Goal: Task Accomplishment & Management: Manage account settings

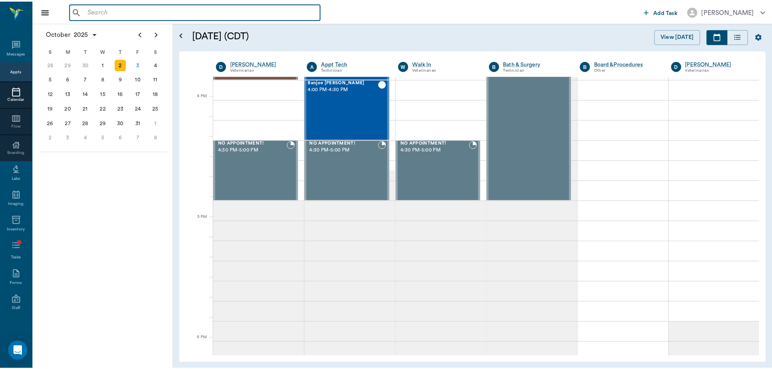
scroll to position [973, 0]
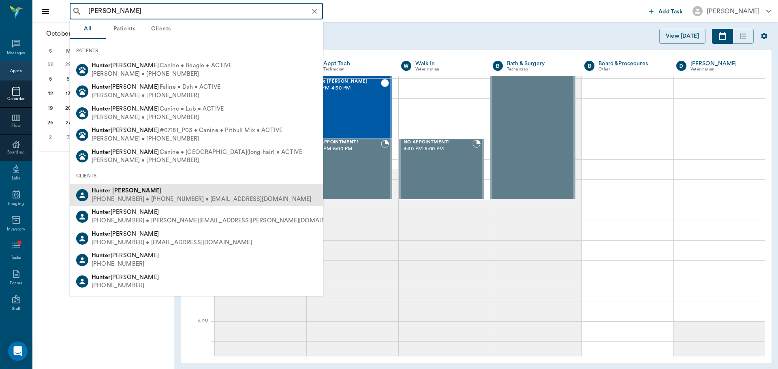
click at [142, 186] on div "[PERSON_NAME] [PHONE_NUMBER] • [PHONE_NUMBER] • [EMAIL_ADDRESS][DOMAIN_NAME]" at bounding box center [196, 194] width 253 height 21
type input "[PERSON_NAME]"
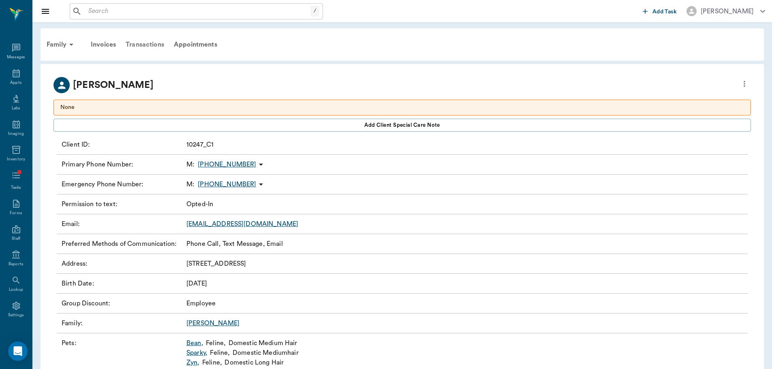
click at [153, 41] on div "Transactions" at bounding box center [145, 44] width 48 height 19
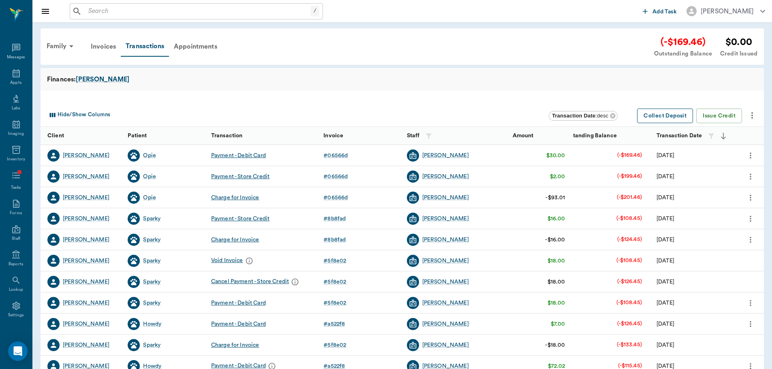
click at [678, 112] on button "Collect Deposit" at bounding box center [665, 116] width 56 height 15
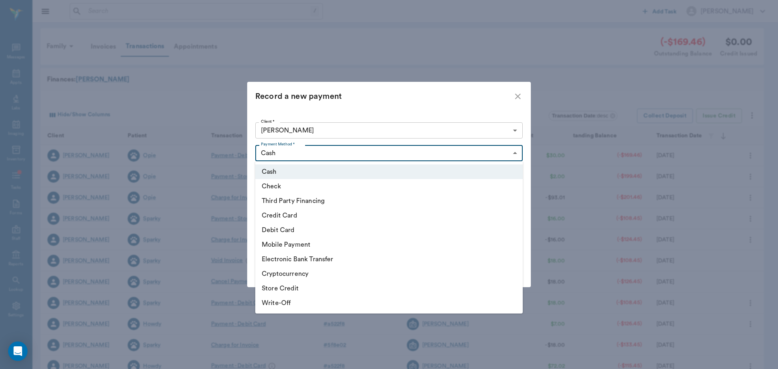
click at [371, 155] on body "/ ​ Add Task Dr. Bert Ellsworth Nectar Messages Appts Labs Imaging Inventory Ta…" at bounding box center [389, 249] width 778 height 498
click at [353, 224] on li "Debit Card" at bounding box center [388, 230] width 267 height 15
type input "DEBIT_CARD"
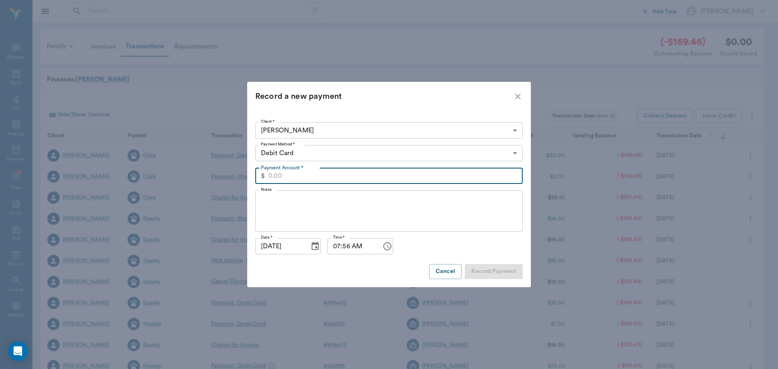
click at [350, 173] on input "Payment Amount *" at bounding box center [395, 176] width 254 height 16
type input "100.00"
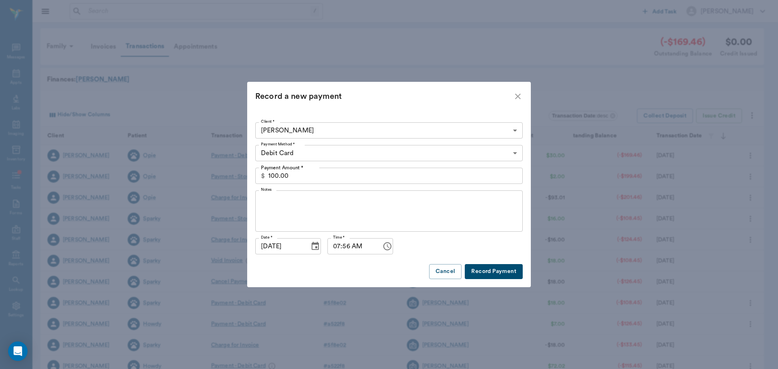
click at [510, 270] on button "Record Payment" at bounding box center [494, 271] width 58 height 15
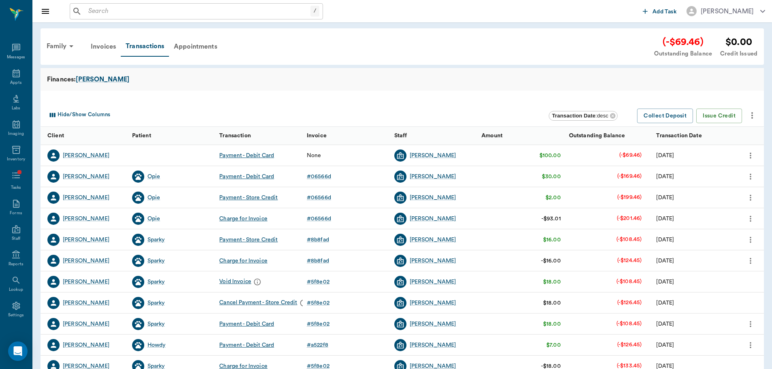
click at [748, 154] on icon "more" at bounding box center [750, 156] width 9 height 10
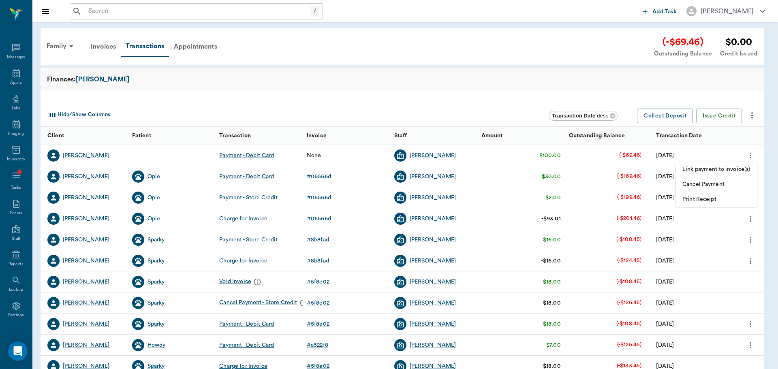
click at [728, 169] on span "Link payment to invoice(s)" at bounding box center [716, 169] width 68 height 9
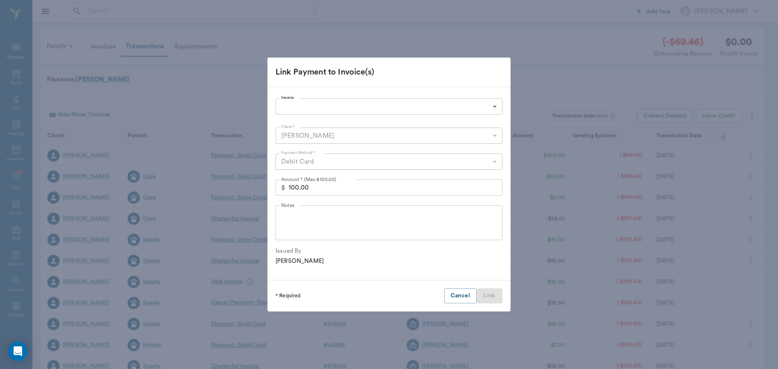
click at [314, 103] on body "/ ​ Add Task Dr. Bert Ellsworth Nectar Messages Appts Labs Imaging Inventory Ta…" at bounding box center [389, 249] width 778 height 498
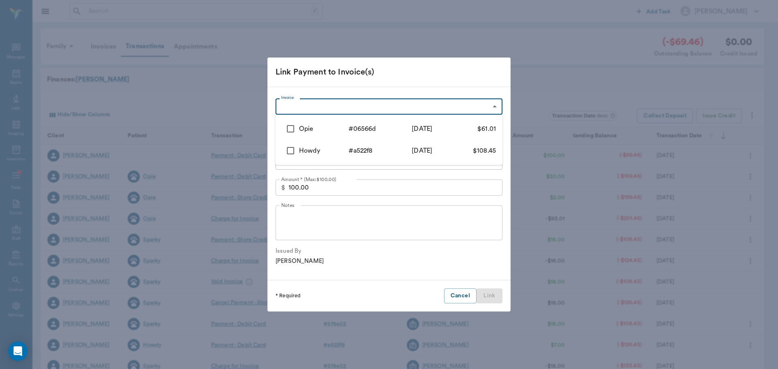
click at [299, 146] on input "checkbox" at bounding box center [290, 150] width 17 height 17
checkbox input "true"
type input "686e8855c55aaa1733a522f8"
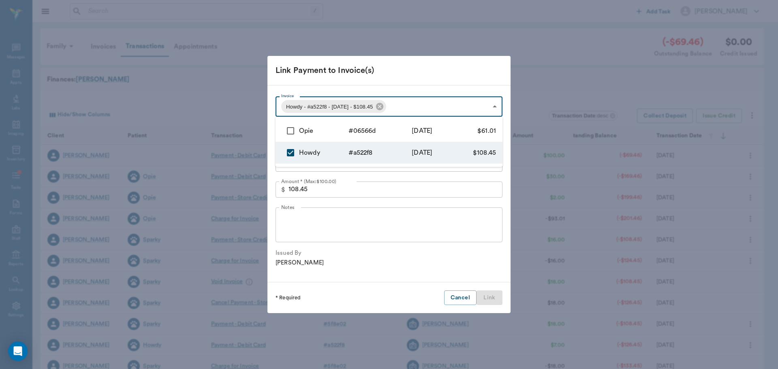
click at [383, 189] on div at bounding box center [389, 184] width 778 height 369
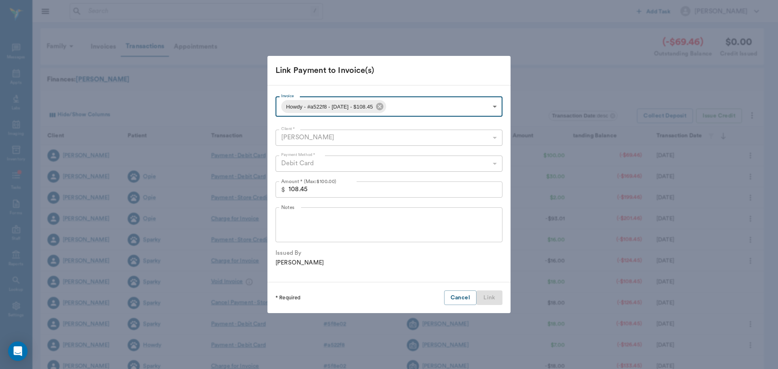
click at [371, 189] on input "108.45" at bounding box center [395, 189] width 214 height 16
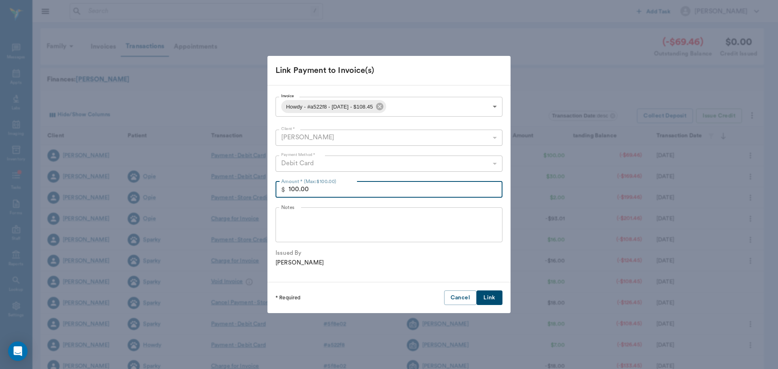
type input "100.00"
click at [491, 299] on button "Link" at bounding box center [489, 297] width 26 height 15
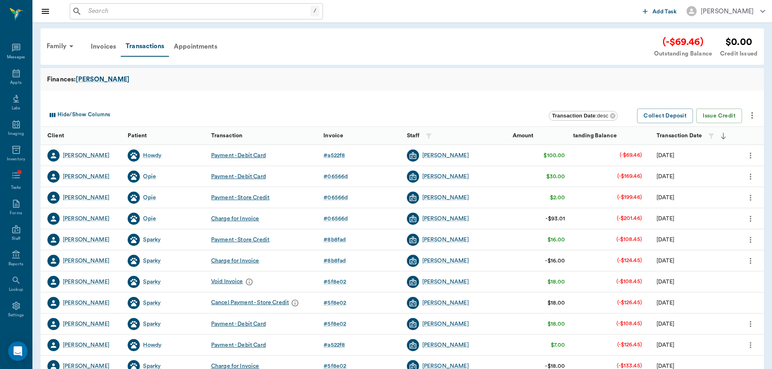
click at [753, 153] on icon "more" at bounding box center [750, 156] width 9 height 10
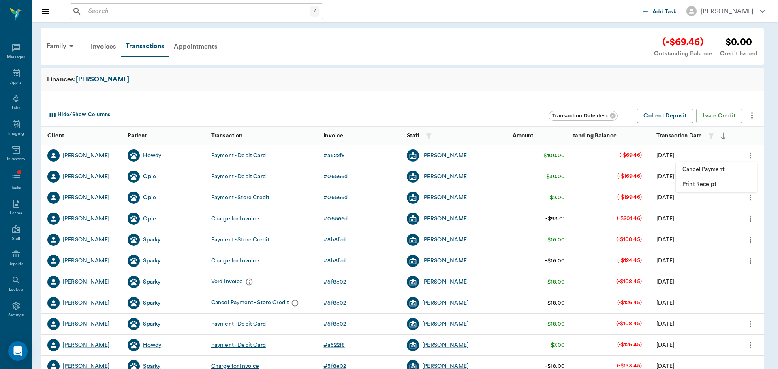
click at [474, 90] on div at bounding box center [389, 184] width 778 height 369
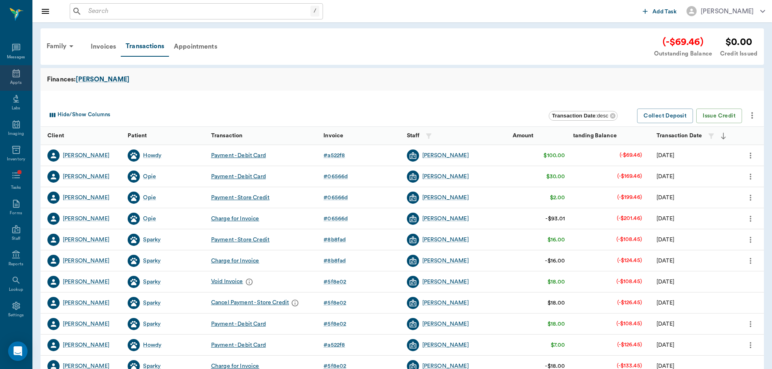
click at [19, 78] on div "Appts" at bounding box center [16, 78] width 32 height 26
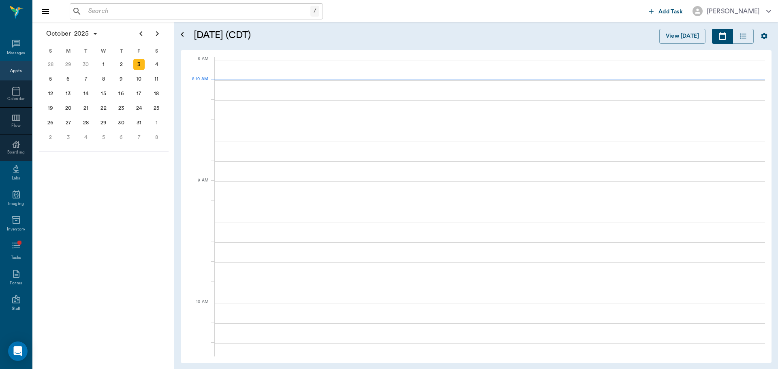
scroll to position [1, 0]
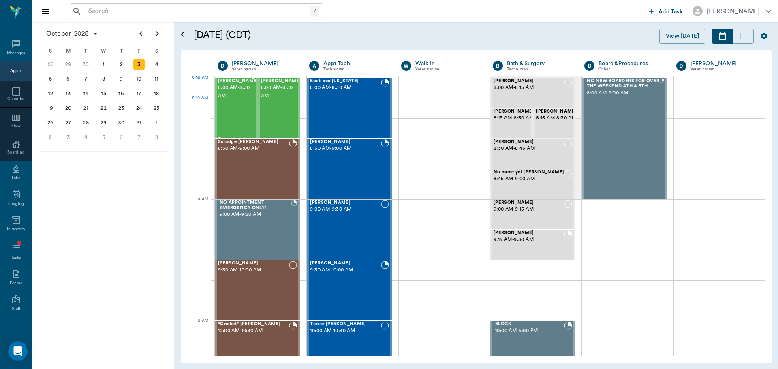
click at [230, 94] on span "8:00 AM - 8:30 AM" at bounding box center [238, 92] width 41 height 16
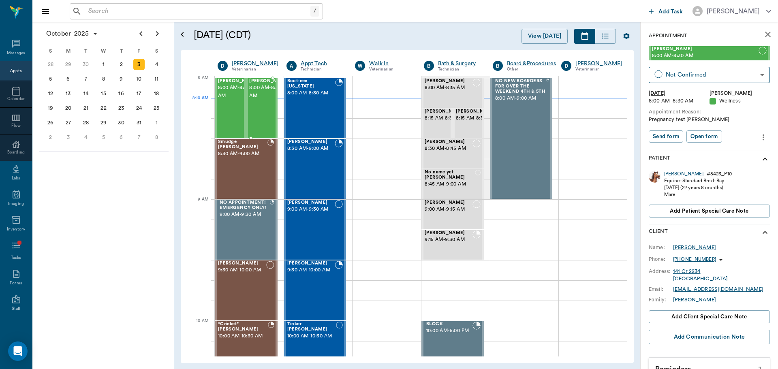
click at [258, 100] on span "8:00 AM - 8:30 AM" at bounding box center [269, 92] width 41 height 16
click at [251, 169] on div "Smudge [PERSON_NAME] 8:30 AM - 9:00 AM" at bounding box center [242, 168] width 49 height 59
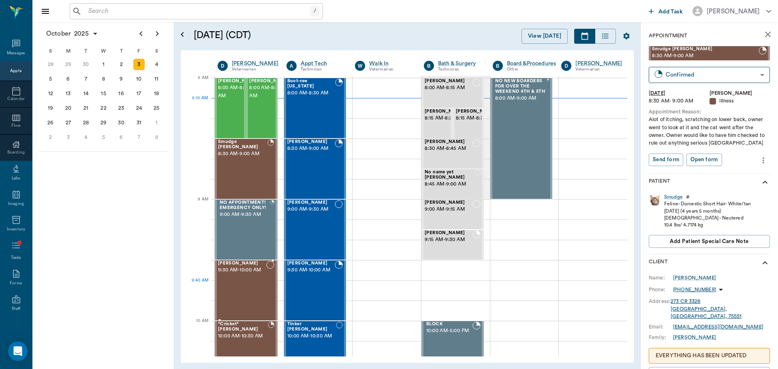
click at [241, 290] on div "Chevy Sultz 9:30 AM - 10:00 AM" at bounding box center [242, 290] width 48 height 59
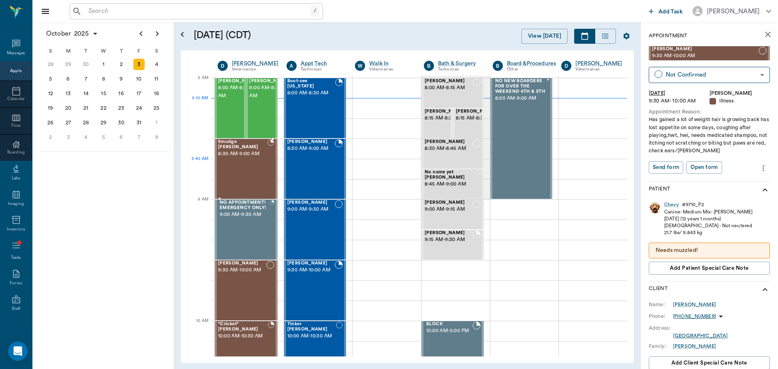
click at [239, 162] on div "Smudge [PERSON_NAME] 8:30 AM - 9:00 AM" at bounding box center [242, 168] width 49 height 59
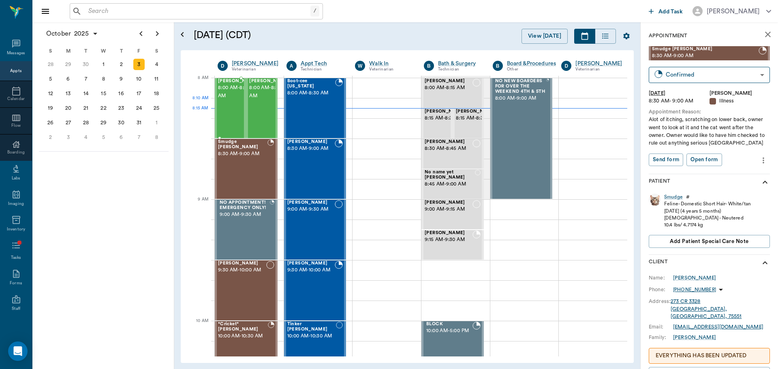
click at [258, 107] on div at bounding box center [258, 108] width 0 height 59
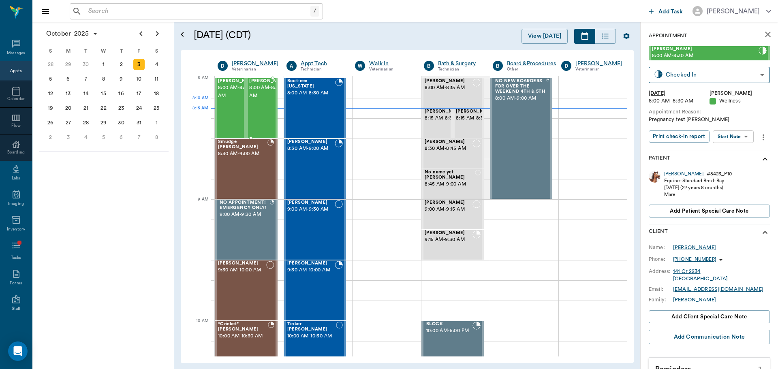
click at [257, 100] on span "8:00 AM - 8:30 AM" at bounding box center [269, 92] width 41 height 16
click at [322, 291] on div "[PERSON_NAME] 9:30 AM - 10:00 AM" at bounding box center [311, 290] width 48 height 59
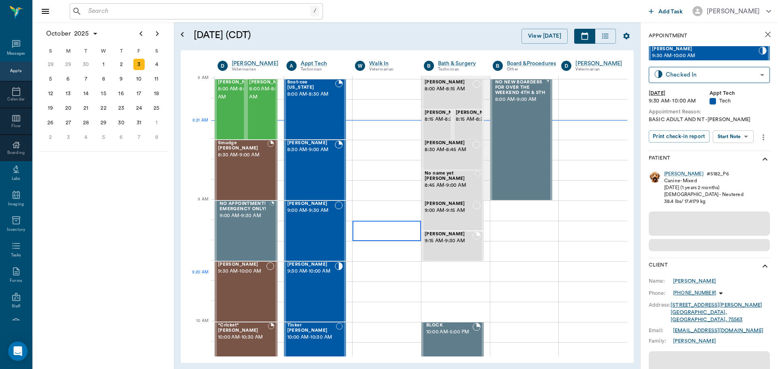
scroll to position [1, 0]
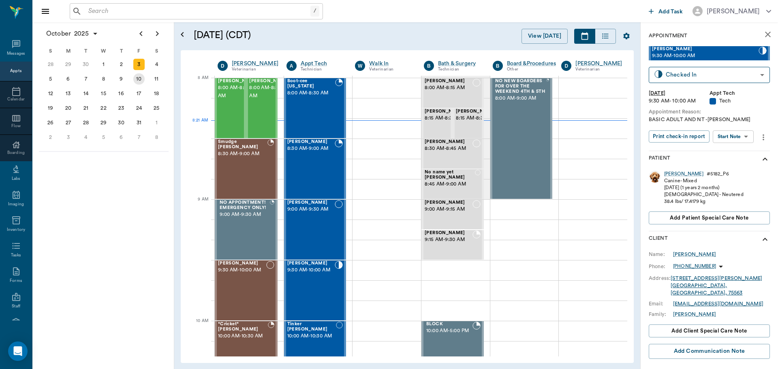
click at [140, 81] on div "10" at bounding box center [138, 78] width 11 height 11
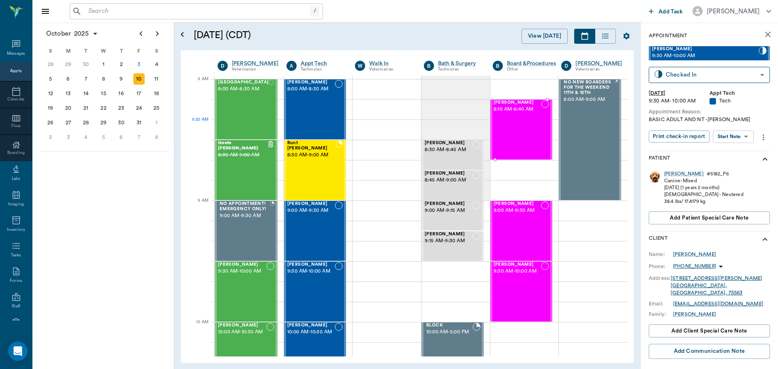
click at [522, 122] on div "Ginger Mathis 8:10 AM - 8:40 AM" at bounding box center [517, 129] width 48 height 59
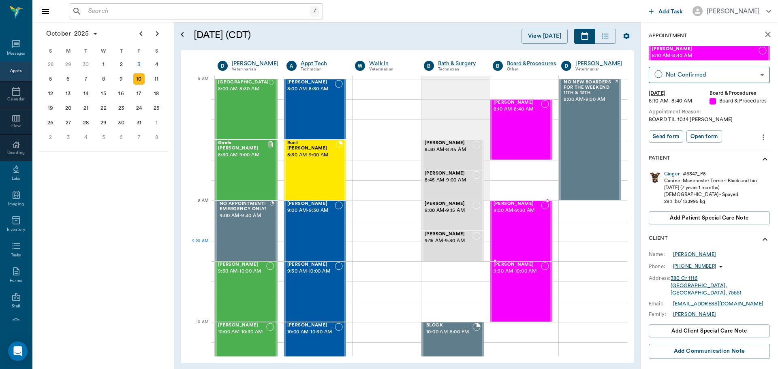
click at [541, 242] on div at bounding box center [545, 230] width 8 height 59
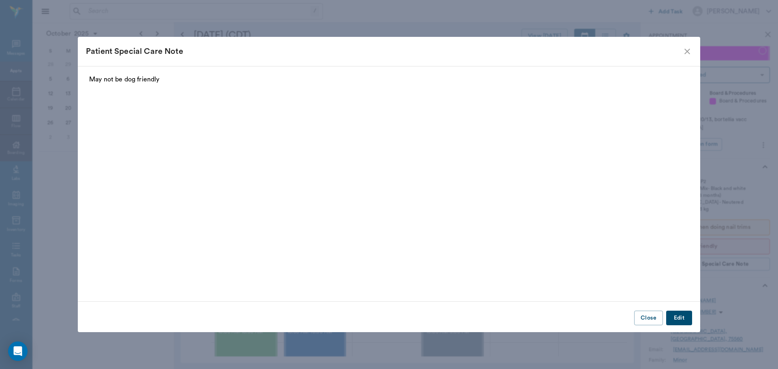
click at [683, 50] on icon "close" at bounding box center [687, 52] width 10 height 10
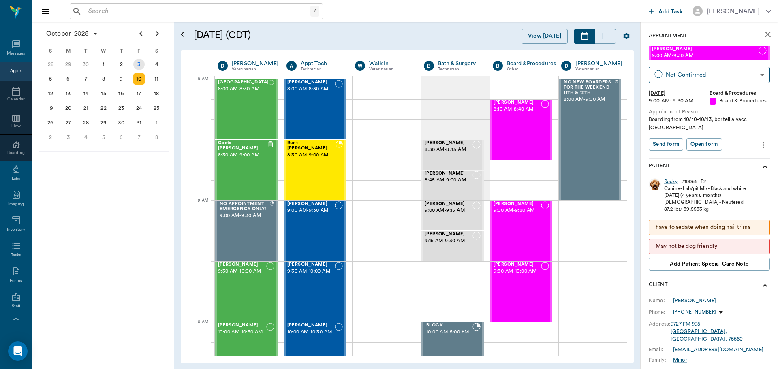
click at [141, 63] on div "3" at bounding box center [138, 64] width 11 height 11
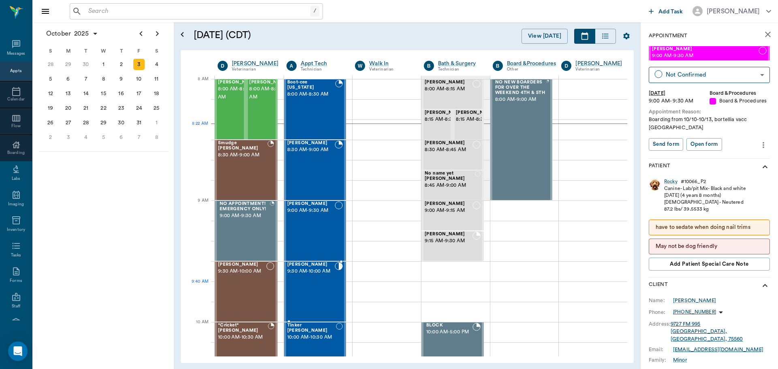
click at [328, 288] on div "Todd Jones 9:30 AM - 10:00 AM" at bounding box center [311, 291] width 48 height 59
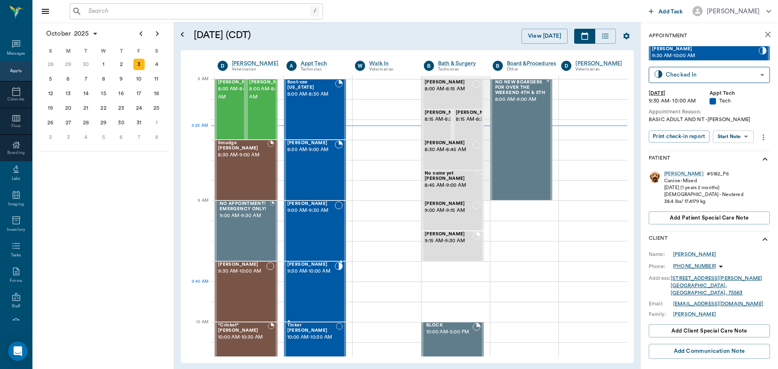
click at [331, 293] on div "Todd Jones 9:30 AM - 10:00 AM" at bounding box center [311, 291] width 48 height 59
click at [744, 134] on body "/ ​ Add Task Dr. Bert Ellsworth Nectar Messages Appts Calendar Flow Boarding La…" at bounding box center [389, 184] width 778 height 369
click at [743, 153] on li "Start SOAP" at bounding box center [733, 152] width 56 height 13
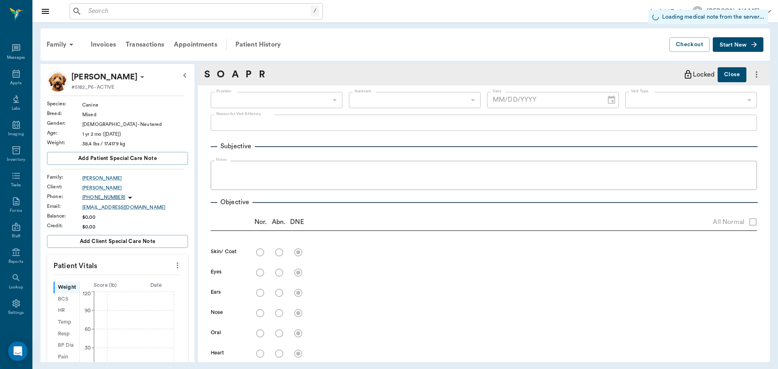
type input "63ec2f075fda476ae8351a4c"
type input "65d2be4f46e3a538d89b8c1a"
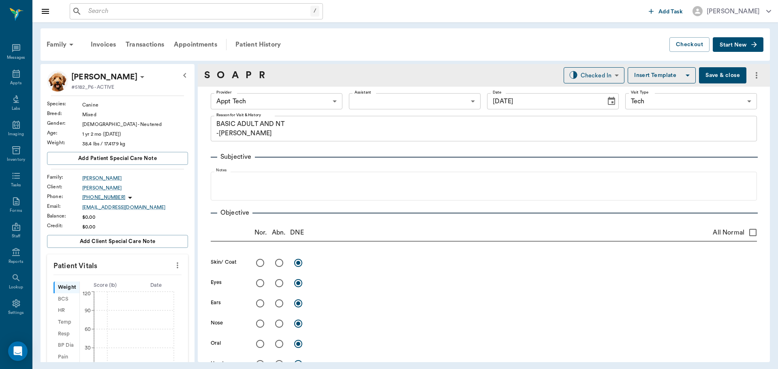
type input "[DATE]"
type textarea "BASIC ADULT AND NT -LORY"
drag, startPoint x: 175, startPoint y: 265, endPoint x: 162, endPoint y: 269, distance: 12.9
click at [175, 265] on icon "more" at bounding box center [177, 265] width 9 height 10
click at [150, 283] on span "Enter Vitals" at bounding box center [137, 279] width 68 height 9
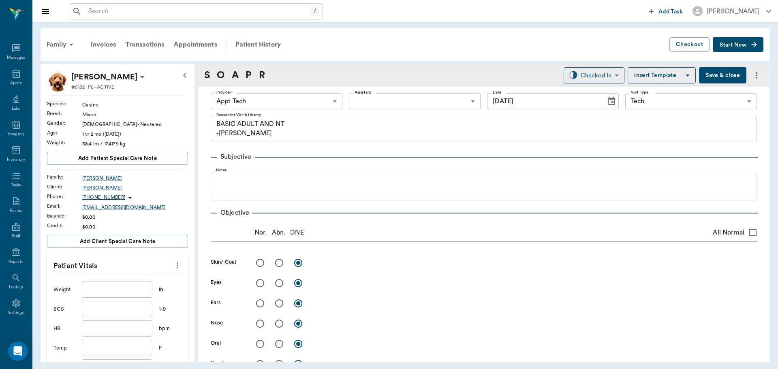
click at [122, 292] on input "text" at bounding box center [117, 290] width 70 height 16
type input "5"
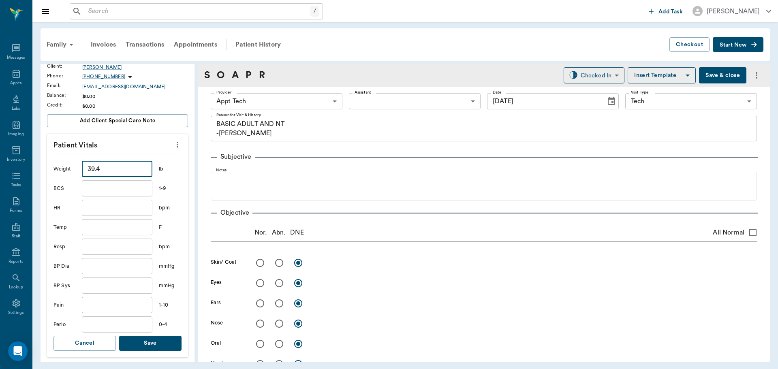
scroll to position [122, 0]
type input "39.4"
drag, startPoint x: 152, startPoint y: 343, endPoint x: 159, endPoint y: 336, distance: 10.1
click at [154, 342] on button "Save" at bounding box center [150, 342] width 62 height 15
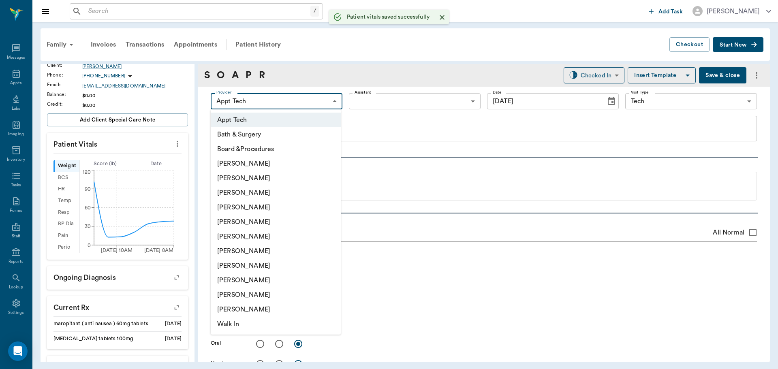
click at [283, 95] on body "/ ​ Add Task Dr. Bert Ellsworth Nectar Messages Appts Labs Imaging Inventory Ta…" at bounding box center [389, 184] width 778 height 369
click at [295, 251] on li "[PERSON_NAME]" at bounding box center [276, 251] width 130 height 15
type input "682b670d8bdc6f7f8feef3db"
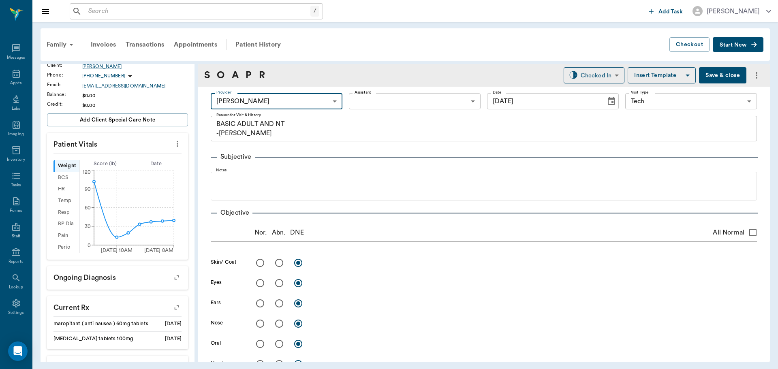
click at [392, 97] on body "/ ​ Add Task Dr. Bert Ellsworth Nectar Messages Appts Labs Imaging Inventory Ta…" at bounding box center [389, 184] width 778 height 369
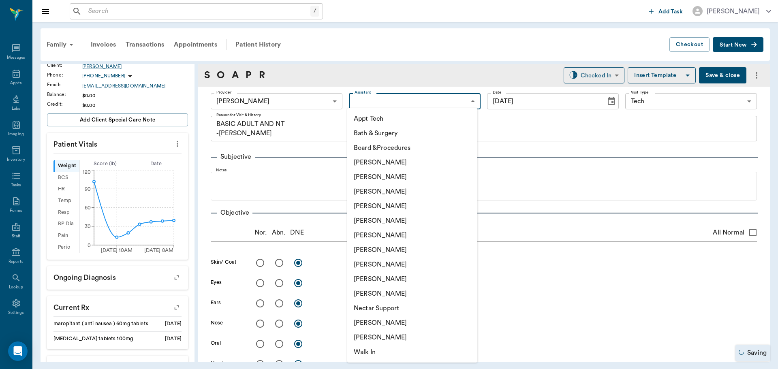
click at [378, 265] on li "[PERSON_NAME]" at bounding box center [412, 264] width 130 height 15
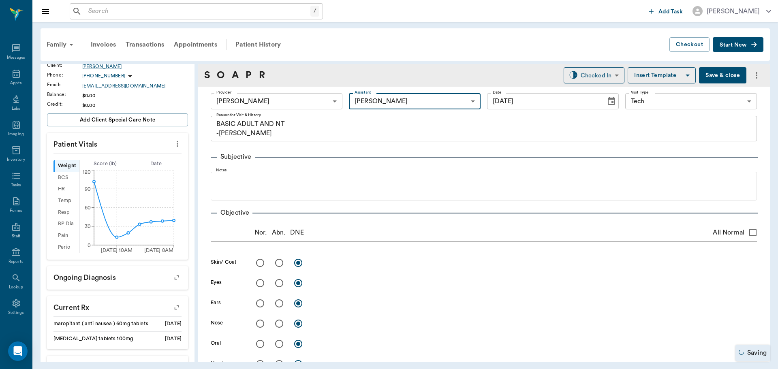
type input "63ec2e7e52e12b0ba117b124"
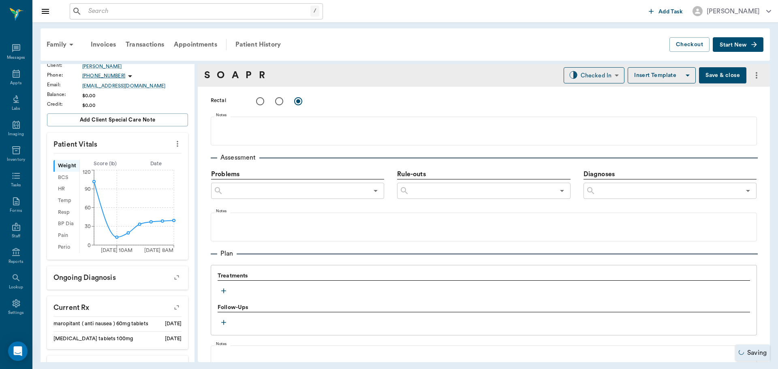
scroll to position [405, 0]
click at [223, 288] on icon "button" at bounding box center [224, 290] width 8 height 8
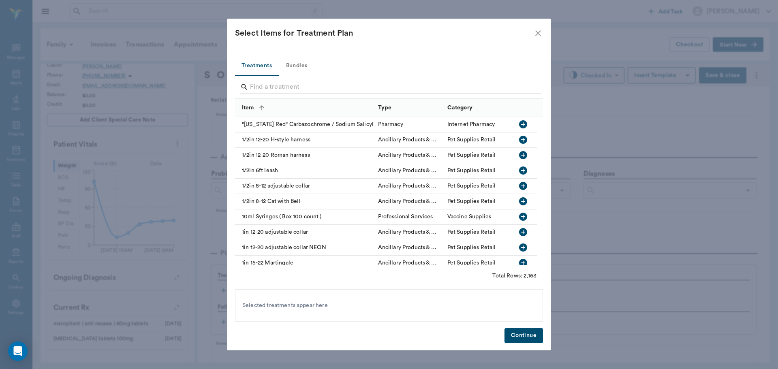
click at [295, 62] on button "Bundles" at bounding box center [296, 65] width 36 height 19
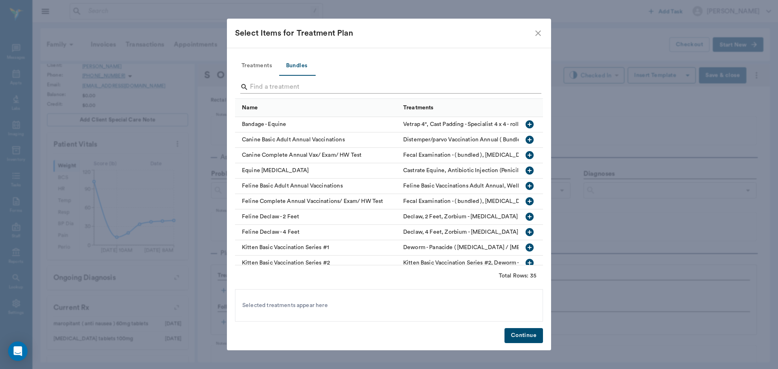
click at [286, 85] on input "Search" at bounding box center [389, 87] width 279 height 13
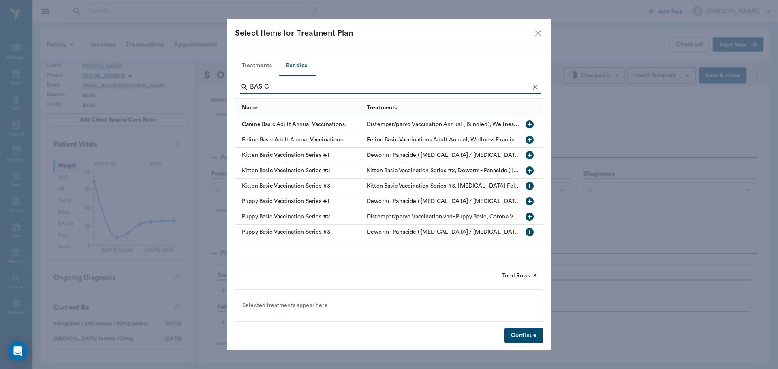
type input "BASIC"
click at [532, 124] on icon "button" at bounding box center [529, 124] width 8 height 8
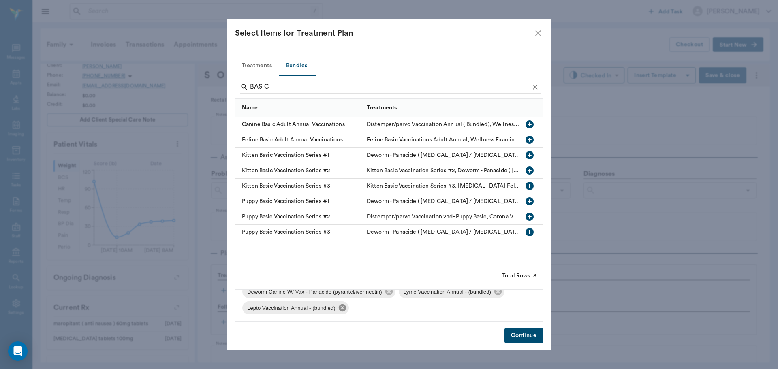
click at [341, 308] on icon at bounding box center [341, 307] width 7 height 7
click at [497, 307] on icon at bounding box center [497, 307] width 9 height 9
click at [533, 87] on icon "Clear" at bounding box center [535, 87] width 8 height 8
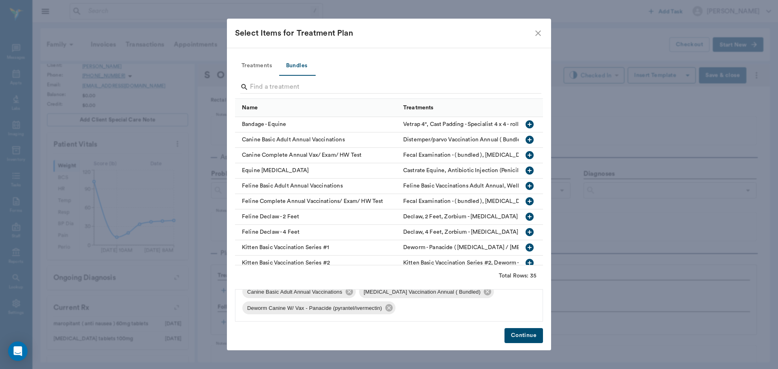
click at [248, 59] on button "Treatments" at bounding box center [256, 65] width 43 height 19
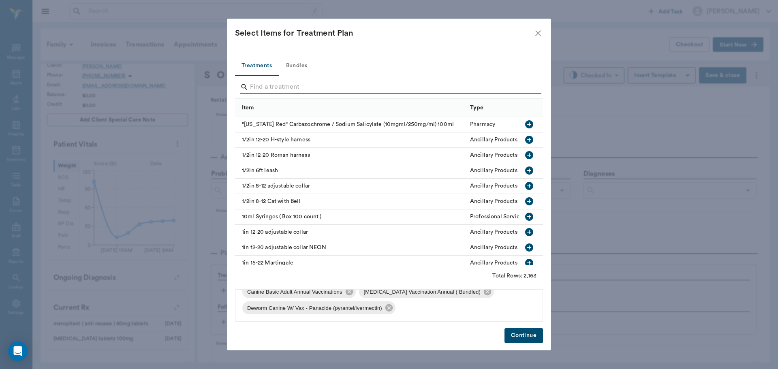
click at [292, 85] on input "Search" at bounding box center [389, 87] width 279 height 13
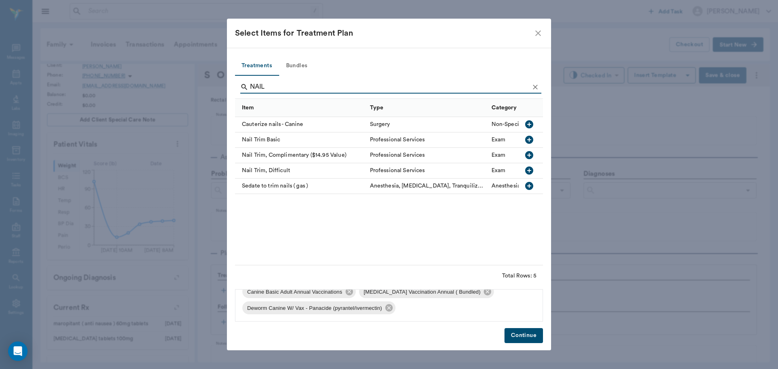
type input "NAIL"
click at [525, 139] on icon "button" at bounding box center [529, 140] width 8 height 8
click at [534, 339] on button "Continue" at bounding box center [523, 335] width 38 height 15
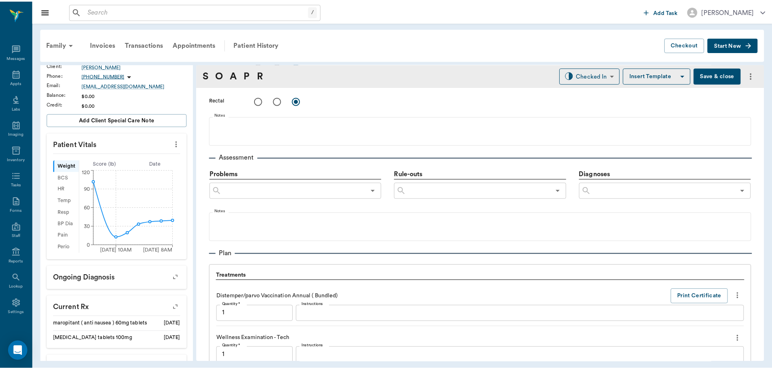
scroll to position [825, 0]
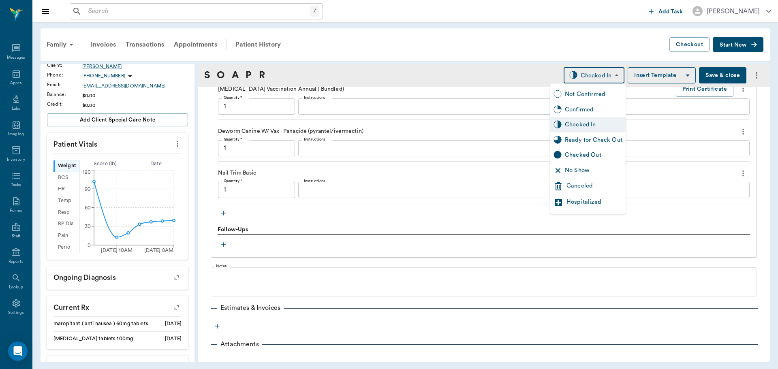
click at [588, 78] on body "/ ​ Add Task Dr. Bert Ellsworth Nectar Messages Appts Labs Imaging Inventory Ta…" at bounding box center [389, 184] width 778 height 369
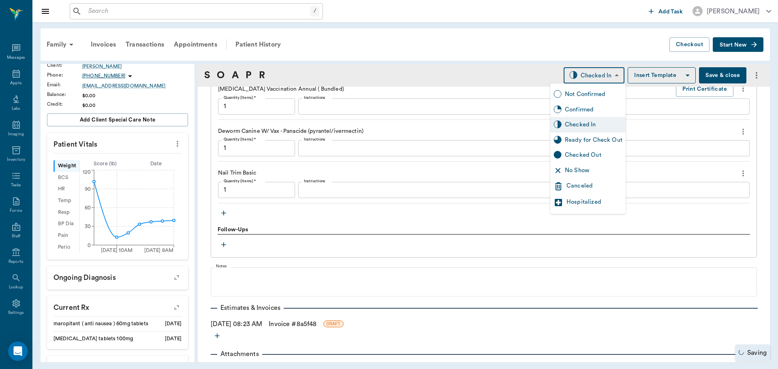
type input "1.00"
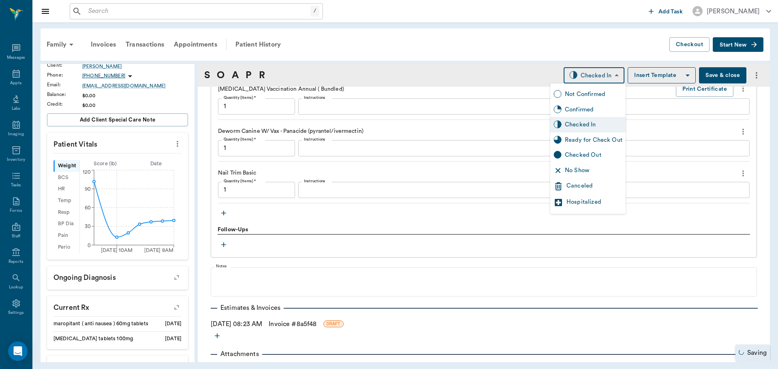
type input "1.00"
click at [594, 145] on div "Ready for Check Out" at bounding box center [587, 139] width 75 height 15
type input "READY_TO_CHECKOUT"
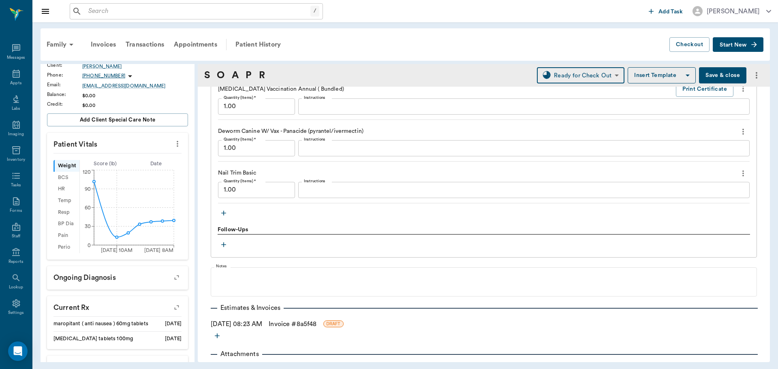
click at [300, 322] on link "Invoice # 8a5f48" at bounding box center [293, 324] width 48 height 10
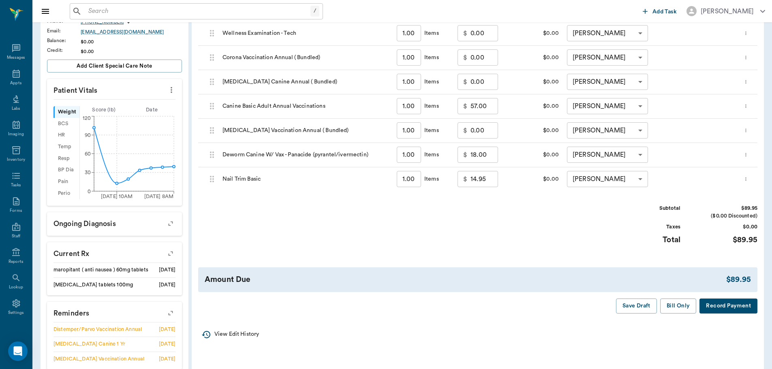
scroll to position [203, 0]
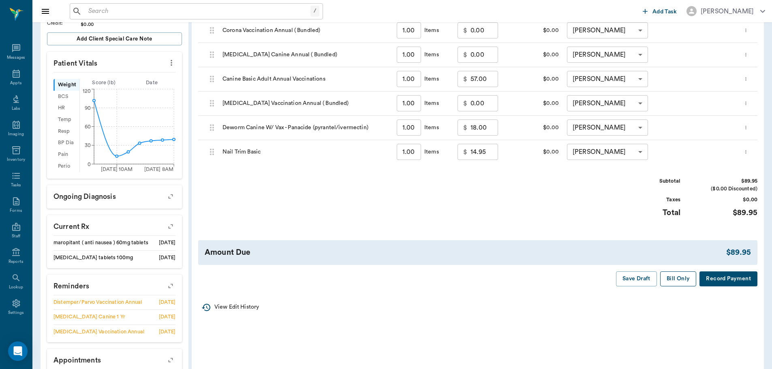
click at [672, 278] on button "Bill Only" at bounding box center [678, 278] width 36 height 15
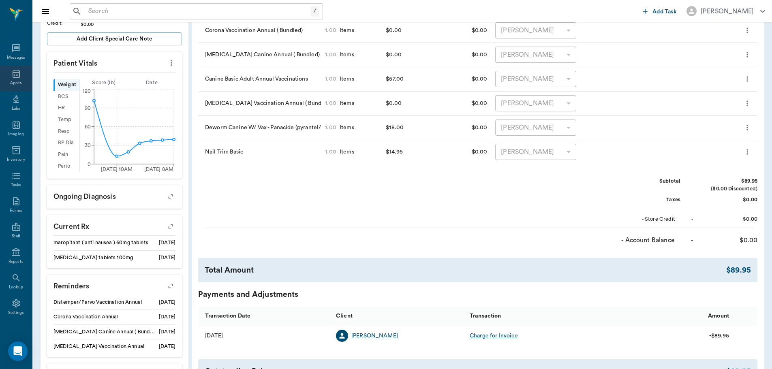
click at [16, 75] on icon at bounding box center [16, 74] width 7 height 8
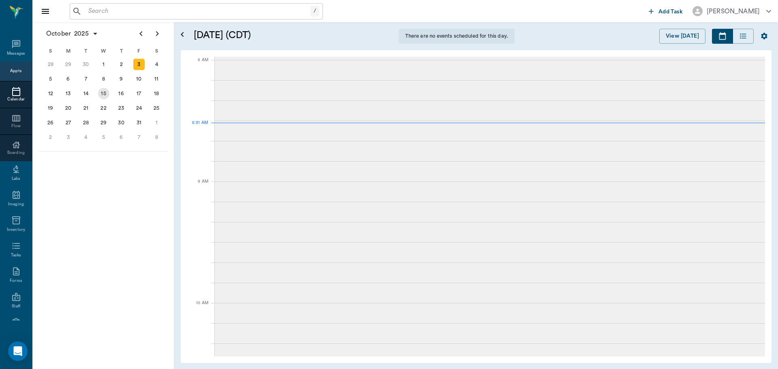
scroll to position [2, 0]
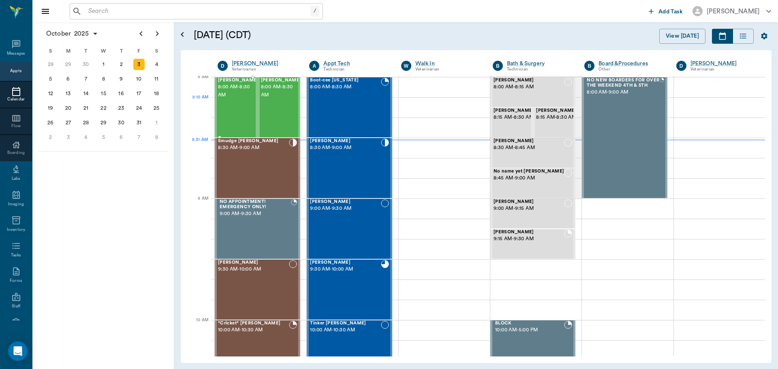
click at [228, 103] on div "Joni Nelson 8:00 AM - 8:30 AM" at bounding box center [238, 107] width 41 height 59
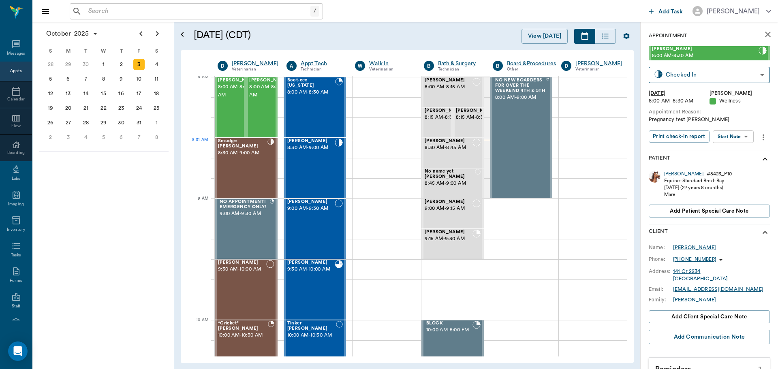
click at [744, 137] on body "/ ​ Add Task Dr. Bert Ellsworth Nectar Messages Appts Calendar Flow Boarding La…" at bounding box center [389, 184] width 778 height 369
click at [741, 151] on li "Start SOAP" at bounding box center [733, 152] width 56 height 13
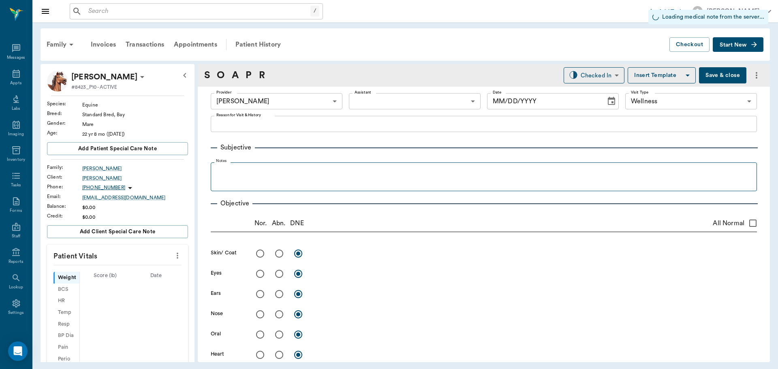
type input "63ec2f075fda476ae8351a4d"
type input "65d2be4f46e3a538d89b8c14"
type input "[DATE]"
type textarea "Pregnancy test Christy"
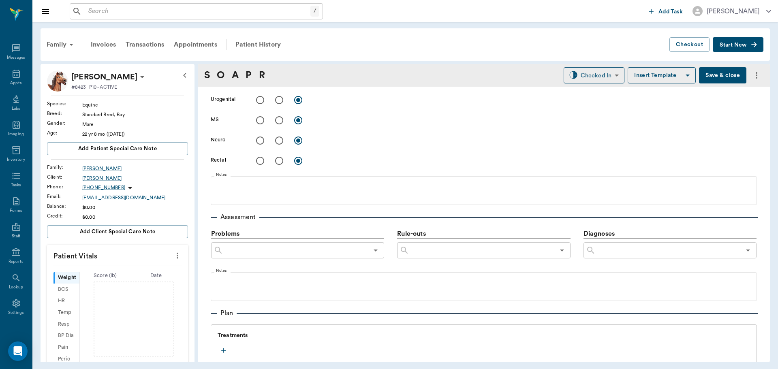
scroll to position [405, 0]
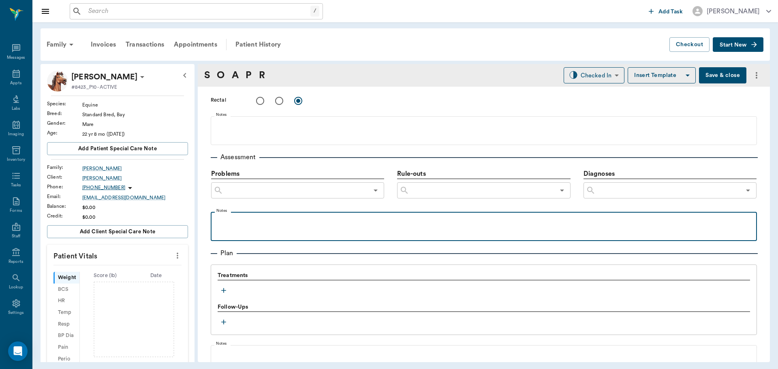
click at [223, 221] on p at bounding box center [484, 221] width 538 height 10
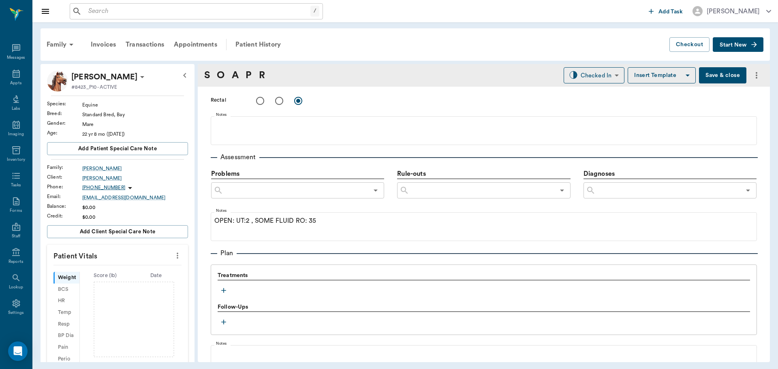
click at [226, 288] on icon "button" at bounding box center [224, 290] width 8 height 8
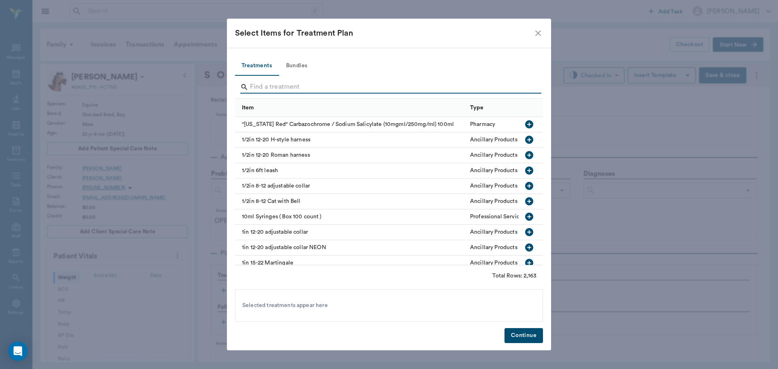
click at [276, 87] on input "Search" at bounding box center [389, 87] width 279 height 13
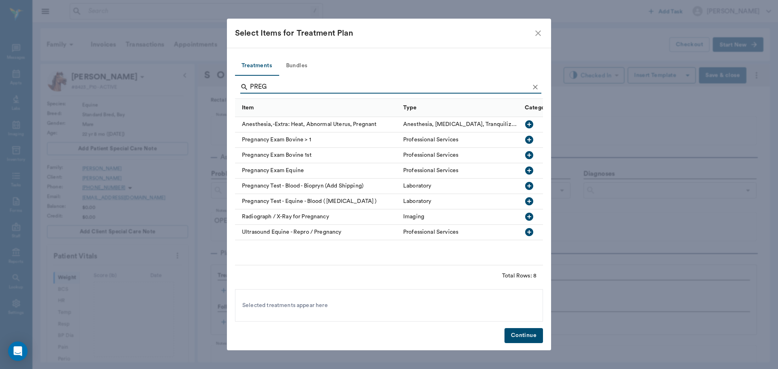
type input "PREG"
click at [529, 231] on icon "button" at bounding box center [529, 232] width 10 height 10
click at [518, 335] on button "Continue" at bounding box center [523, 335] width 38 height 15
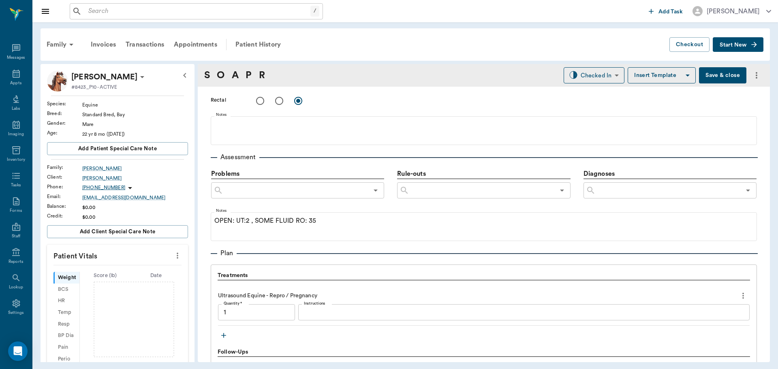
type input "1.00"
click at [367, 313] on textarea "Instructions" at bounding box center [524, 312] width 440 height 9
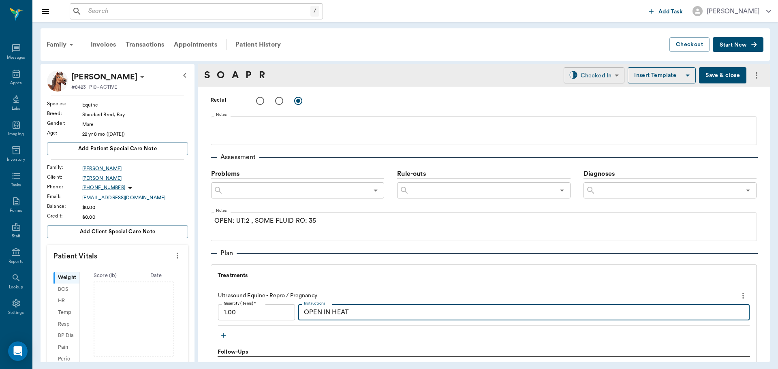
type textarea "OPEN IN HEAT"
click at [591, 70] on body "/ ​ Add Task Dr. Bert Ellsworth Nectar Messages Appts Labs Imaging Inventory Ta…" at bounding box center [389, 184] width 778 height 369
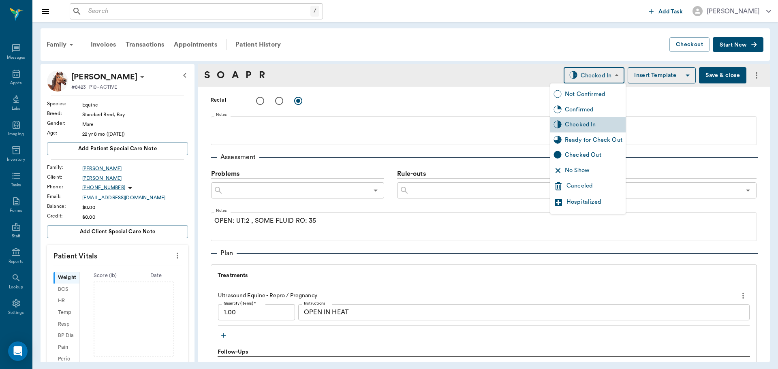
click at [582, 138] on div "Ready for Check Out" at bounding box center [594, 140] width 58 height 9
type input "READY_TO_CHECKOUT"
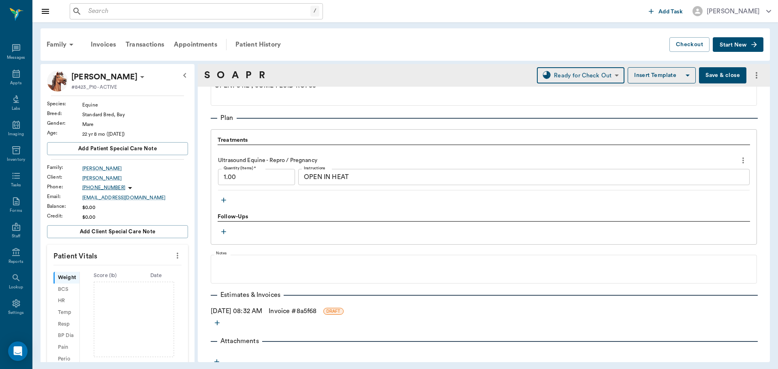
scroll to position [547, 0]
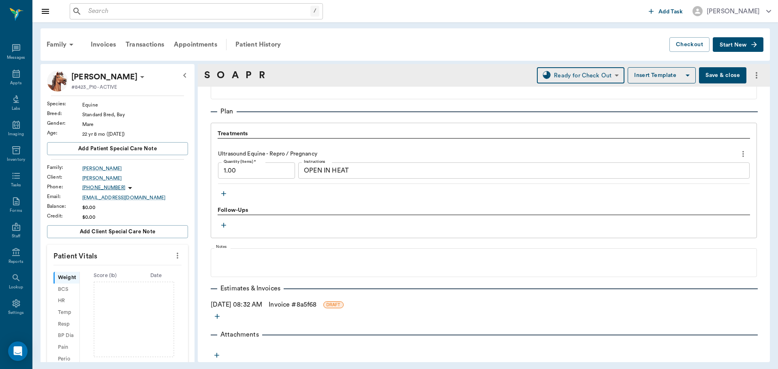
click at [292, 304] on link "Invoice # 8a5f68" at bounding box center [293, 305] width 48 height 10
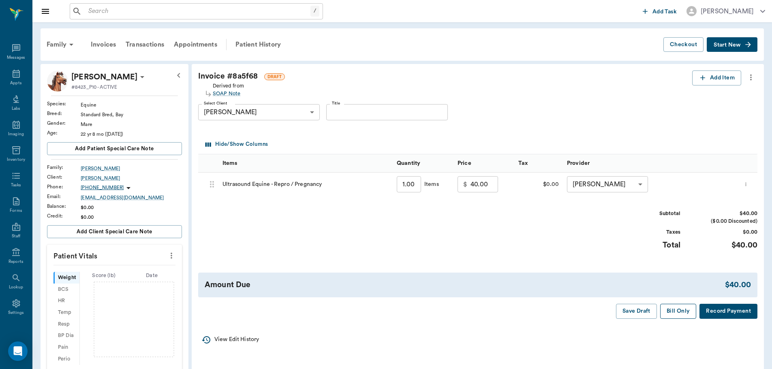
click at [673, 310] on button "Bill Only" at bounding box center [678, 311] width 36 height 15
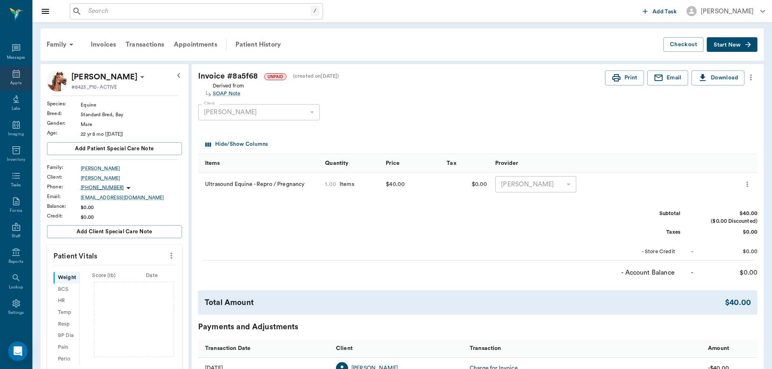
click at [13, 77] on icon at bounding box center [16, 74] width 7 height 8
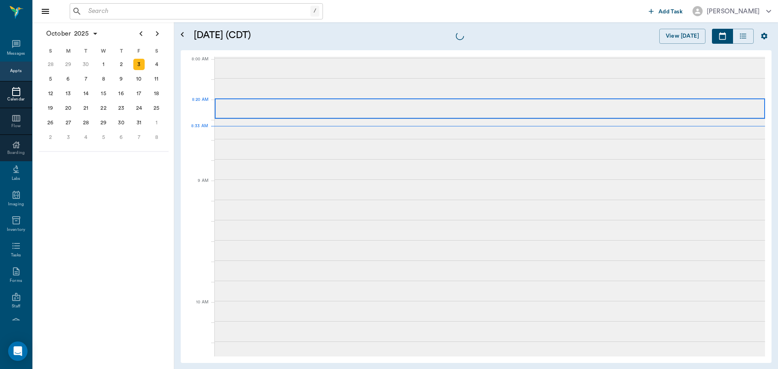
scroll to position [1, 0]
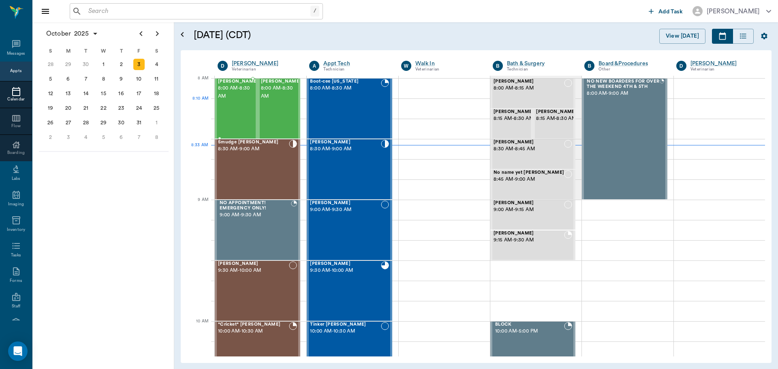
click at [223, 105] on div "Emily Nelson 8:00 AM - 8:30 AM" at bounding box center [238, 108] width 41 height 59
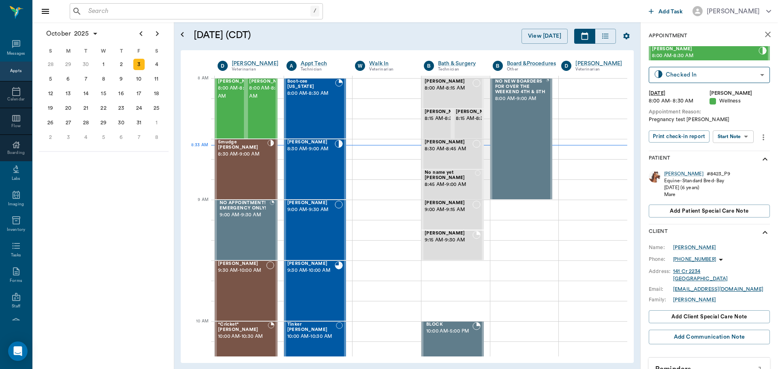
click at [731, 135] on body "/ ​ Add Task Dr. Bert Ellsworth Nectar Messages Appts Calendar Flow Boarding La…" at bounding box center [389, 184] width 778 height 369
click at [730, 151] on button "Start SOAP" at bounding box center [724, 153] width 28 height 9
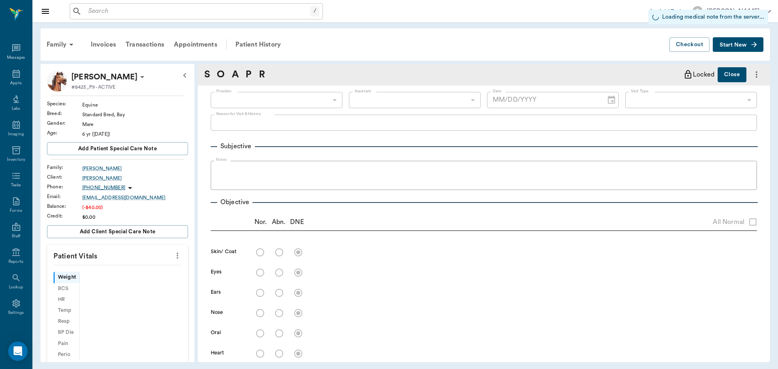
type input "63ec2f075fda476ae8351a4d"
type input "65d2be4f46e3a538d89b8c14"
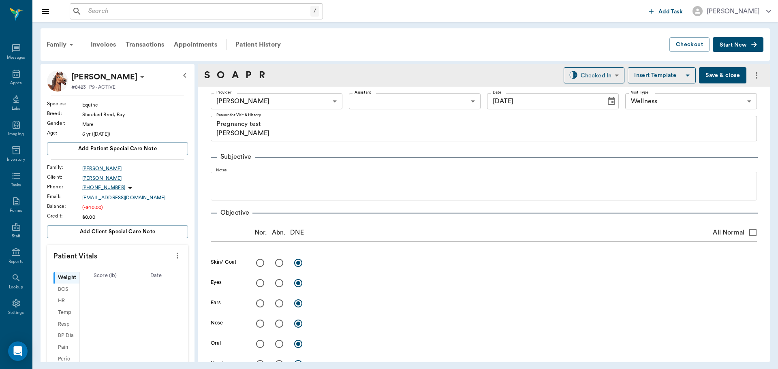
type input "[DATE]"
type textarea "Pregnancy test Christy"
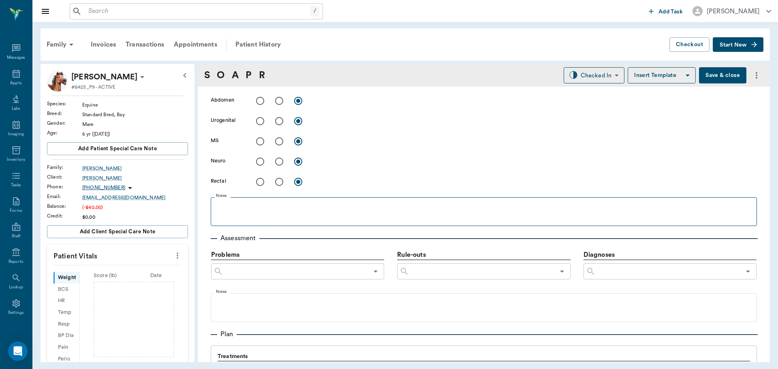
scroll to position [405, 0]
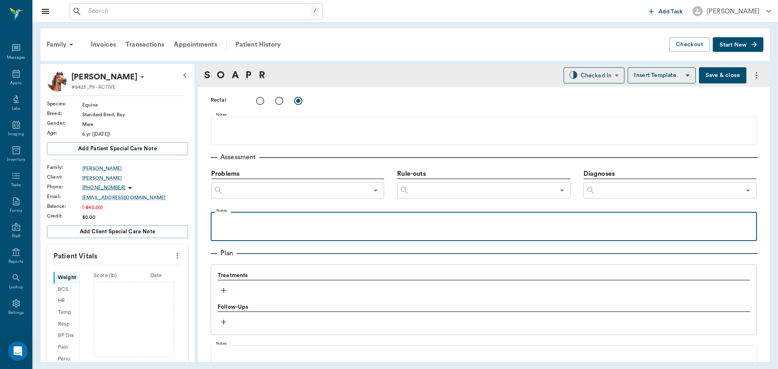
click at [263, 221] on p at bounding box center [484, 221] width 538 height 10
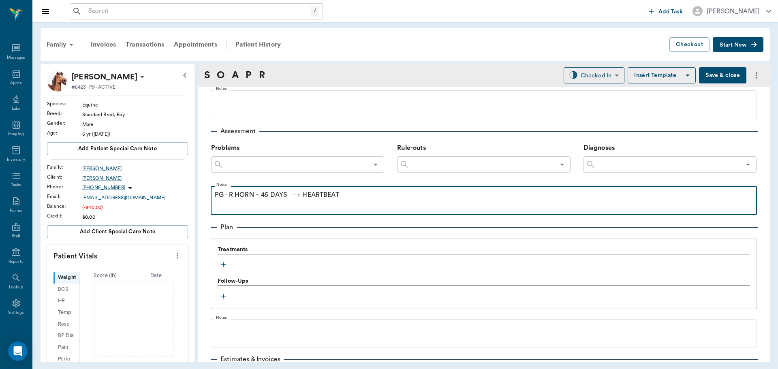
scroll to position [446, 0]
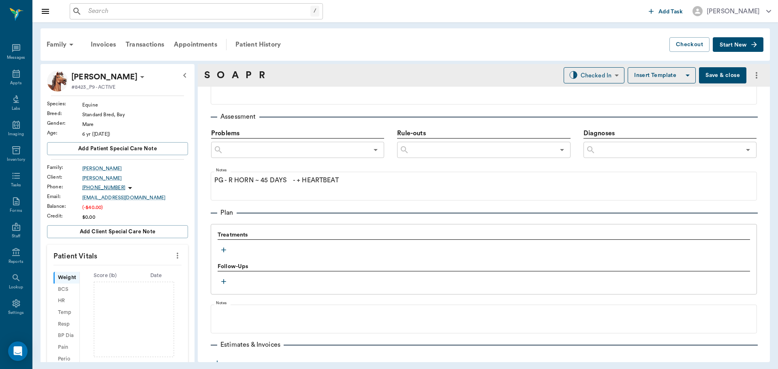
click at [223, 249] on icon "button" at bounding box center [224, 250] width 8 height 8
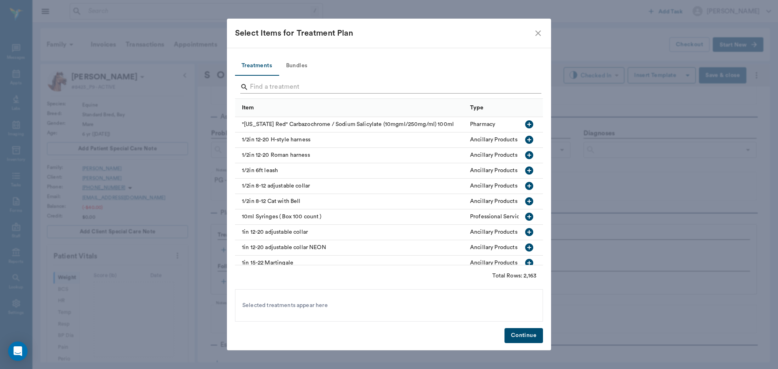
click at [267, 85] on input "Search" at bounding box center [389, 87] width 279 height 13
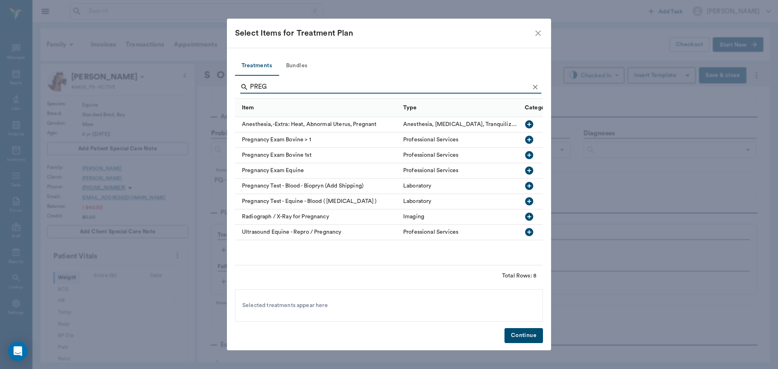
type input "PREG"
click at [528, 233] on icon "button" at bounding box center [529, 232] width 10 height 10
click at [526, 328] on button "Continue" at bounding box center [523, 335] width 38 height 15
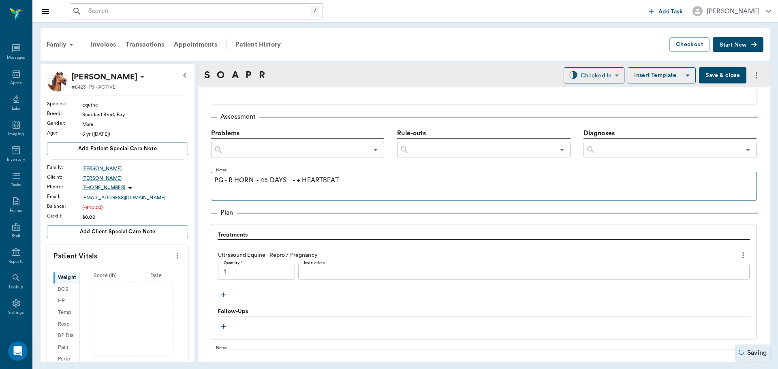
type input "1.00"
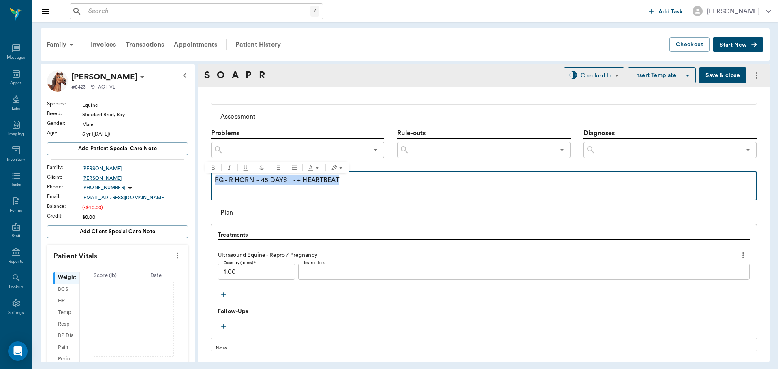
drag, startPoint x: 215, startPoint y: 179, endPoint x: 332, endPoint y: 181, distance: 117.1
click at [347, 186] on div "PG - R HORN ~ 45 DAYS - + HEARTBEAT" at bounding box center [484, 185] width 538 height 20
copy p "PG - R HORN ~ 45 DAYS - + HEARTBEAT"
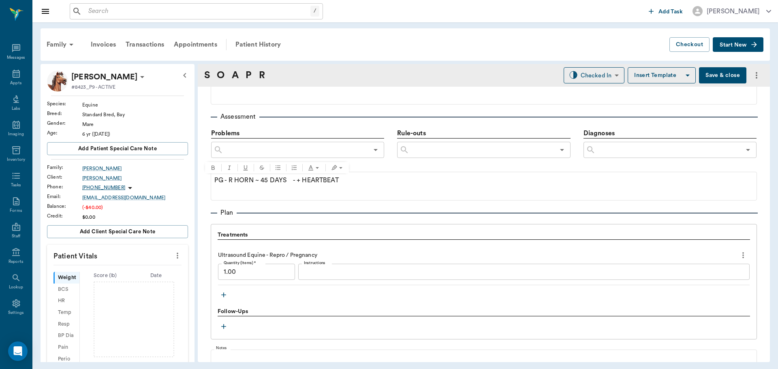
click at [329, 274] on textarea "Instructions" at bounding box center [524, 271] width 440 height 9
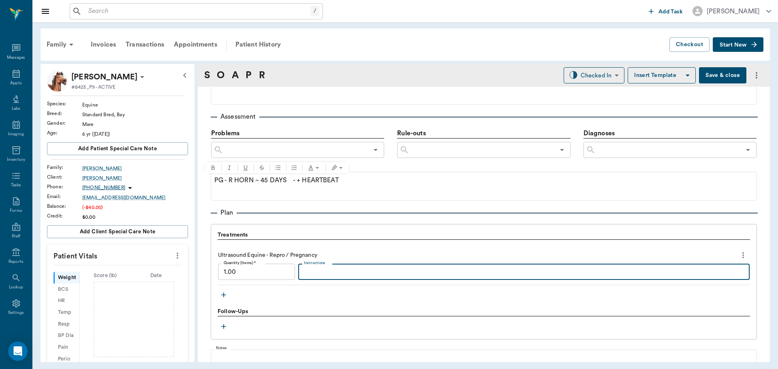
paste textarea "PG - R HORN ~ 45 DAYS - + HEARTBEAT"
type textarea "PG - R HORN ~ 45 DAYS - + HEARTBEAT"
click at [596, 70] on body "/ ​ Add Task Dr. Bert Ellsworth Nectar Messages Appts Labs Imaging Inventory Ta…" at bounding box center [389, 184] width 778 height 369
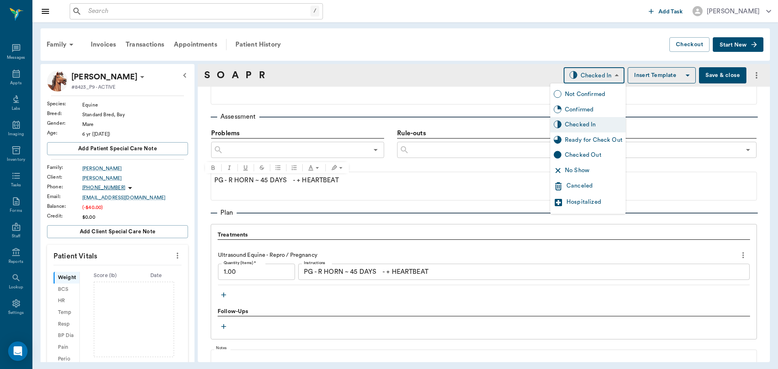
click at [599, 138] on div "Ready for Check Out" at bounding box center [594, 140] width 58 height 9
type input "READY_TO_CHECKOUT"
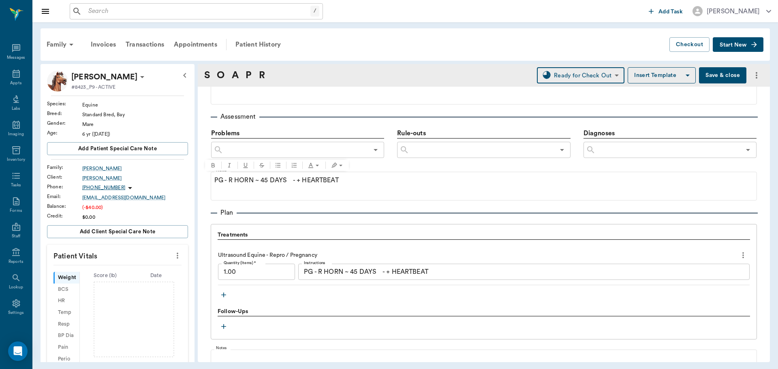
scroll to position [547, 0]
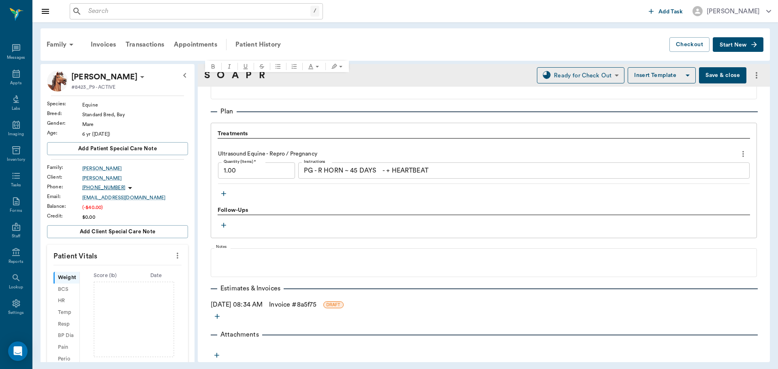
click at [290, 303] on link "Invoice # 8a5f75" at bounding box center [292, 305] width 47 height 10
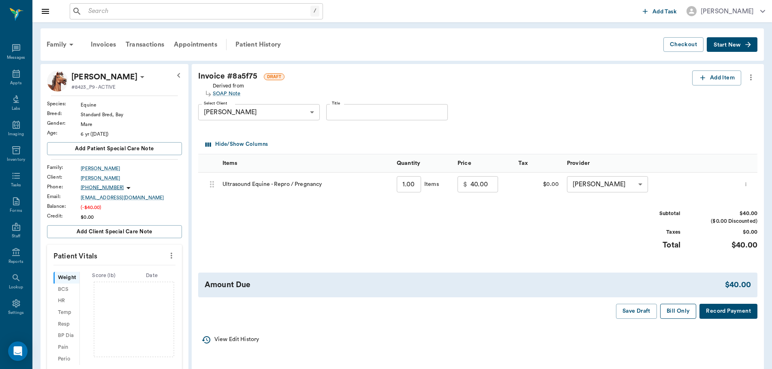
click at [679, 312] on button "Bill Only" at bounding box center [678, 311] width 36 height 15
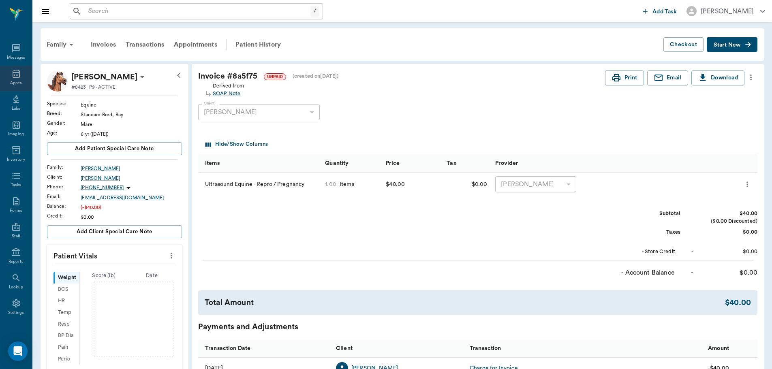
click at [10, 79] on div "Appts" at bounding box center [16, 79] width 32 height 26
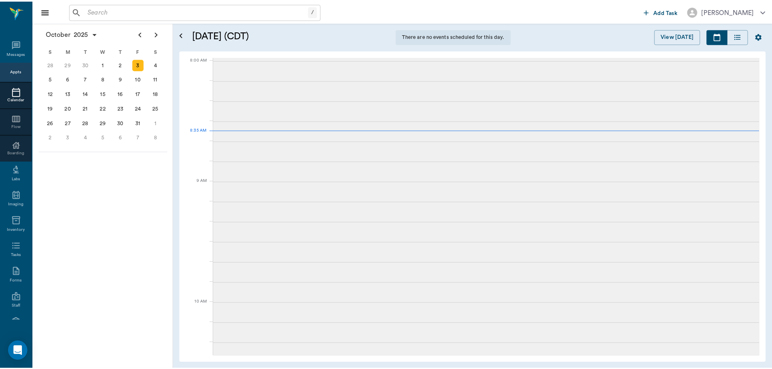
scroll to position [0, 0]
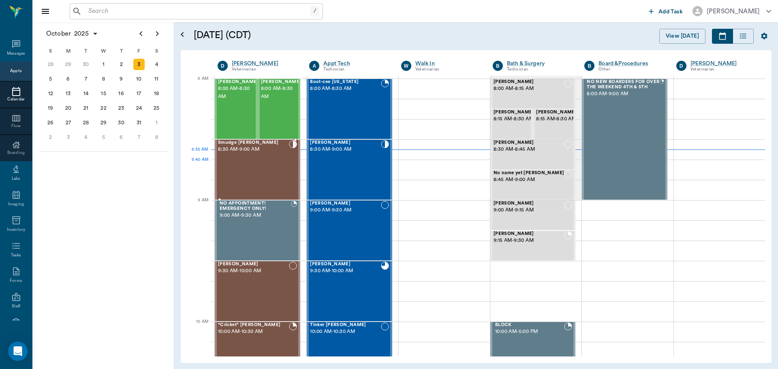
click at [252, 166] on div "Smudge McCall 8:30 AM - 9:00 AM" at bounding box center [253, 169] width 71 height 59
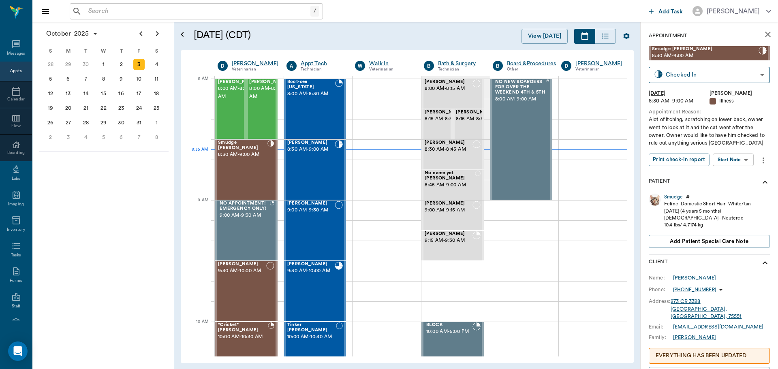
click at [672, 196] on div "Smudge" at bounding box center [673, 197] width 19 height 7
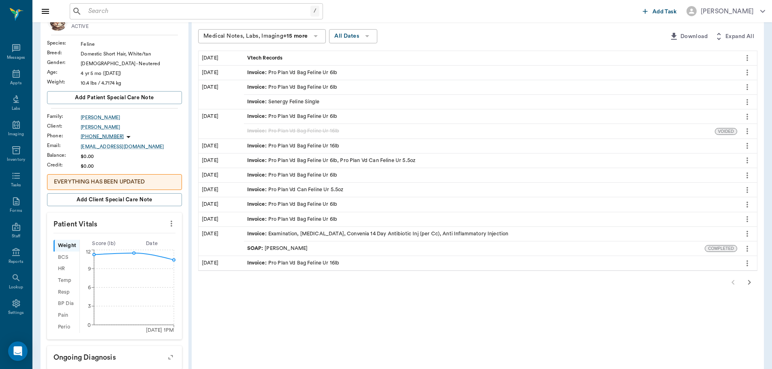
scroll to position [81, 0]
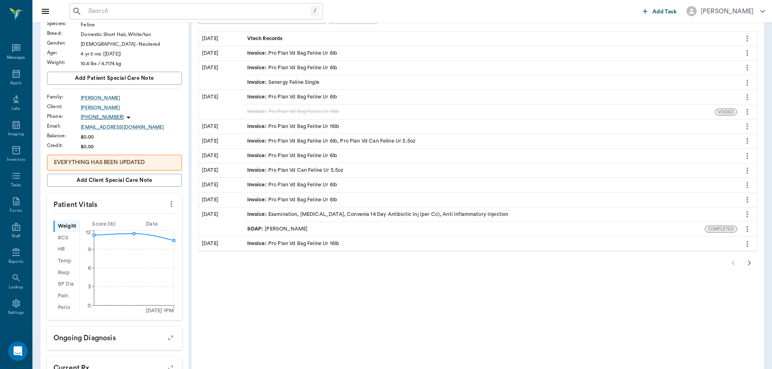
click at [293, 227] on div "SOAP : Dr. Bert Ellsworth" at bounding box center [277, 229] width 61 height 8
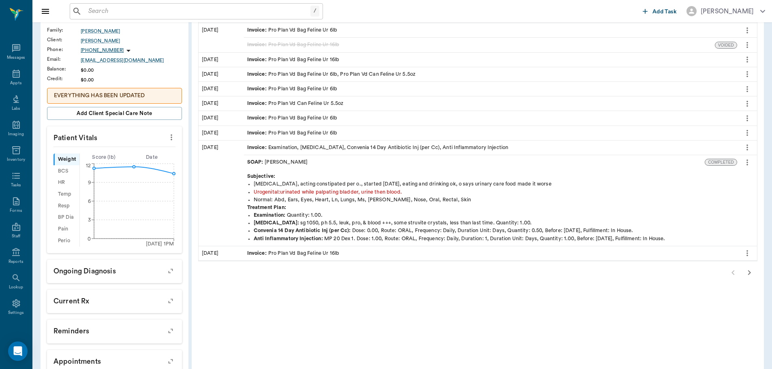
scroll to position [162, 0]
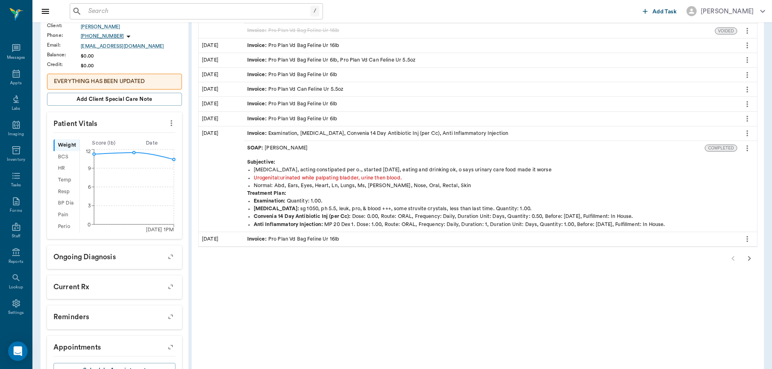
click at [747, 259] on icon "button" at bounding box center [749, 259] width 10 height 10
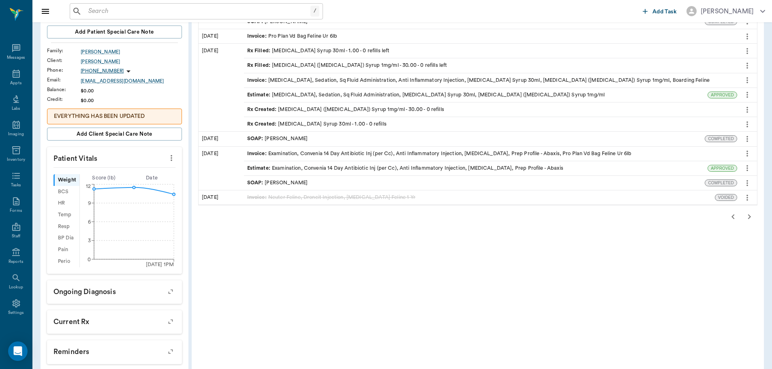
scroll to position [41, 0]
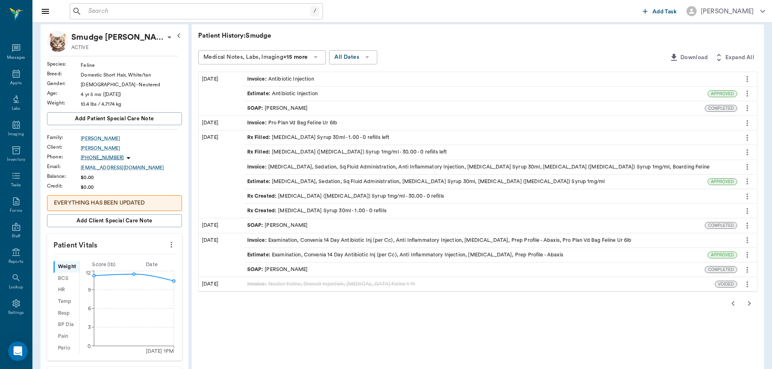
click at [282, 267] on div "SOAP : Dr. Bert Ellsworth" at bounding box center [277, 270] width 61 height 8
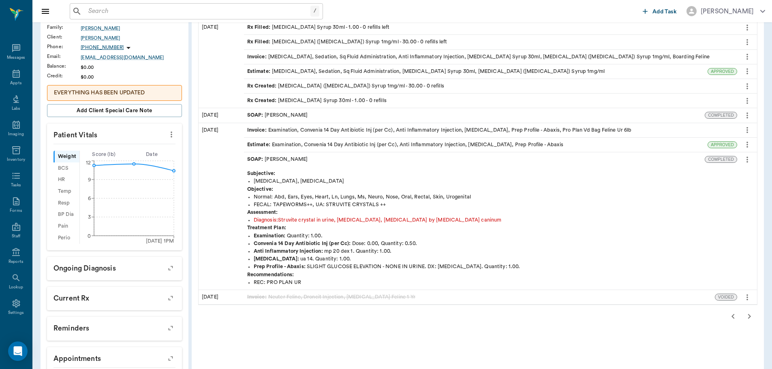
scroll to position [162, 0]
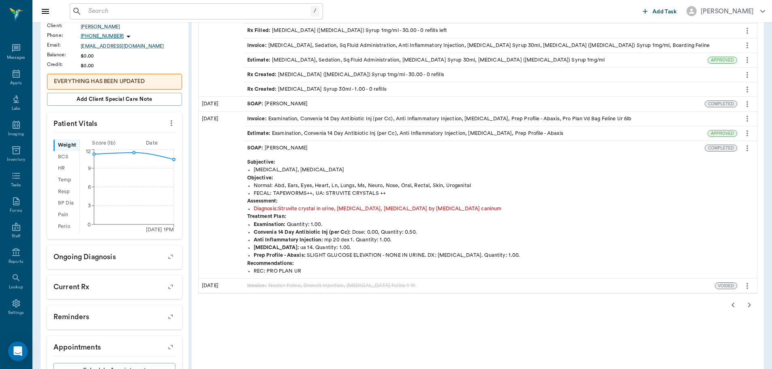
click at [749, 305] on icon "button" at bounding box center [749, 305] width 3 height 5
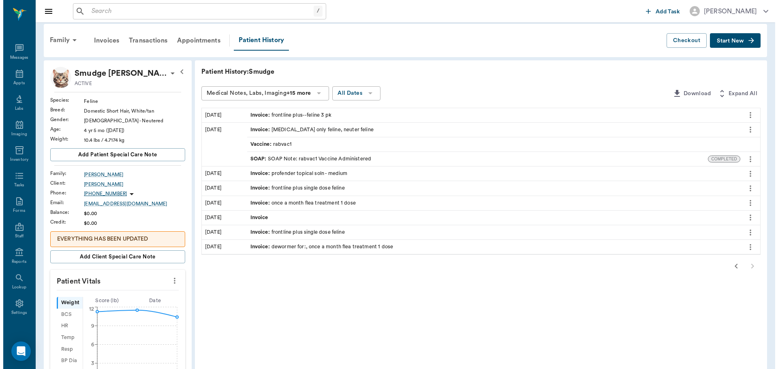
scroll to position [0, 0]
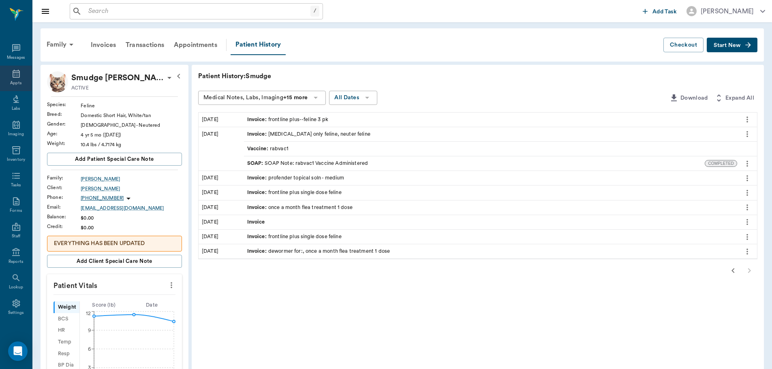
click at [17, 82] on div "Appts" at bounding box center [15, 83] width 11 height 6
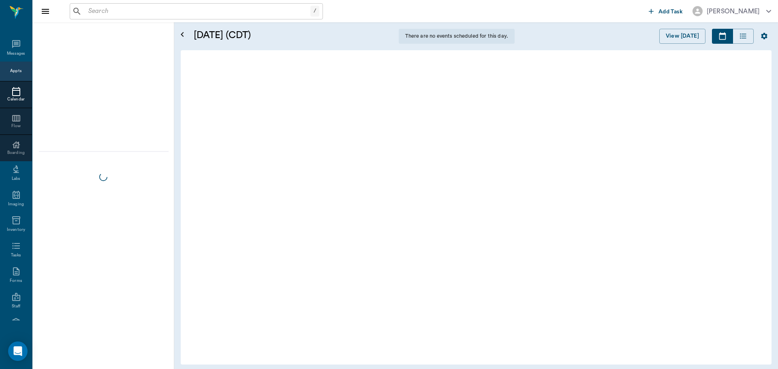
scroll to position [0, 0]
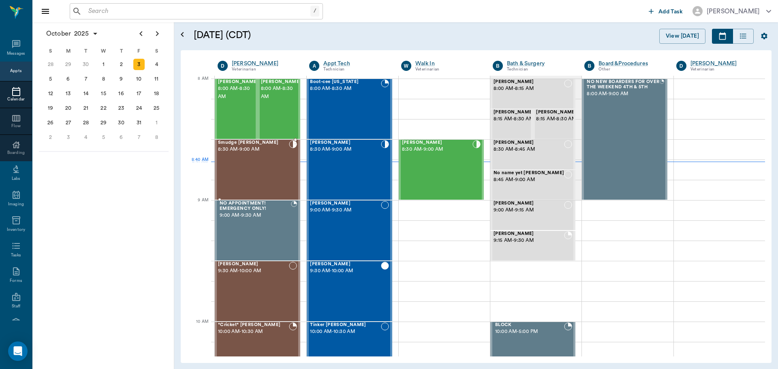
click at [282, 160] on div "Smudge McCall 8:30 AM - 9:00 AM" at bounding box center [253, 169] width 71 height 59
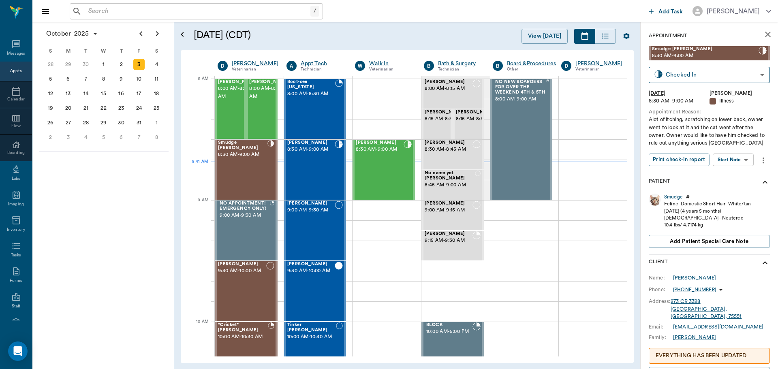
click at [732, 158] on body "/ ​ Add Task Dr. Bert Ellsworth Nectar Messages Appts Calendar Flow Boarding La…" at bounding box center [389, 184] width 778 height 369
click at [736, 173] on button "Start SOAP" at bounding box center [724, 176] width 28 height 9
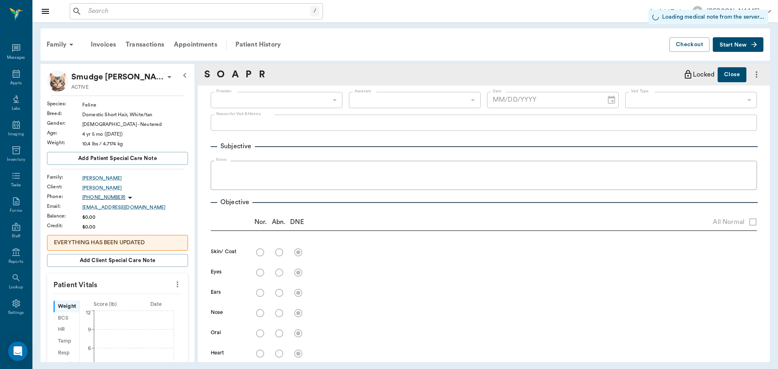
type input "63ec2f075fda476ae8351a4d"
type input "65d2be4f46e3a538d89b8c15"
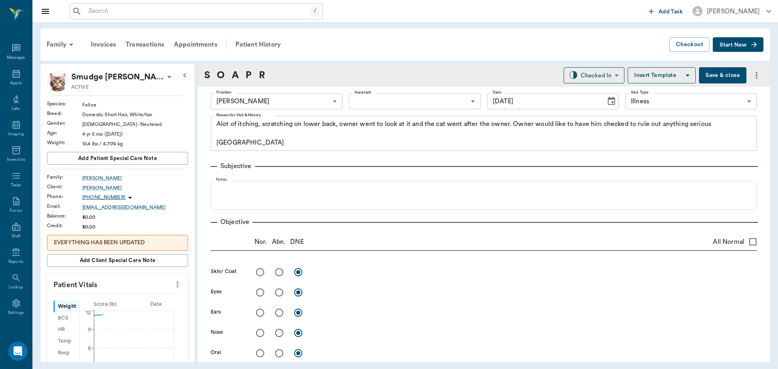
type input "[DATE]"
type textarea "Alot of itching, scratching on lower back, owner went to look at it and the cat…"
click at [173, 287] on icon "more" at bounding box center [177, 284] width 9 height 10
click at [133, 301] on span "Enter Vitals" at bounding box center [137, 298] width 68 height 9
click at [118, 310] on input "text" at bounding box center [117, 309] width 70 height 16
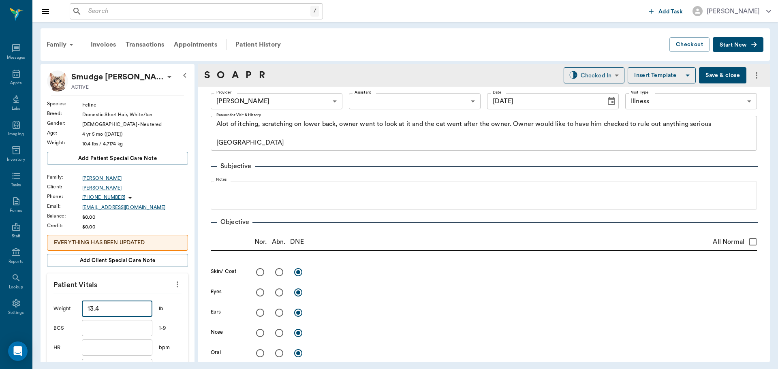
type input "13.4"
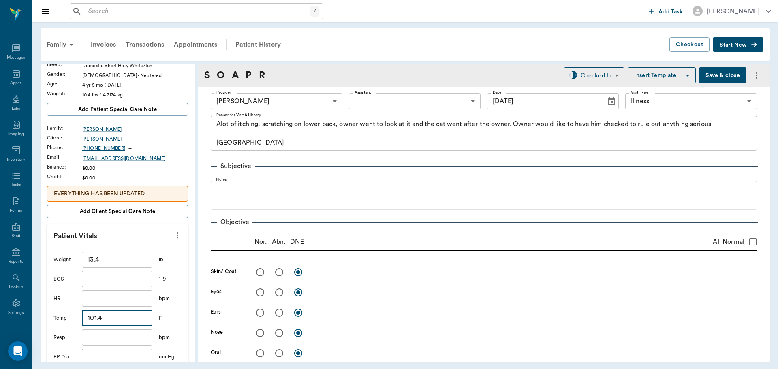
scroll to position [175, 0]
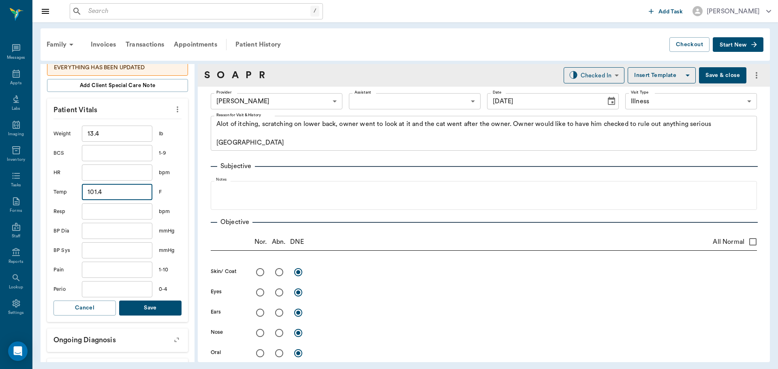
type input "101.4"
click at [169, 313] on button "Save" at bounding box center [150, 308] width 62 height 15
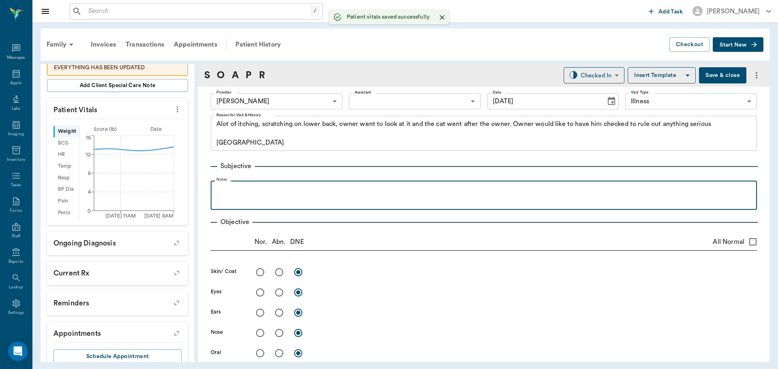
click at [272, 196] on div at bounding box center [484, 195] width 538 height 20
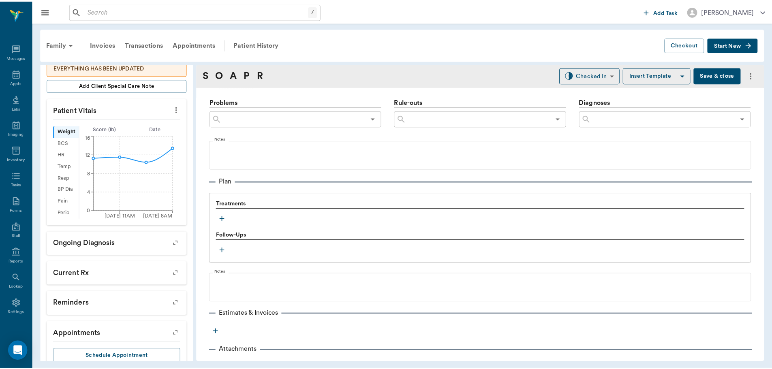
scroll to position [501, 0]
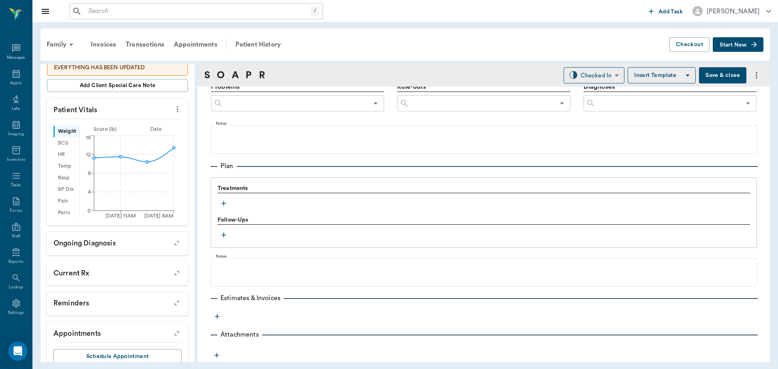
click at [716, 74] on button "Save & close" at bounding box center [722, 75] width 47 height 16
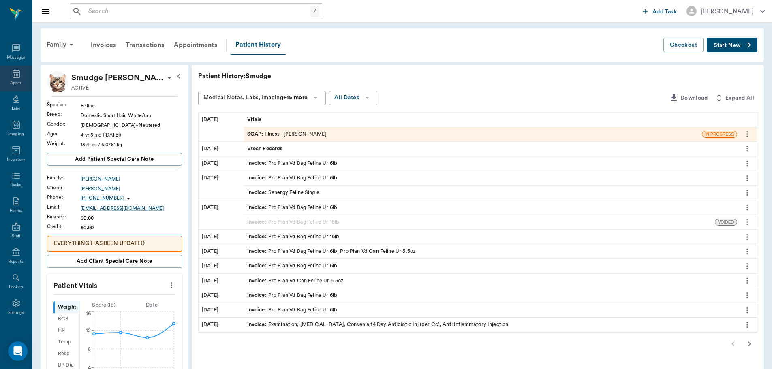
click at [14, 73] on icon at bounding box center [16, 74] width 10 height 10
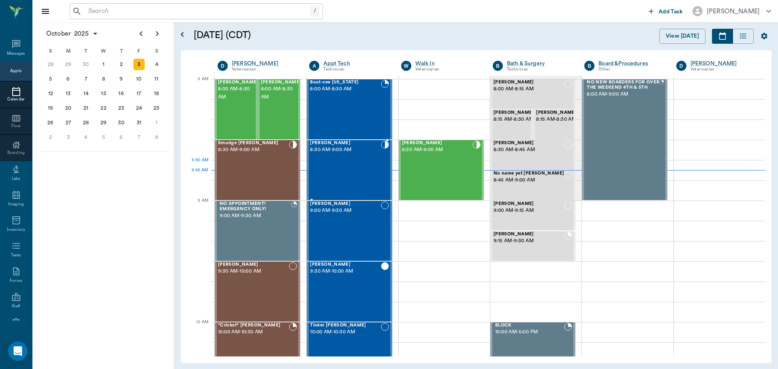
click at [328, 166] on div "Milo Dawson 8:30 AM - 9:00 AM" at bounding box center [345, 170] width 70 height 59
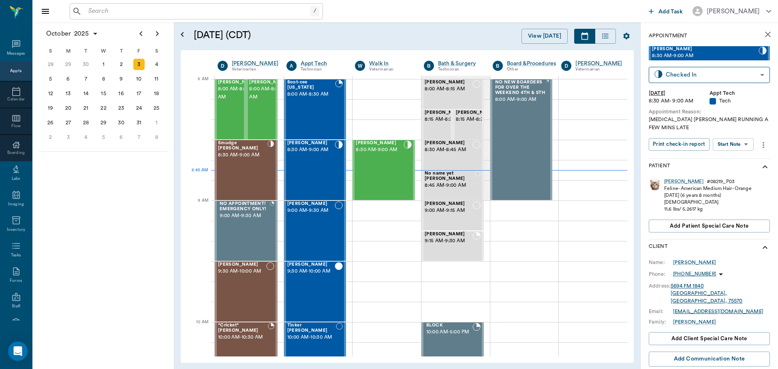
click at [741, 145] on body "/ ​ Add Task Dr. Bert Ellsworth Nectar Messages Appts Calendar Flow Boarding La…" at bounding box center [389, 184] width 778 height 369
click at [738, 159] on button "Start SOAP" at bounding box center [724, 160] width 28 height 9
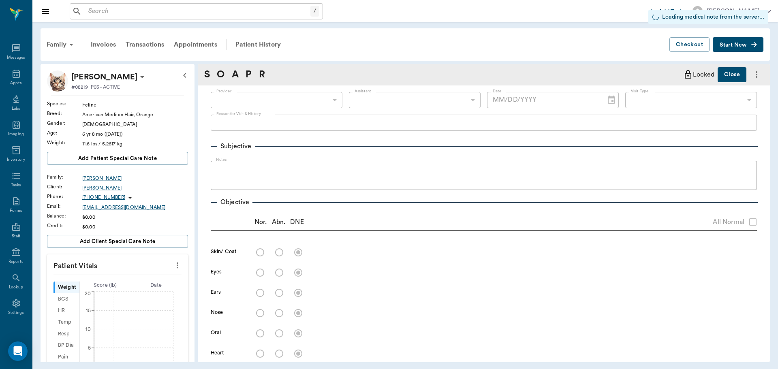
type input "63ec2f075fda476ae8351a4c"
type input "65d2be4f46e3a538d89b8c1a"
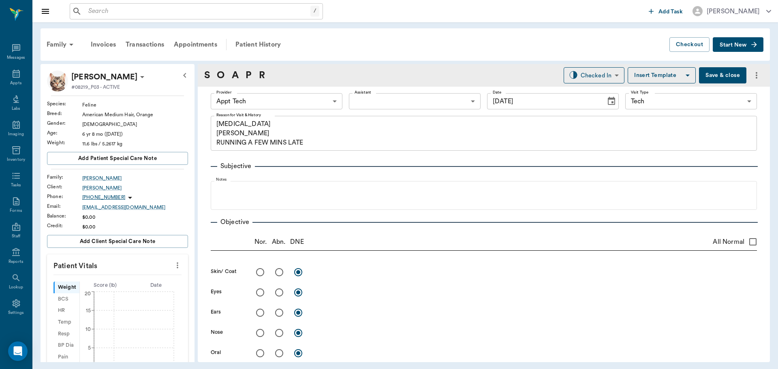
type input "[DATE]"
type textarea "blood, glucose test Christy RUNNING A FEW MINS LATE"
click at [173, 262] on icon "more" at bounding box center [177, 265] width 9 height 10
click at [148, 277] on span "Enter Vitals" at bounding box center [137, 279] width 68 height 9
click at [131, 287] on input "text" at bounding box center [117, 290] width 70 height 16
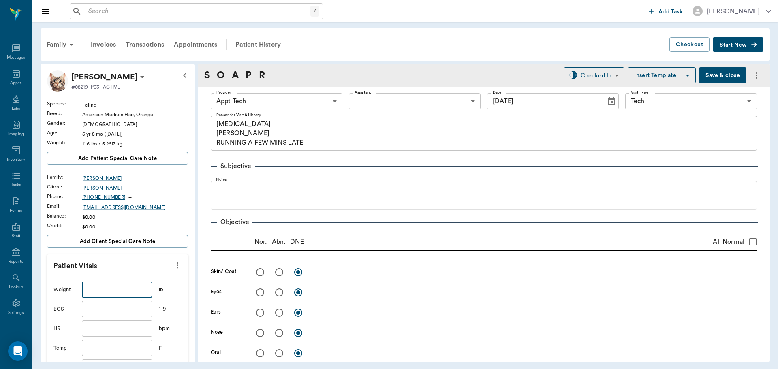
click at [266, 101] on body "/ ​ Add Task Dr. Bert Ellsworth Nectar Messages Appts Labs Imaging Inventory Ta…" at bounding box center [389, 184] width 778 height 369
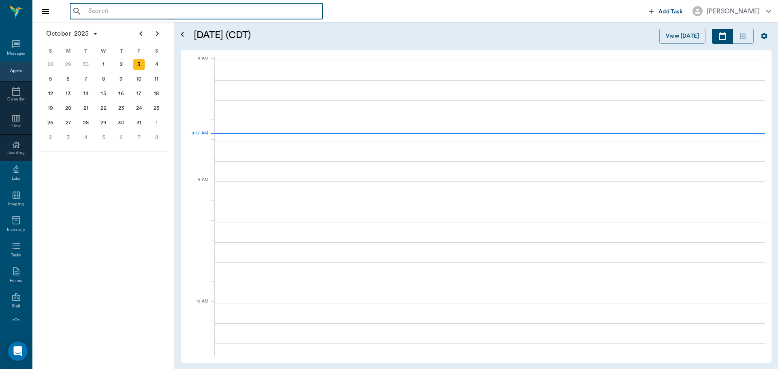
scroll to position [2, 0]
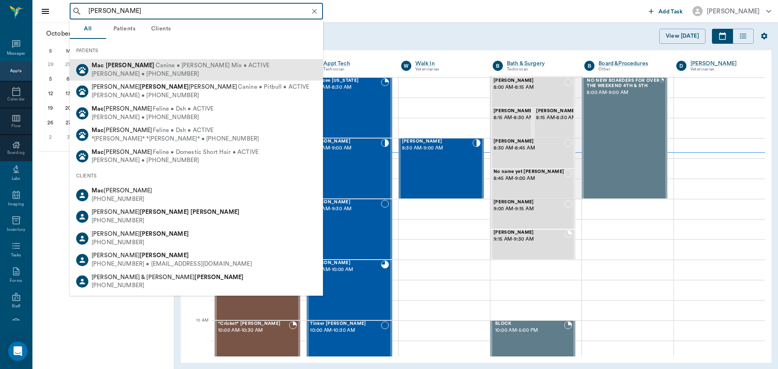
click at [156, 66] on span "Canine • Walker Mix • ACTIVE" at bounding box center [213, 66] width 114 height 9
type input "MAC SANDERS"
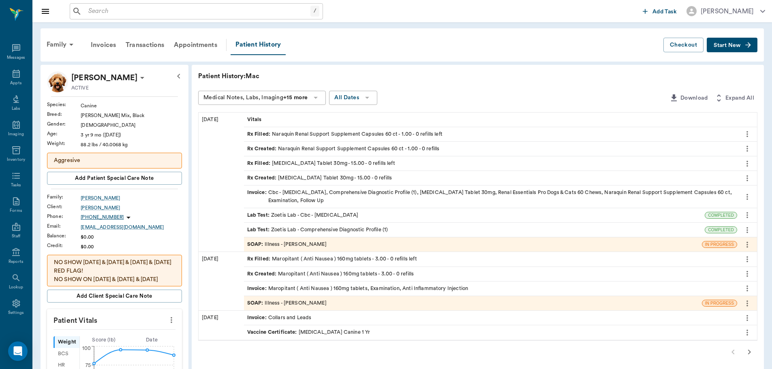
click at [320, 239] on div "SOAP : Illness - [PERSON_NAME]" at bounding box center [473, 244] width 458 height 14
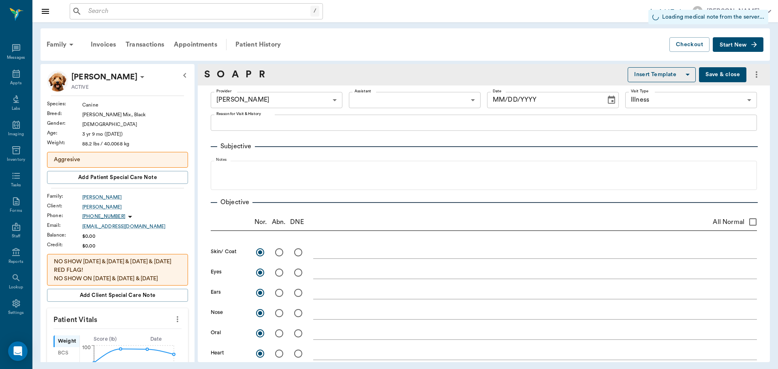
type input "63ec2f075fda476ae8351a4d"
type input "65d2be4f46e3a538d89b8c15"
radio input "true"
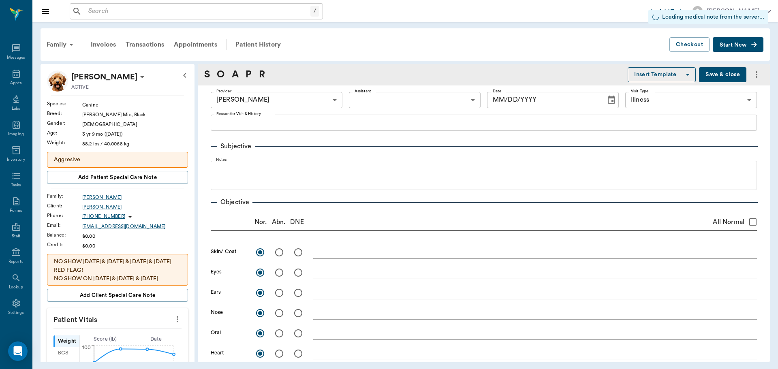
radio input "true"
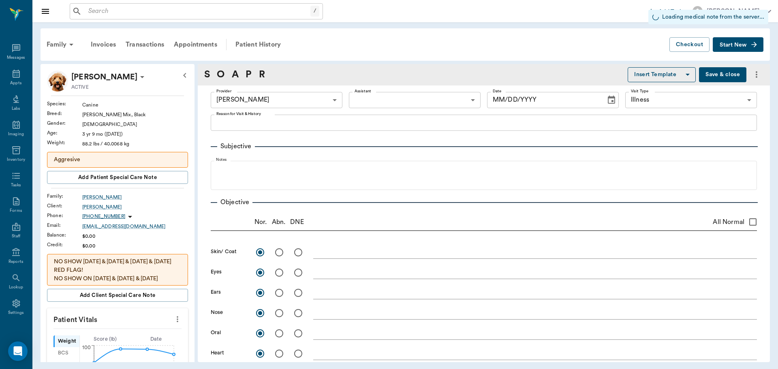
radio input "true"
type input "09/26/2025"
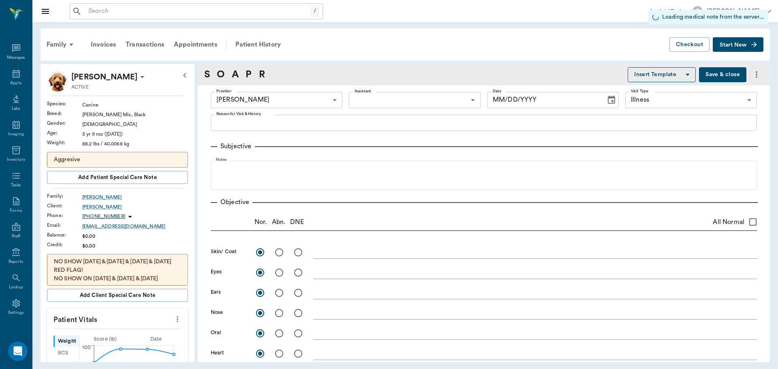
type textarea "NOT DOING ANY BETTER -LORY"
type textarea "normal"
type textarea "Severe azotemia, BUN 174m CRE 8.6, hyperphosphatemia 14.8"
type input "15.00"
type input "0"
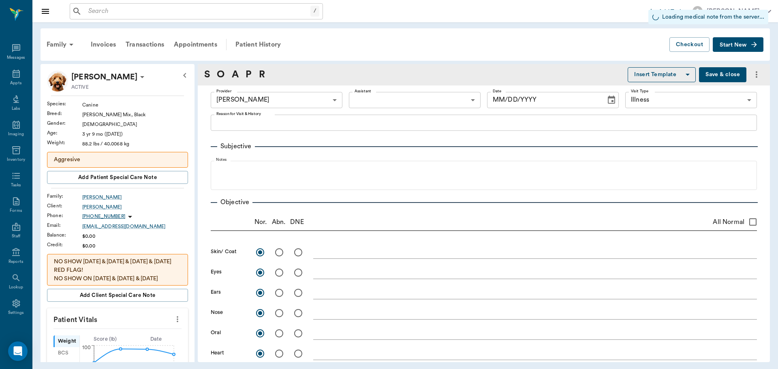
type input "15"
type textarea "Give one tablet daily by mouth"
type input "1.00"
type input "0"
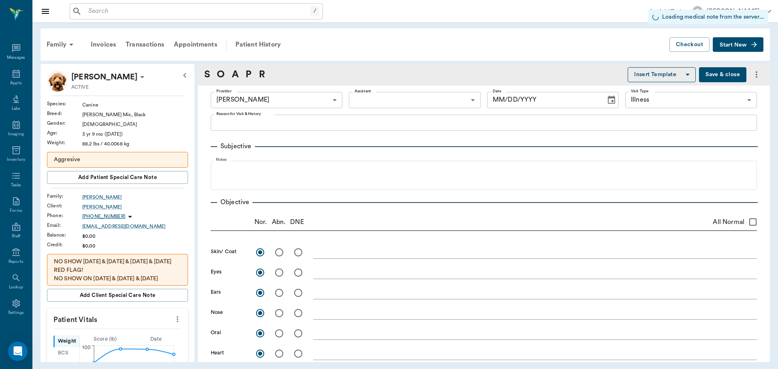
type textarea "4 daily"
type input "1.00"
type input "0"
type textarea "Give 3 capsules by mouth daily"
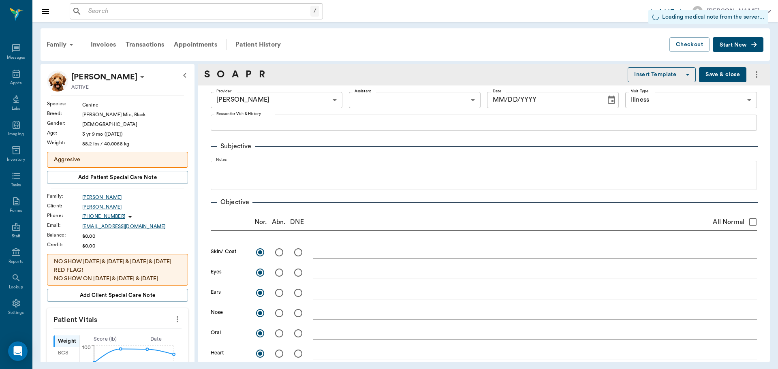
type input "1.00"
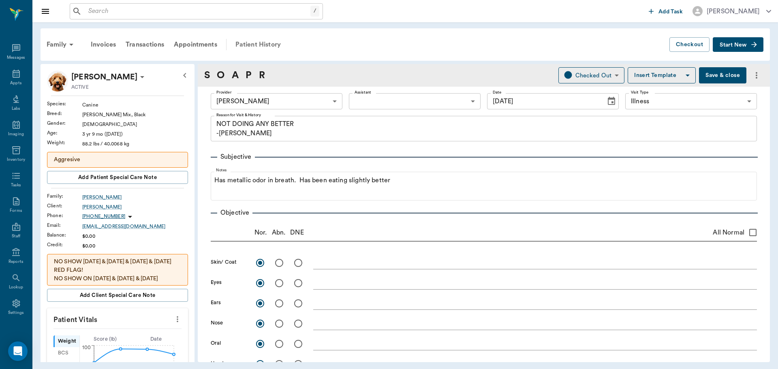
click at [254, 46] on div "Patient History" at bounding box center [257, 44] width 55 height 19
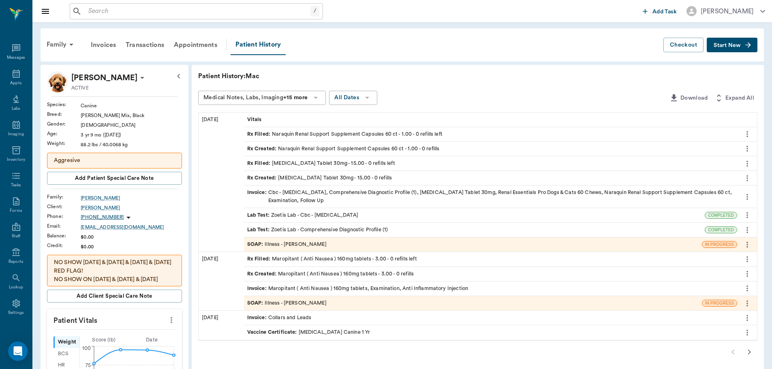
click at [408, 133] on div "Rx Filled : Naraquin Renal Support Supplement Capsules 60 ct - 1.00 - 0 refills…" at bounding box center [344, 134] width 195 height 8
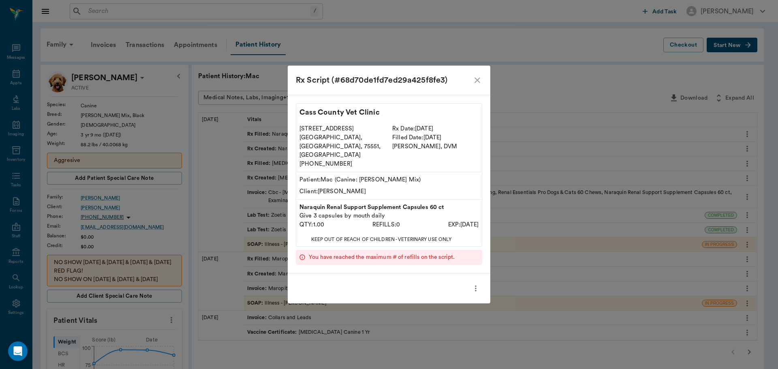
click at [538, 60] on div "Rx Script (#68d70de1fd7ed29a425f8fe3) Cass County Vet Clinic 102 E. Pinecrest D…" at bounding box center [389, 184] width 778 height 369
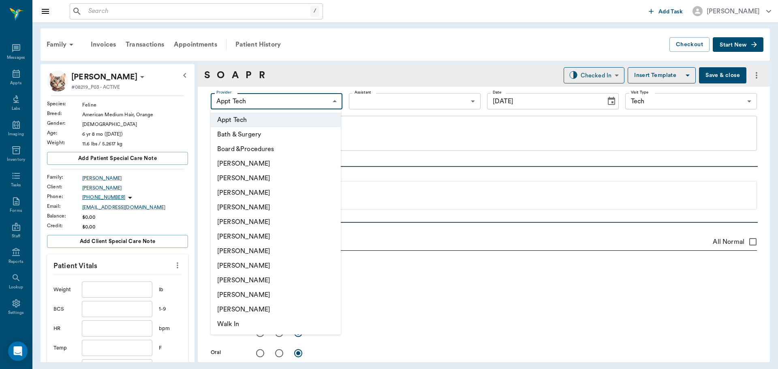
click at [260, 263] on li "[PERSON_NAME]" at bounding box center [276, 265] width 130 height 15
type input "63ec2e7e52e12b0ba117b124"
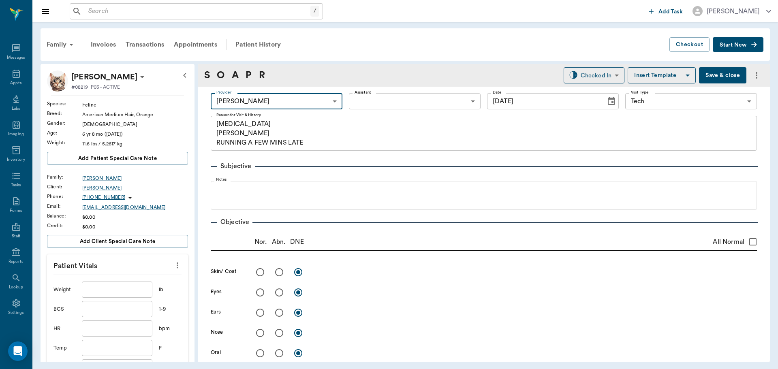
click at [423, 99] on body "/ ​ Add Task [PERSON_NAME] Nectar Messages Appts Labs Imaging Inventory Tasks F…" at bounding box center [389, 184] width 778 height 369
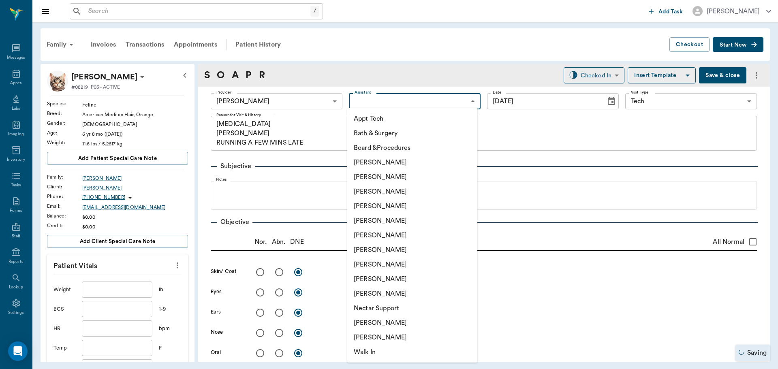
click at [368, 322] on li "[PERSON_NAME]" at bounding box center [412, 323] width 130 height 15
type input "6740bf97de10e07744acf1eb"
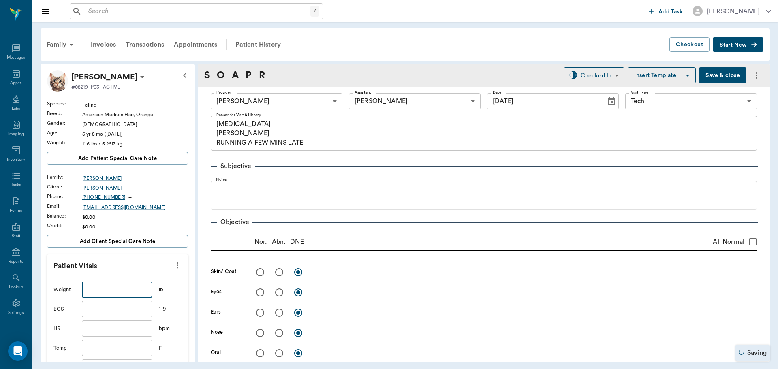
click at [100, 292] on input "text" at bounding box center [117, 290] width 70 height 16
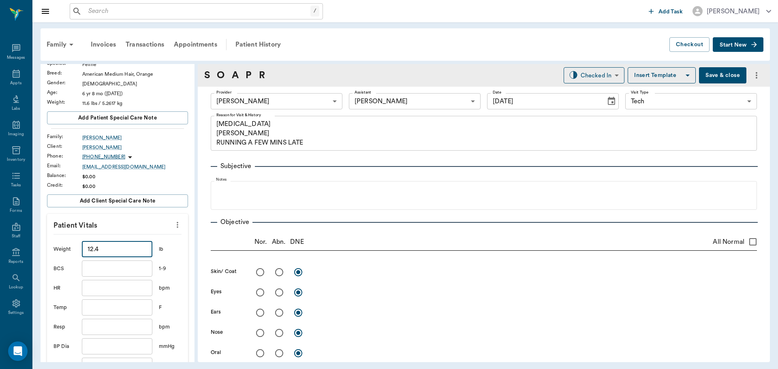
scroll to position [122, 0]
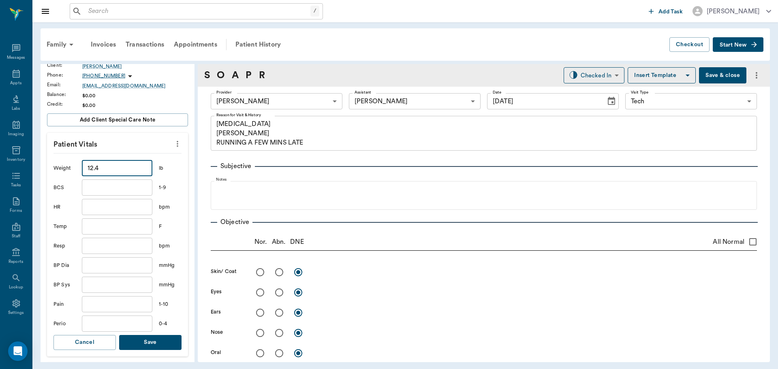
type input "12.4"
click at [154, 339] on button "Save" at bounding box center [150, 342] width 62 height 15
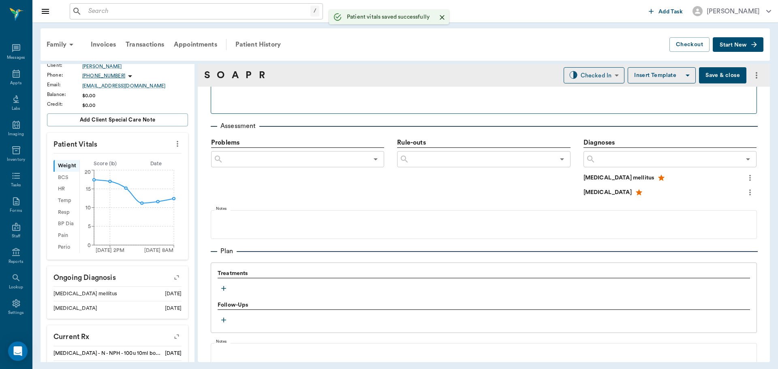
scroll to position [486, 0]
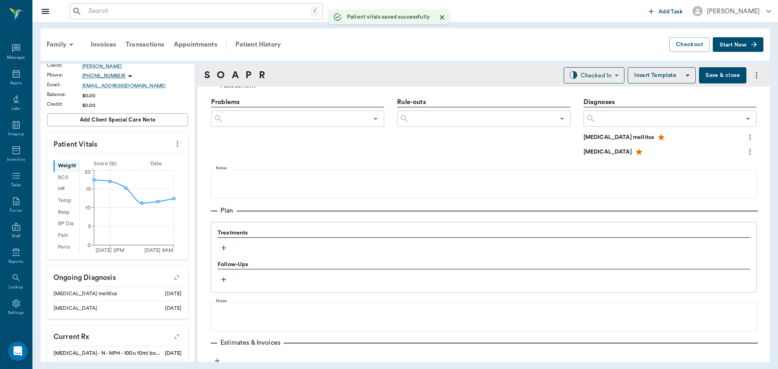
click at [221, 249] on icon "button" at bounding box center [224, 248] width 8 height 8
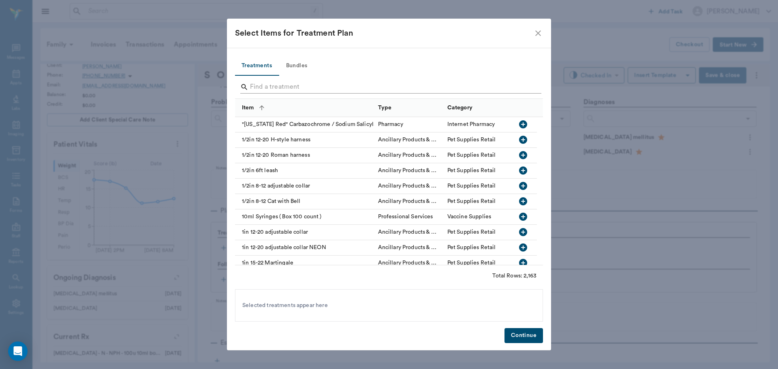
click at [279, 83] on input "Search" at bounding box center [389, 87] width 279 height 13
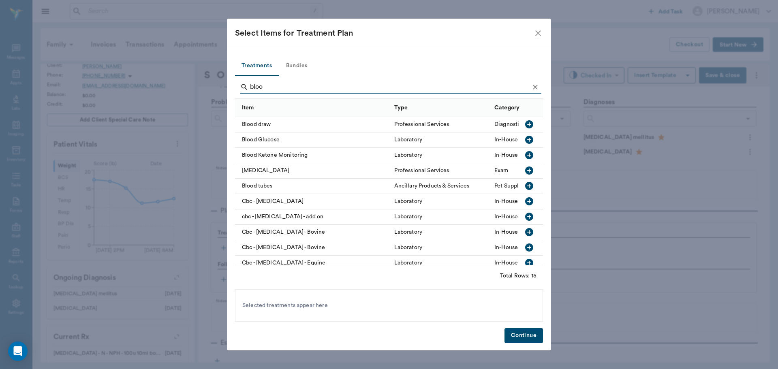
type input "bloo"
click at [525, 140] on icon "button" at bounding box center [529, 140] width 8 height 8
click at [521, 333] on button "Continue" at bounding box center [523, 335] width 38 height 15
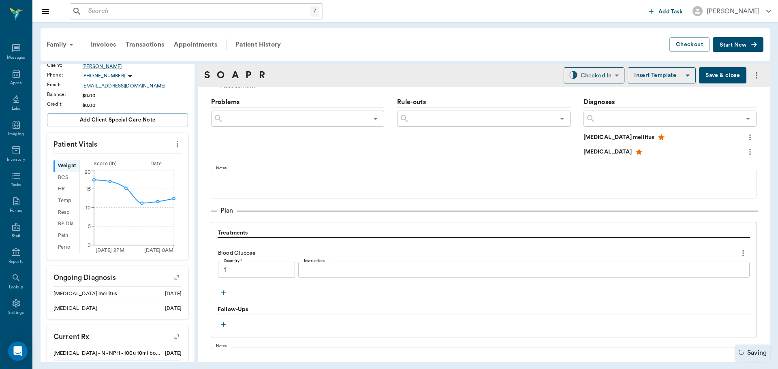
type input "1.00"
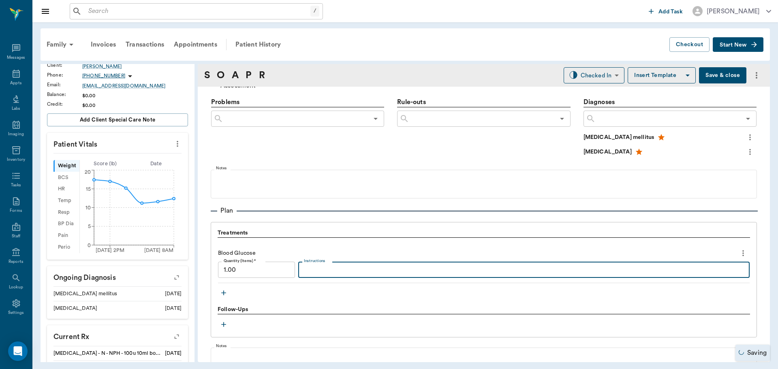
click at [316, 269] on textarea "Instructions" at bounding box center [524, 269] width 440 height 9
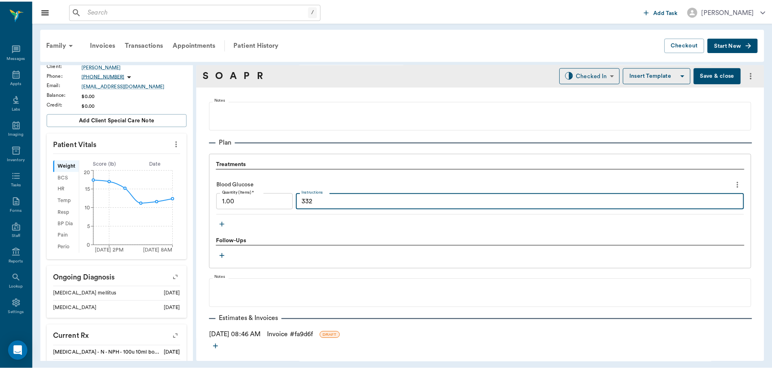
scroll to position [567, 0]
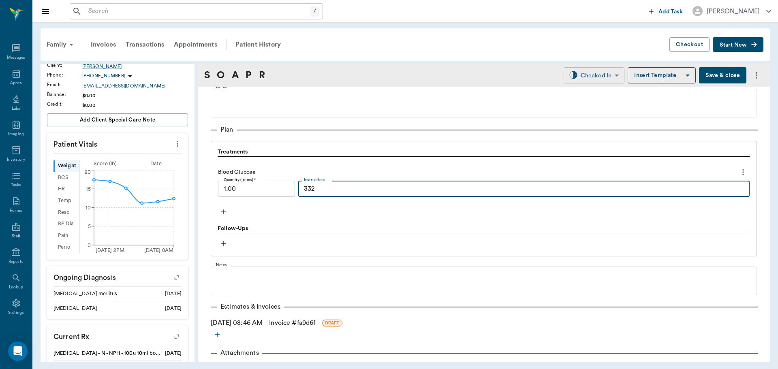
type textarea "332"
click at [599, 69] on body "/ ​ Add Task Dr. Bert Ellsworth Nectar Messages Appts Labs Imaging Inventory Ta…" at bounding box center [389, 184] width 778 height 369
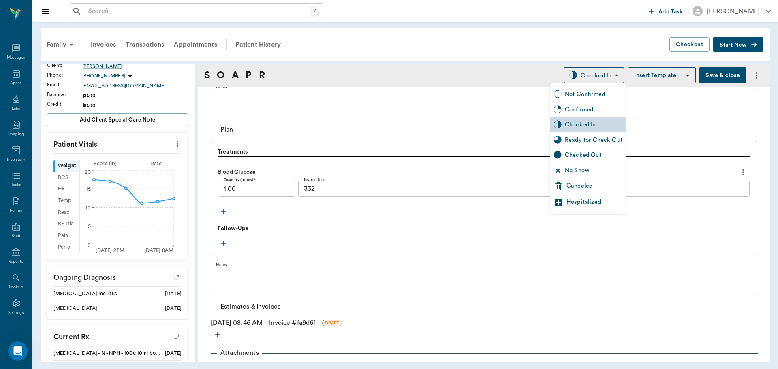
click at [582, 137] on div "Ready for Check Out" at bounding box center [594, 140] width 58 height 9
type input "READY_TO_CHECKOUT"
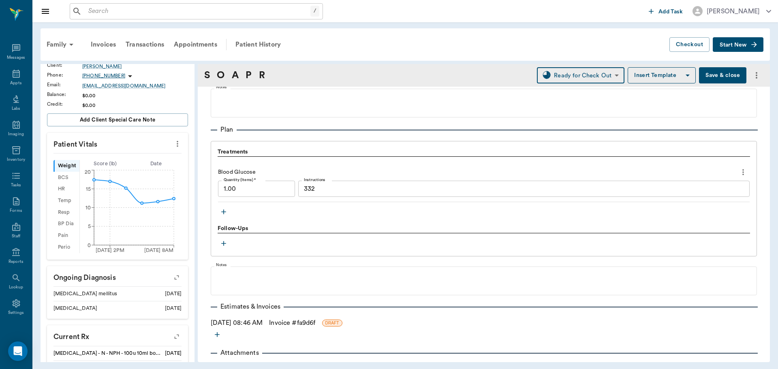
click at [309, 318] on link "Invoice # fa9d6f" at bounding box center [292, 323] width 46 height 10
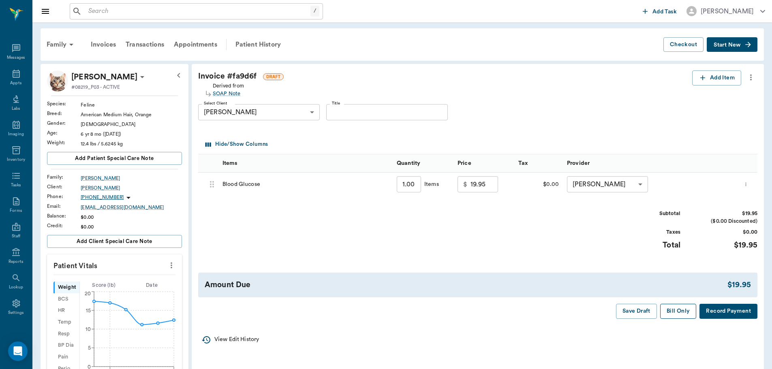
click at [677, 312] on button "Bill Only" at bounding box center [678, 311] width 36 height 15
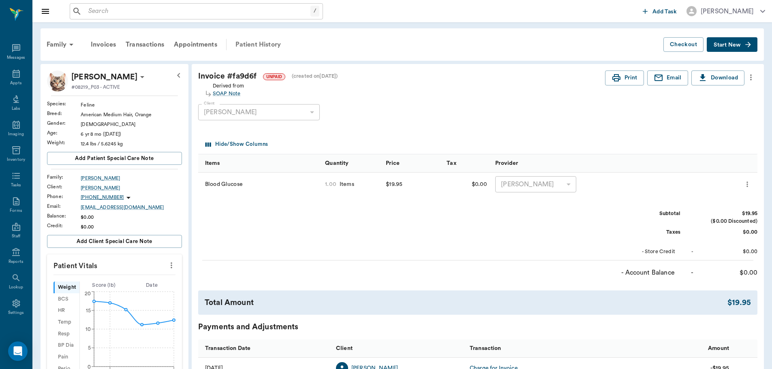
click at [267, 41] on div "Patient History" at bounding box center [257, 44] width 55 height 19
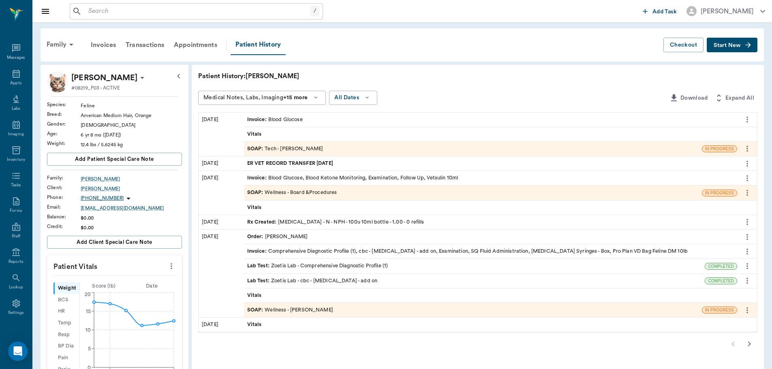
click at [257, 151] on span "SOAP :" at bounding box center [256, 149] width 18 height 8
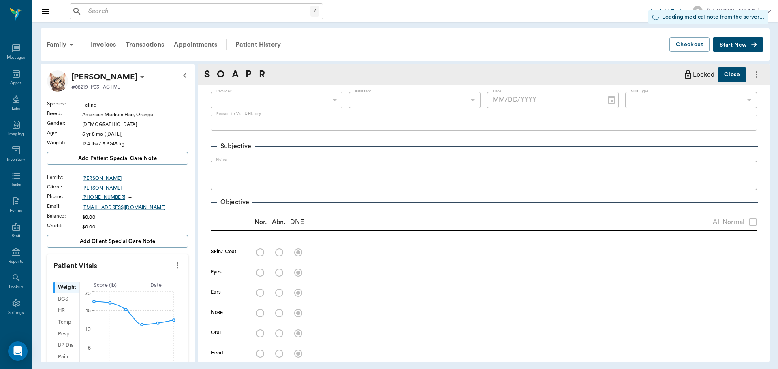
type input "63ec2e7e52e12b0ba117b124"
type input "6740bf97de10e07744acf1eb"
type input "65d2be4f46e3a538d89b8c1a"
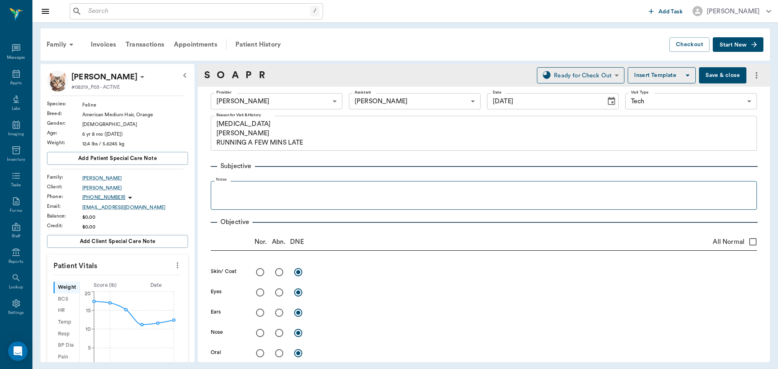
type input "[DATE]"
type textarea "blood, glucose test Christy RUNNING A FEW MINS LATE"
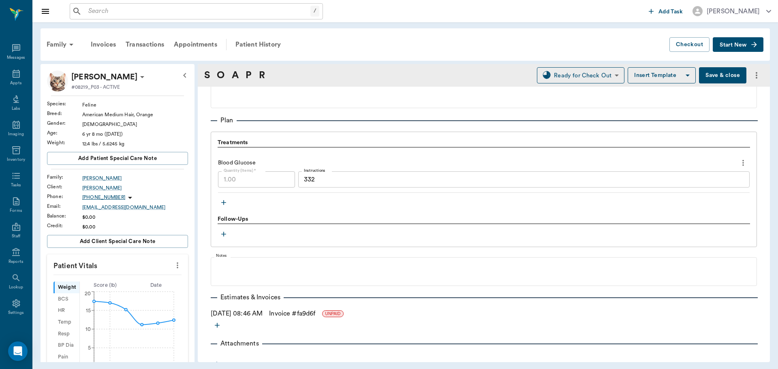
scroll to position [585, 0]
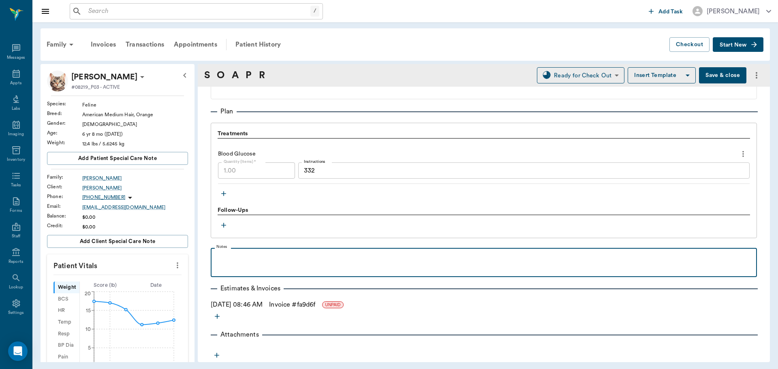
click at [227, 256] on p at bounding box center [484, 257] width 538 height 10
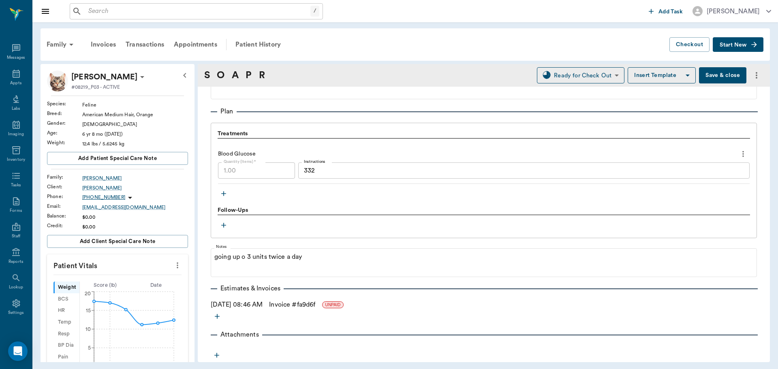
click at [724, 76] on button "Save & close" at bounding box center [722, 75] width 47 height 16
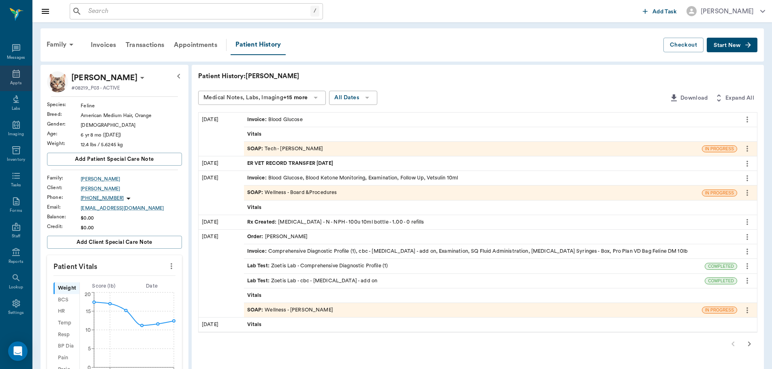
click at [14, 81] on div "Appts" at bounding box center [15, 83] width 11 height 6
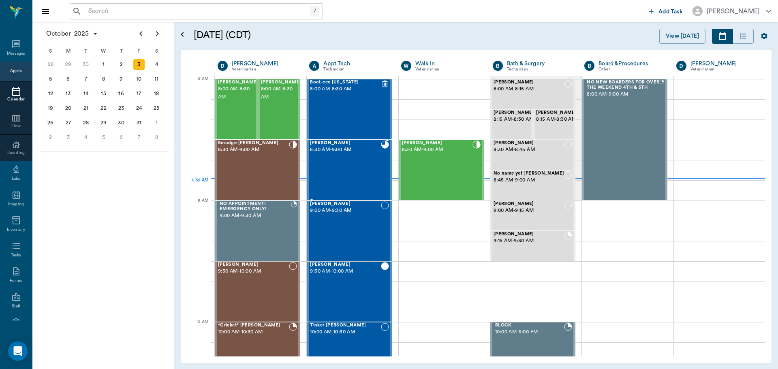
click at [356, 176] on div "Milo Dawson 8:30 AM - 9:00 AM" at bounding box center [345, 170] width 70 height 59
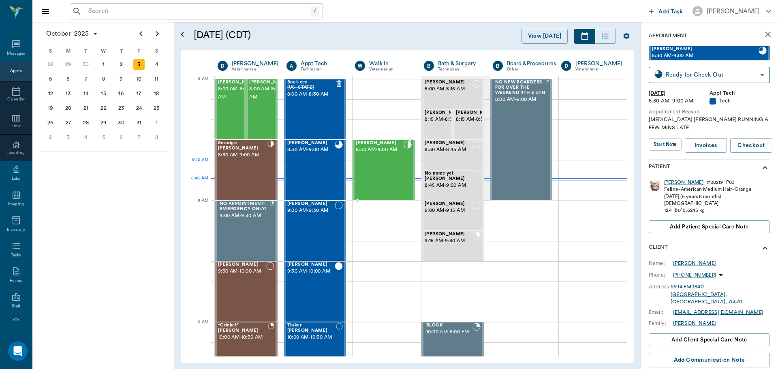
click at [397, 180] on div "Mira May 8:30 AM - 9:00 AM" at bounding box center [380, 170] width 48 height 59
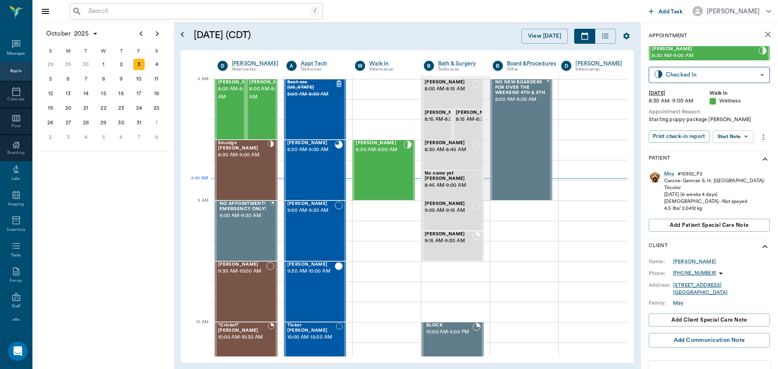
click at [750, 133] on body "/ ​ Add Task Dr. Bert Ellsworth Nectar Messages Appts Calendar Flow Boarding La…" at bounding box center [389, 184] width 778 height 369
click at [746, 153] on li "Start SOAP" at bounding box center [733, 152] width 56 height 13
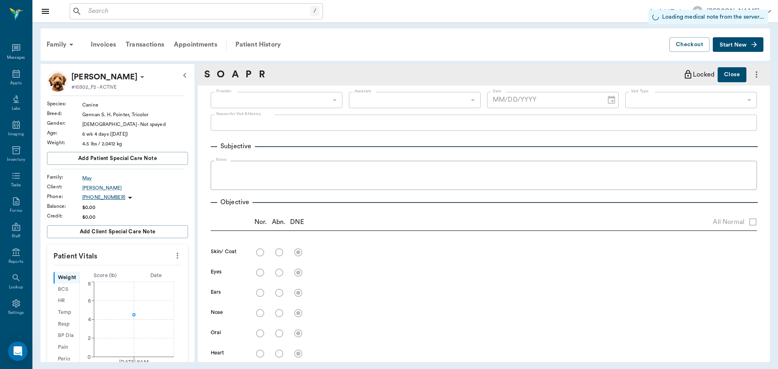
type input "63ee68728bdb516679580557"
type input "65d2be4f46e3a538d89b8c14"
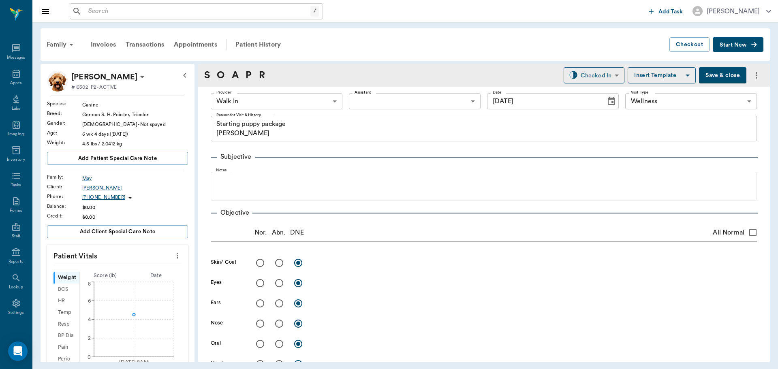
type input "[DATE]"
type textarea "Starting puppy package [PERSON_NAME]"
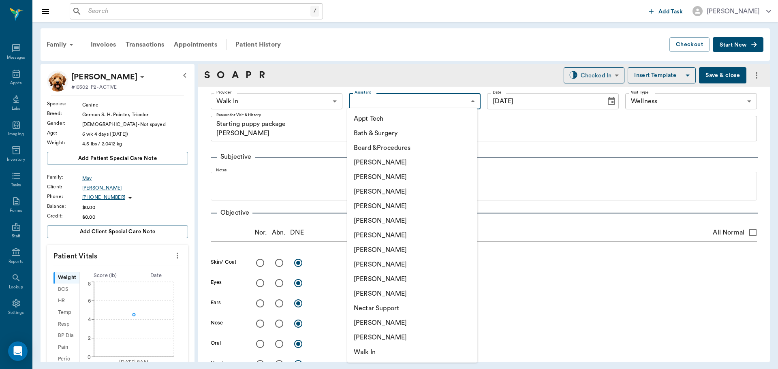
click at [394, 101] on body "/ ​ Add Task Dr. Bert Ellsworth Nectar Messages Appts Labs Imaging Inventory Ta…" at bounding box center [389, 184] width 778 height 369
click at [363, 323] on li "[PERSON_NAME]" at bounding box center [412, 323] width 130 height 15
type input "6740bf97de10e07744acf1eb"
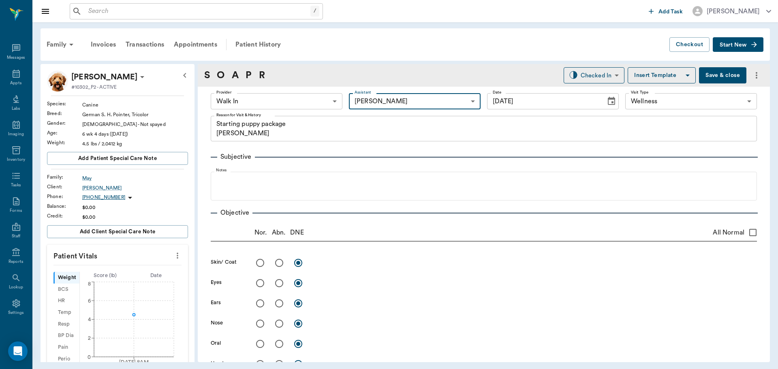
click at [173, 257] on icon "more" at bounding box center [177, 256] width 9 height 10
click at [135, 269] on span "Enter Vitals" at bounding box center [137, 269] width 68 height 9
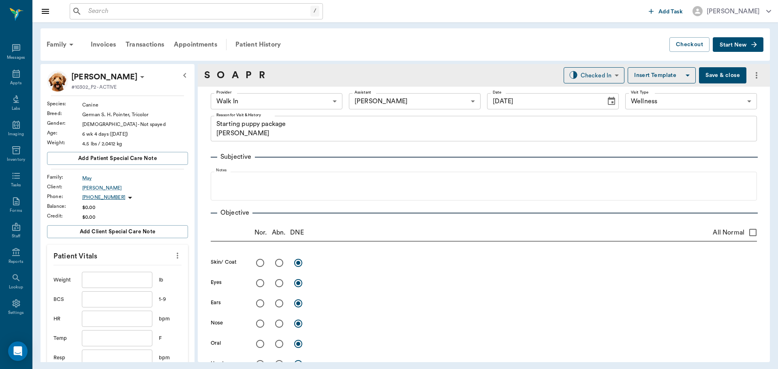
click at [130, 275] on input "text" at bounding box center [117, 280] width 70 height 16
type input "4"
click at [128, 340] on input "text" at bounding box center [117, 338] width 70 height 16
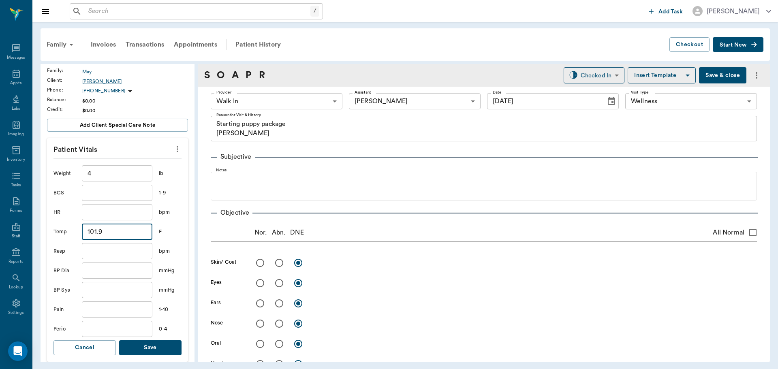
scroll to position [122, 0]
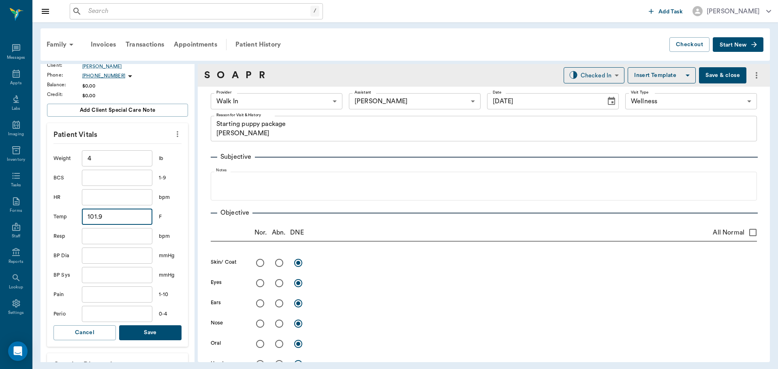
type input "101.9"
click at [151, 335] on button "Save" at bounding box center [150, 332] width 62 height 15
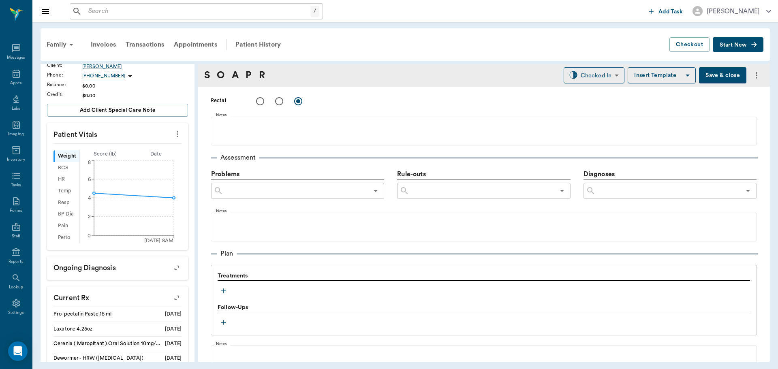
scroll to position [405, 0]
click at [224, 287] on icon "button" at bounding box center [224, 290] width 8 height 8
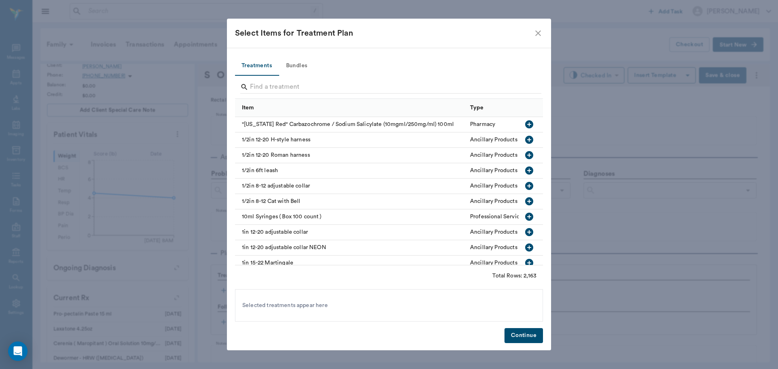
click at [298, 62] on button "Bundles" at bounding box center [296, 65] width 36 height 19
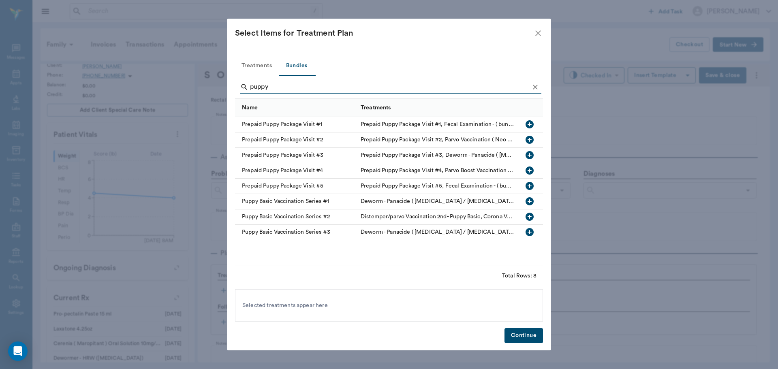
type input "puppy"
click at [529, 124] on icon "button" at bounding box center [530, 124] width 10 height 10
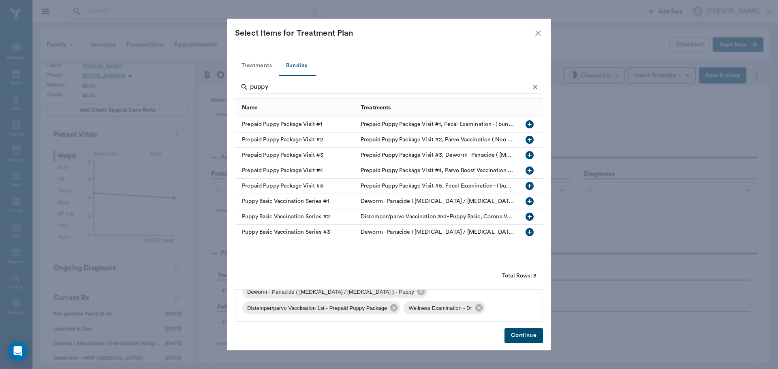
scroll to position [0, 0]
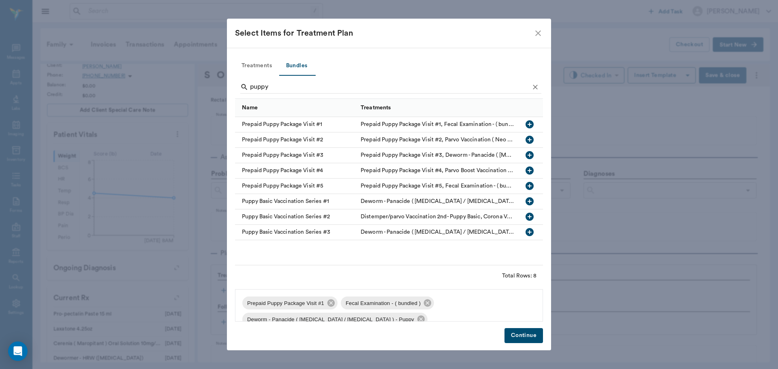
click at [524, 335] on button "Continue" at bounding box center [523, 335] width 38 height 15
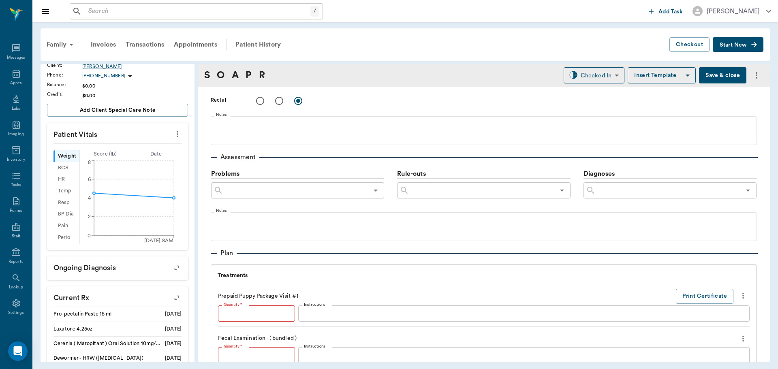
type input "1"
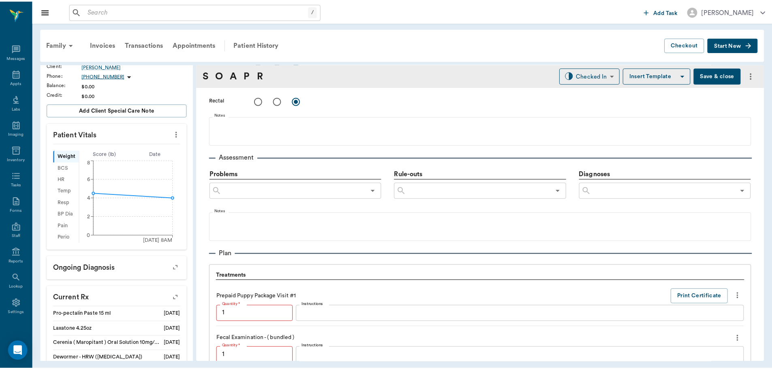
scroll to position [696, 0]
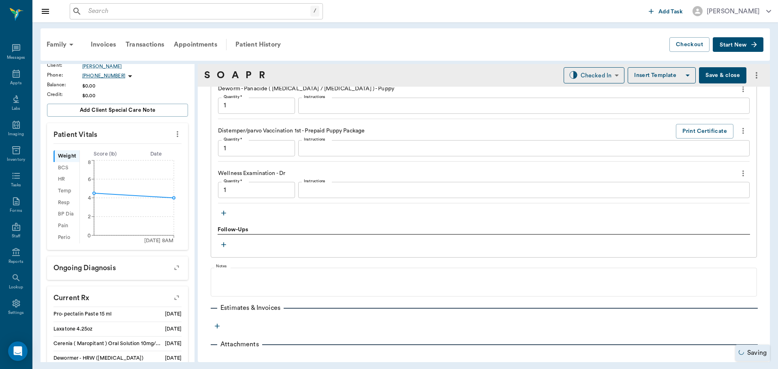
type input "1.00"
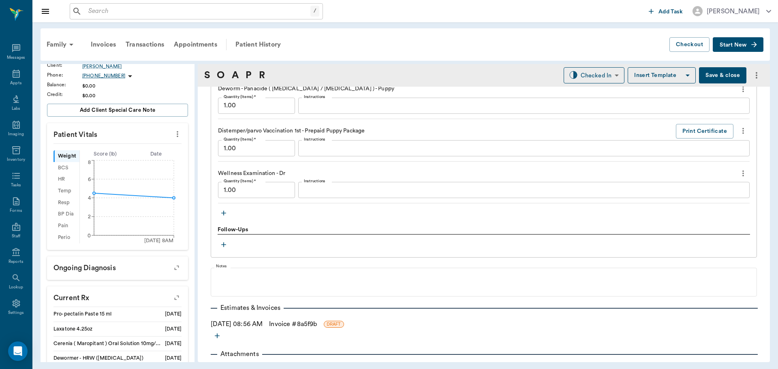
click at [712, 77] on button "Save & close" at bounding box center [722, 75] width 47 height 16
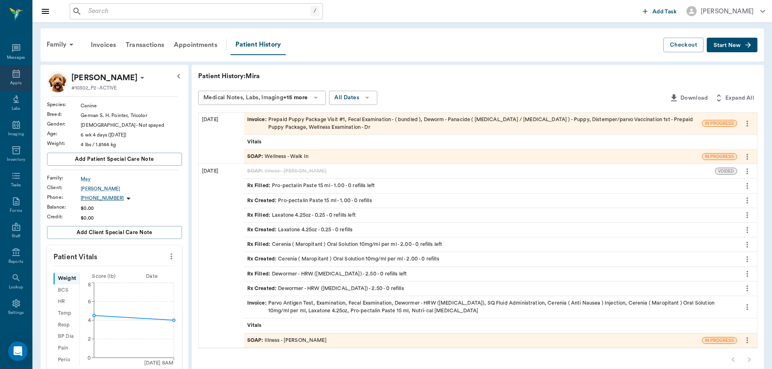
click at [18, 76] on div "Appts" at bounding box center [16, 79] width 32 height 26
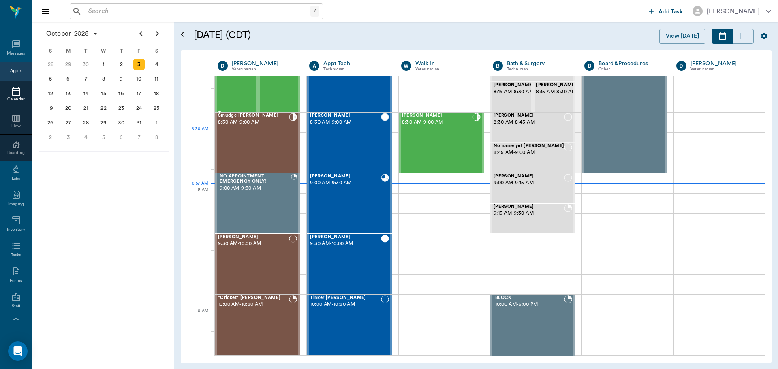
scroll to position [42, 0]
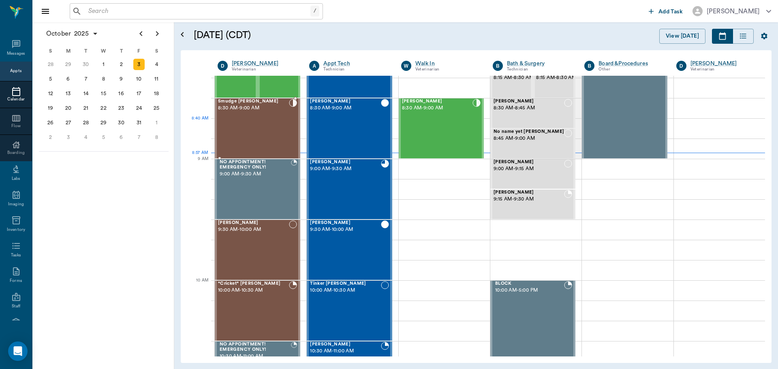
click at [261, 126] on div "Smudge McCall 8:30 AM - 9:00 AM" at bounding box center [253, 128] width 71 height 59
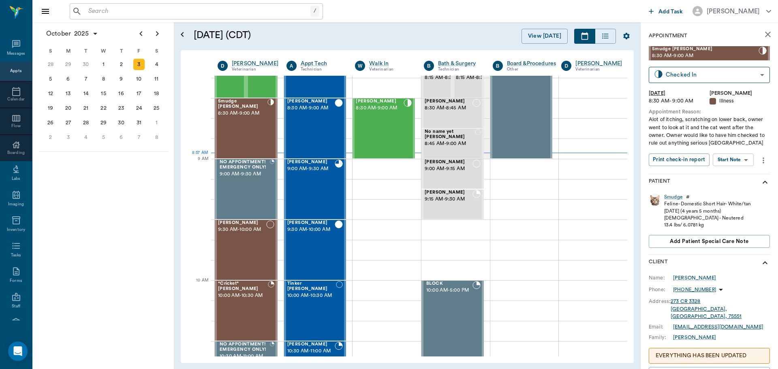
click at [731, 159] on body "/ ​ Add Task Dr. Bert Ellsworth Nectar Messages Appts Calendar Flow Boarding La…" at bounding box center [389, 184] width 778 height 369
click at [722, 175] on button "View SOAP" at bounding box center [724, 176] width 28 height 9
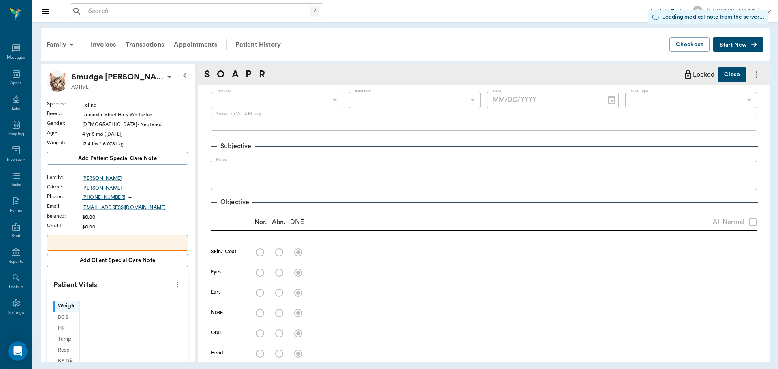
type input "63ec2f075fda476ae8351a4d"
type input "65d2be4f46e3a538d89b8c15"
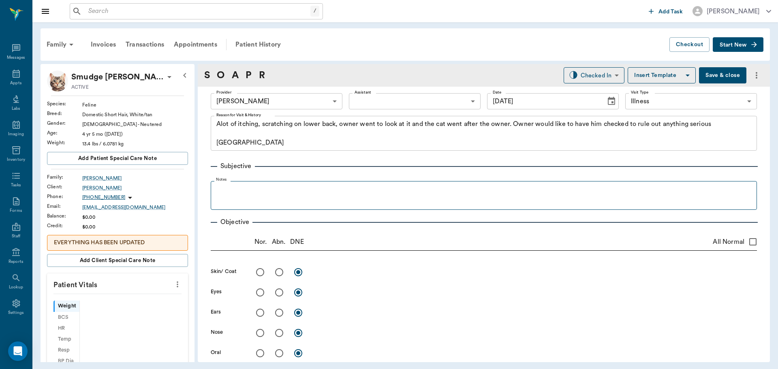
type input "[DATE]"
type textarea "Alot of itching, scratching on lower back, owner went to look at it and the cat…"
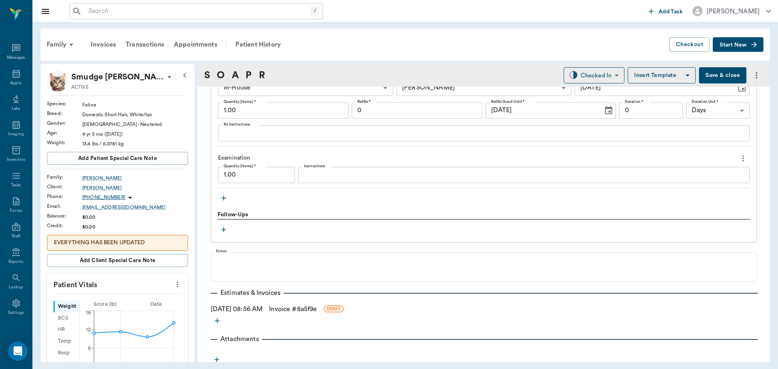
scroll to position [649, 0]
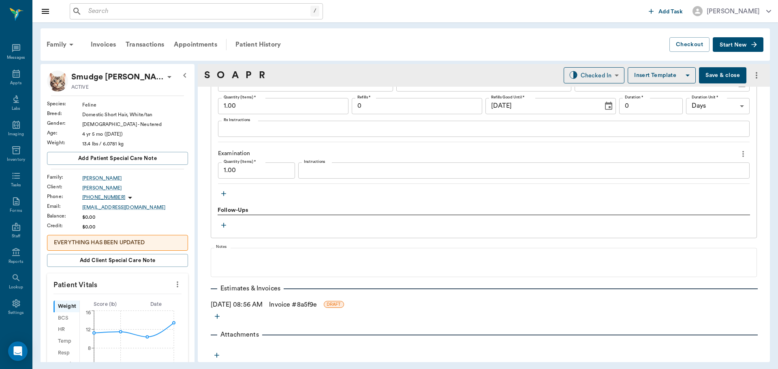
click at [295, 305] on link "Invoice # 8a5f9e" at bounding box center [293, 305] width 48 height 10
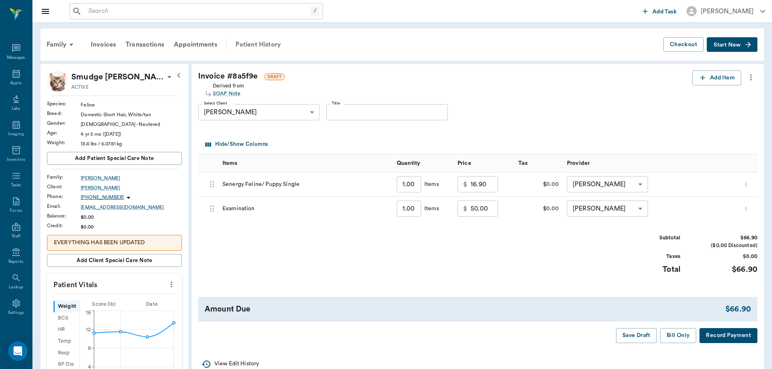
click at [247, 43] on div "Patient History" at bounding box center [257, 44] width 55 height 19
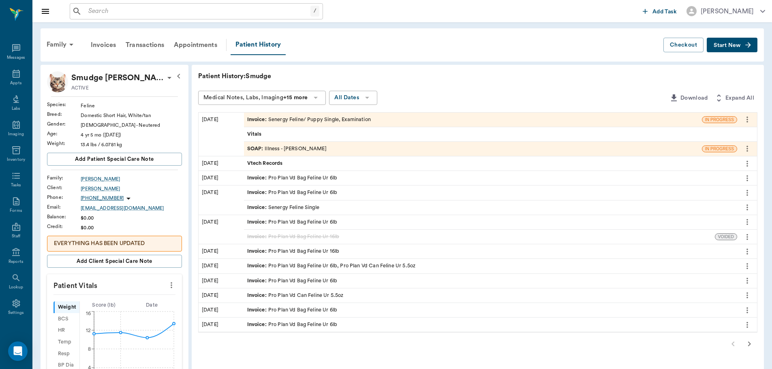
click at [330, 118] on div "Invoice : Senergy Feline/ Puppy Single, Examination" at bounding box center [309, 120] width 124 height 8
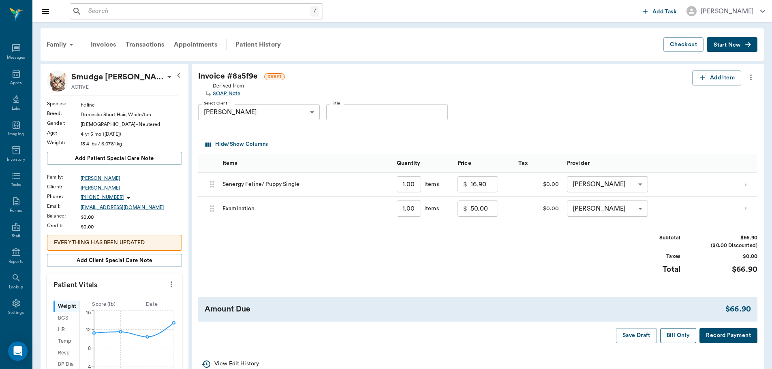
click at [674, 335] on button "Bill Only" at bounding box center [678, 335] width 36 height 15
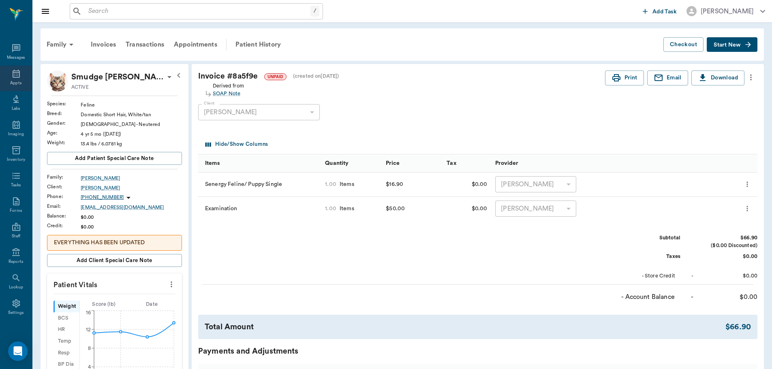
click at [18, 78] on div "Appts" at bounding box center [16, 79] width 32 height 26
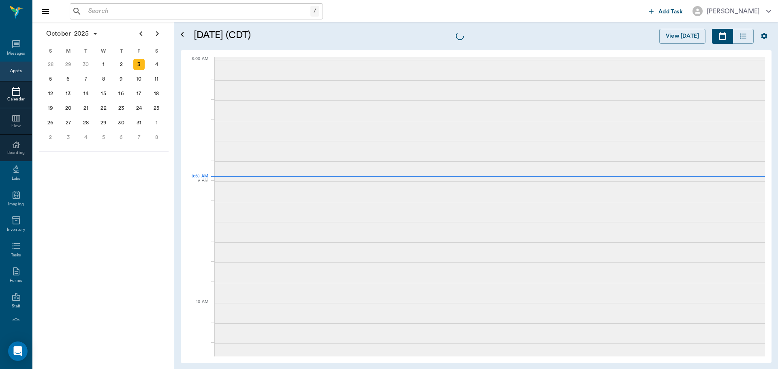
scroll to position [1, 0]
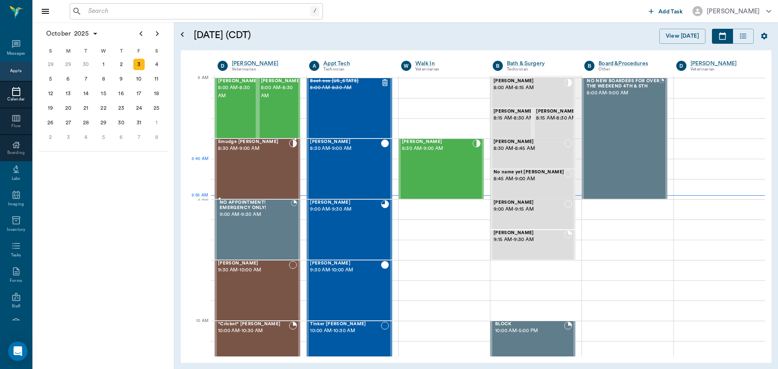
click at [247, 175] on div "Smudge McCall 8:30 AM - 9:00 AM" at bounding box center [253, 168] width 71 height 59
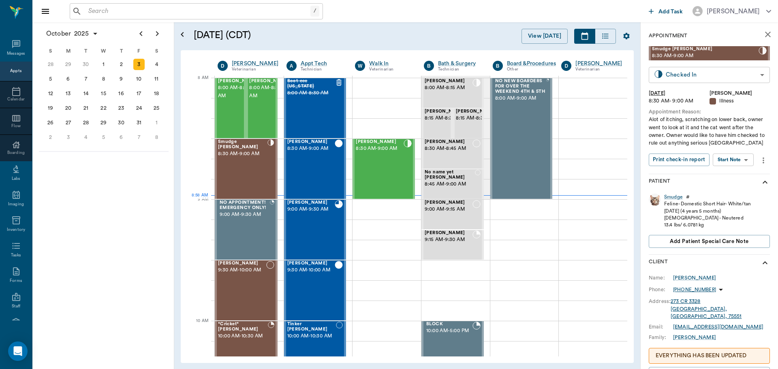
click at [739, 70] on body "/ ​ Add Task Dr. Bert Ellsworth Nectar Messages Appts Calendar Flow Boarding La…" at bounding box center [389, 184] width 778 height 369
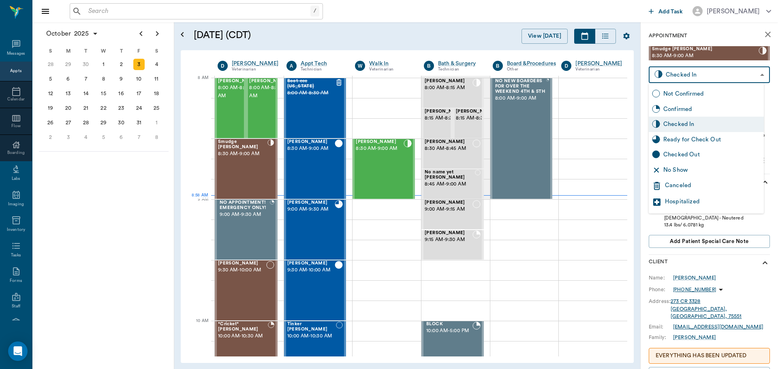
click at [679, 139] on div "Ready for Check Out" at bounding box center [711, 139] width 97 height 9
type input "READY_TO_CHECKOUT"
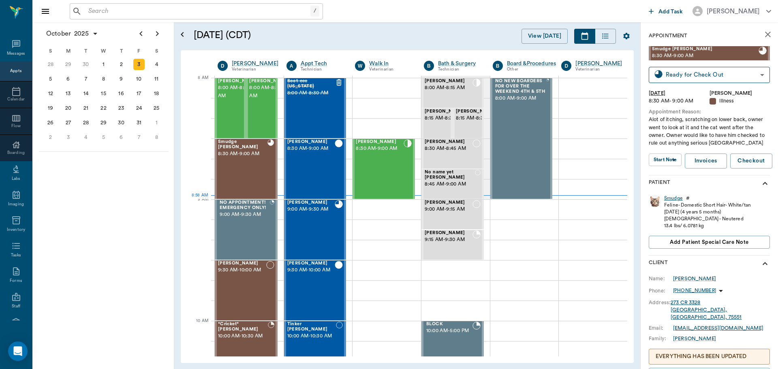
click at [673, 198] on div "Smudge" at bounding box center [673, 198] width 19 height 7
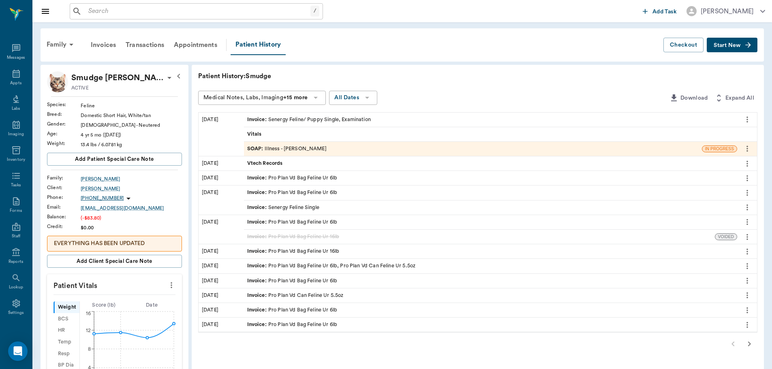
click at [297, 151] on div "SOAP : Illness - Dr. Bert Ellsworth" at bounding box center [286, 149] width 79 height 8
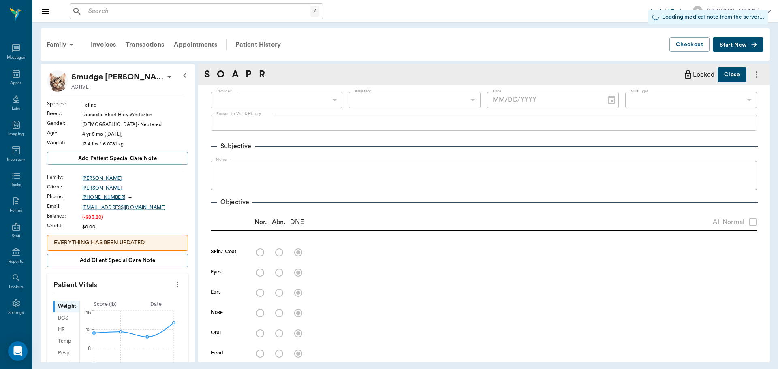
type input "63ec2f075fda476ae8351a4d"
type input "65d2be4f46e3a538d89b8c15"
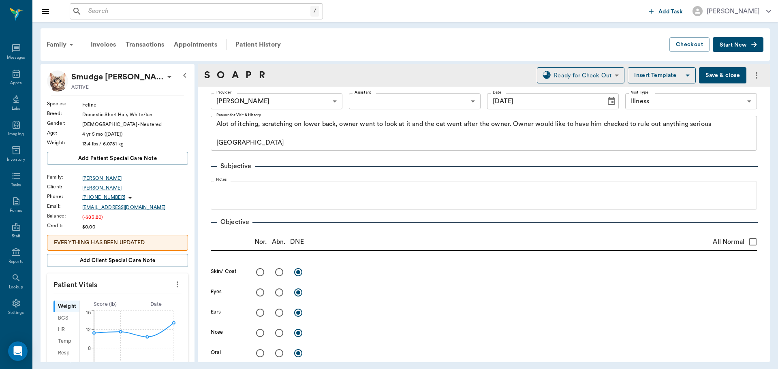
type input "[DATE]"
type textarea "Alot of itching, scratching on lower back, owner went to look at it and the cat…"
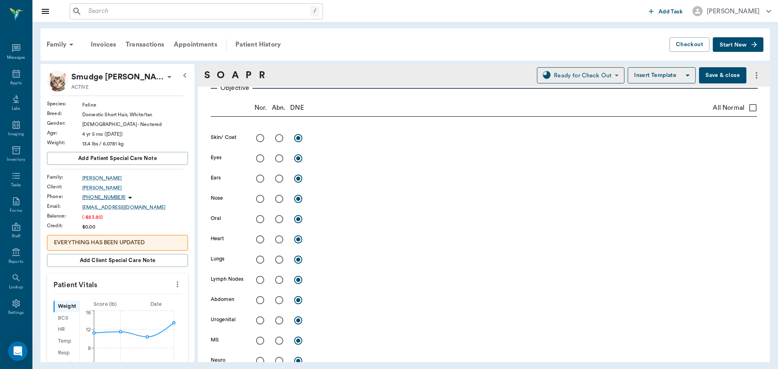
scroll to position [122, 0]
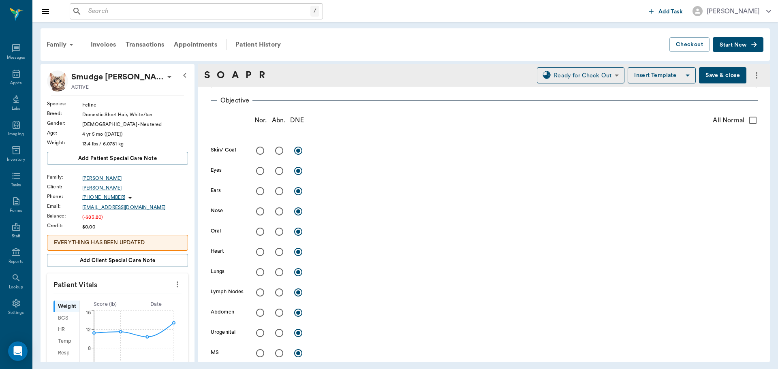
click at [278, 152] on input "radio" at bounding box center [279, 150] width 17 height 17
radio input "true"
click at [321, 159] on div "x" at bounding box center [535, 150] width 444 height 17
click at [320, 156] on div "x" at bounding box center [535, 151] width 444 height 12
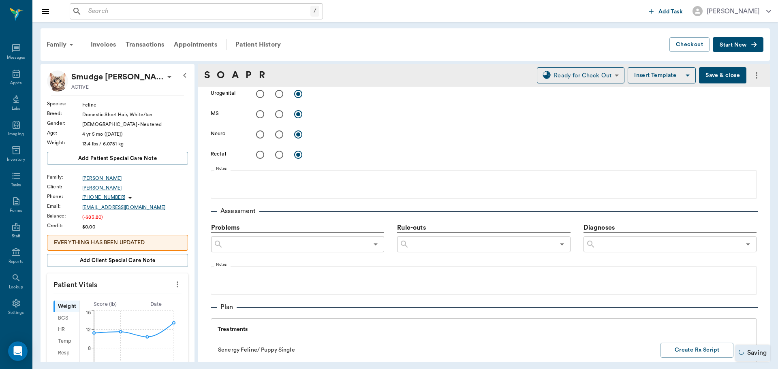
scroll to position [405, 0]
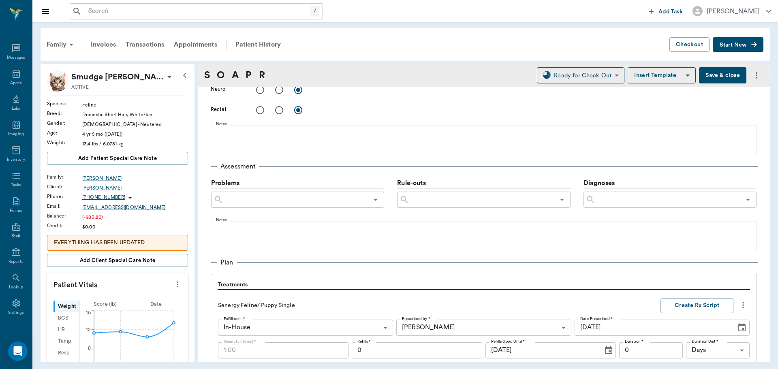
type textarea "sensitive around tailhead, dandruff and flea dirt. No fleas seen. Rx for fleas"
click at [682, 202] on input "text" at bounding box center [667, 199] width 145 height 11
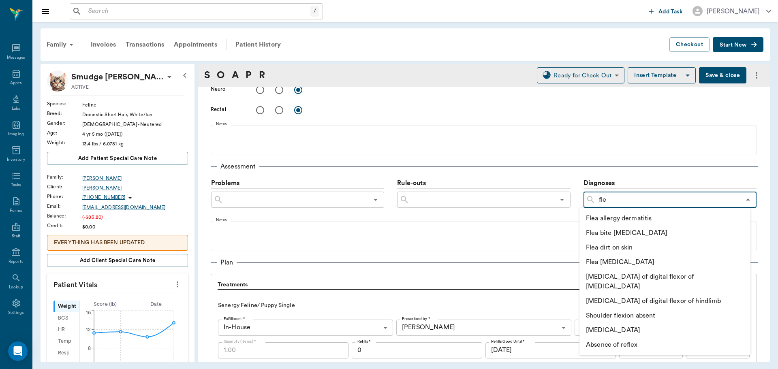
type input "flea"
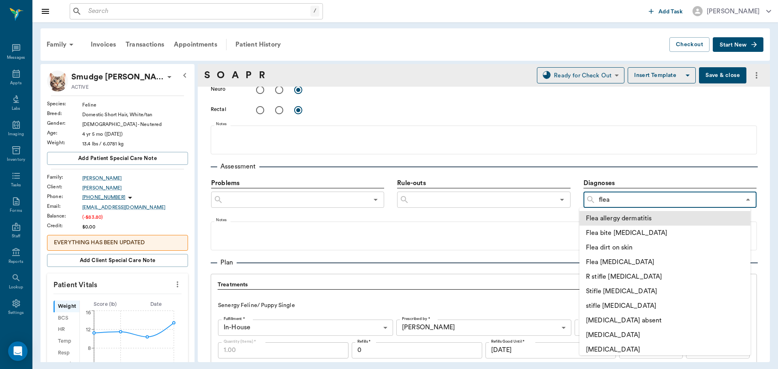
click at [633, 218] on li "Flea allergy dermatitis" at bounding box center [664, 218] width 171 height 15
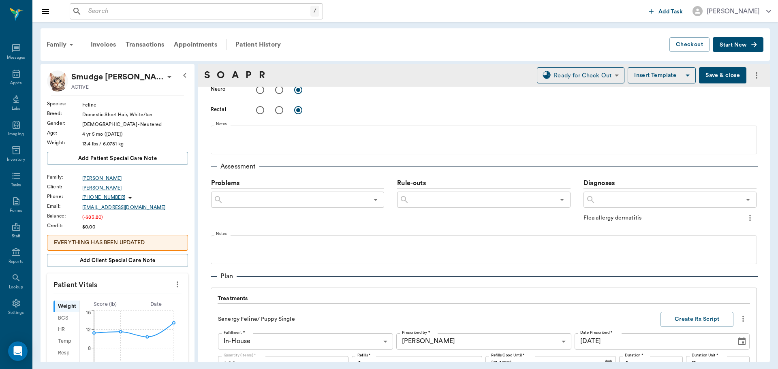
click at [625, 203] on input "text" at bounding box center [667, 199] width 145 height 11
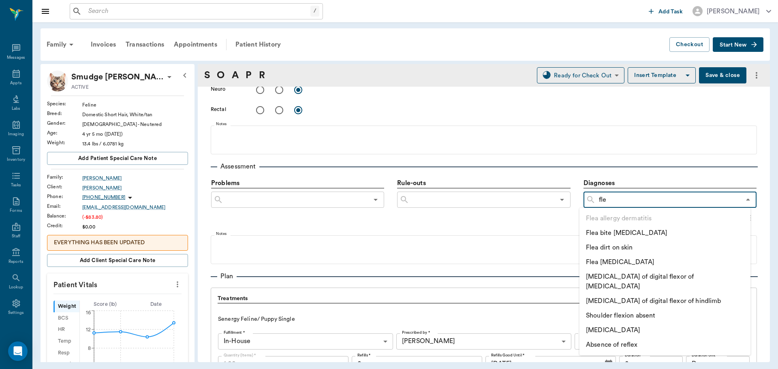
type input "flea"
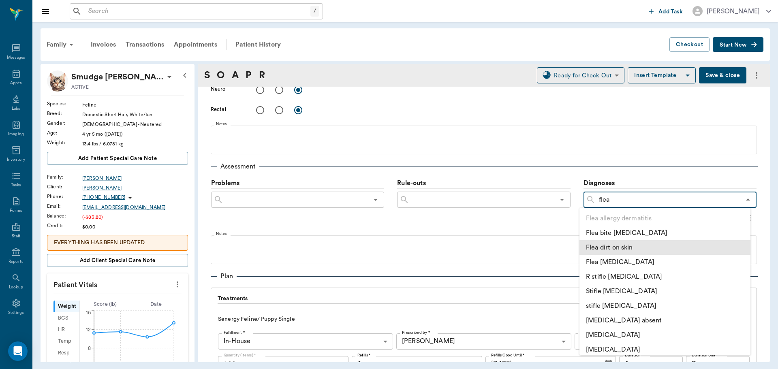
click at [624, 247] on li "Flea dirt on skin" at bounding box center [664, 247] width 171 height 15
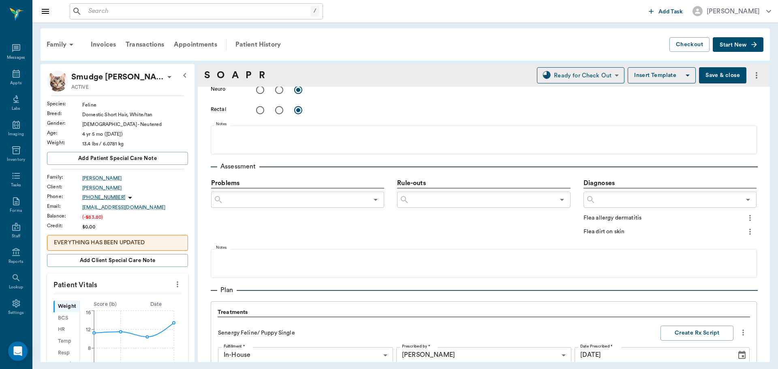
click at [745, 217] on icon "more" at bounding box center [749, 218] width 9 height 10
click at [726, 229] on span "Add to ongoing diagnosis" at bounding box center [710, 232] width 68 height 9
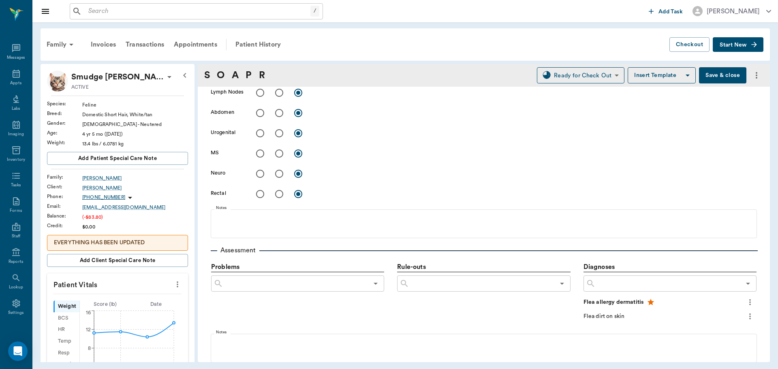
scroll to position [203, 0]
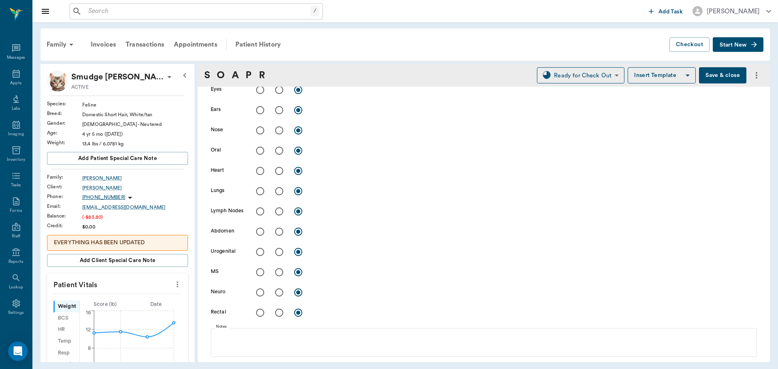
click at [712, 73] on button "Save & close" at bounding box center [722, 75] width 47 height 16
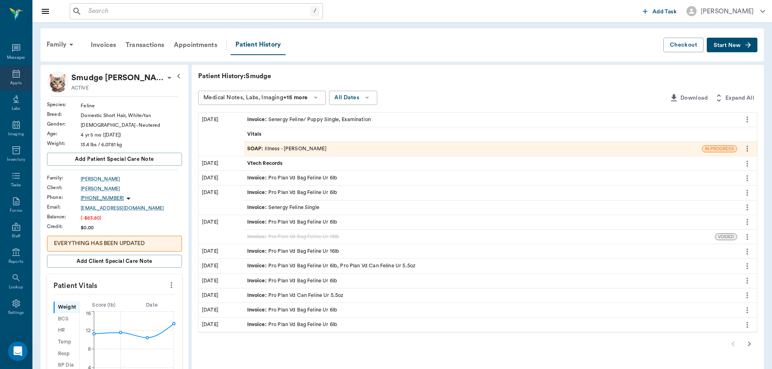
click at [11, 75] on icon at bounding box center [16, 74] width 10 height 10
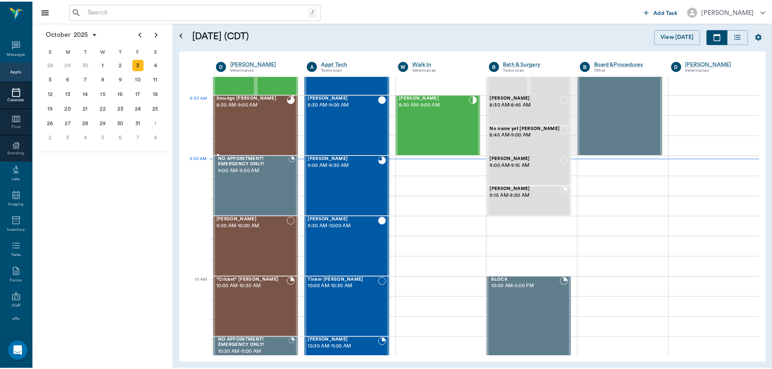
scroll to position [41, 0]
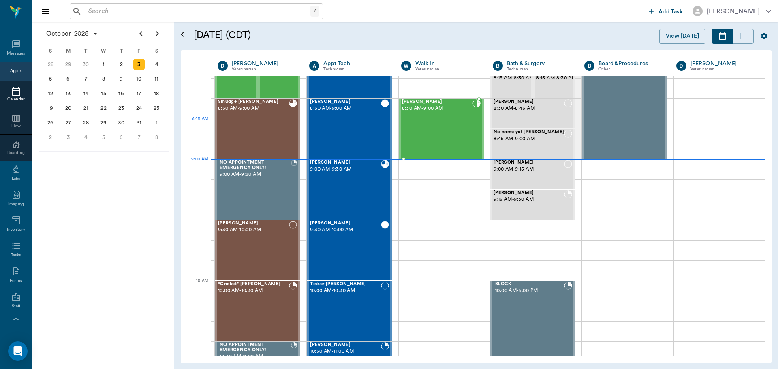
click at [416, 124] on div "Mira May 8:30 AM - 9:00 AM" at bounding box center [437, 128] width 70 height 59
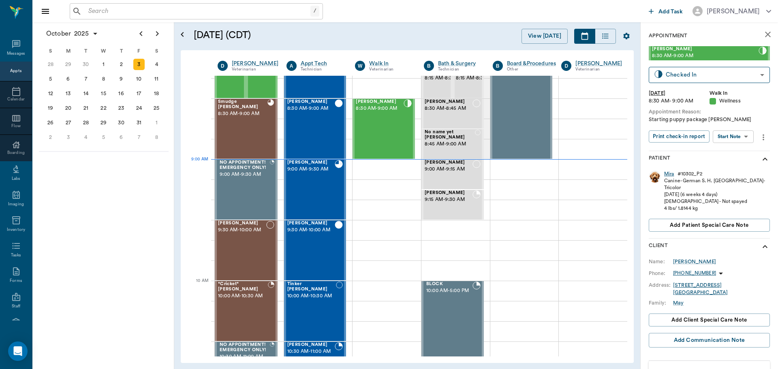
click at [667, 172] on div "Mira" at bounding box center [669, 174] width 10 height 7
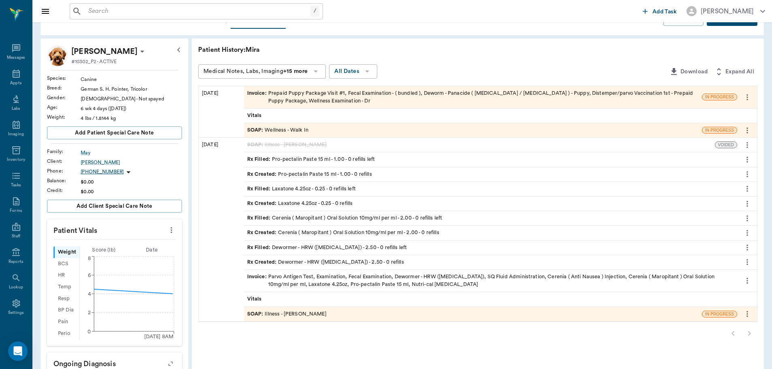
scroll to position [81, 0]
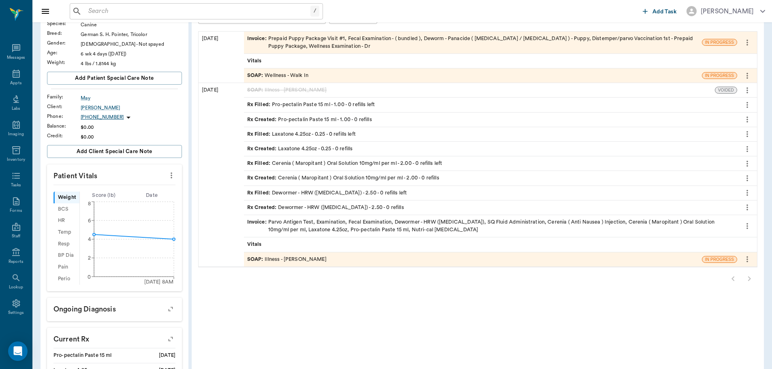
click at [312, 259] on div "SOAP : Illness - [PERSON_NAME]" at bounding box center [286, 260] width 79 height 8
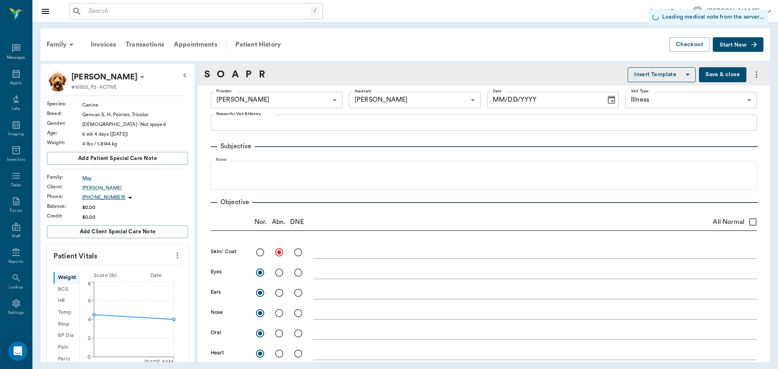
type input "63ec2f075fda476ae8351a4d"
type input "642ef10e332a41444de2bad1"
type input "65d2be4f46e3a538d89b8c15"
radio input "true"
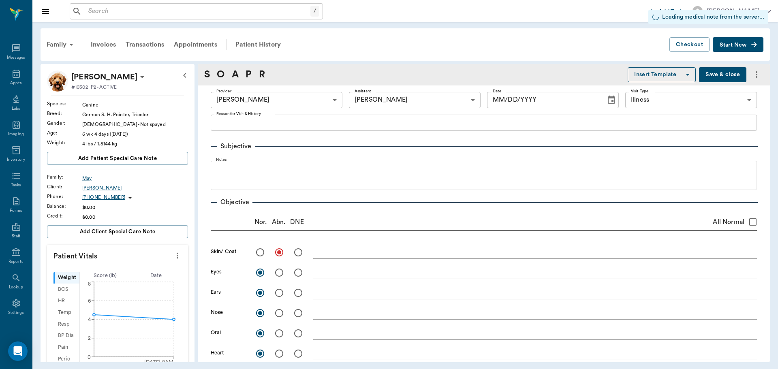
radio input "true"
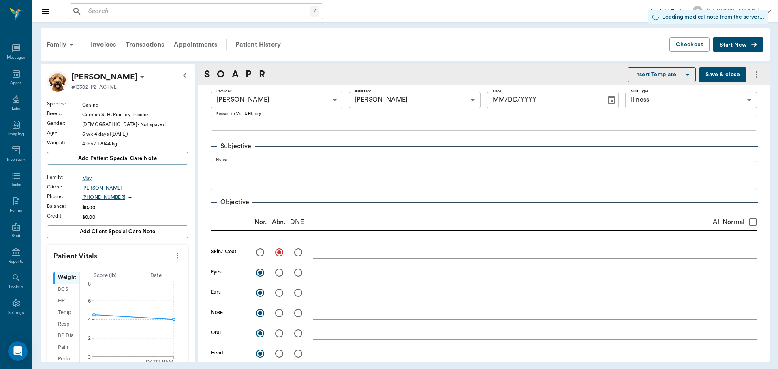
radio input "true"
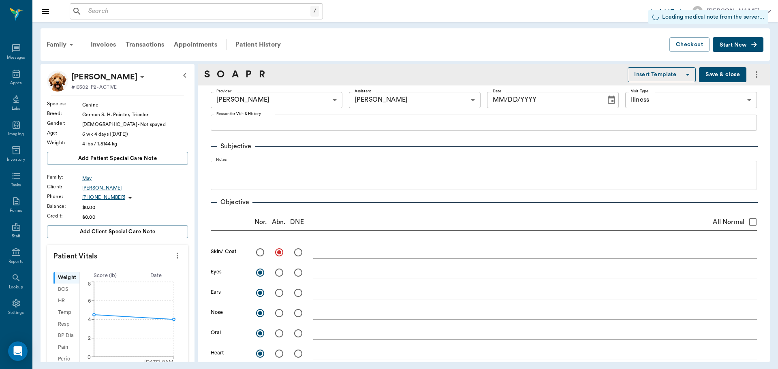
radio input "true"
type input "09/29/2025"
type textarea "just got yesterday , lethargic , vomiting and diarrhea, hasnt ate at all/Lisa"
type textarea "Fleas +"
type textarea "no pain on palpation, no blockages noted"
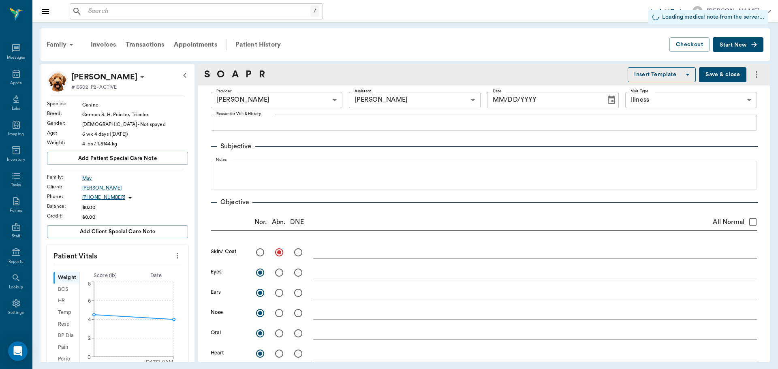
type input "1.00"
type textarea "Negative"
type input "1.00"
type textarea "Hooks and rounds ++"
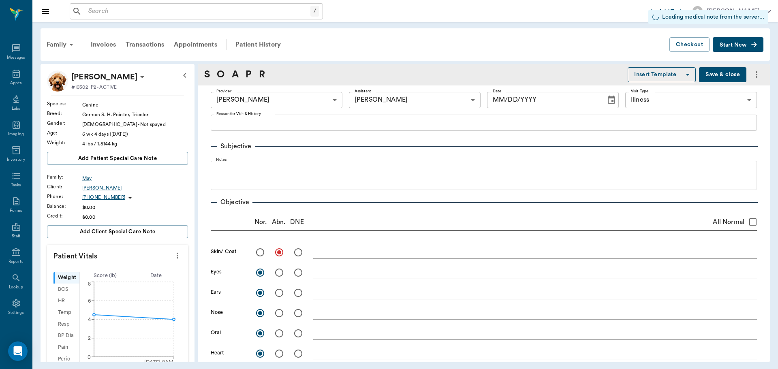
type input "2.50"
type input "0"
type textarea "Give 1 syringe by mouth daily until gone"
type input "1.00"
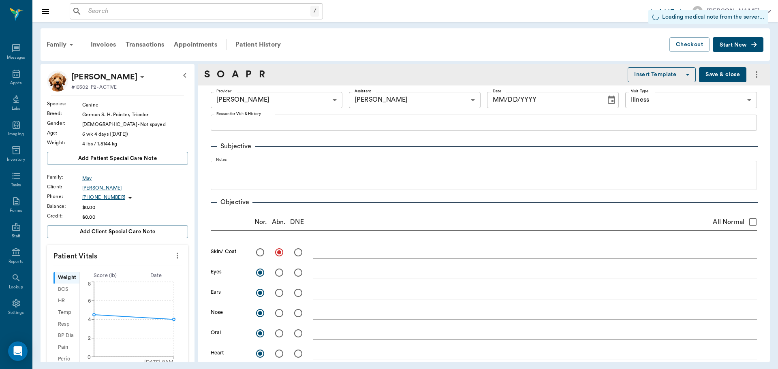
type textarea "75cc LRS"
type input "0.25"
type textarea "+ dex .5 + B12.1"
type input "2.00"
type input "0"
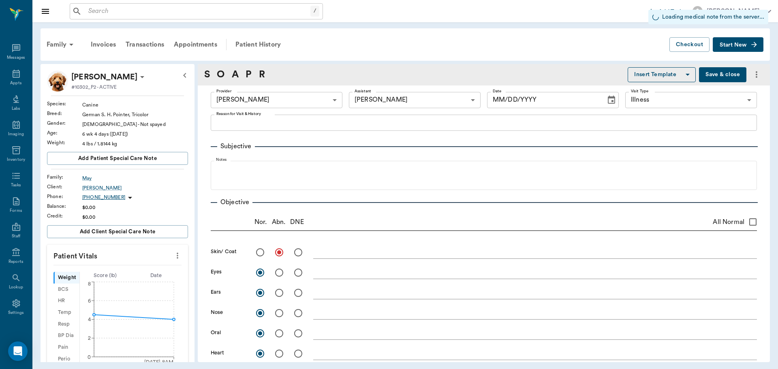
type input "0"
type textarea "Give 1 syringe by mouth daily starting Tues AM"
type input "0.25"
type input "0"
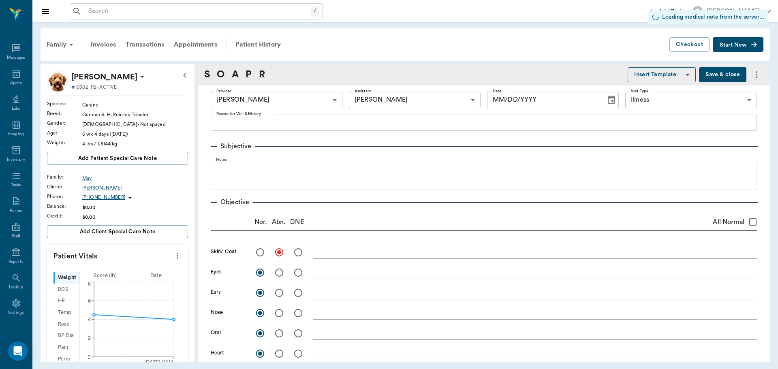
type textarea "Give 1 syringe by mouth twice daily until gone"
type input "1.00"
type input "0"
type textarea "Give 1 ml by mouth three times daily until regular"
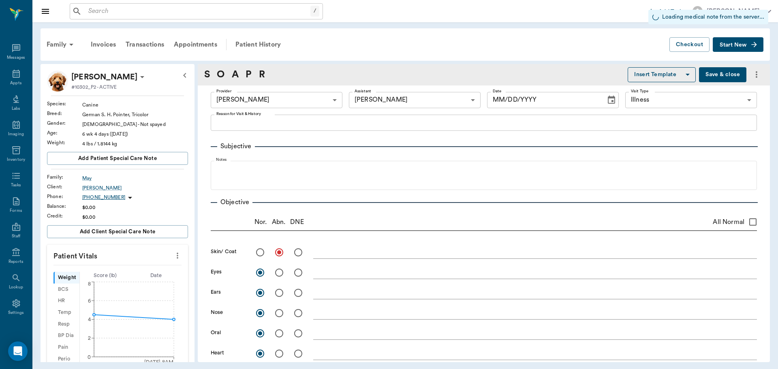
type input "1.00"
type input "0"
type textarea "Give 3 ml by mouth 4 times a day"
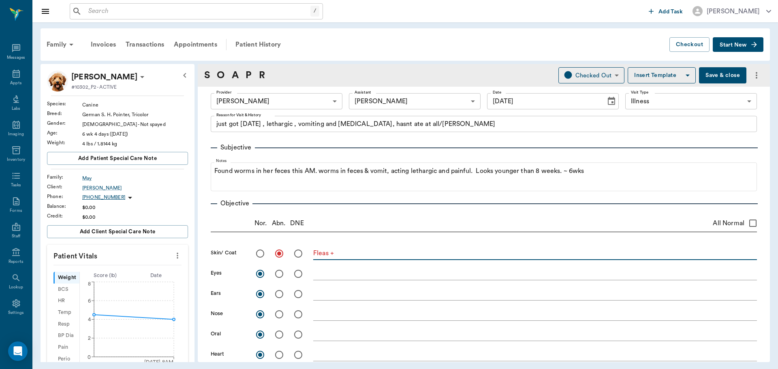
click at [346, 256] on textarea "Fleas +" at bounding box center [535, 253] width 444 height 9
type textarea "Fleas +, belly has pustules (some present, some popped), insect bites?"
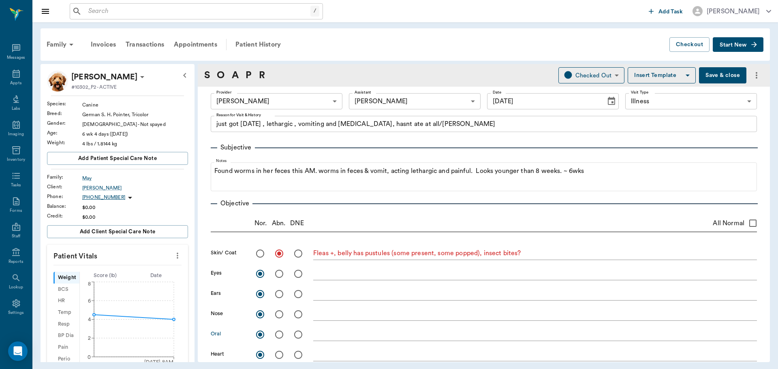
click at [277, 336] on input "radio" at bounding box center [279, 334] width 17 height 17
radio input "true"
click at [326, 339] on div "x" at bounding box center [535, 335] width 444 height 12
type textarea "Underbite"
drag, startPoint x: 339, startPoint y: 254, endPoint x: 533, endPoint y: 255, distance: 194.0
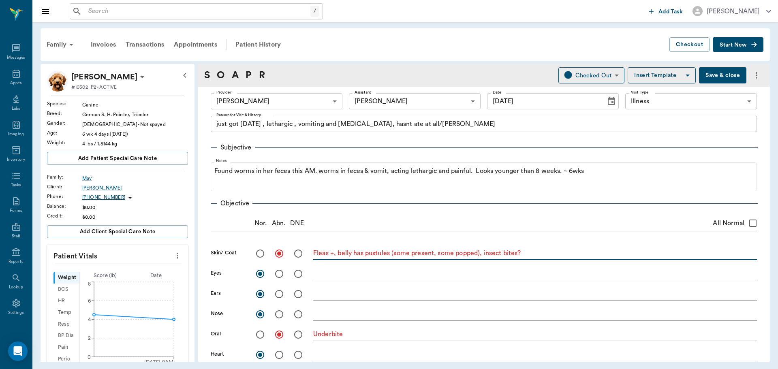
click at [533, 255] on textarea "Fleas +, belly has pustules (some present, some popped), insect bites?" at bounding box center [535, 253] width 444 height 9
type textarea "Fleas +,"
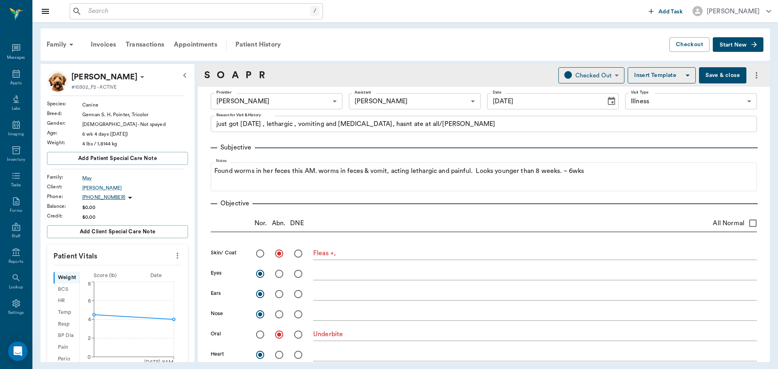
click at [708, 76] on button "Save & close" at bounding box center [722, 75] width 47 height 16
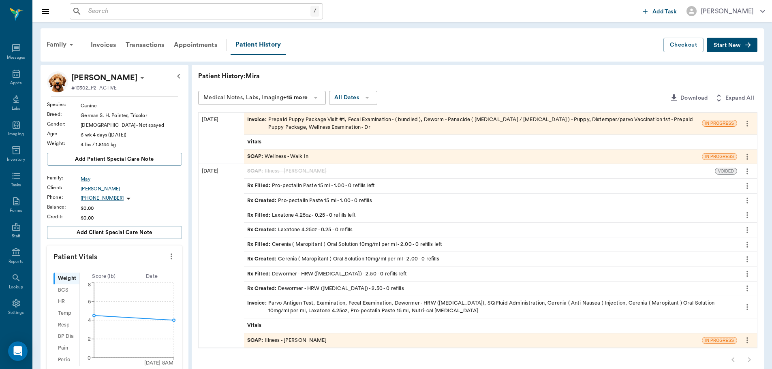
click at [296, 155] on div "SOAP : Wellness - Walk In" at bounding box center [277, 157] width 61 height 8
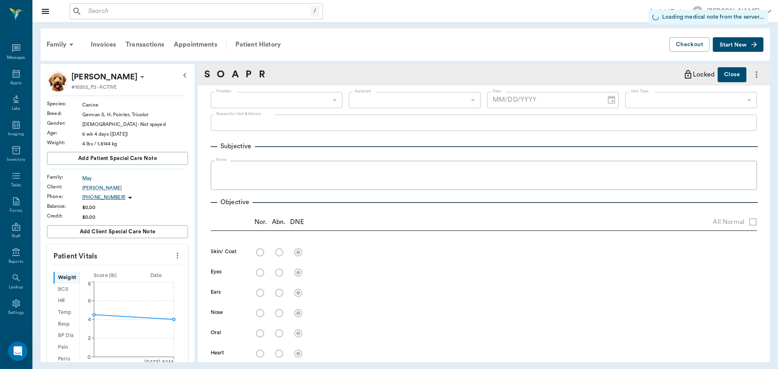
type input "63ee68728bdb516679580557"
type input "6740bf97de10e07744acf1eb"
type input "65d2be4f46e3a538d89b8c14"
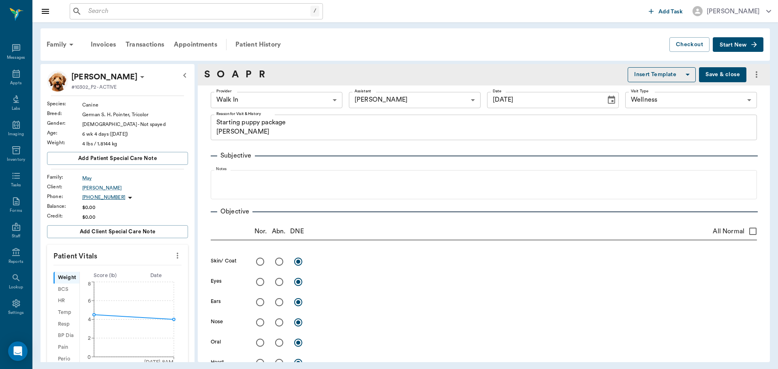
type input "[DATE]"
type textarea "Starting puppy package Christy"
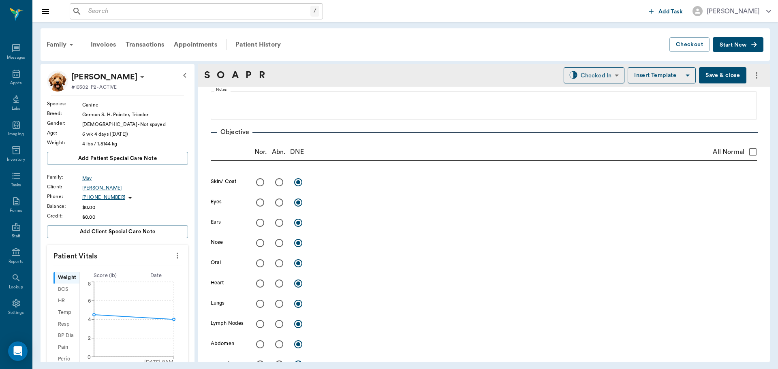
scroll to position [81, 0]
click at [279, 181] on input "radio" at bounding box center [279, 181] width 17 height 17
radio input "true"
click at [329, 182] on textarea at bounding box center [535, 181] width 444 height 9
paste textarea "belly has pustules (some present, some popped), insect bites?"
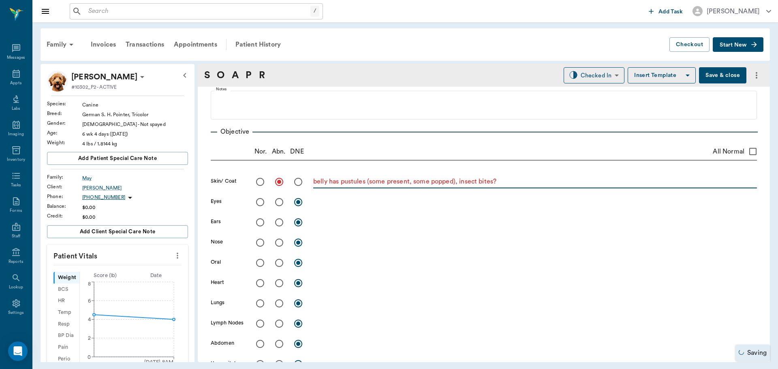
type textarea "belly has pustules (some present, some popped), insect bites?"
click at [278, 265] on input "radio" at bounding box center [279, 262] width 17 height 17
radio input "true"
click at [328, 262] on textarea at bounding box center [535, 262] width 444 height 9
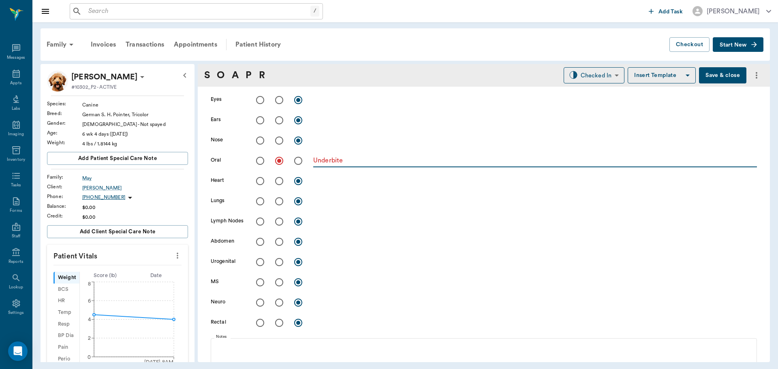
scroll to position [122, 0]
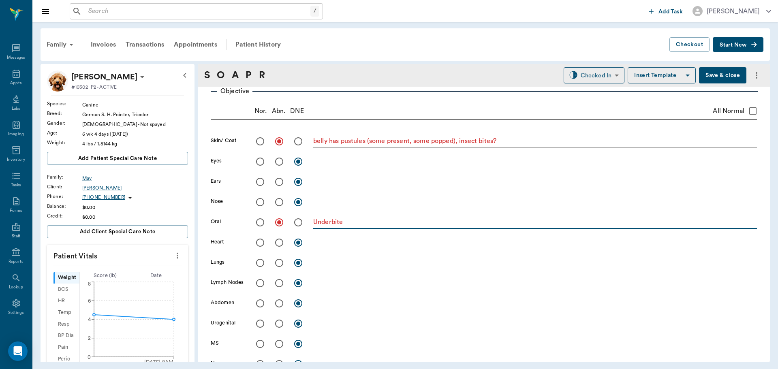
type textarea "Underbite"
click at [747, 113] on input "All Normal" at bounding box center [752, 110] width 17 height 17
checkbox input "true"
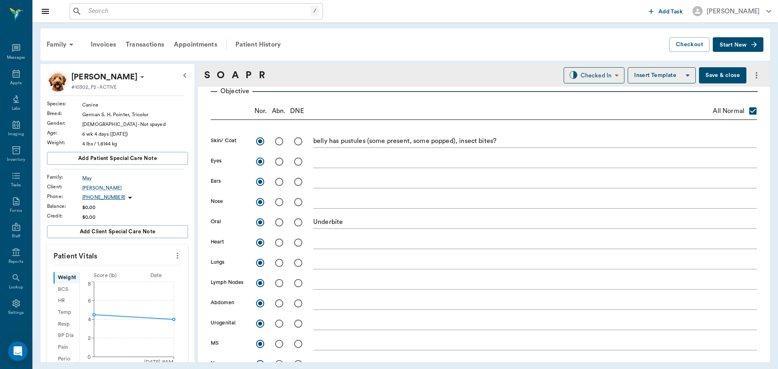
radio input "true"
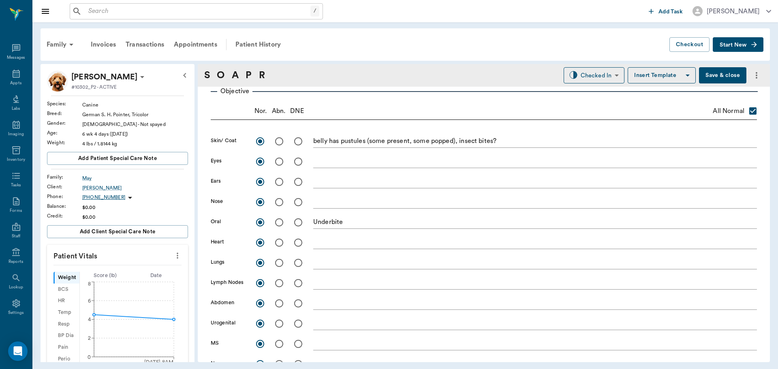
radio input "true"
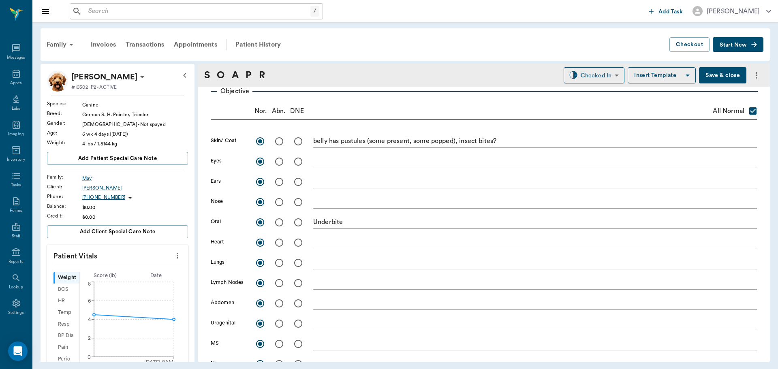
radio input "true"
click at [277, 145] on input "radio" at bounding box center [279, 141] width 17 height 17
radio input "true"
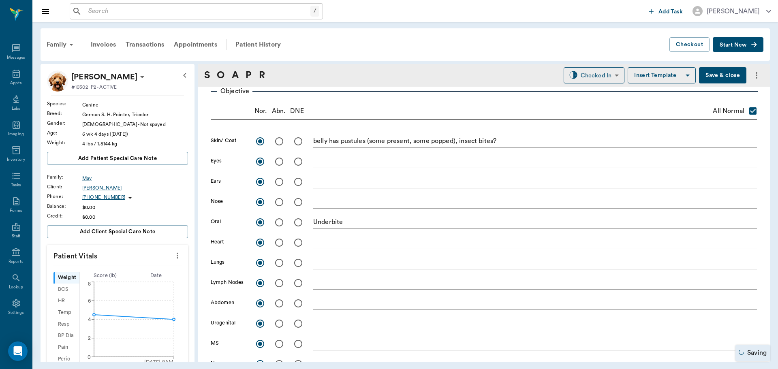
checkbox input "false"
click at [278, 225] on input "radio" at bounding box center [279, 222] width 17 height 17
radio input "true"
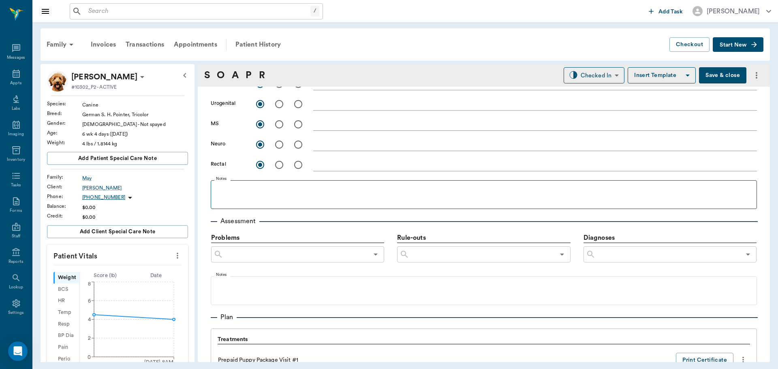
scroll to position [324, 0]
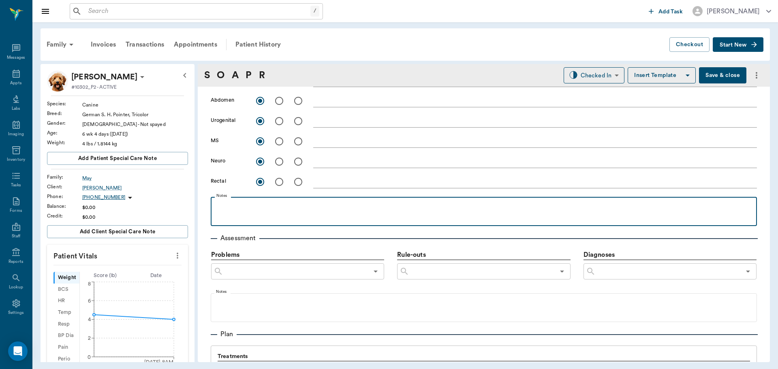
click at [241, 215] on div at bounding box center [484, 211] width 538 height 20
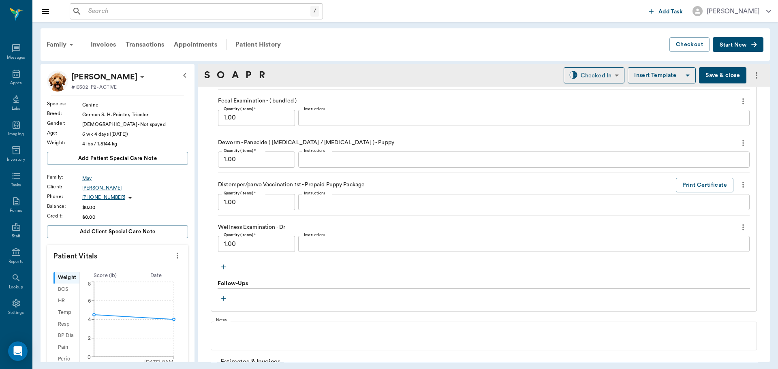
scroll to position [648, 0]
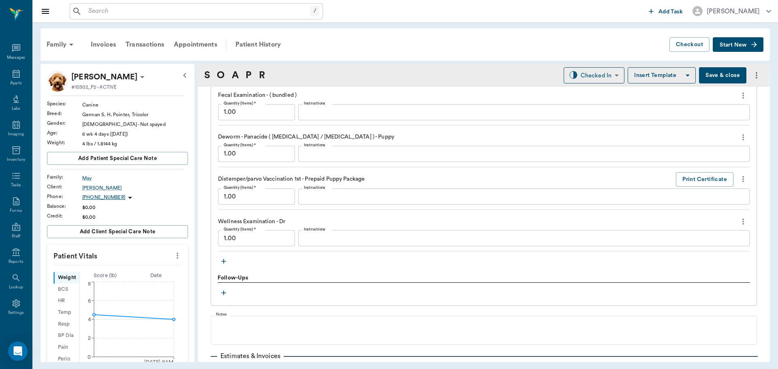
click at [223, 260] on icon "button" at bounding box center [224, 261] width 8 height 8
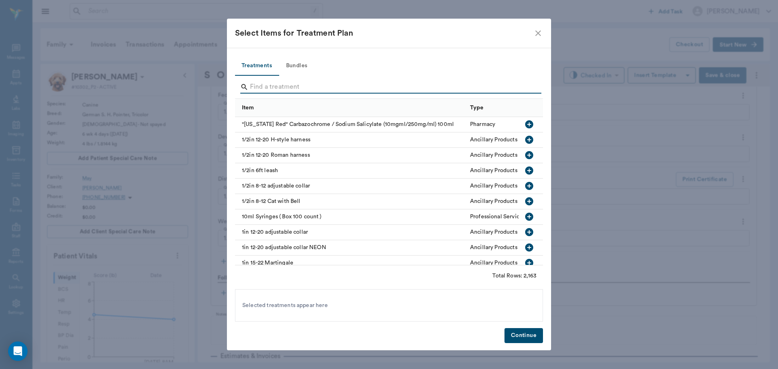
click at [267, 87] on input "Search" at bounding box center [389, 87] width 279 height 13
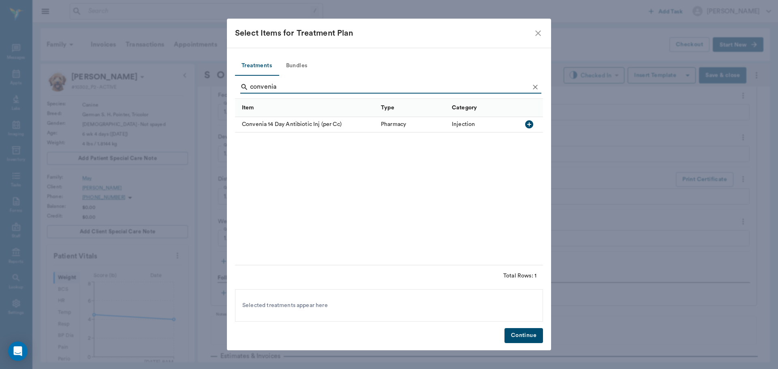
type input "convenia"
click at [529, 121] on icon "button" at bounding box center [529, 124] width 8 height 8
click at [518, 332] on button "Continue" at bounding box center [523, 335] width 38 height 15
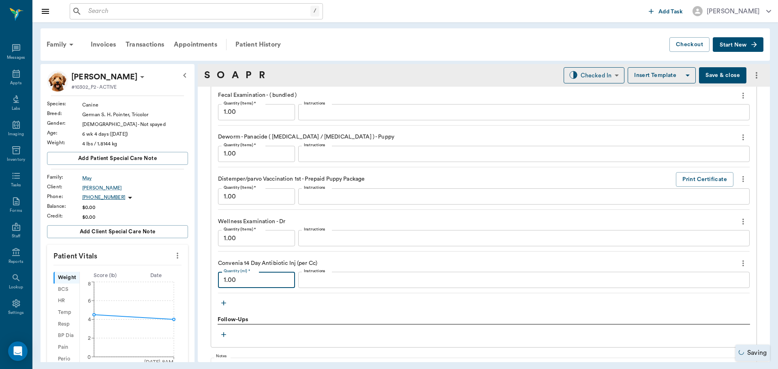
click at [267, 286] on input "1.00" at bounding box center [256, 280] width 77 height 16
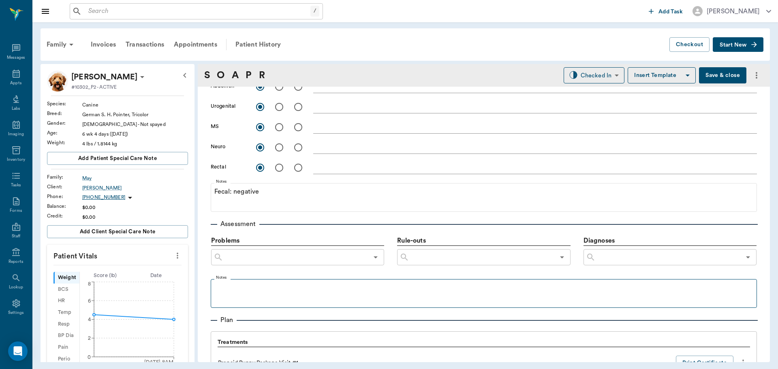
scroll to position [324, 0]
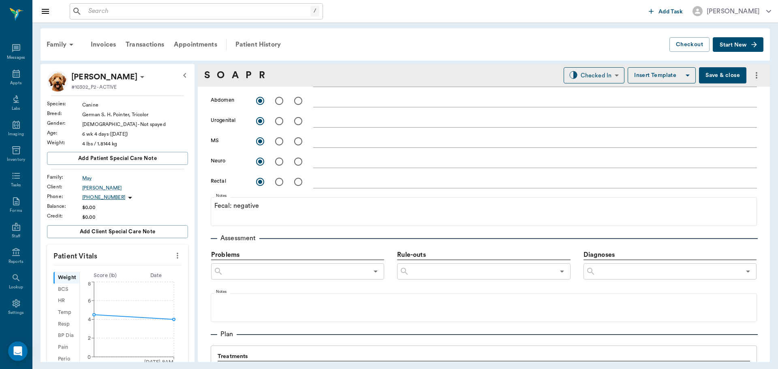
type input "0.20"
click at [628, 271] on input "text" at bounding box center [667, 271] width 145 height 11
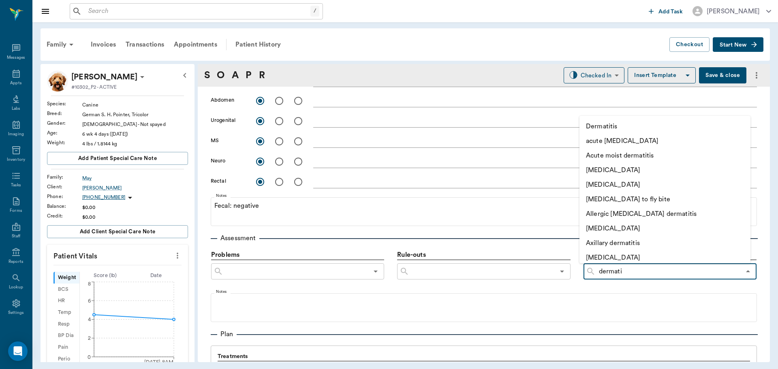
type input "dermatit"
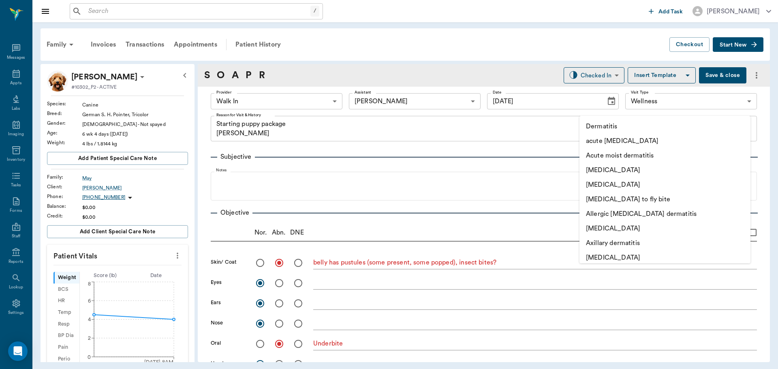
type input "dermatitis"
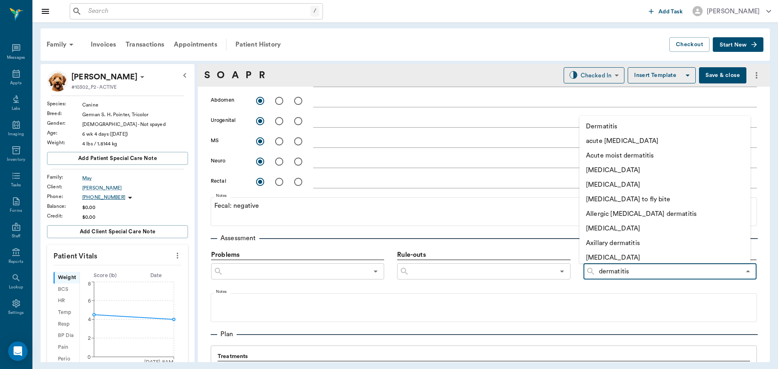
click at [631, 123] on li "Dermatitis" at bounding box center [664, 126] width 171 height 15
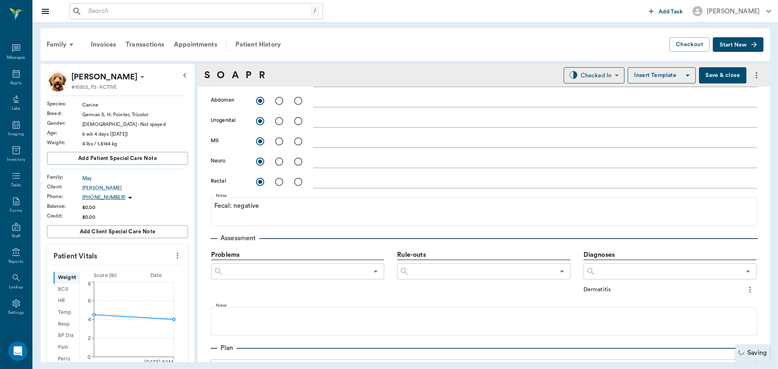
click at [621, 274] on input "text" at bounding box center [667, 271] width 145 height 11
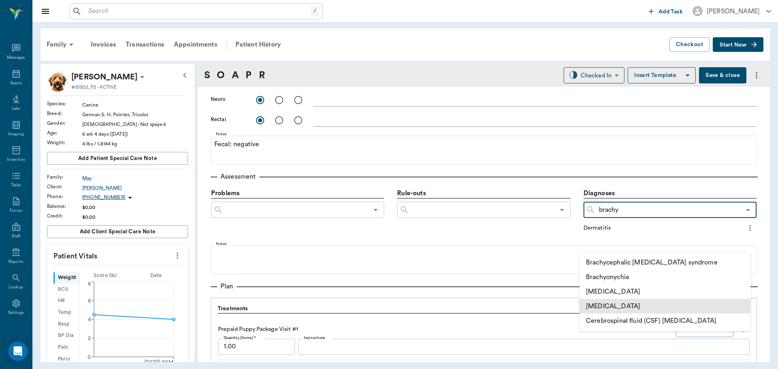
scroll to position [405, 0]
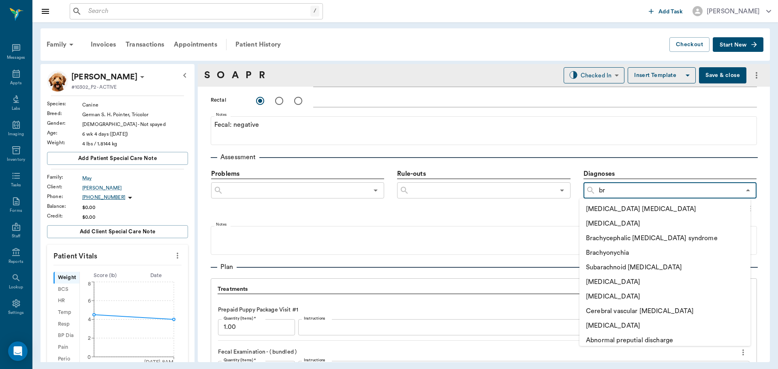
type input "b"
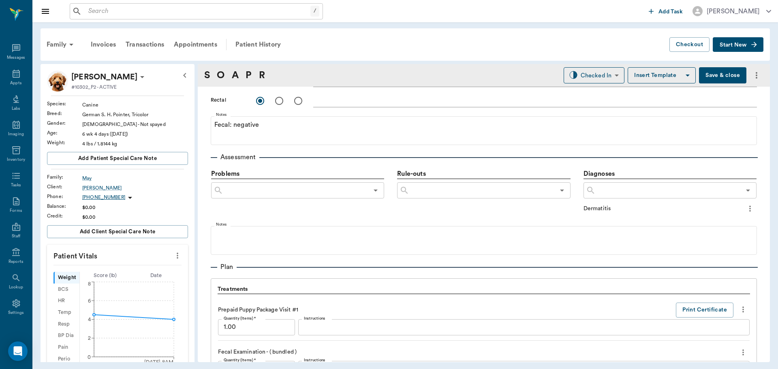
click at [636, 146] on div "Assessment Problems ​ Rule-outs ​ Diagnoses ​ Dermatitis Notes" at bounding box center [484, 200] width 546 height 109
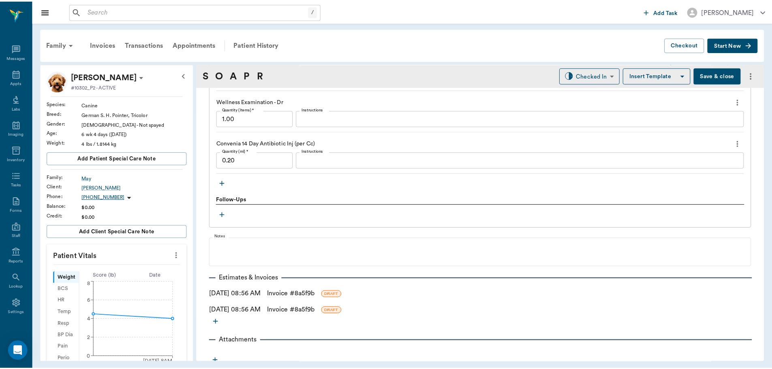
scroll to position [787, 0]
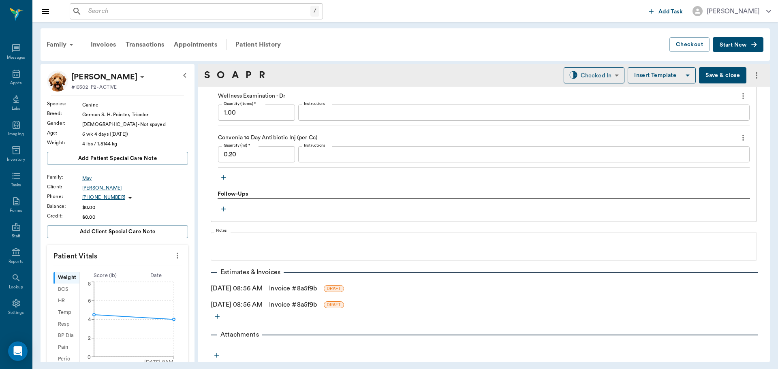
click at [291, 303] on link "Invoice # 8a5f9b" at bounding box center [293, 305] width 48 height 10
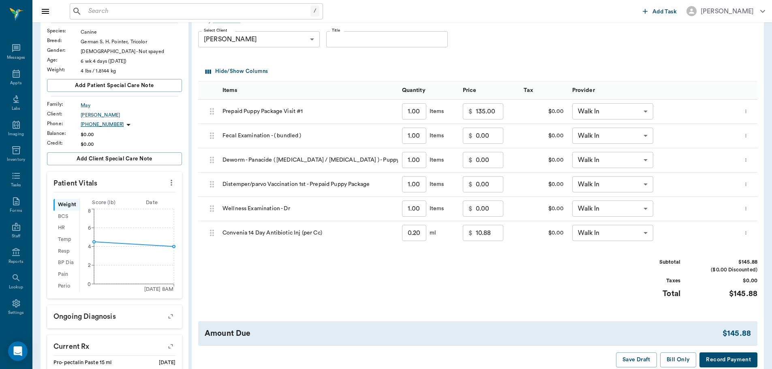
scroll to position [81, 0]
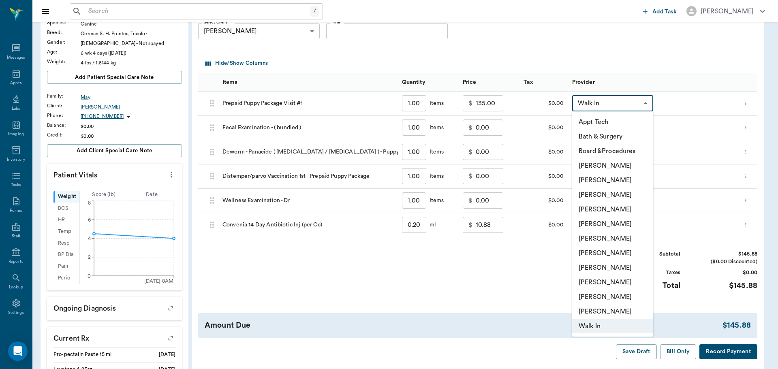
click at [641, 105] on body "/ ​ Add Task [PERSON_NAME] Nectar Messages Appts Labs Imaging Inventory Tasks F…" at bounding box center [389, 216] width 778 height 594
click at [612, 209] on li "[PERSON_NAME]" at bounding box center [607, 209] width 81 height 15
type input "none-63ec2f075fda476ae8351a4d"
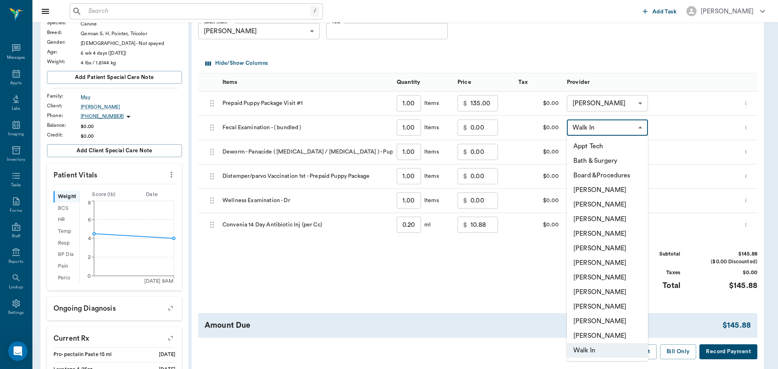
click at [625, 119] on body "/ ​ Add Task [PERSON_NAME] Nectar Messages Appts Labs Imaging Inventory Tasks F…" at bounding box center [389, 216] width 778 height 594
click at [617, 232] on li "[PERSON_NAME]" at bounding box center [607, 233] width 81 height 15
type input "none-63ec2f075fda476ae8351a4d"
click at [632, 149] on body "/ ​ Add Task [PERSON_NAME] Nectar Messages Appts Labs Imaging Inventory Tasks F…" at bounding box center [389, 216] width 778 height 594
click at [623, 235] on li "[PERSON_NAME]" at bounding box center [607, 235] width 81 height 15
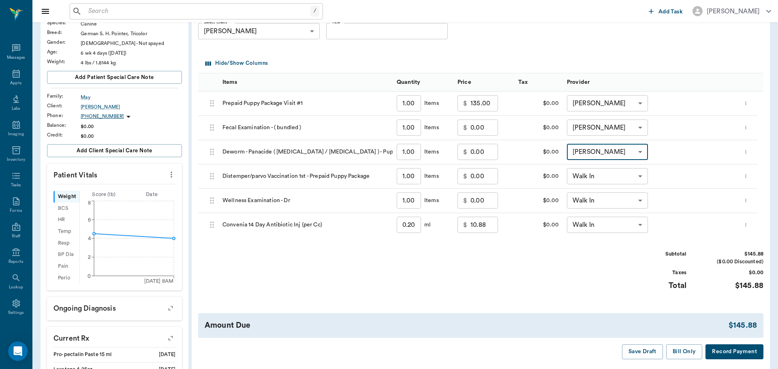
type input "none-63ec2f075fda476ae8351a4d"
click at [637, 167] on div "Walk In none-63ee68728bdb516679580557 ​" at bounding box center [650, 176] width 174 height 24
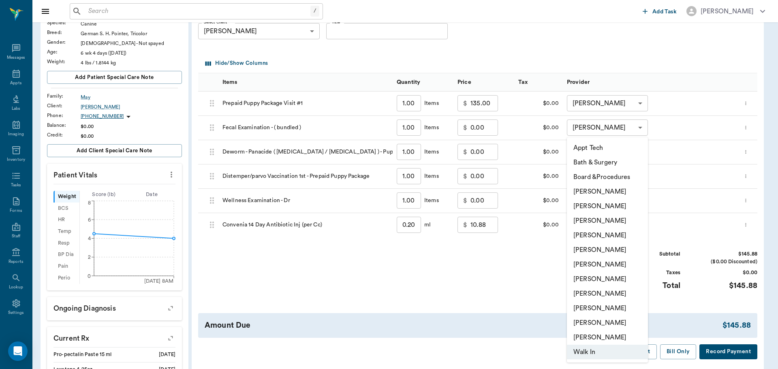
click at [635, 173] on body "/ ​ Add Task [PERSON_NAME] Nectar Messages Appts Labs Imaging Inventory Tasks F…" at bounding box center [389, 216] width 778 height 594
click at [617, 234] on li "[PERSON_NAME]" at bounding box center [607, 235] width 81 height 15
type input "none-63ec2f075fda476ae8351a4d"
click at [625, 200] on body "/ ​ Add Task [PERSON_NAME] Nectar Messages Appts Labs Imaging Inventory Tasks F…" at bounding box center [389, 216] width 778 height 594
click at [614, 232] on li "[PERSON_NAME]" at bounding box center [607, 235] width 81 height 15
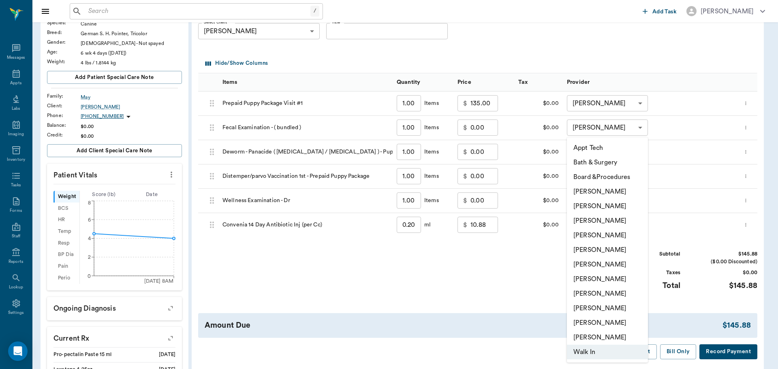
type input "none-63ec2f075fda476ae8351a4d"
click at [631, 223] on body "/ ​ Add Task [PERSON_NAME] Nectar Messages Appts Labs Imaging Inventory Tasks F…" at bounding box center [389, 216] width 778 height 594
click at [625, 234] on li "[PERSON_NAME]" at bounding box center [607, 235] width 81 height 15
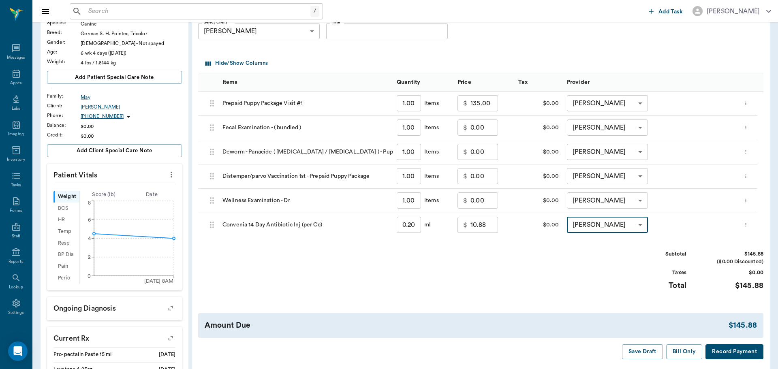
type input "none-63ec2f075fda476ae8351a4d"
click at [673, 351] on button "Bill Only" at bounding box center [678, 351] width 36 height 15
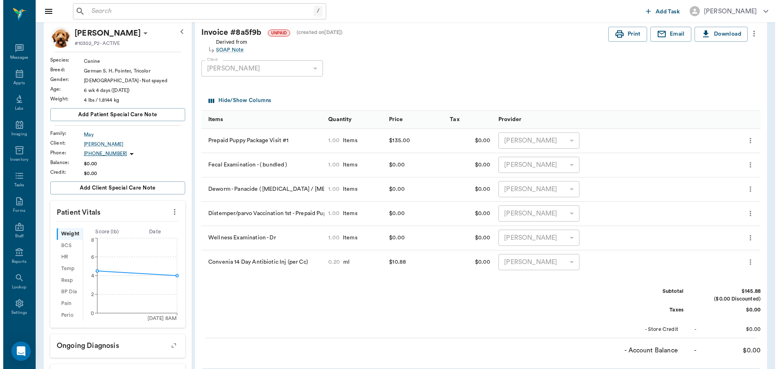
scroll to position [0, 0]
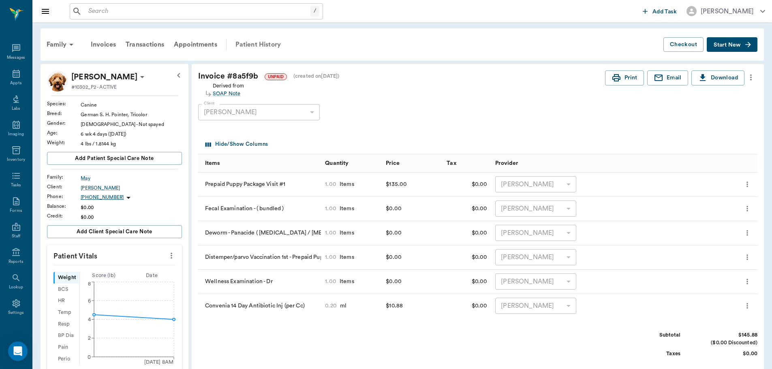
click at [261, 43] on div "Patient History" at bounding box center [257, 44] width 55 height 19
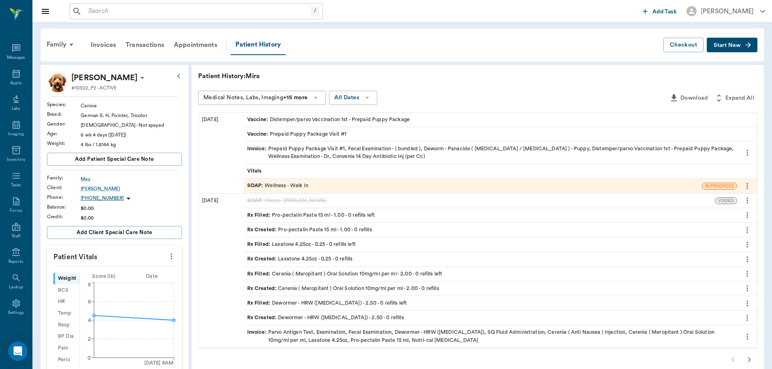
click at [305, 181] on div "SOAP : Wellness - Walk In" at bounding box center [473, 186] width 458 height 14
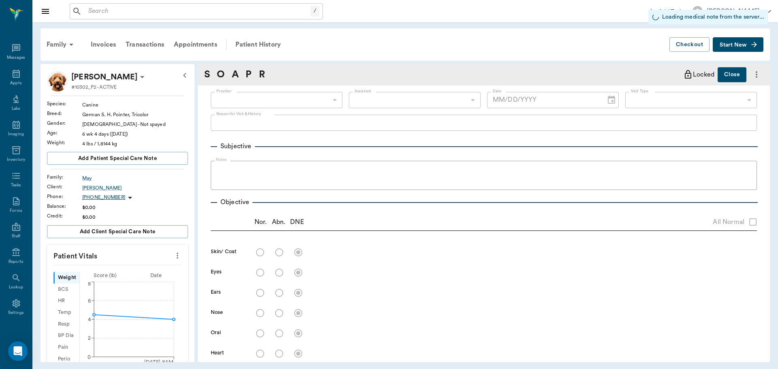
type input "63ee68728bdb516679580557"
type input "6740bf97de10e07744acf1eb"
type input "65d2be4f46e3a538d89b8c14"
radio input "true"
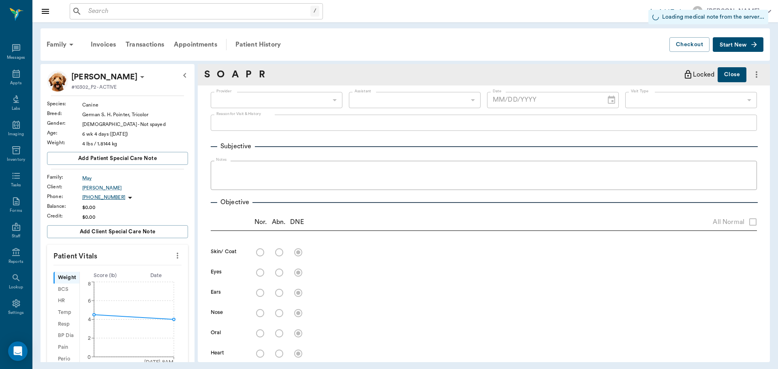
radio input "true"
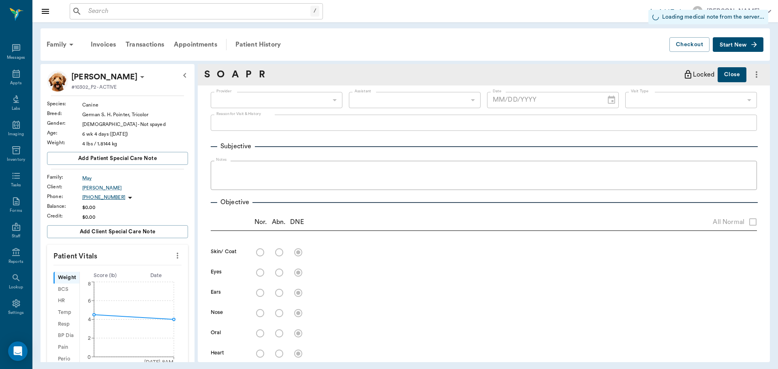
radio input "true"
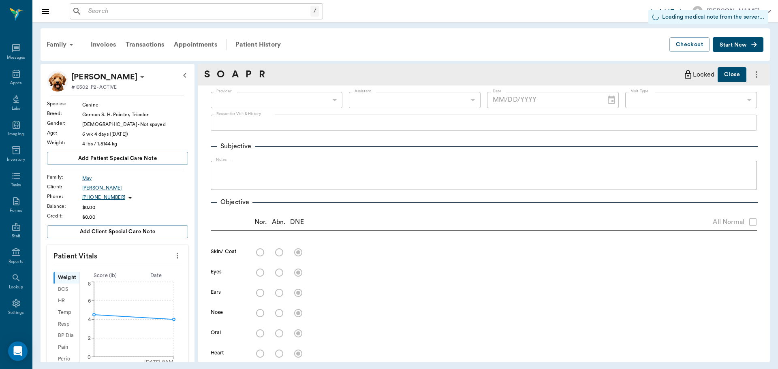
radio input "true"
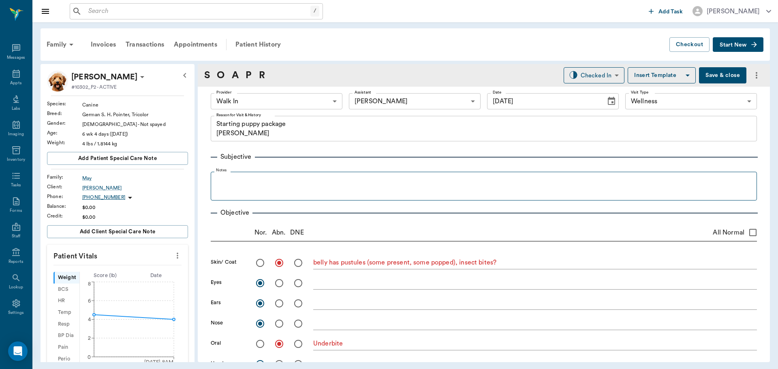
type input "[DATE]"
type textarea "Starting puppy package [PERSON_NAME]"
type textarea "belly has pustules (some present, some popped), insect bites?"
type textarea "Underbite"
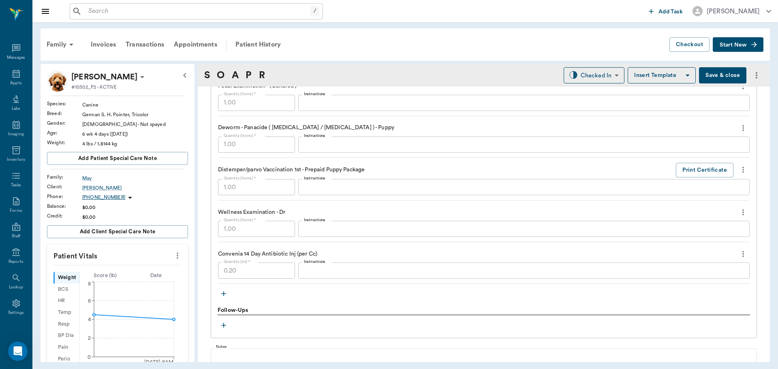
scroll to position [771, 0]
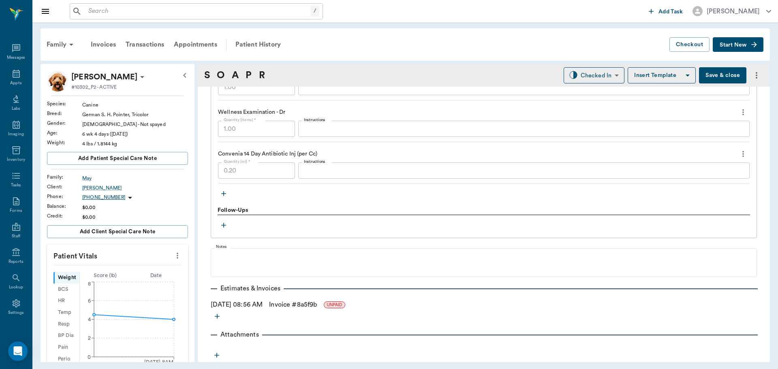
drag, startPoint x: 394, startPoint y: 215, endPoint x: 358, endPoint y: 42, distance: 176.6
click at [358, 42] on div "Family Invoices Transactions Appointments Patient History" at bounding box center [355, 44] width 627 height 19
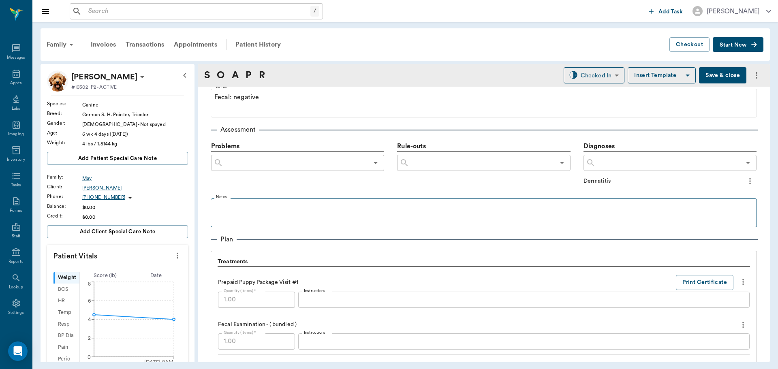
scroll to position [447, 0]
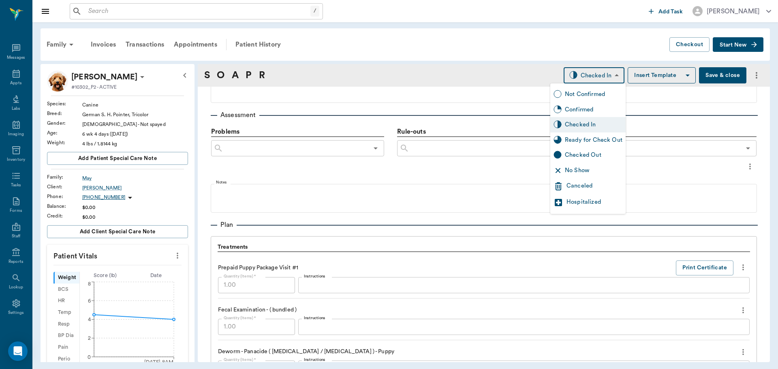
click at [605, 75] on body "/ ​ Add Task [PERSON_NAME] Nectar Messages Appts Labs Imaging Inventory Tasks F…" at bounding box center [389, 184] width 778 height 369
click at [591, 141] on div "Ready for Check Out" at bounding box center [594, 140] width 58 height 9
type input "READY_TO_CHECKOUT"
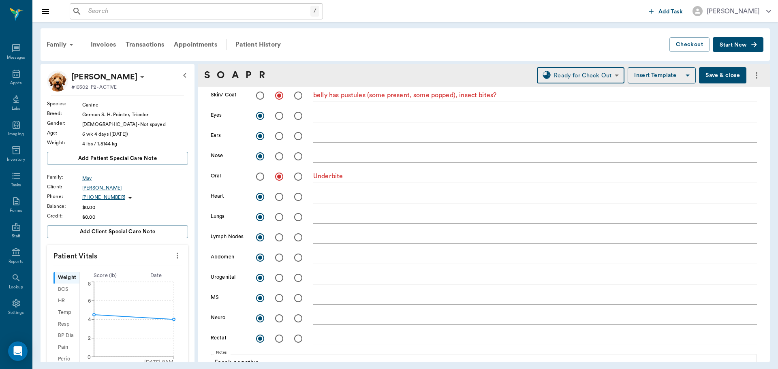
scroll to position [123, 0]
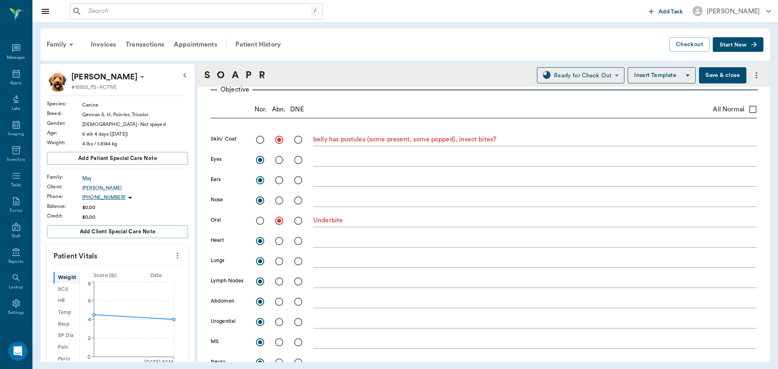
drag, startPoint x: 454, startPoint y: 125, endPoint x: 446, endPoint y: 102, distance: 23.6
click at [446, 102] on div "Nor. Abn. DNE All Normal" at bounding box center [484, 109] width 546 height 17
click at [384, 98] on div "Objective Nor. Abn. DNE All Normal Skin/ Coat belly has pustules (some present,…" at bounding box center [484, 252] width 546 height 349
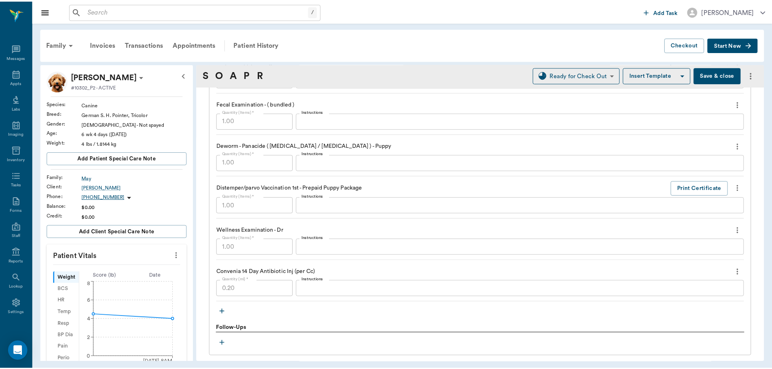
scroll to position [650, 0]
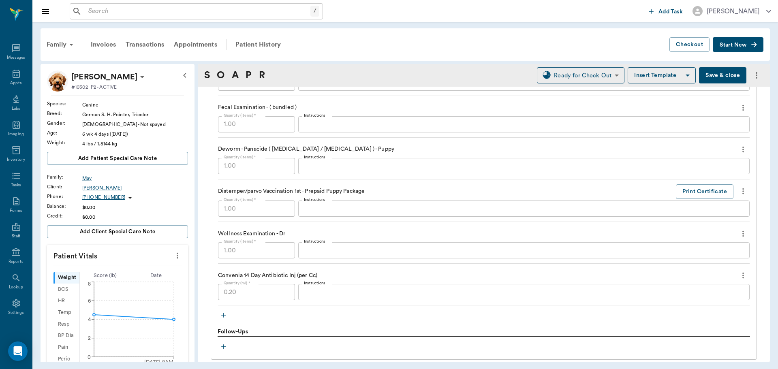
click at [719, 76] on button "Save & close" at bounding box center [722, 75] width 47 height 16
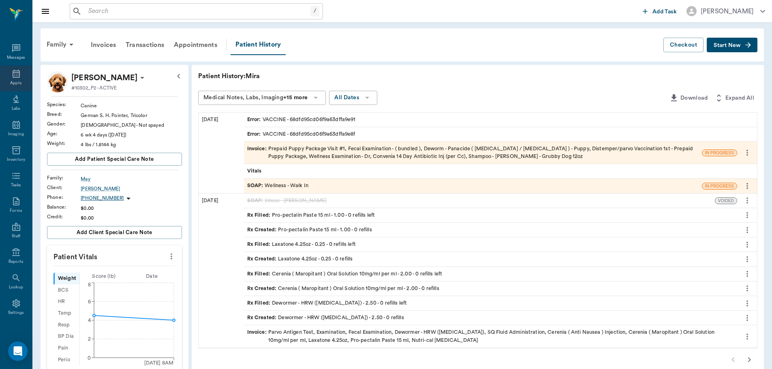
click at [14, 75] on icon at bounding box center [16, 74] width 10 height 10
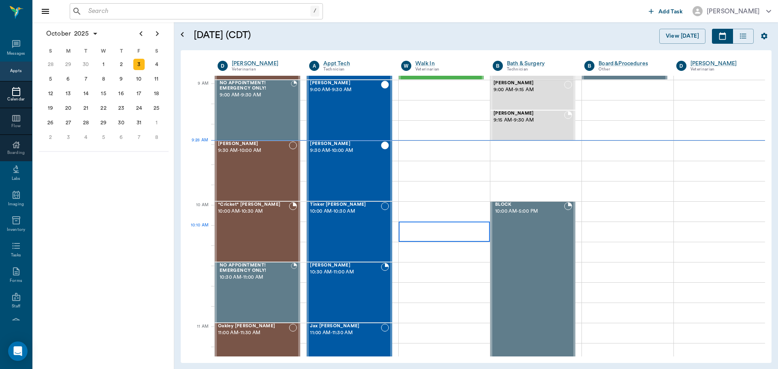
scroll to position [122, 0]
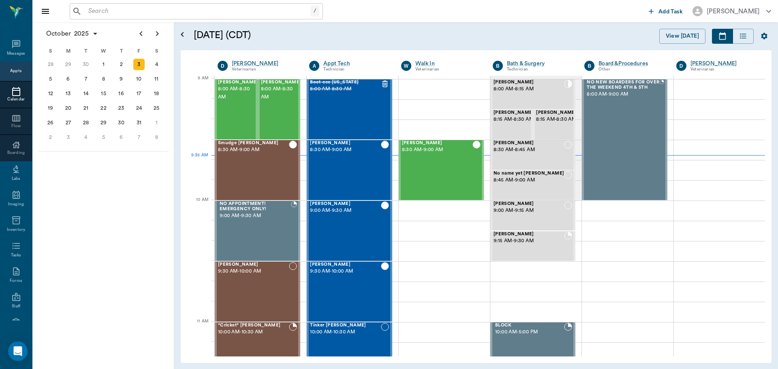
scroll to position [122, 0]
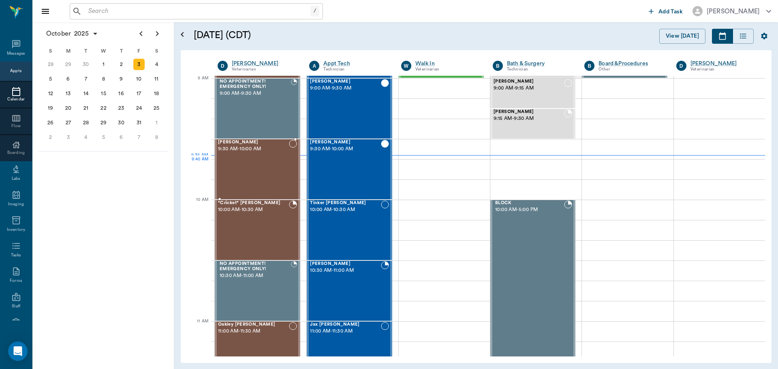
click at [286, 173] on div "[PERSON_NAME] 9:30 AM - 10:00 AM" at bounding box center [253, 169] width 71 height 59
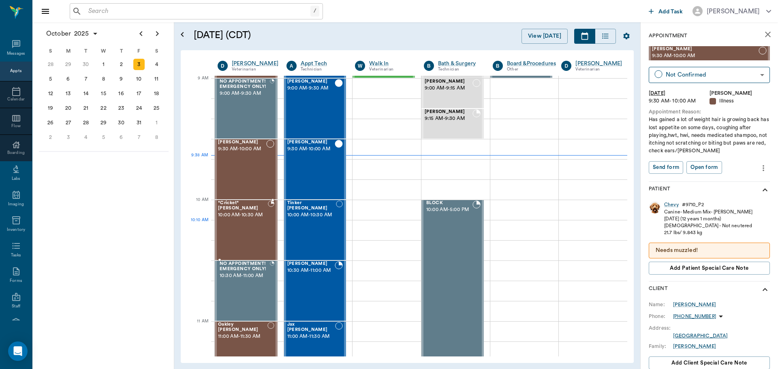
click at [250, 227] on div "*Cricket* [PERSON_NAME] 10:00 AM - 10:30 AM" at bounding box center [243, 230] width 50 height 59
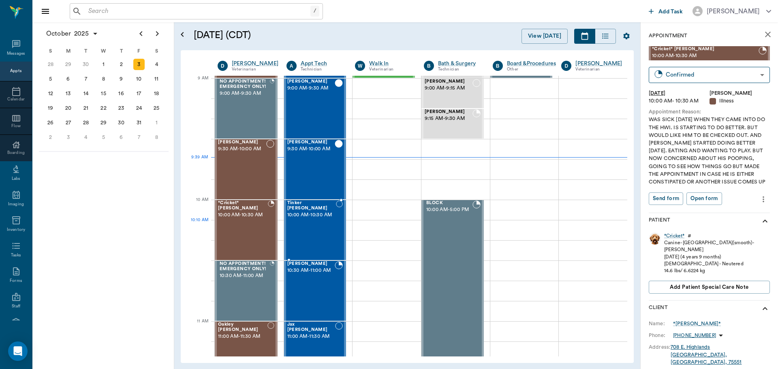
click at [307, 224] on div "Tinker [PERSON_NAME] 10:00 AM - 10:30 AM" at bounding box center [311, 230] width 49 height 59
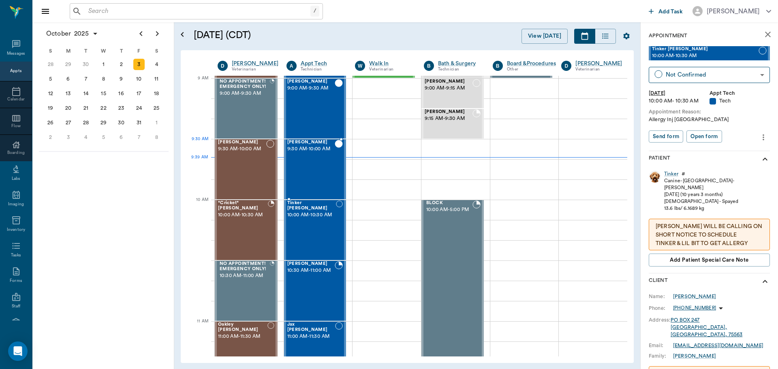
click at [317, 153] on span "9:30 AM - 10:00 AM" at bounding box center [311, 149] width 48 height 8
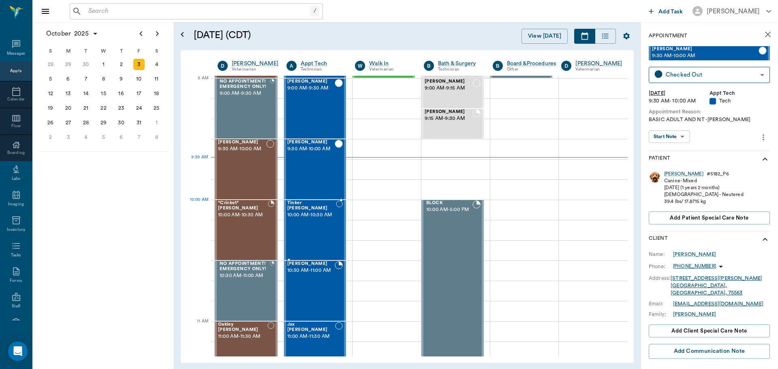
click at [308, 215] on span "10:00 AM - 10:30 AM" at bounding box center [311, 215] width 49 height 8
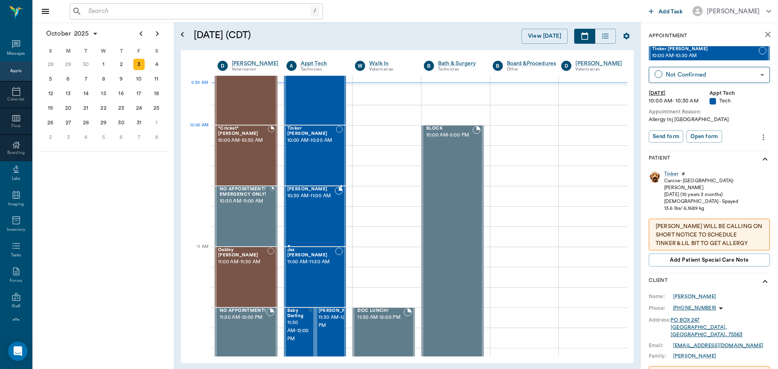
scroll to position [203, 0]
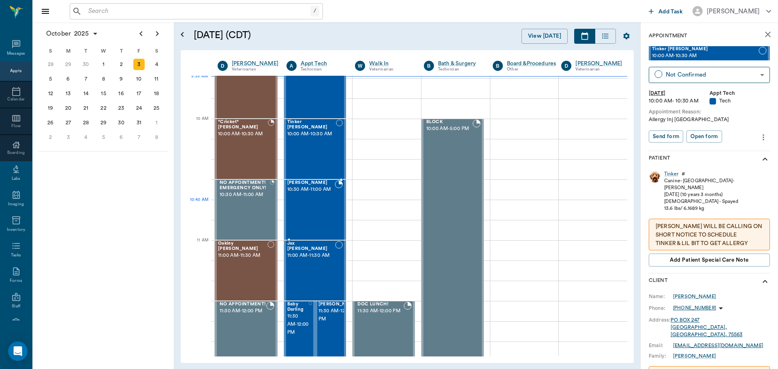
click at [313, 204] on div "[PERSON_NAME] 10:30 AM - 11:00 AM" at bounding box center [311, 209] width 48 height 59
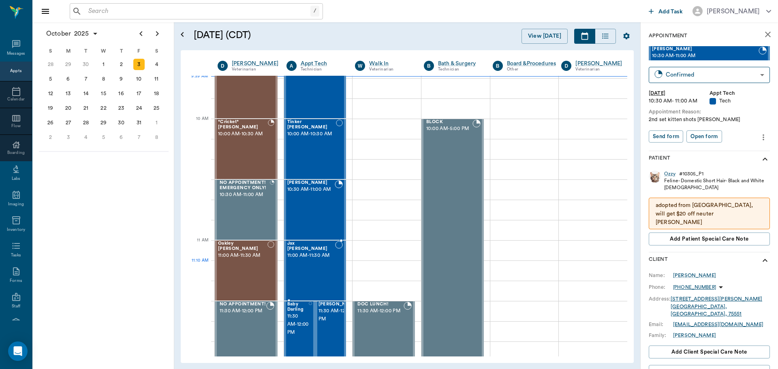
click at [314, 269] on div "Jax [PERSON_NAME] 11:00 AM - 11:30 AM" at bounding box center [311, 270] width 48 height 59
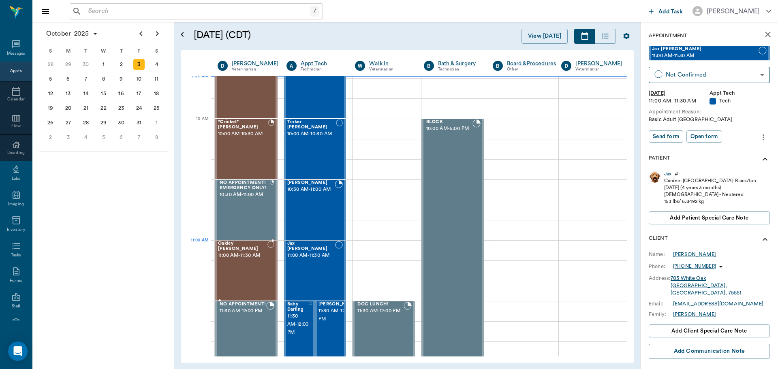
click at [233, 256] on div "Oakley [PERSON_NAME] 11:00 AM - 11:30 AM" at bounding box center [242, 270] width 49 height 59
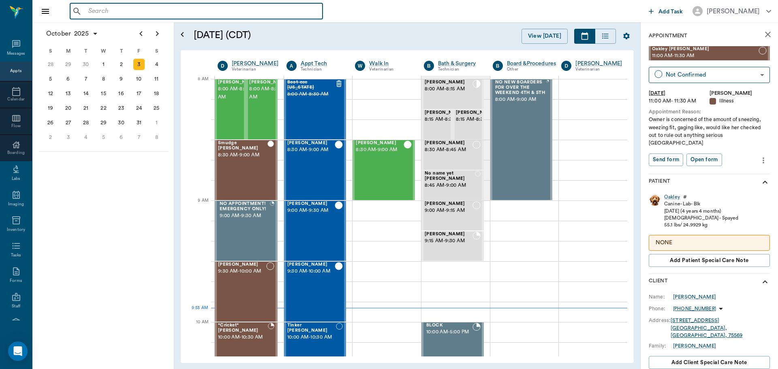
click at [159, 13] on input "text" at bounding box center [202, 11] width 234 height 11
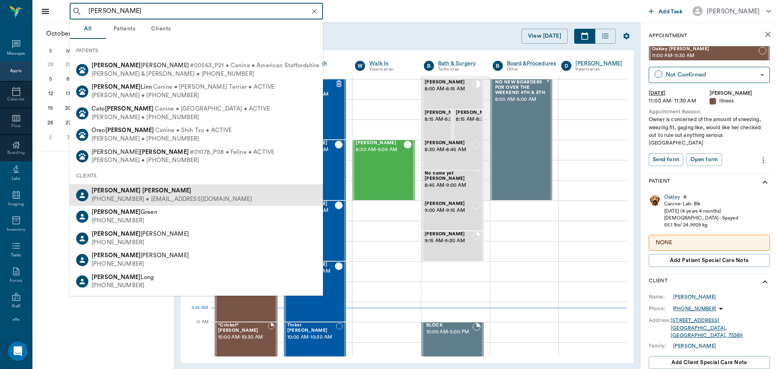
click at [163, 186] on div "[PERSON_NAME] [PHONE_NUMBER] • [EMAIL_ADDRESS][DOMAIN_NAME]" at bounding box center [196, 194] width 253 height 21
type input "[PERSON_NAME]"
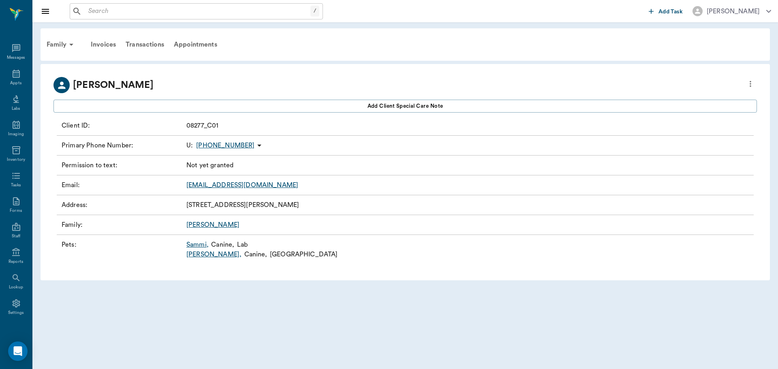
click at [198, 245] on link "Sammi ," at bounding box center [197, 245] width 22 height 10
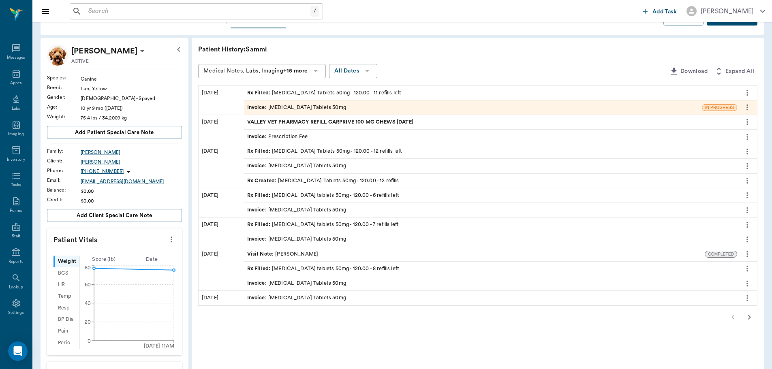
scroll to position [122, 0]
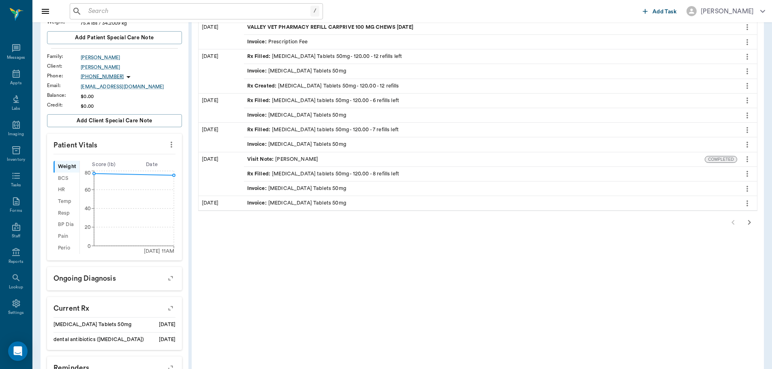
click at [751, 223] on icon "button" at bounding box center [749, 223] width 10 height 10
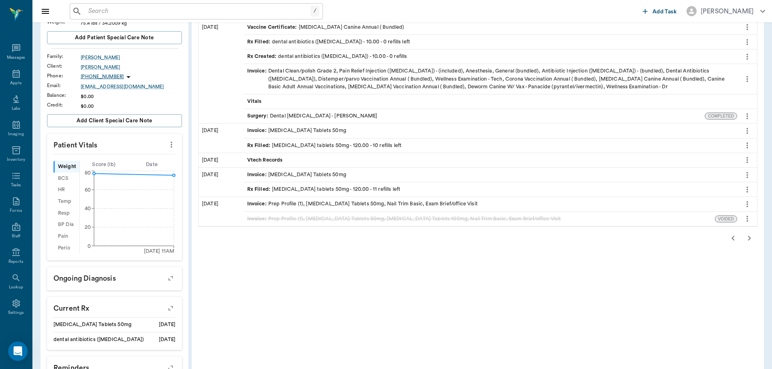
click at [748, 237] on icon "button" at bounding box center [749, 238] width 10 height 10
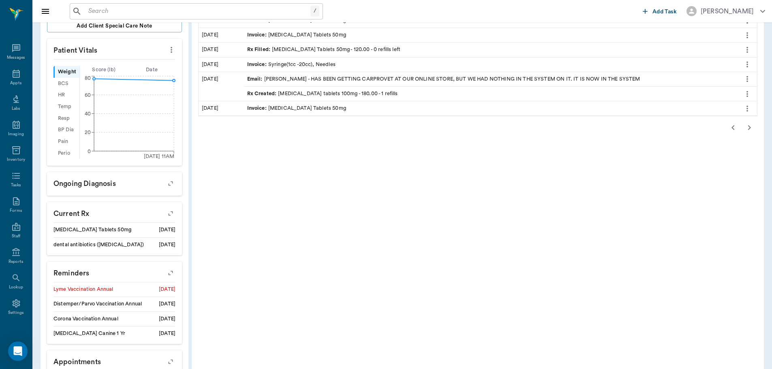
scroll to position [243, 0]
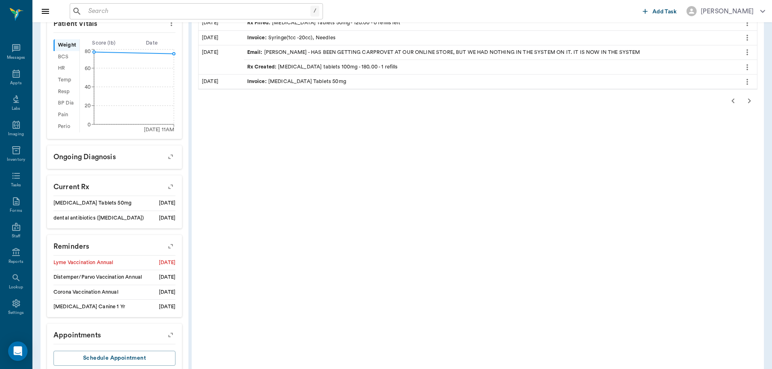
click at [746, 98] on icon "button" at bounding box center [749, 101] width 10 height 10
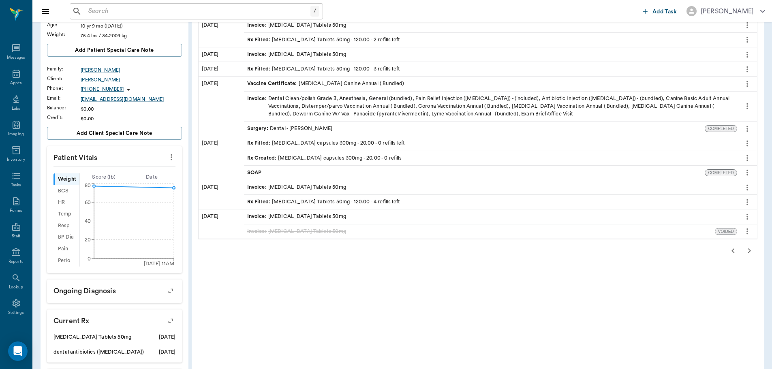
scroll to position [122, 0]
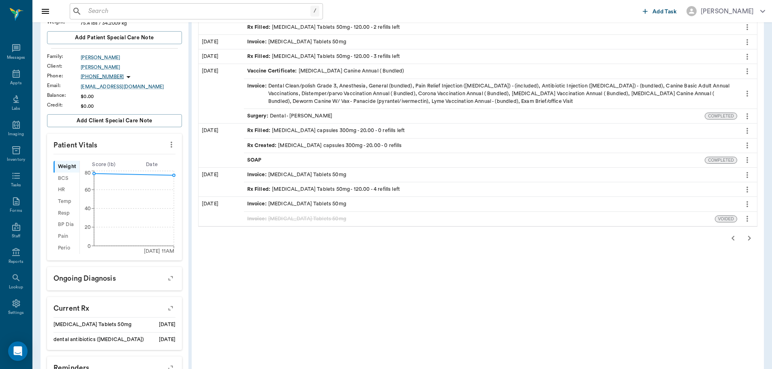
click at [746, 237] on icon "button" at bounding box center [749, 238] width 10 height 10
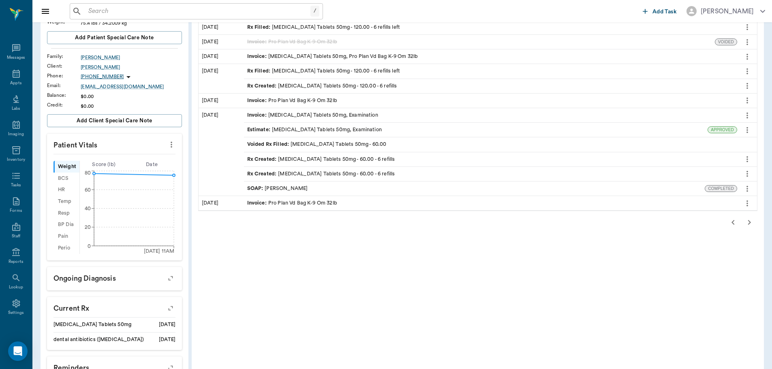
click at [748, 224] on icon "button" at bounding box center [749, 222] width 3 height 5
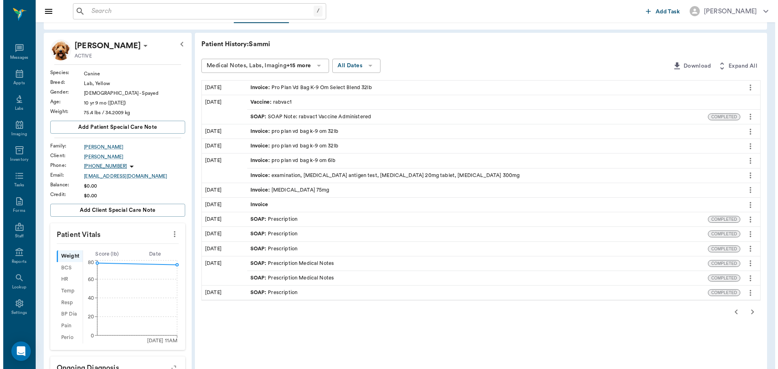
scroll to position [0, 0]
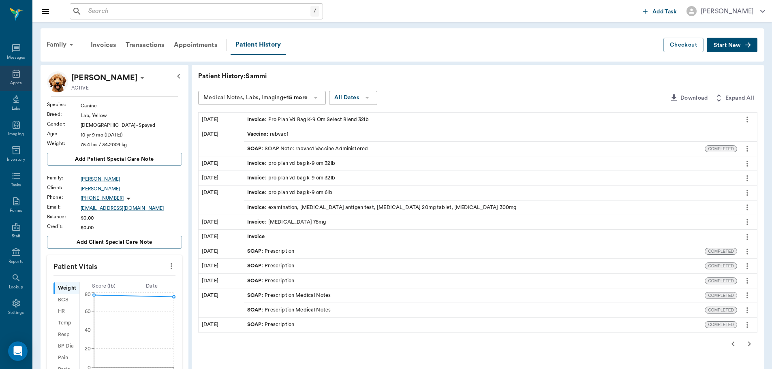
click at [21, 70] on div "Appts" at bounding box center [16, 79] width 32 height 26
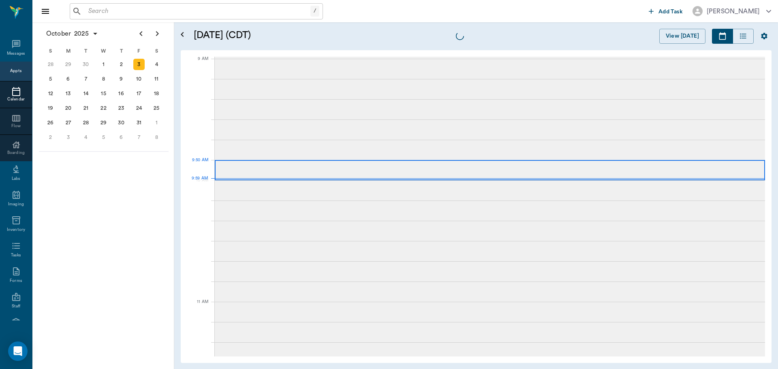
scroll to position [122, 0]
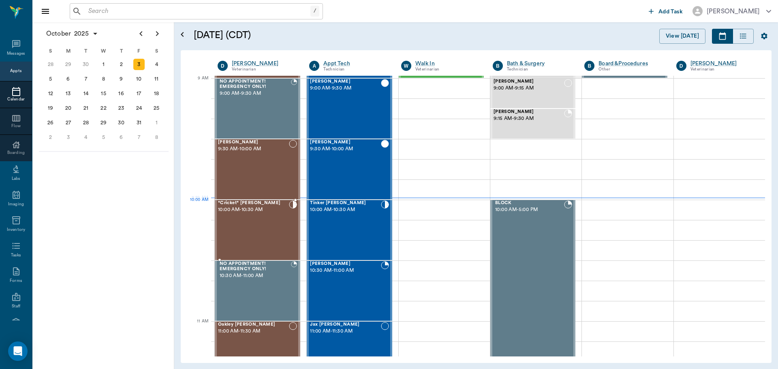
click at [267, 218] on div "*Cricket* [PERSON_NAME] 10:00 AM - 10:30 AM" at bounding box center [253, 230] width 71 height 59
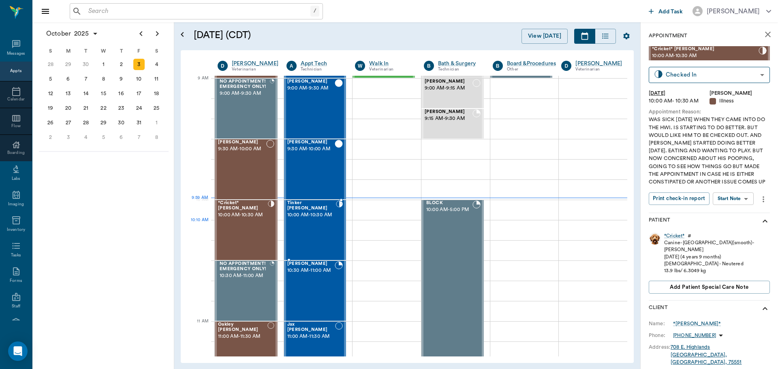
click at [322, 235] on div "Tinker [PERSON_NAME] 10:00 AM - 10:30 AM" at bounding box center [311, 230] width 49 height 59
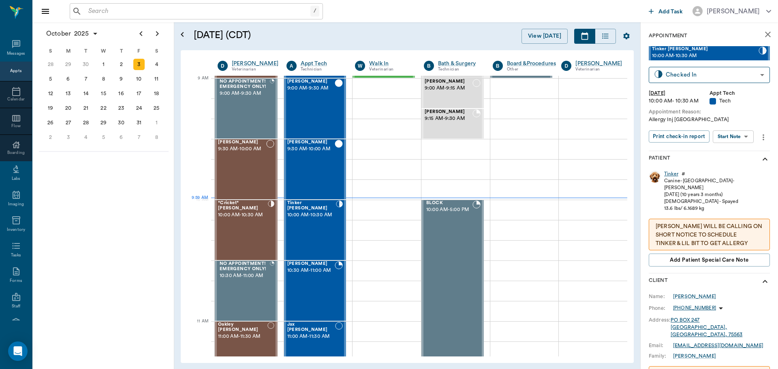
click at [676, 173] on div "Tinker" at bounding box center [671, 174] width 14 height 7
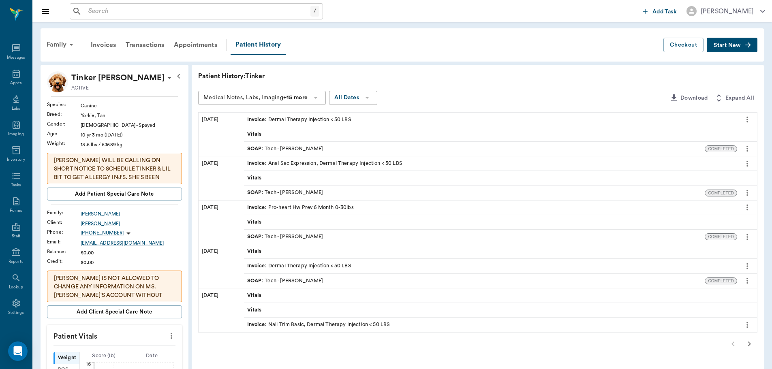
click at [322, 153] on div "SOAP : Tech - [PERSON_NAME]" at bounding box center [474, 149] width 461 height 14
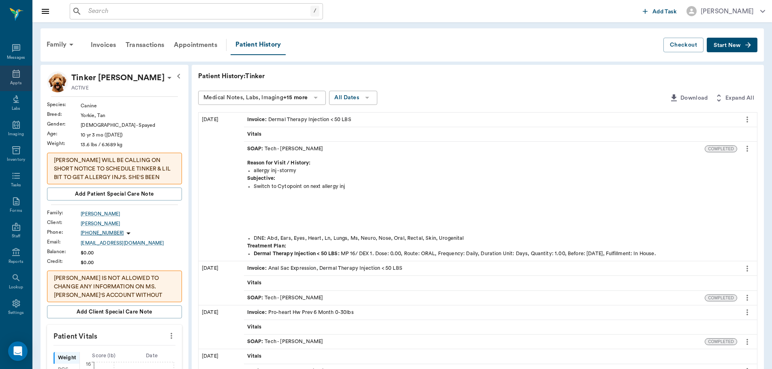
click at [11, 78] on icon at bounding box center [16, 74] width 10 height 10
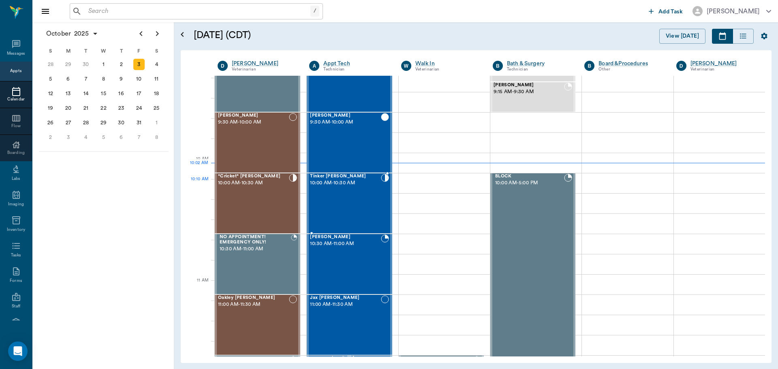
scroll to position [163, 0]
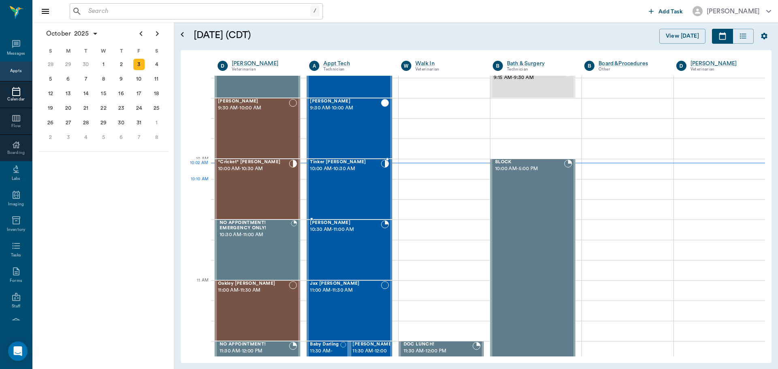
click at [330, 190] on div "Tinker [PERSON_NAME] 10:00 AM - 10:30 AM" at bounding box center [345, 189] width 70 height 59
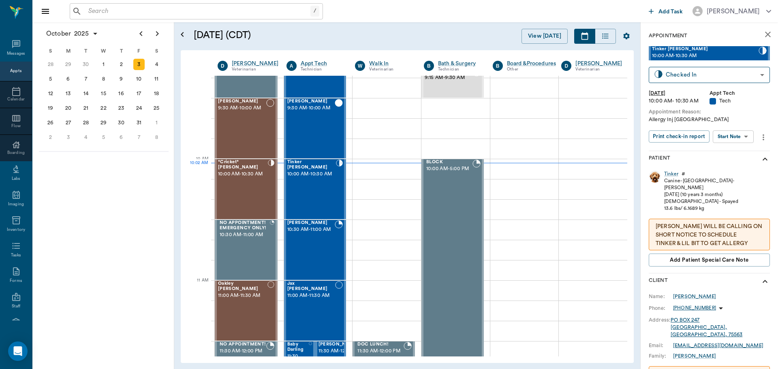
click at [738, 139] on body "/ ​ Add Task [PERSON_NAME] Nectar Messages Appts Calendar Flow Boarding Labs Im…" at bounding box center [389, 184] width 778 height 369
click at [729, 155] on button "Start SOAP" at bounding box center [724, 153] width 28 height 9
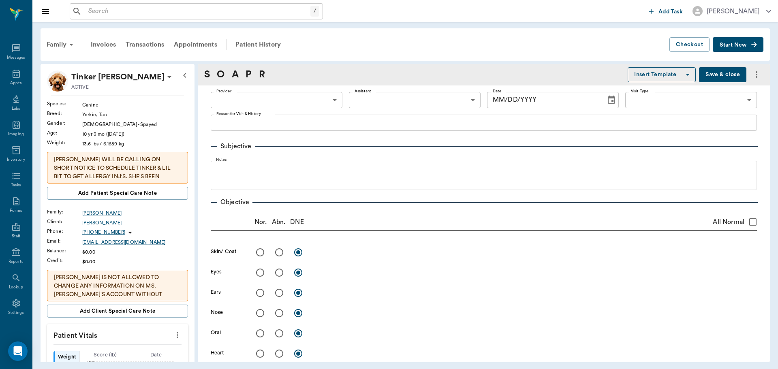
type input "63ec2f075fda476ae8351a4c"
type input "65d2be4f46e3a538d89b8c1a"
type textarea "Allergy Inj [GEOGRAPHIC_DATA]"
type input "[DATE]"
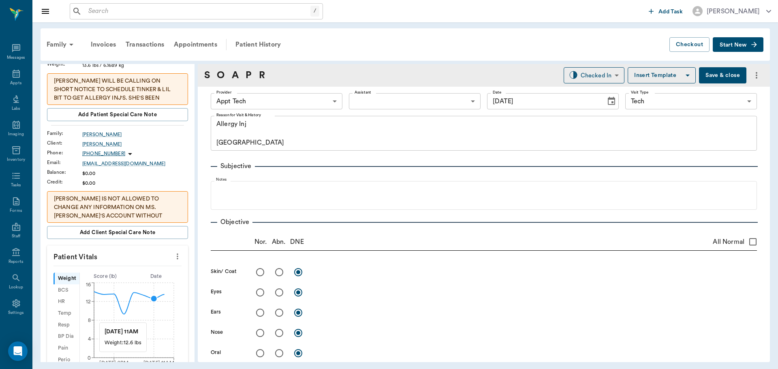
scroll to position [81, 0]
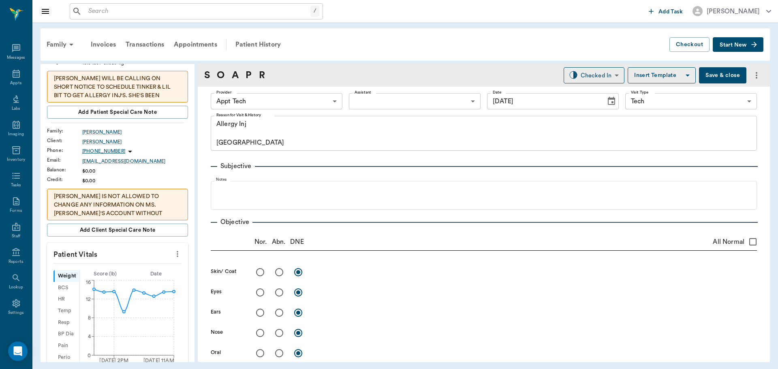
click at [173, 255] on icon "more" at bounding box center [177, 254] width 9 height 10
click at [137, 264] on span "Enter Vitals" at bounding box center [137, 268] width 68 height 9
click at [108, 280] on input "text" at bounding box center [117, 278] width 70 height 16
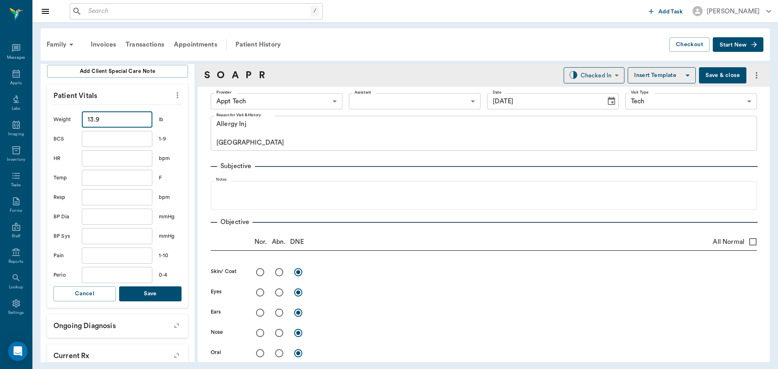
scroll to position [243, 0]
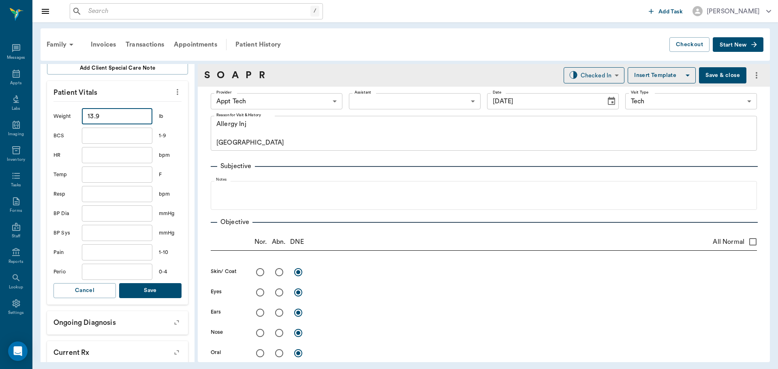
type input "13.9"
click at [150, 288] on button "Save" at bounding box center [150, 290] width 62 height 15
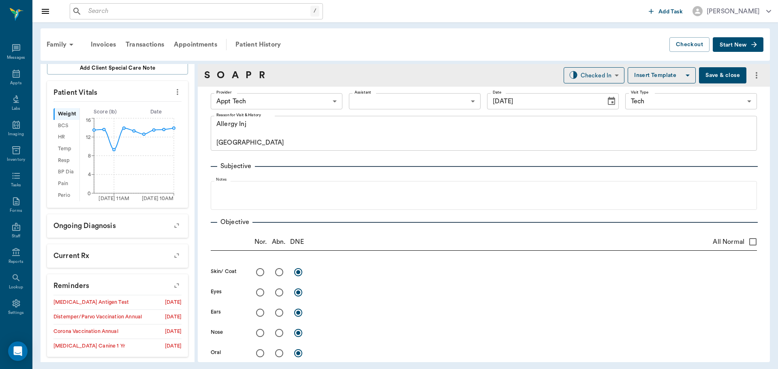
click at [283, 101] on body "/ ​ Add Task [PERSON_NAME] Nectar Messages Appts Labs Imaging Inventory Tasks F…" at bounding box center [389, 184] width 778 height 369
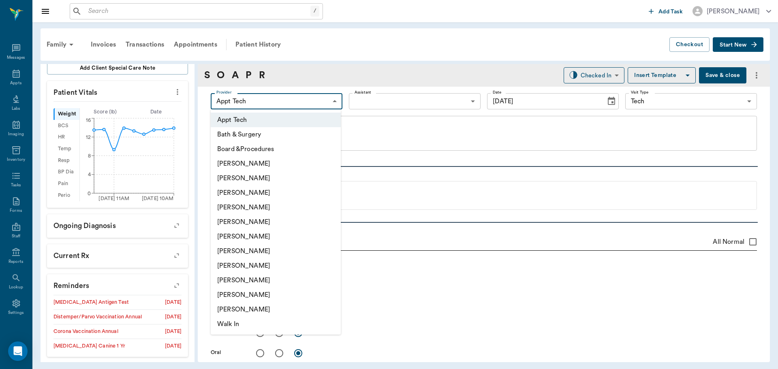
click at [254, 262] on li "[PERSON_NAME]" at bounding box center [276, 265] width 130 height 15
type input "63ec2e7e52e12b0ba117b124"
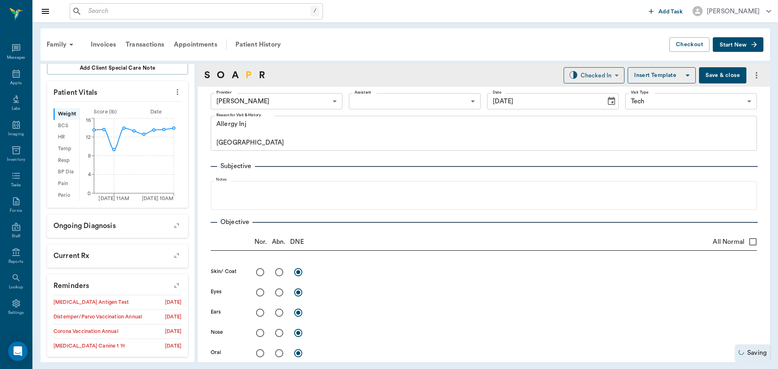
click at [250, 73] on link "P" at bounding box center [248, 75] width 6 height 15
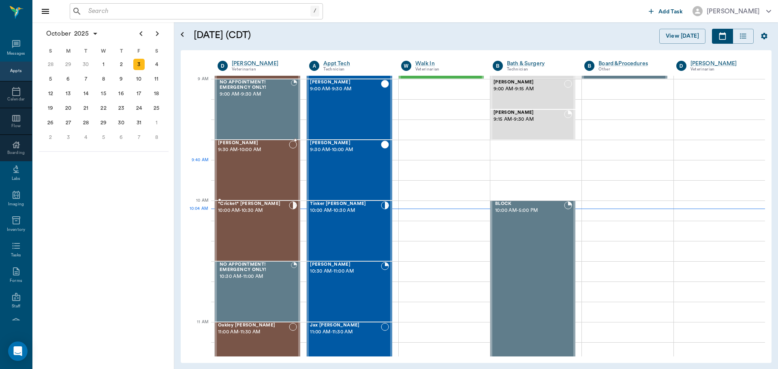
scroll to position [162, 0]
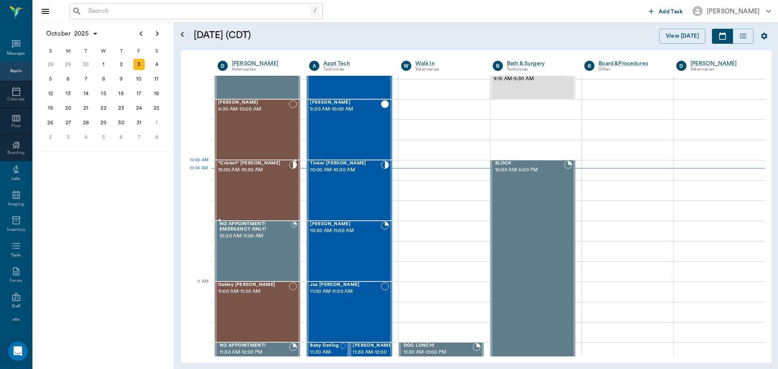
click at [250, 177] on div "*Cricket* [PERSON_NAME] 10:00 AM - 10:30 AM" at bounding box center [253, 190] width 71 height 59
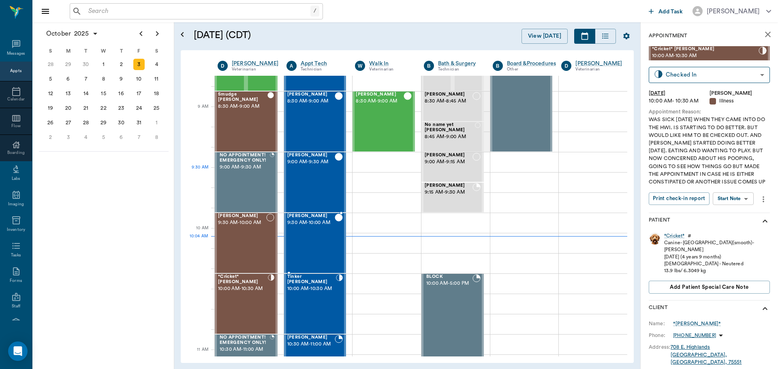
scroll to position [41, 0]
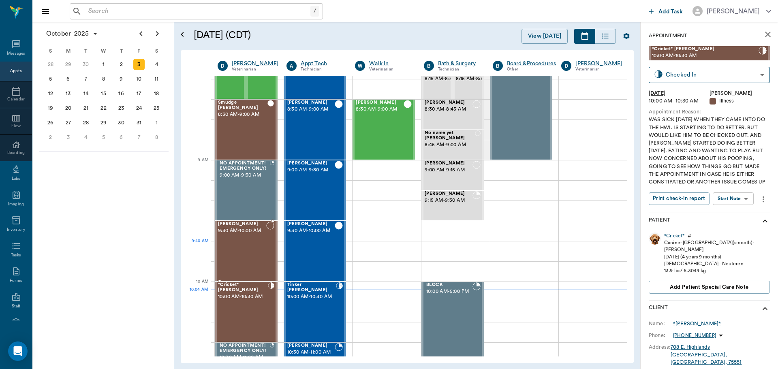
click at [239, 252] on div "[PERSON_NAME] 9:30 AM - 10:00 AM" at bounding box center [242, 251] width 48 height 59
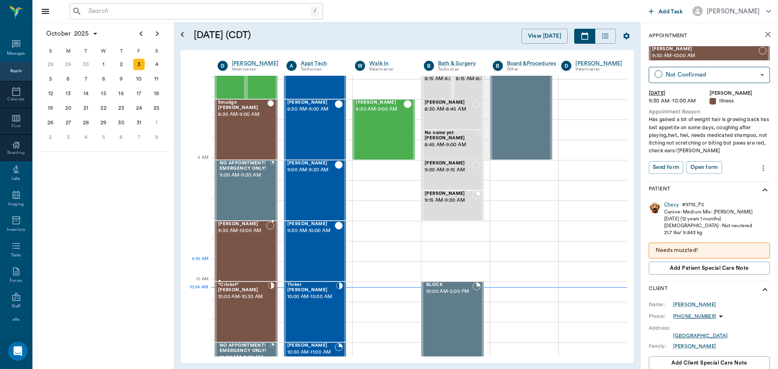
scroll to position [81, 0]
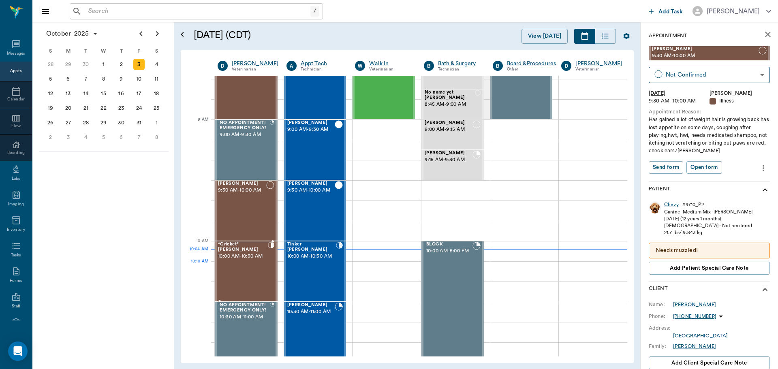
click at [237, 272] on div "*Cricket* [PERSON_NAME] 10:00 AM - 10:30 AM" at bounding box center [243, 271] width 50 height 59
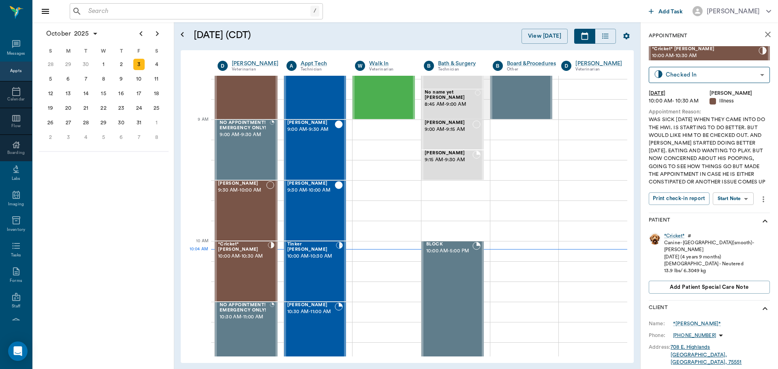
click at [736, 206] on body "/ ​ Add Task [PERSON_NAME] Nectar Messages Appts Calendar Flow Boarding Labs Im…" at bounding box center [389, 184] width 778 height 369
click at [733, 221] on button "View SOAP" at bounding box center [724, 222] width 28 height 9
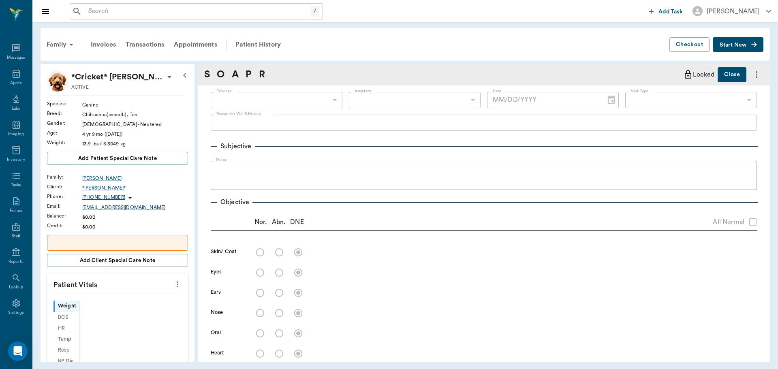
type input "63ec2f075fda476ae8351a4d"
type input "65d2be4f46e3a538d89b8c15"
type textarea "WAS SICK [DATE] WHEN THEY CAME INTO DO THE HWI. IS STARTING TO DO BETTER. BUT W…"
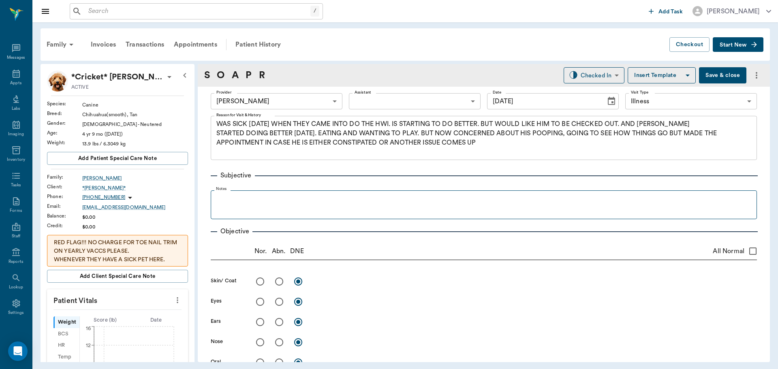
type input "[DATE]"
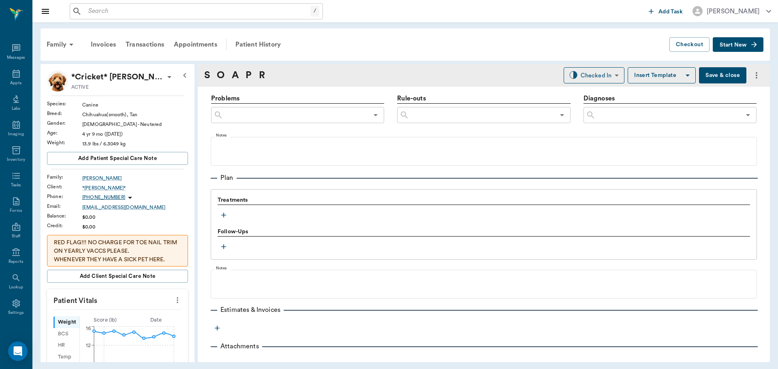
scroll to position [511, 0]
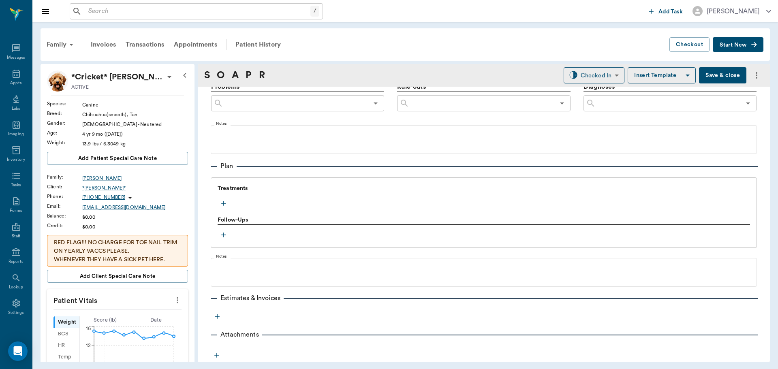
click at [224, 203] on icon "button" at bounding box center [224, 203] width 8 height 8
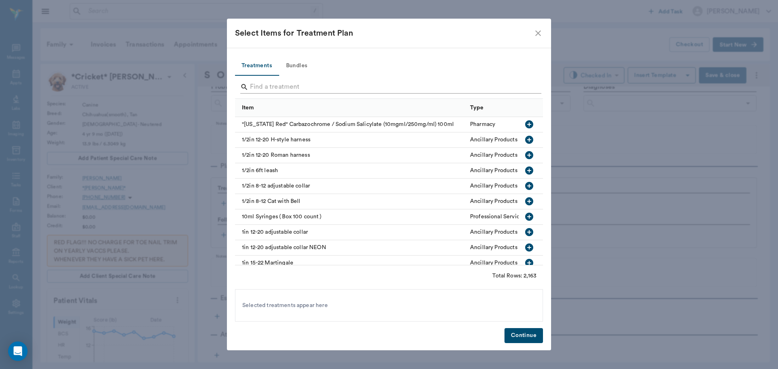
click at [279, 85] on input "Search" at bounding box center [389, 87] width 279 height 13
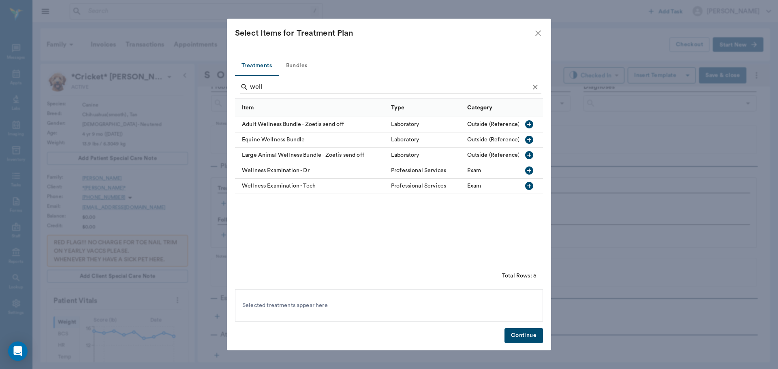
click at [528, 172] on icon "button" at bounding box center [529, 170] width 8 height 8
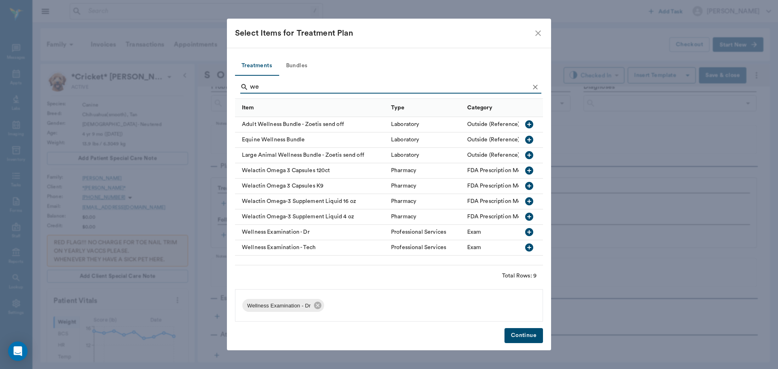
type input "w"
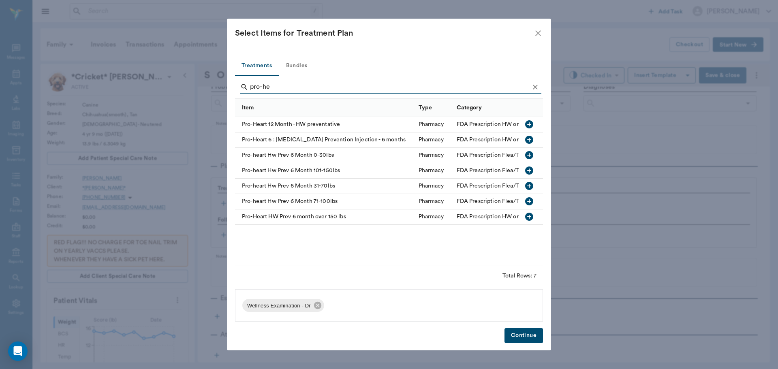
type input "pro-he"
click at [530, 154] on icon "button" at bounding box center [529, 155] width 8 height 8
click at [525, 336] on button "Continue" at bounding box center [523, 335] width 38 height 15
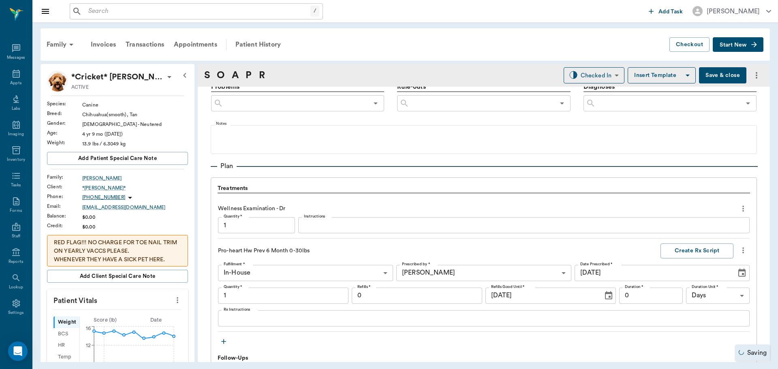
type input "1.00"
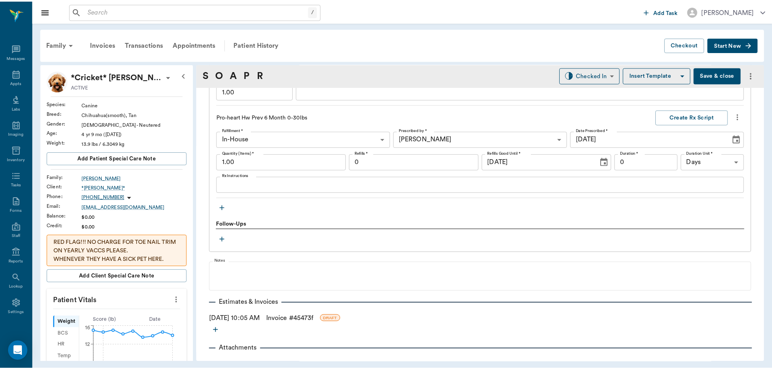
scroll to position [659, 0]
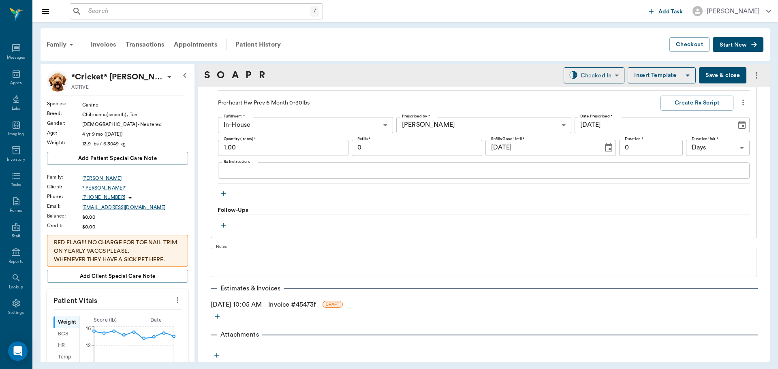
click at [288, 304] on link "Invoice # 45473f" at bounding box center [291, 305] width 47 height 10
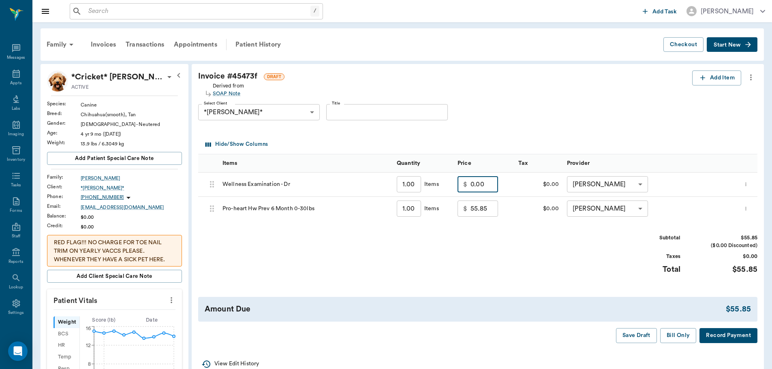
click at [487, 187] on input "0.00" at bounding box center [484, 184] width 28 height 16
type input "35.00"
click at [494, 254] on div "Subtotal $90.85 ($0.00 Discounted) Taxes $0.00 Total $90.85" at bounding box center [477, 259] width 559 height 50
click at [674, 334] on button "Bill Only" at bounding box center [678, 335] width 36 height 15
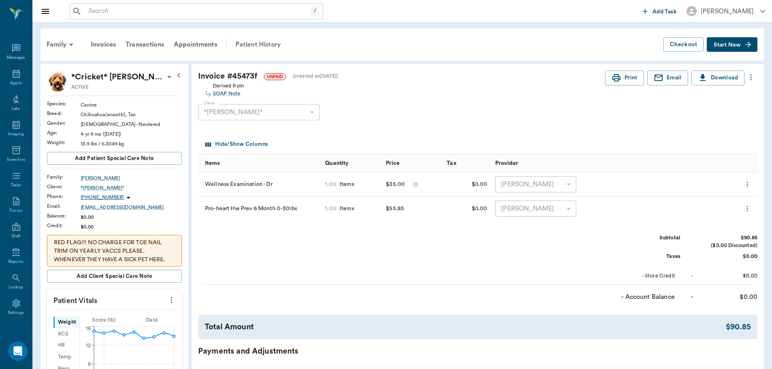
click at [254, 46] on div "Patient History" at bounding box center [257, 44] width 55 height 19
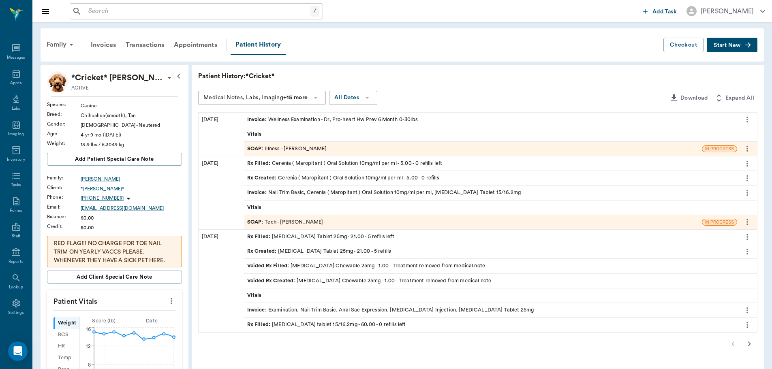
click at [288, 149] on div "SOAP : Illness - Dr. Bert Ellsworth" at bounding box center [286, 149] width 79 height 8
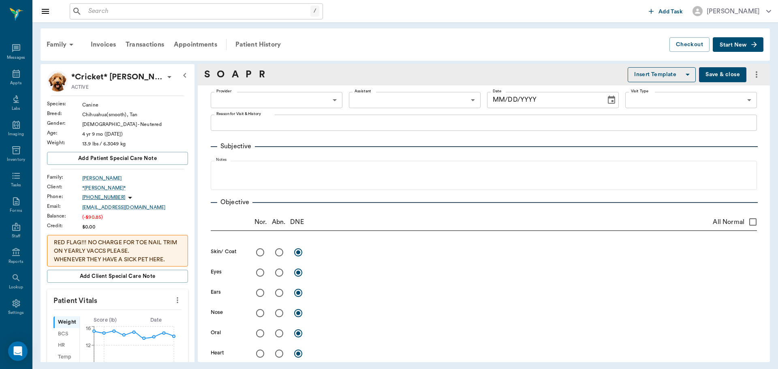
type input "63ec2f075fda476ae8351a4d"
type input "65d2be4f46e3a538d89b8c15"
type textarea "WAS SICK ON FRIDAY WHEN THEY CAME INTO DO THE HWI. IS STARTING TO DO BETTER. BU…"
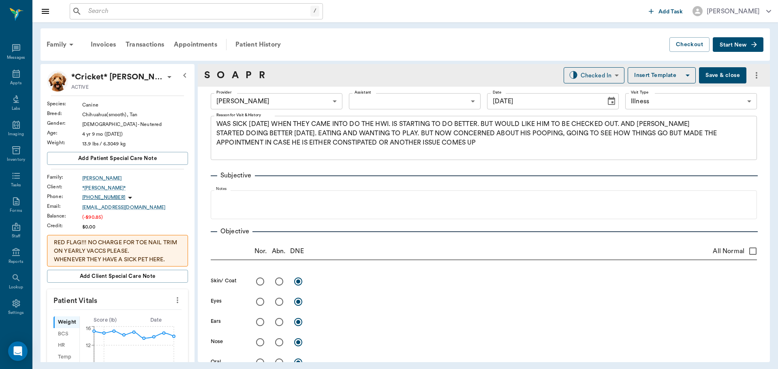
type input "[DATE]"
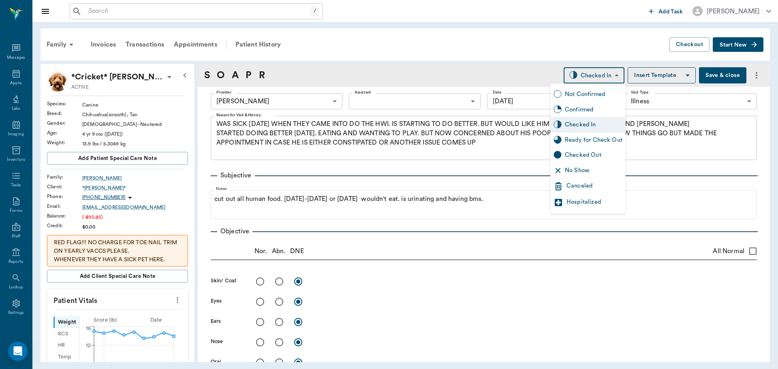
click at [599, 76] on body "/ ​ Add Task Dr. Bert Ellsworth Nectar Messages Appts Labs Imaging Inventory Ta…" at bounding box center [389, 184] width 778 height 369
click at [595, 140] on div "Ready for Check Out" at bounding box center [594, 140] width 58 height 9
type input "READY_TO_CHECKOUT"
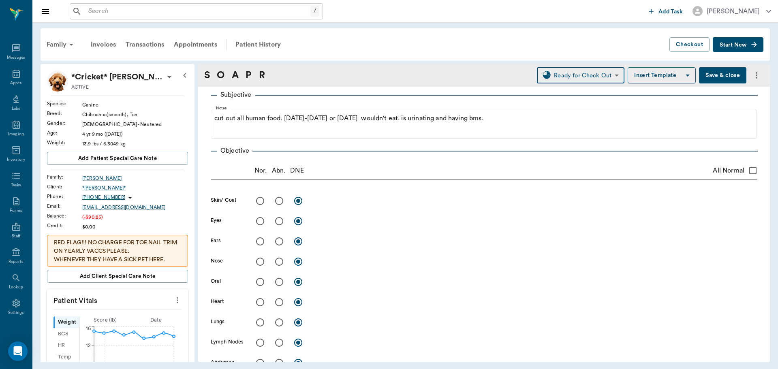
scroll to position [81, 0]
click at [744, 170] on input "All Normal" at bounding box center [752, 170] width 17 height 17
checkbox input "true"
radio input "true"
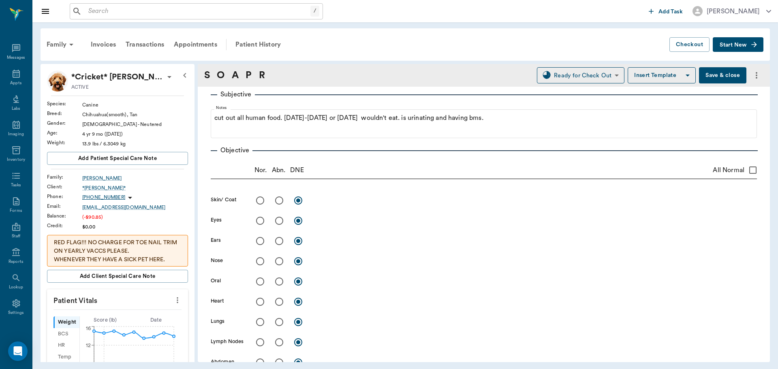
radio input "true"
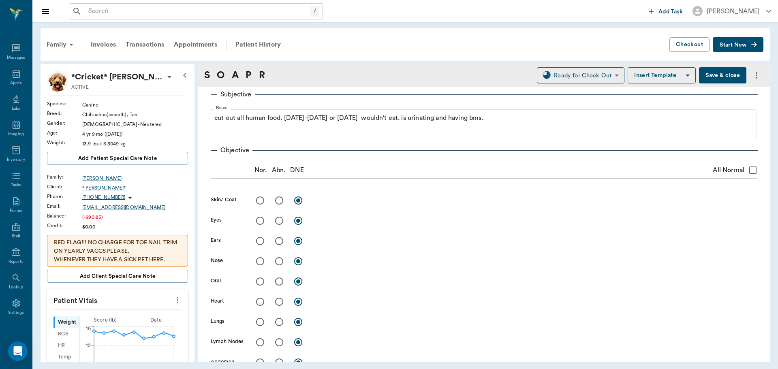
radio input "true"
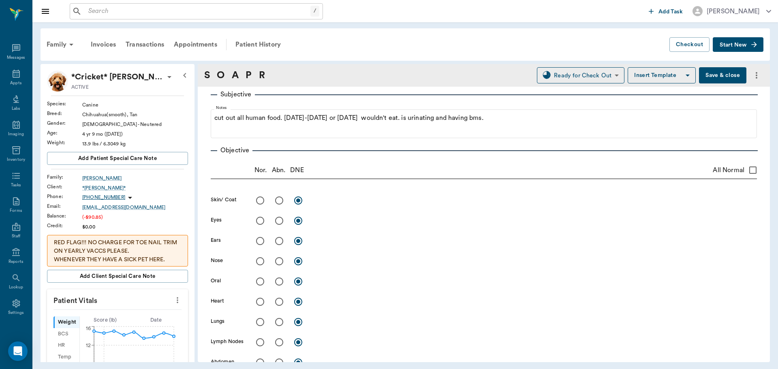
radio input "true"
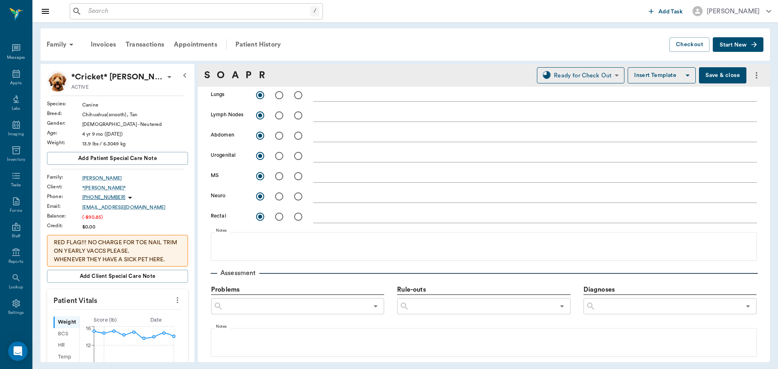
scroll to position [284, 0]
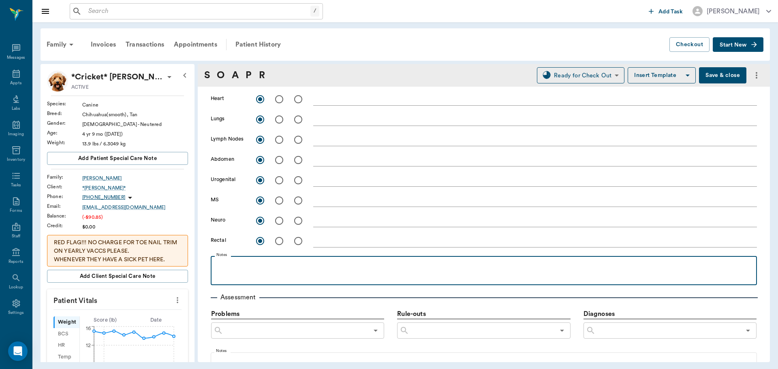
click at [245, 265] on p at bounding box center [484, 265] width 538 height 10
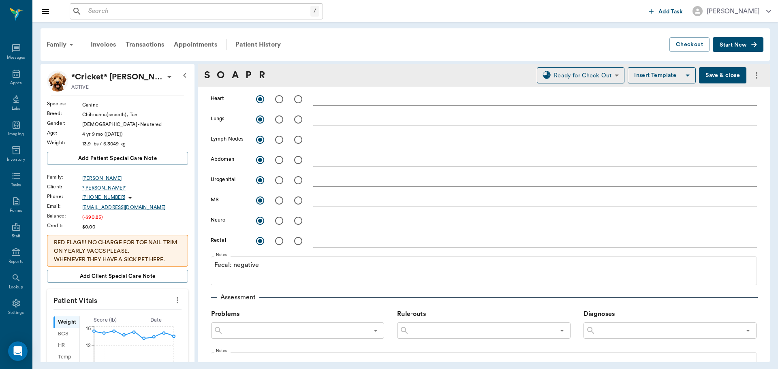
click at [709, 78] on button "Save & close" at bounding box center [722, 75] width 47 height 16
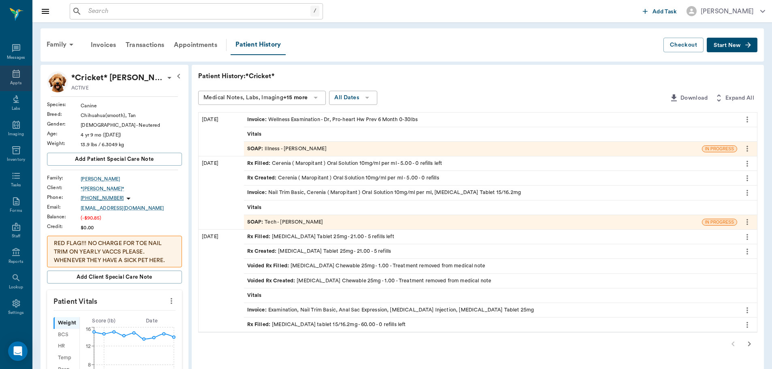
click at [24, 77] on div "Appts" at bounding box center [16, 79] width 32 height 26
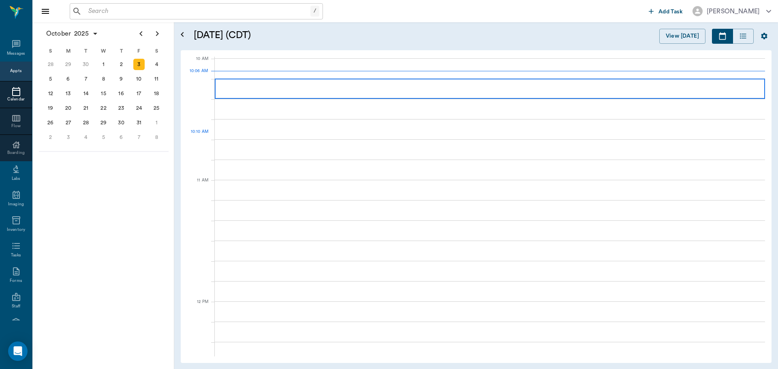
scroll to position [244, 0]
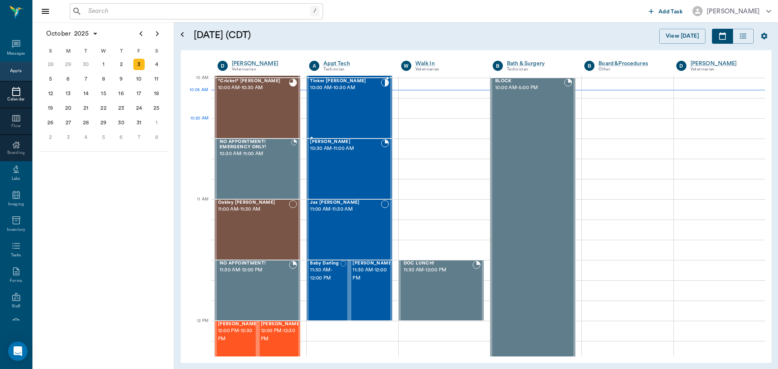
click at [340, 120] on div "Tinker Fielder 10:00 AM - 10:30 AM" at bounding box center [345, 108] width 70 height 59
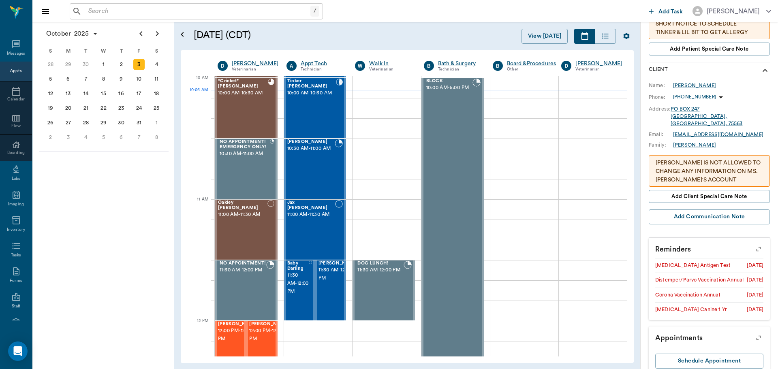
scroll to position [214, 0]
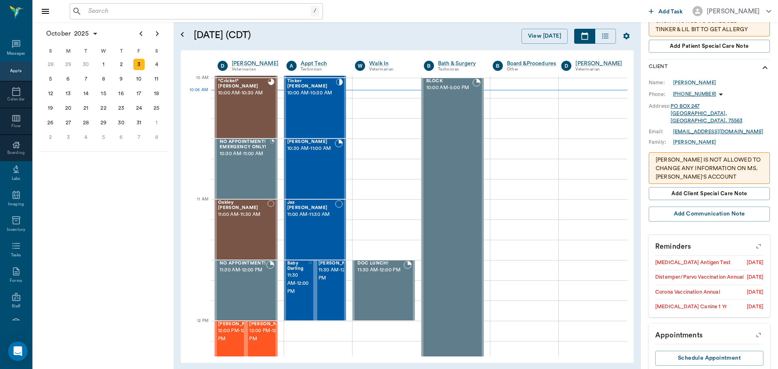
click at [758, 236] on button "button" at bounding box center [758, 246] width 21 height 21
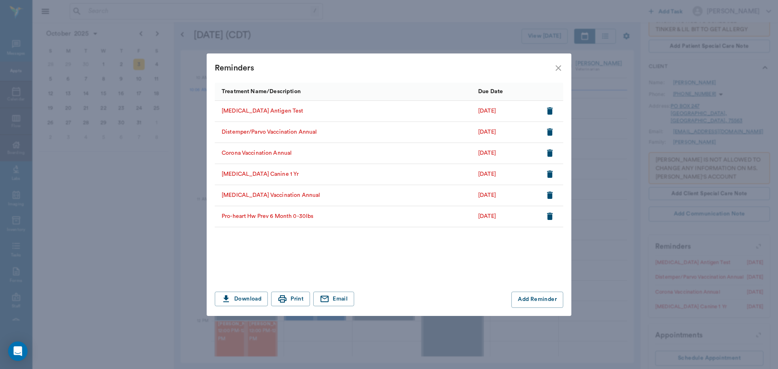
click at [560, 66] on icon "close" at bounding box center [558, 68] width 6 height 6
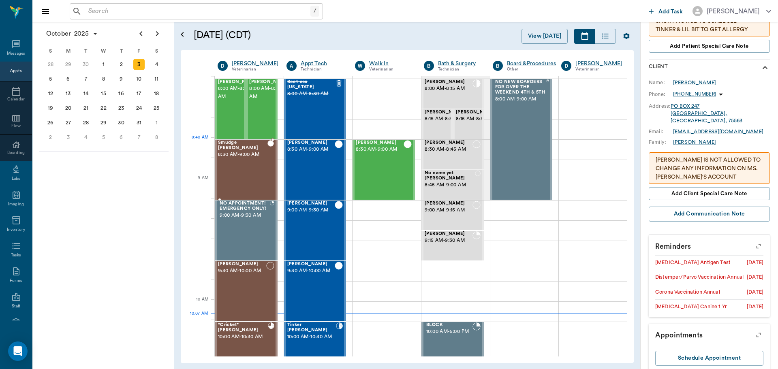
scroll to position [0, 0]
click at [251, 162] on div "Smudge McCall 8:30 AM - 9:00 AM" at bounding box center [242, 170] width 49 height 59
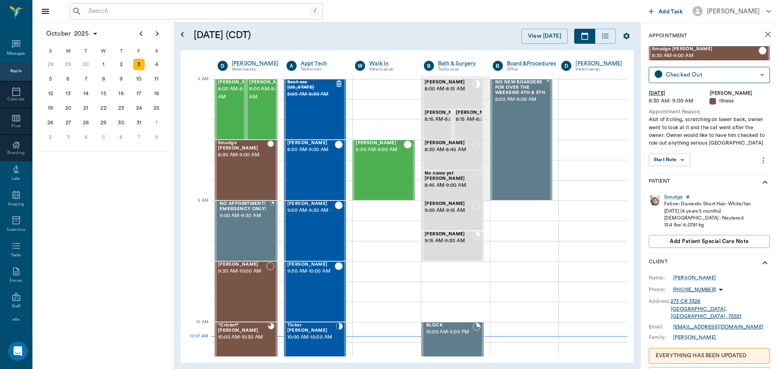
click at [676, 159] on body "/ ​ Add Task Dr. Bert Ellsworth Nectar Messages Appts Calendar Flow Boarding La…" at bounding box center [389, 184] width 778 height 369
click at [672, 178] on button "View SOAP" at bounding box center [665, 176] width 28 height 9
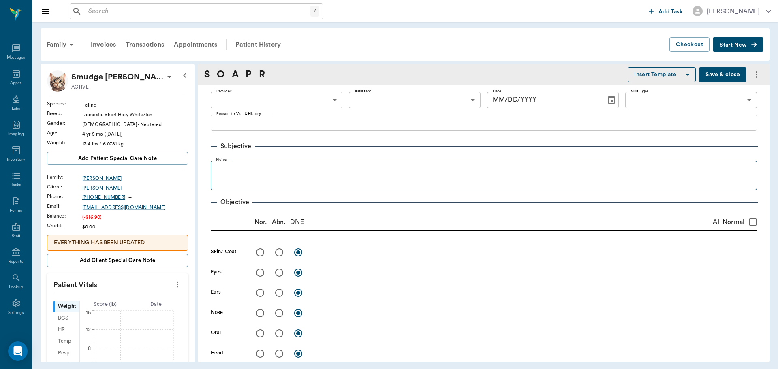
type input "63ec2f075fda476ae8351a4d"
type input "65d2be4f46e3a538d89b8c15"
type textarea "Alot of itching, scratching on lower back, owner went to look at it and the cat…"
radio input "true"
type textarea "sensitive around tailhead, dandruff and flea dirt. No fleas seen. Rx for fleas"
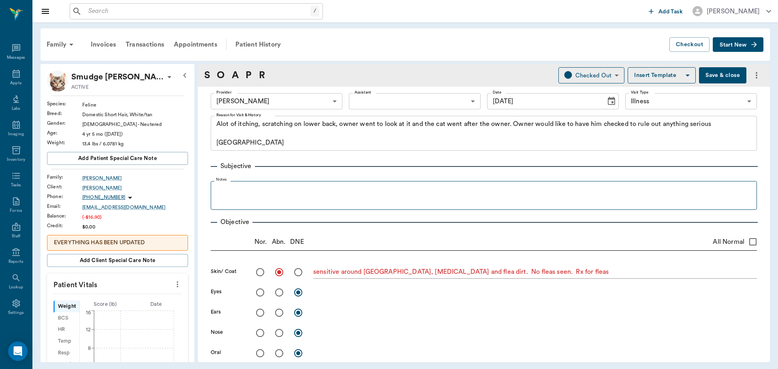
type input "[DATE]"
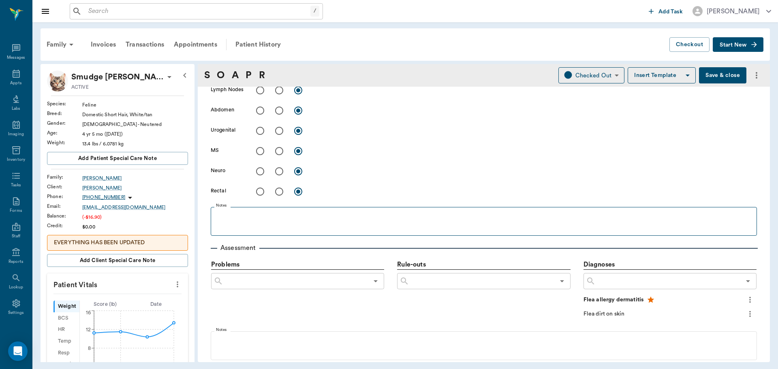
scroll to position [324, 0]
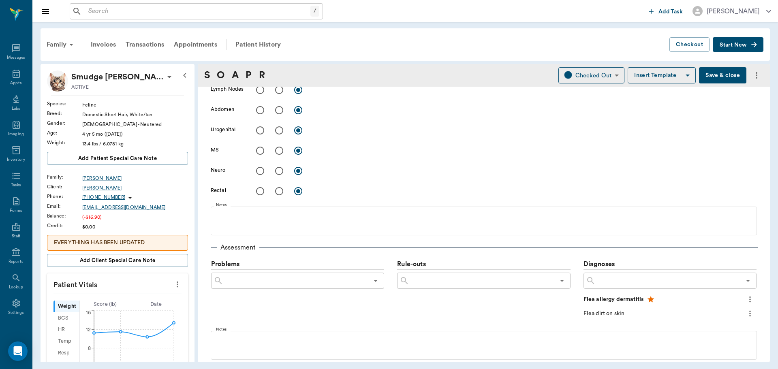
click at [440, 280] on input "text" at bounding box center [481, 280] width 145 height 11
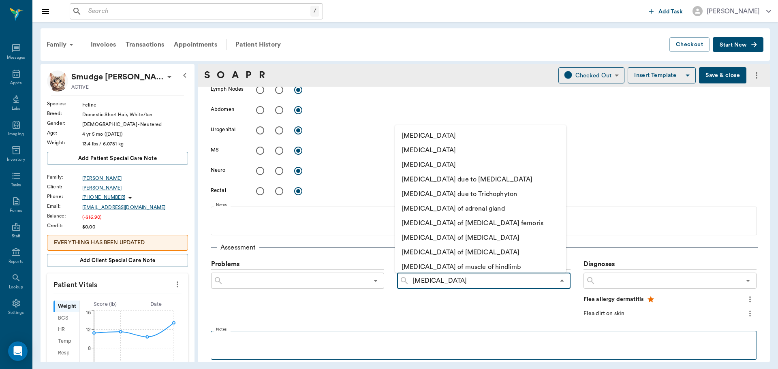
type input "atopy"
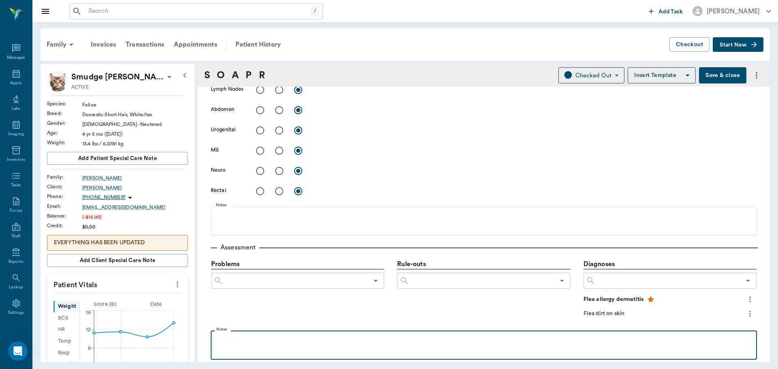
click at [262, 338] on p at bounding box center [484, 340] width 538 height 10
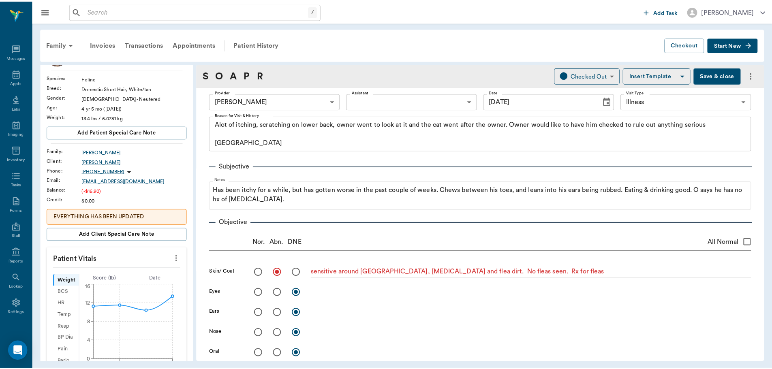
scroll to position [41, 0]
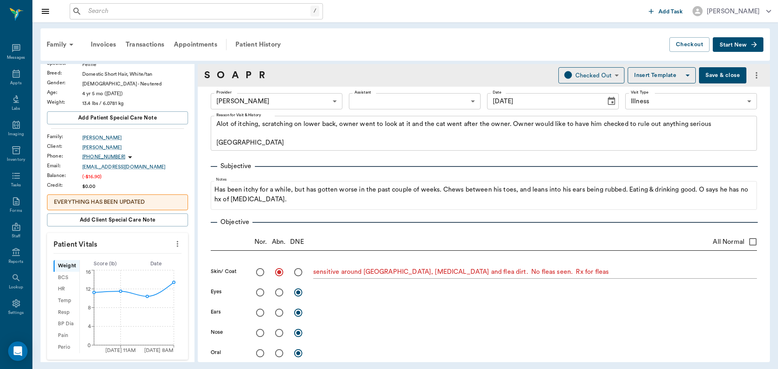
click at [716, 70] on button "Save & close" at bounding box center [722, 75] width 47 height 16
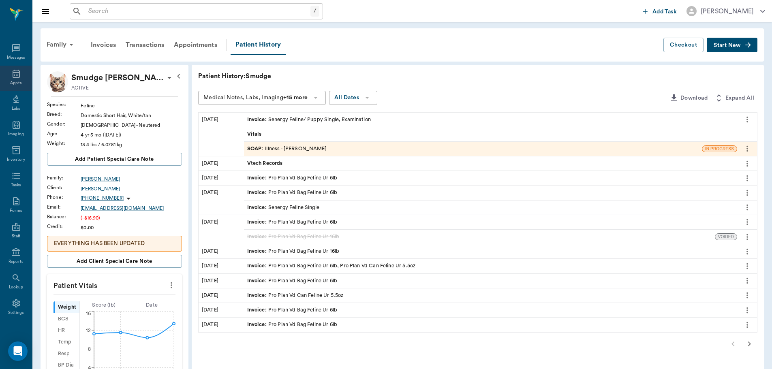
click at [13, 75] on icon at bounding box center [16, 74] width 7 height 8
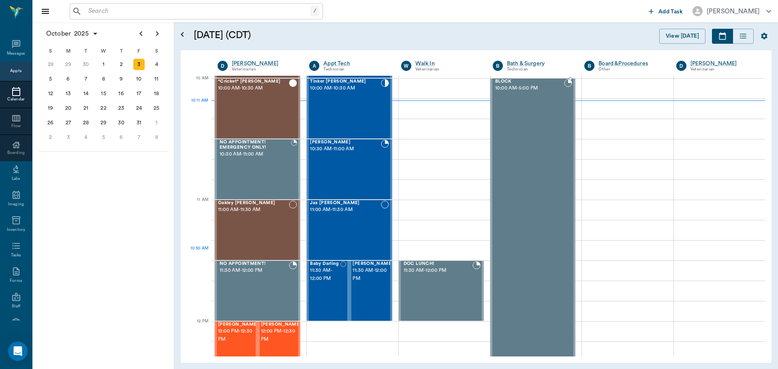
scroll to position [243, 0]
click at [355, 111] on div "Tinker Fielder 10:00 AM - 10:30 AM" at bounding box center [345, 108] width 70 height 59
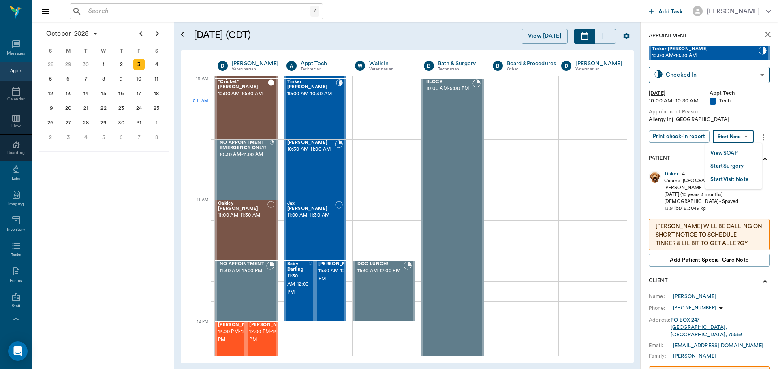
click at [751, 136] on body "/ ​ Add Task Dr. Bert Ellsworth Nectar Messages Appts Calendar Flow Boarding La…" at bounding box center [389, 184] width 778 height 369
click at [746, 152] on li "View SOAP" at bounding box center [733, 152] width 56 height 13
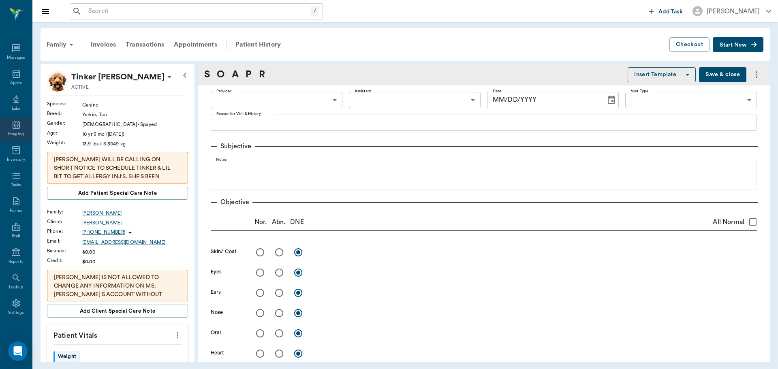
type input "63ec2e7e52e12b0ba117b124"
type input "65d2be4f46e3a538d89b8c1a"
type textarea "Allergy Inj Caryn"
type input "[DATE]"
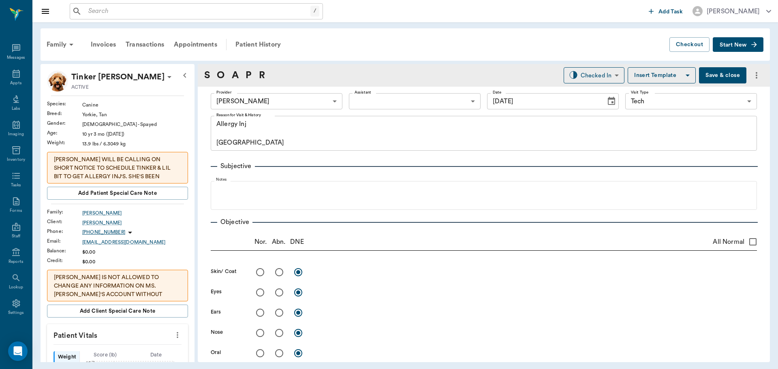
click at [321, 101] on body "/ ​ Add Task Dr. Bert Ellsworth Nectar Messages Appts Labs Imaging Inventory Ta…" at bounding box center [389, 184] width 778 height 369
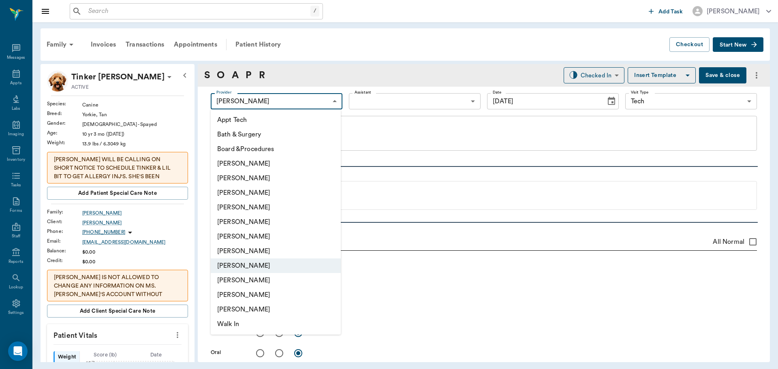
click at [291, 193] on li "[PERSON_NAME]" at bounding box center [276, 193] width 130 height 15
type input "642ef10e332a41444de2bad1"
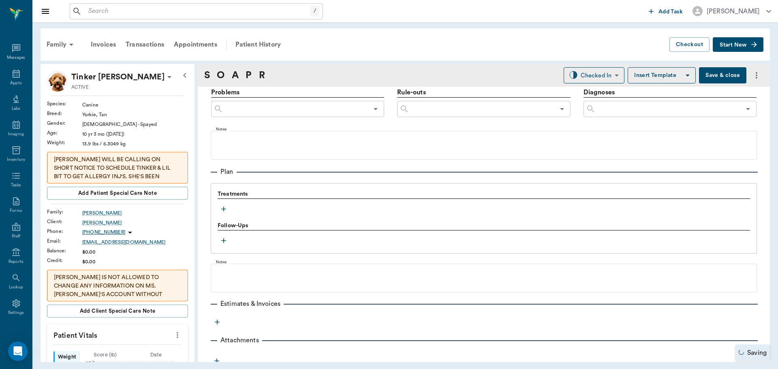
scroll to position [501, 0]
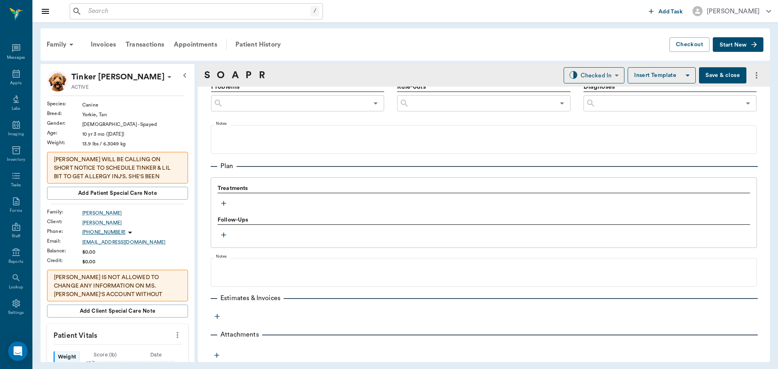
click at [226, 201] on icon "button" at bounding box center [224, 203] width 8 height 8
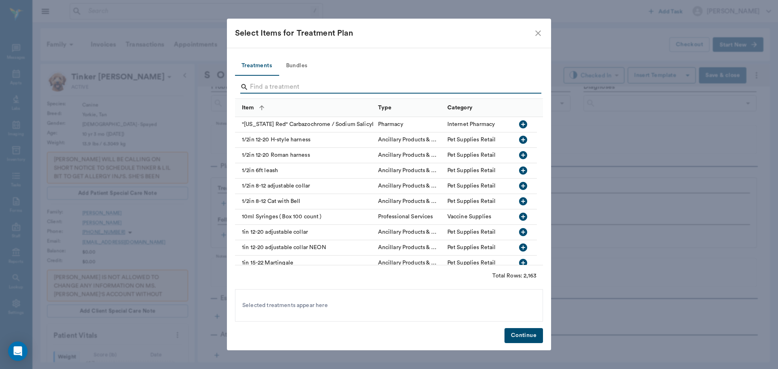
click at [290, 84] on input "Search" at bounding box center [389, 87] width 279 height 13
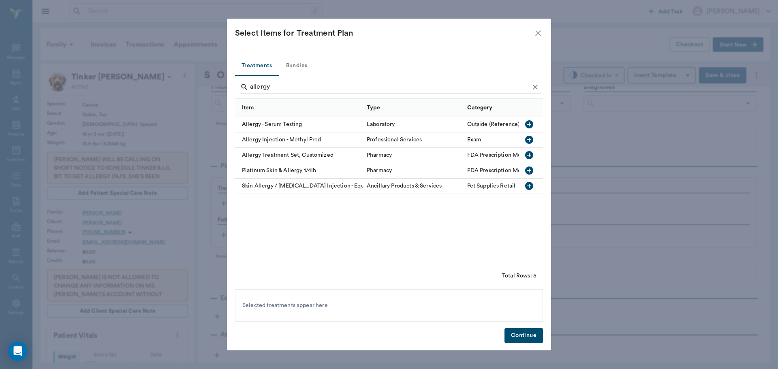
drag, startPoint x: 526, startPoint y: 140, endPoint x: 502, endPoint y: 137, distance: 23.7
click at [526, 140] on icon "button" at bounding box center [529, 140] width 8 height 8
click at [392, 85] on input "allergy" at bounding box center [389, 87] width 279 height 13
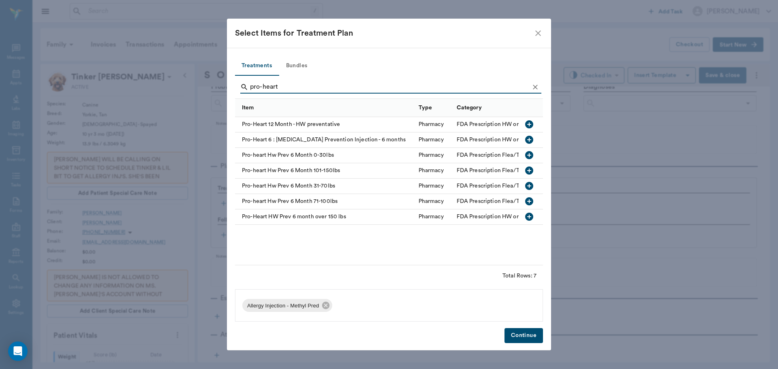
click at [533, 152] on icon "button" at bounding box center [529, 155] width 10 height 10
click at [299, 88] on input "pro-heart" at bounding box center [389, 87] width 279 height 13
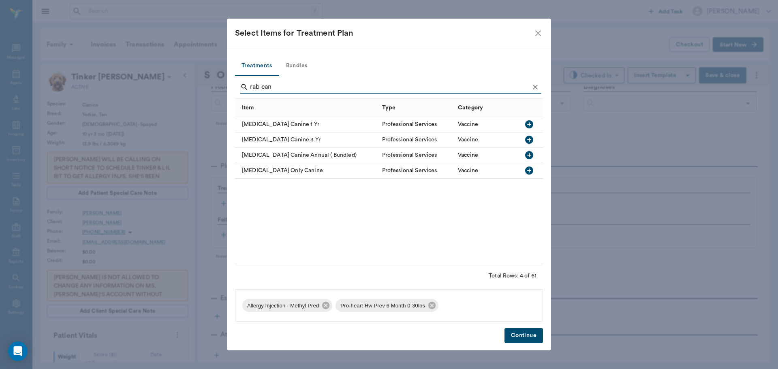
type input "rab can"
click at [527, 123] on icon "button" at bounding box center [529, 124] width 8 height 8
click at [523, 335] on button "Continue" at bounding box center [523, 335] width 38 height 15
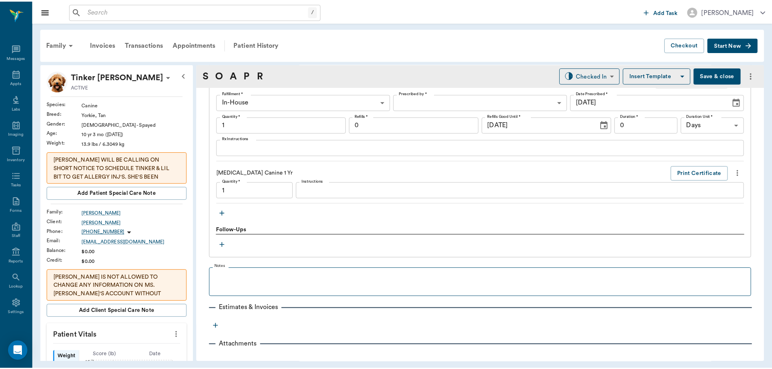
scroll to position [682, 0]
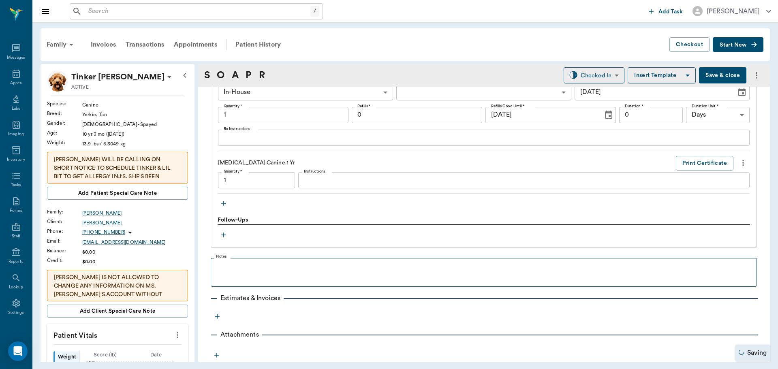
type input "1.00"
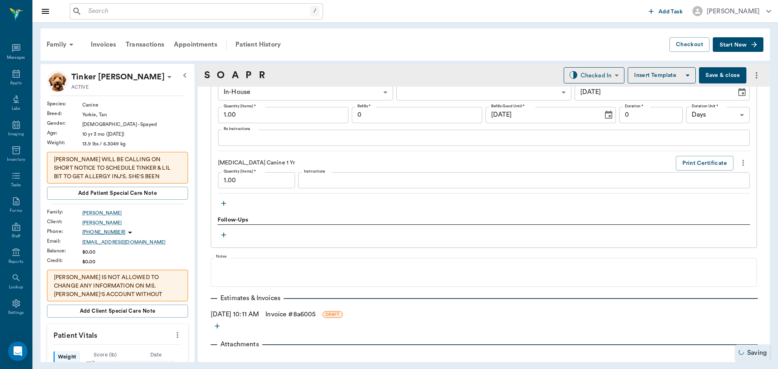
click at [309, 313] on link "Invoice # 8a6005" at bounding box center [290, 314] width 50 height 10
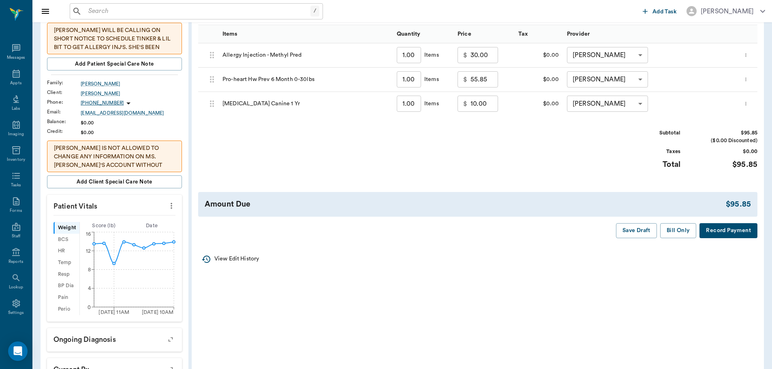
scroll to position [162, 0]
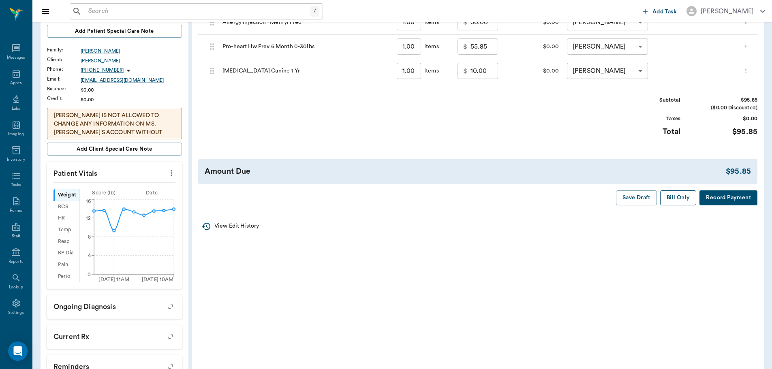
click at [687, 200] on button "Bill Only" at bounding box center [678, 197] width 36 height 15
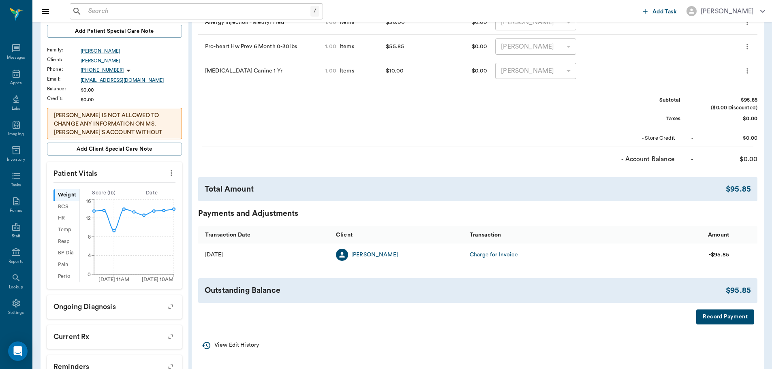
click at [172, 175] on icon "more" at bounding box center [171, 173] width 9 height 10
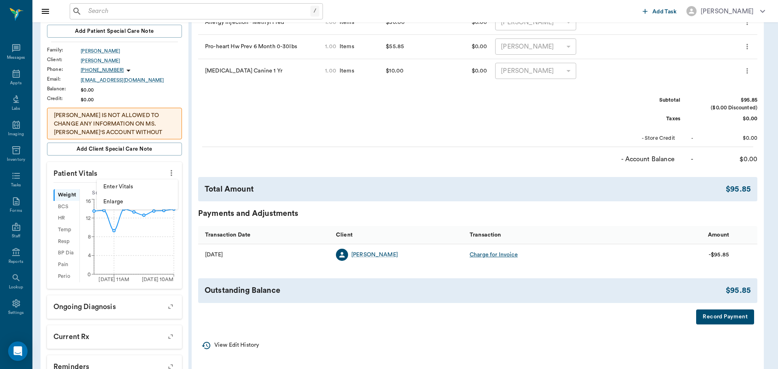
click at [147, 192] on li "Enter Vitals" at bounding box center [137, 186] width 81 height 15
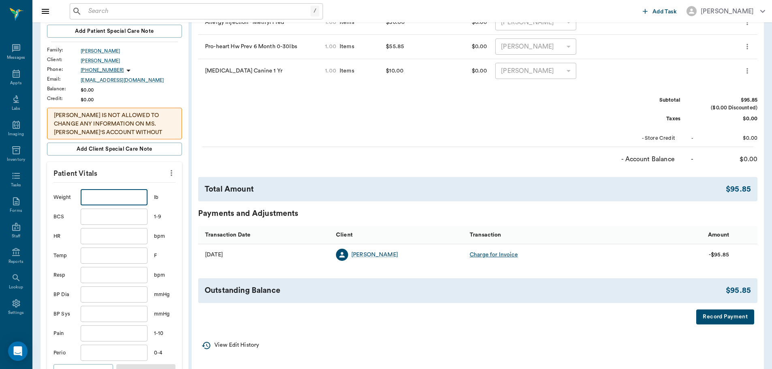
click at [113, 202] on input "text" at bounding box center [114, 197] width 66 height 16
click at [177, 175] on button "more" at bounding box center [171, 173] width 13 height 14
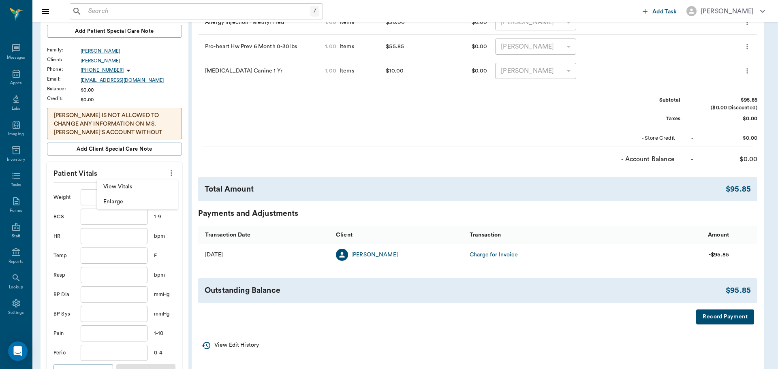
click at [147, 186] on span "View Vitals" at bounding box center [137, 187] width 68 height 9
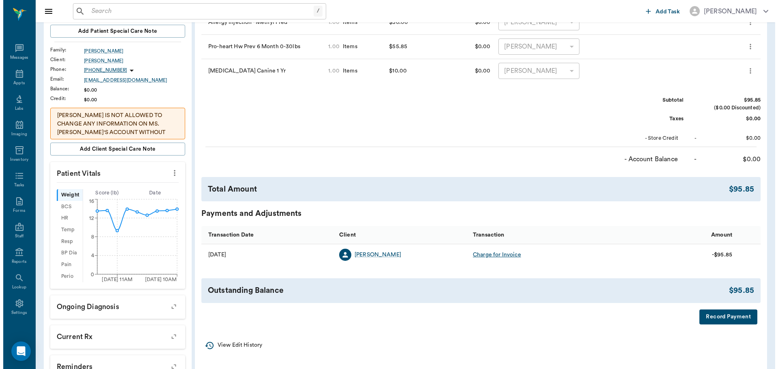
scroll to position [0, 0]
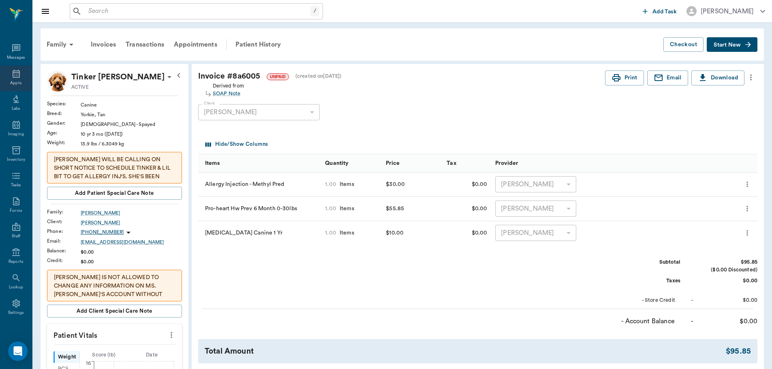
click at [13, 80] on div "Appts" at bounding box center [15, 83] width 11 height 6
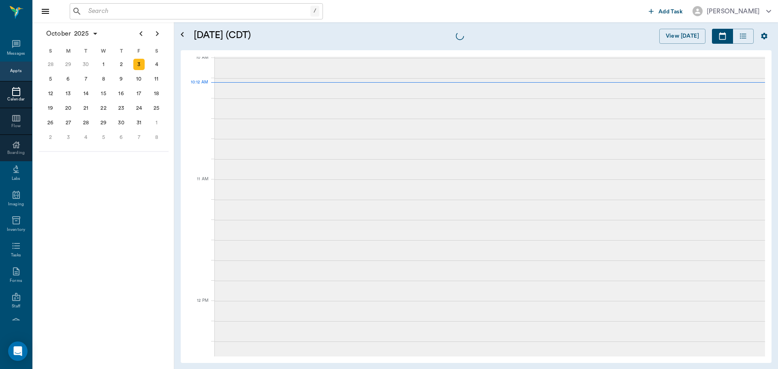
scroll to position [245, 0]
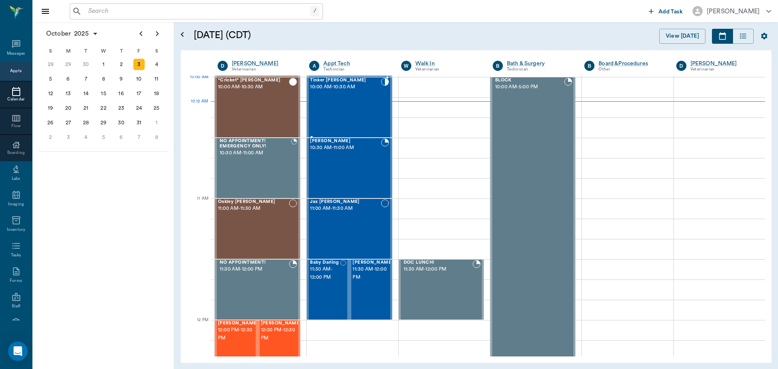
click at [345, 97] on div "Tinker Fielder 10:00 AM - 10:30 AM" at bounding box center [345, 107] width 70 height 59
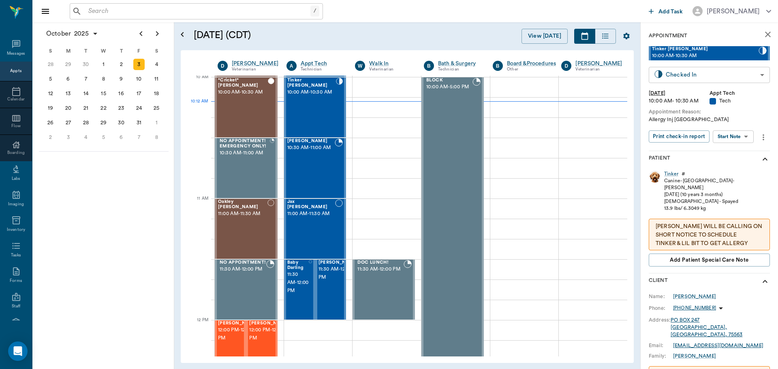
click at [740, 72] on body "/ ​ Add Task Dr. Bert Ellsworth Nectar Messages Appts Calendar Flow Boarding La…" at bounding box center [389, 184] width 778 height 369
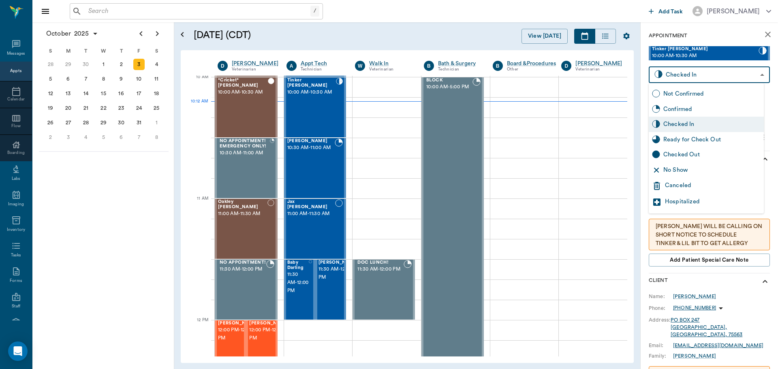
click at [721, 137] on div "Ready for Check Out" at bounding box center [711, 139] width 97 height 9
type input "READY_TO_CHECKOUT"
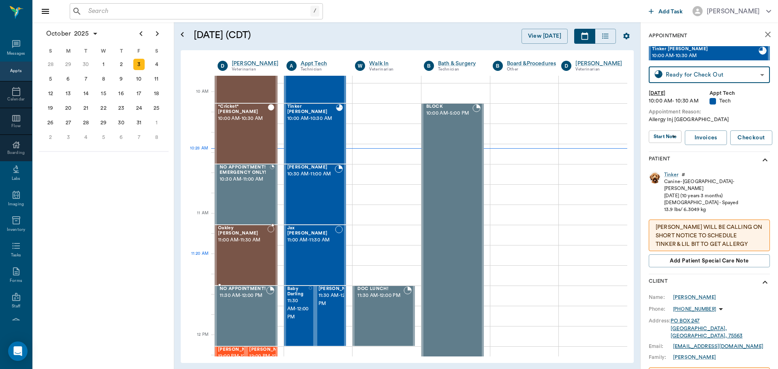
scroll to position [205, 0]
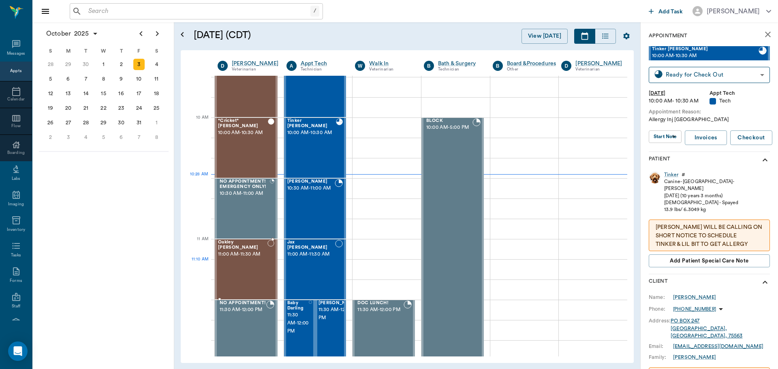
click at [241, 268] on div "Oakley O'neal 11:00 AM - 11:30 AM" at bounding box center [242, 269] width 49 height 59
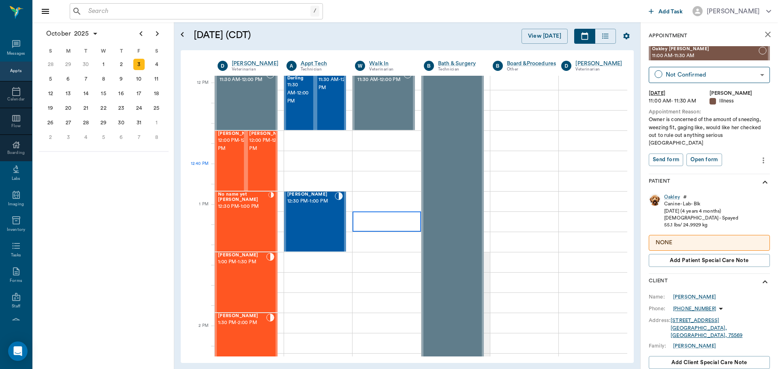
scroll to position [486, 0]
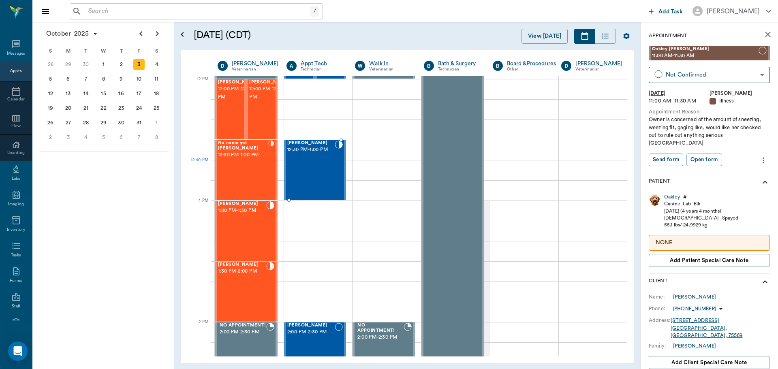
click at [324, 166] on div "[PERSON_NAME] 12:30 PM - 1:00 PM" at bounding box center [311, 170] width 48 height 59
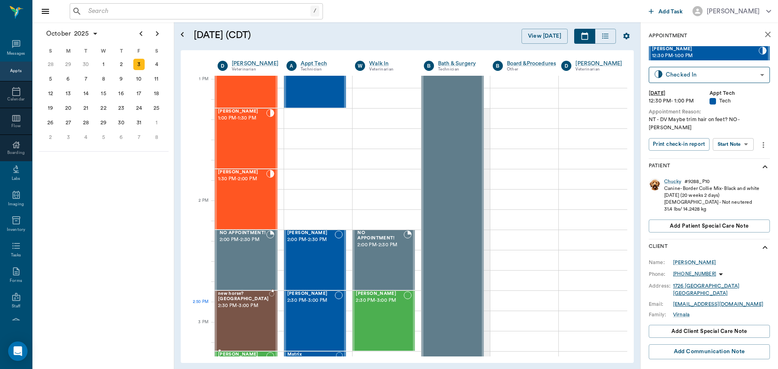
scroll to position [608, 0]
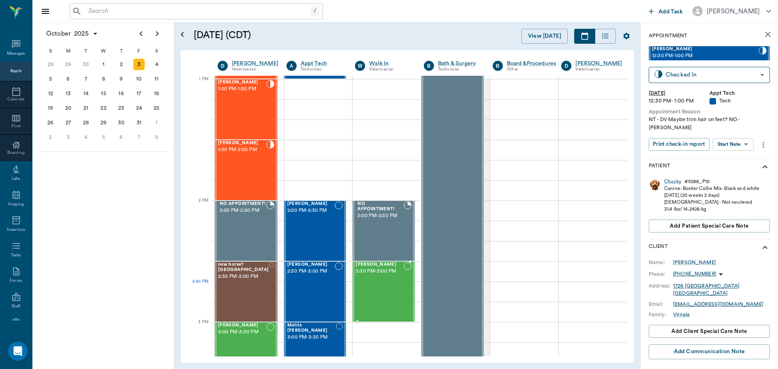
click at [390, 284] on div "Max Ferrell 2:30 PM - 3:00 PM" at bounding box center [380, 291] width 48 height 59
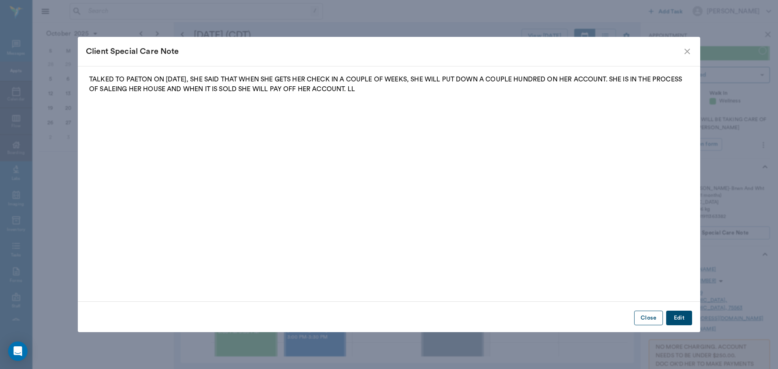
click at [646, 320] on button "Close" at bounding box center [648, 318] width 29 height 15
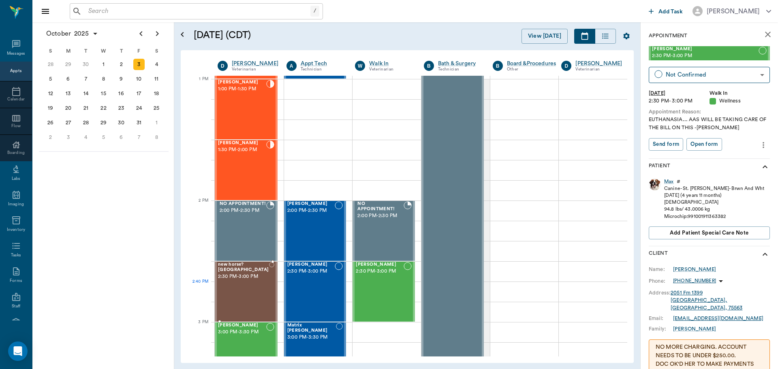
click at [239, 283] on div "new horse? Austin 2:30 PM - 3:00 PM" at bounding box center [243, 291] width 51 height 59
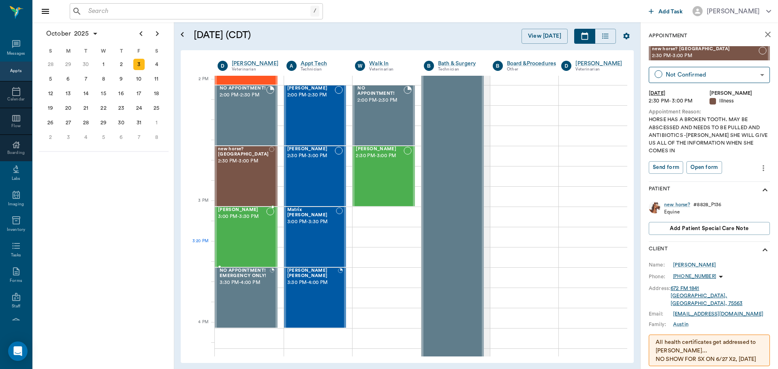
scroll to position [729, 0]
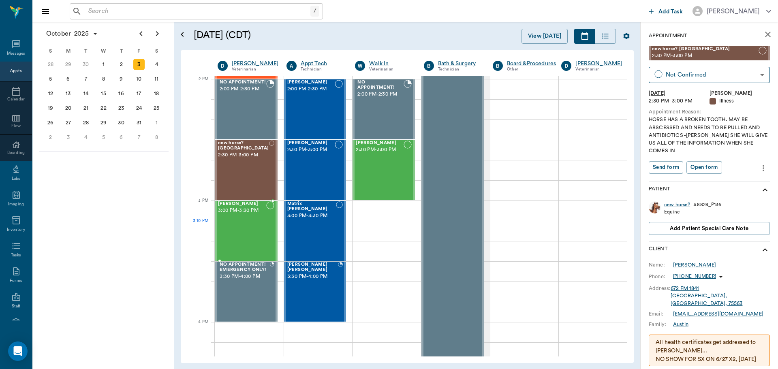
click at [246, 230] on div "Bruno Smith 3:00 PM - 3:30 PM" at bounding box center [242, 230] width 48 height 59
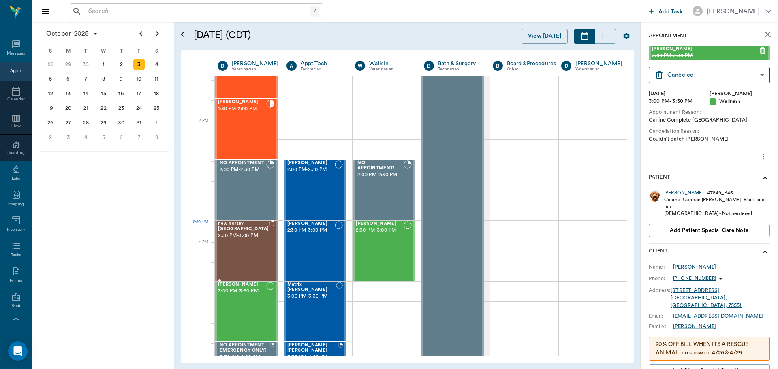
scroll to position [648, 0]
click at [248, 249] on div "new horse? Austin 2:30 PM - 3:00 PM" at bounding box center [243, 251] width 51 height 59
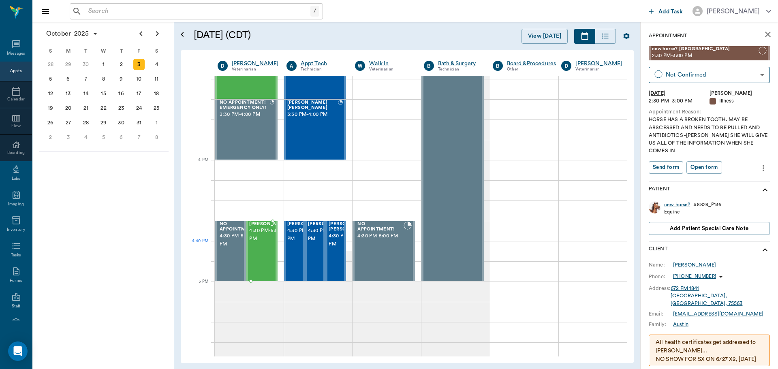
click at [257, 243] on span "4:30 PM - 5:00 PM" at bounding box center [269, 235] width 41 height 16
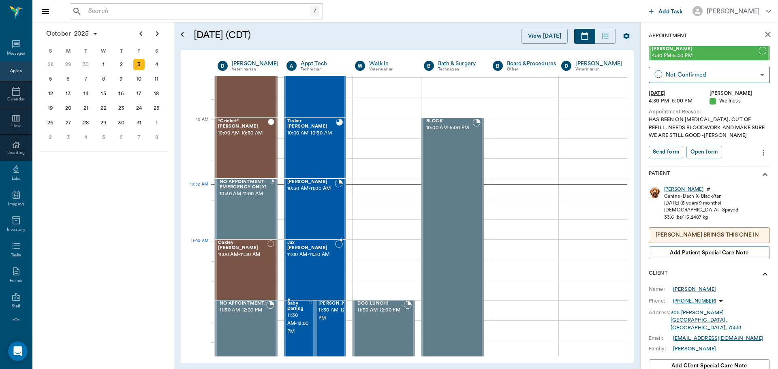
scroll to position [203, 0]
click at [319, 207] on div "[PERSON_NAME] 10:30 AM - 11:00 AM" at bounding box center [311, 210] width 48 height 59
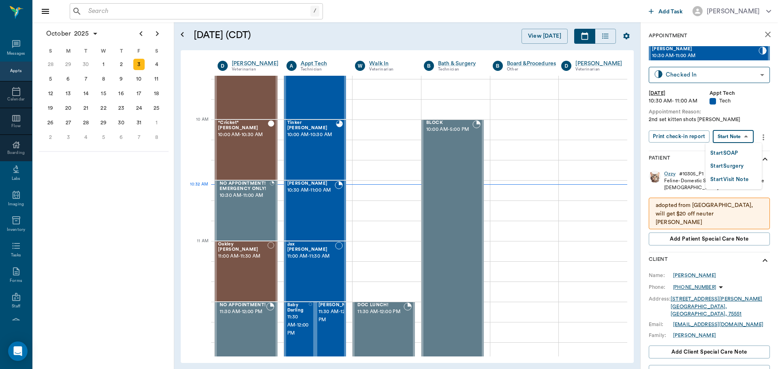
click at [724, 136] on body "/ ​ Add Task Dr. Bert Ellsworth Nectar Messages Appts Calendar Flow Boarding La…" at bounding box center [389, 184] width 778 height 369
click at [725, 154] on button "Start SOAP" at bounding box center [724, 153] width 28 height 9
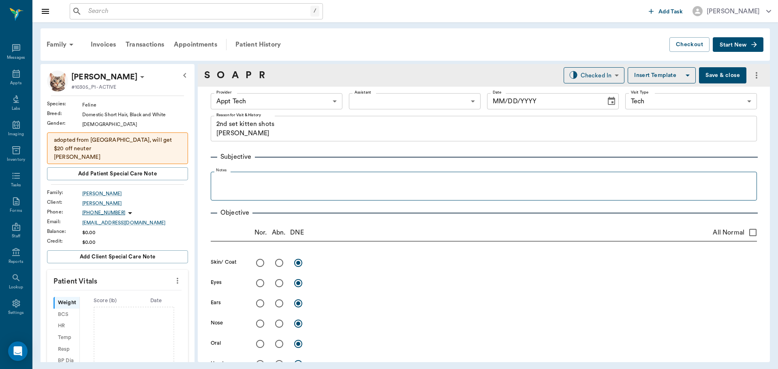
type input "63ec2f075fda476ae8351a4c"
type input "65d2be4f46e3a538d89b8c1a"
type textarea "2nd set kitten shots Christy"
type input "[DATE]"
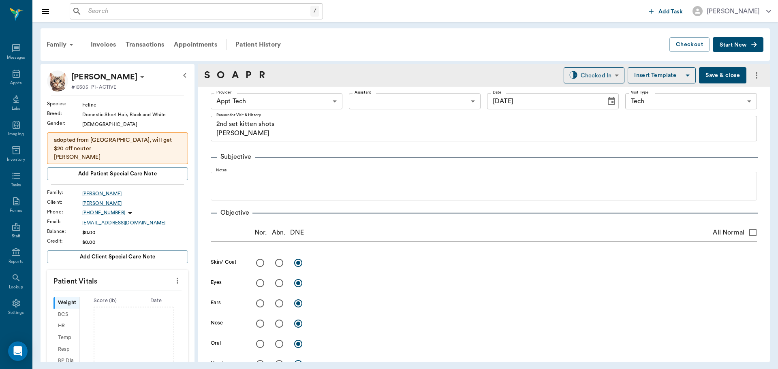
click at [273, 102] on body "/ ​ Add Task Dr. Bert Ellsworth Nectar Messages Appts Labs Imaging Inventory Ta…" at bounding box center [389, 184] width 778 height 369
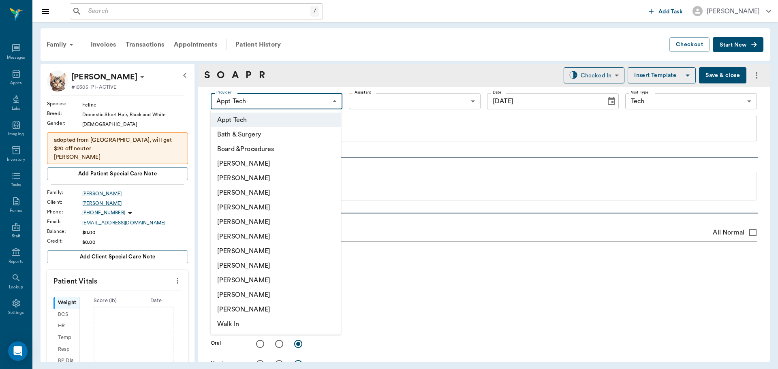
click at [246, 263] on li "[PERSON_NAME]" at bounding box center [276, 265] width 130 height 15
type input "63ec2e7e52e12b0ba117b124"
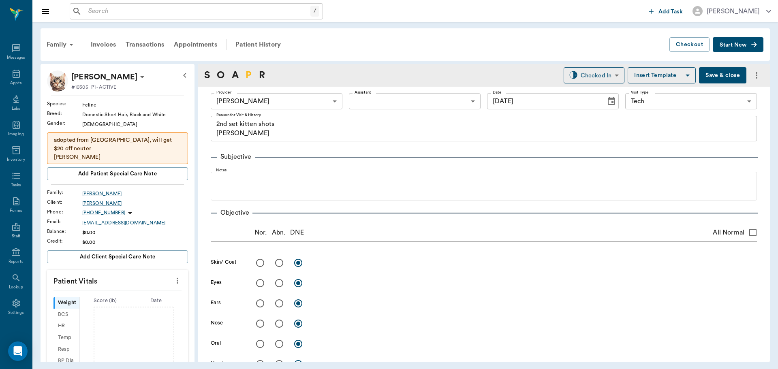
click at [251, 72] on link "P" at bounding box center [248, 75] width 6 height 15
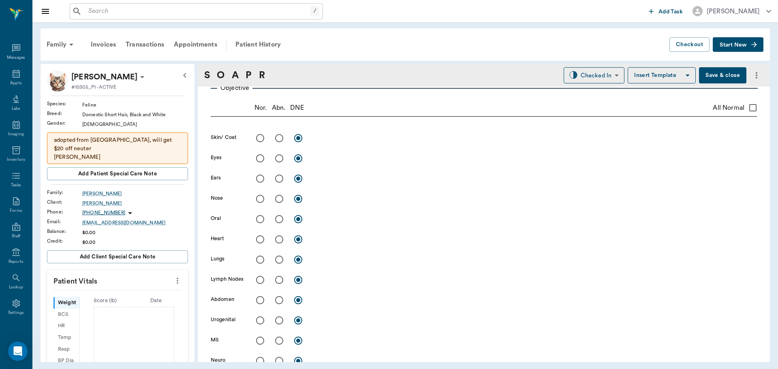
scroll to position [492, 0]
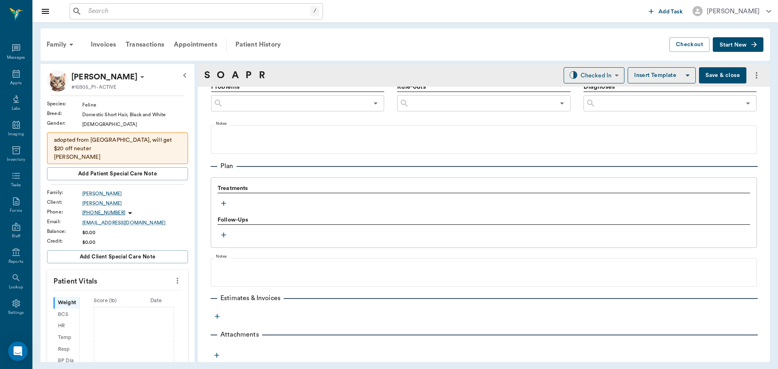
click at [224, 202] on icon "button" at bounding box center [224, 203] width 8 height 8
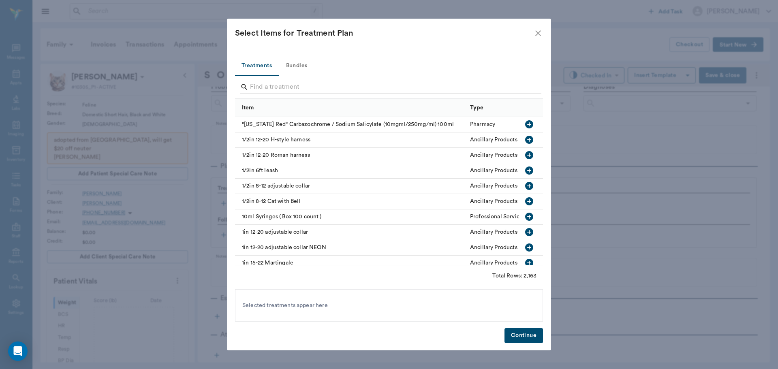
click at [303, 65] on button "Bundles" at bounding box center [296, 65] width 36 height 19
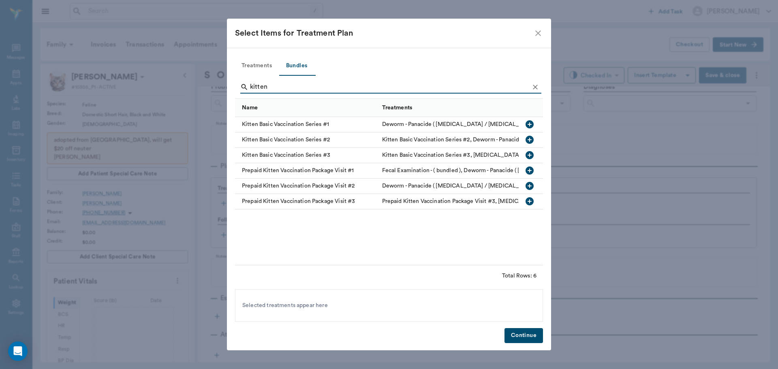
type input "kitten"
click at [527, 138] on icon "button" at bounding box center [529, 140] width 8 height 8
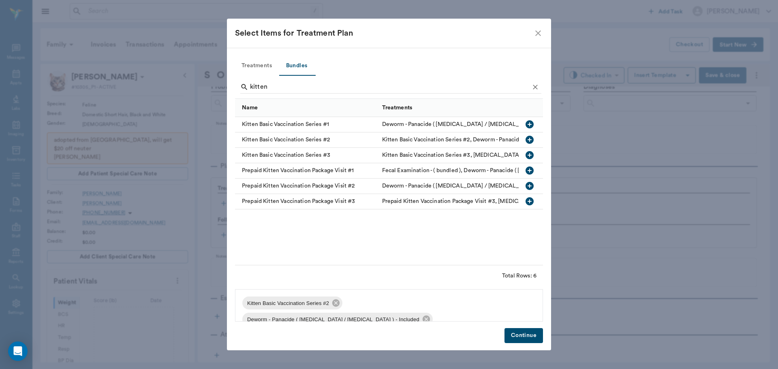
click at [511, 333] on button "Continue" at bounding box center [523, 335] width 38 height 15
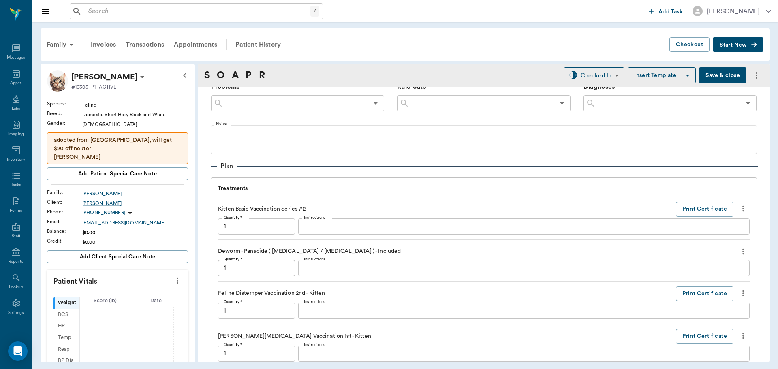
scroll to position [656, 0]
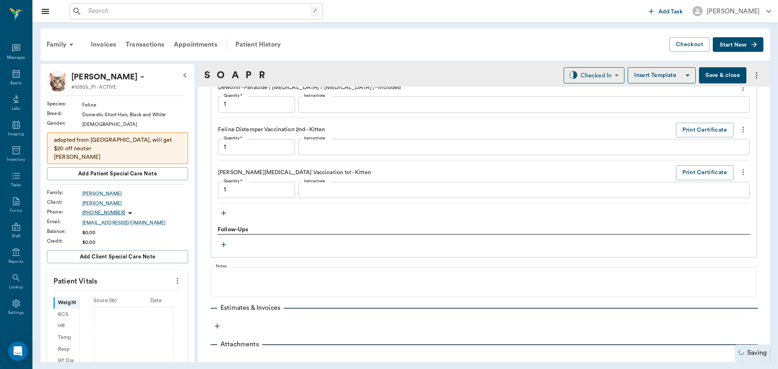
type input "1.00"
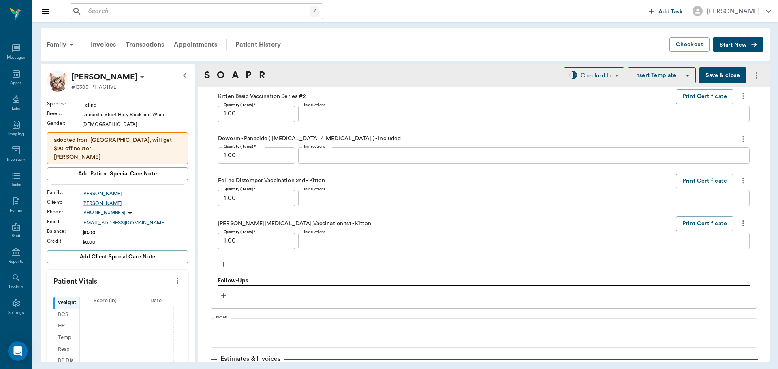
scroll to position [635, 0]
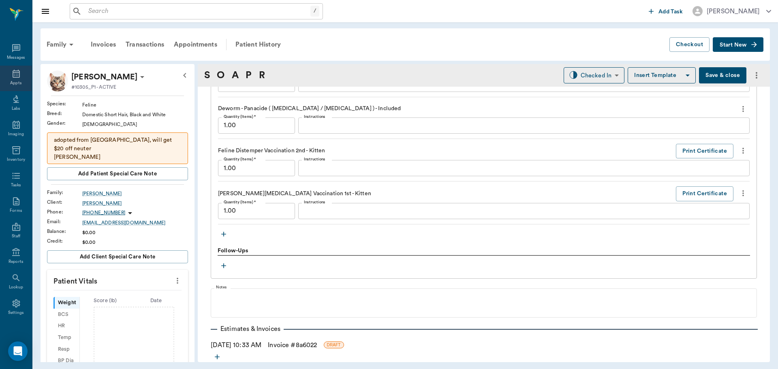
click at [11, 76] on icon at bounding box center [16, 74] width 10 height 10
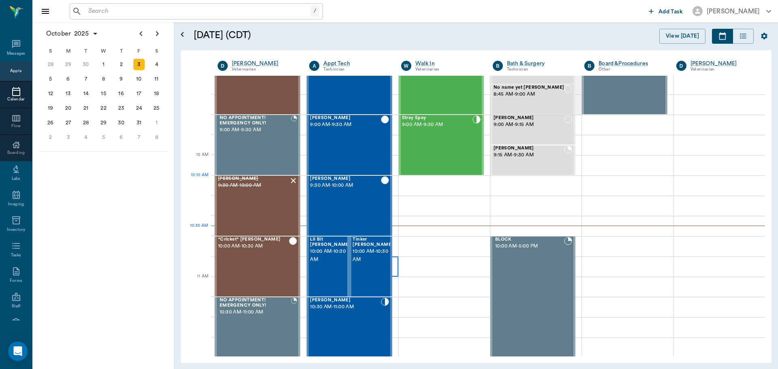
scroll to position [83, 0]
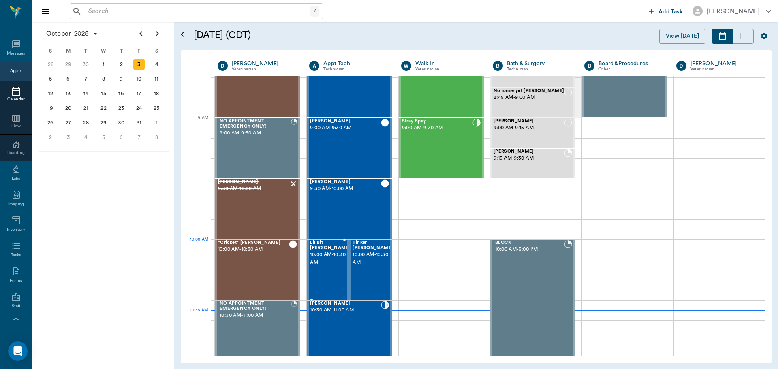
click at [334, 254] on span "10:00 AM - 10:30 AM" at bounding box center [330, 259] width 41 height 16
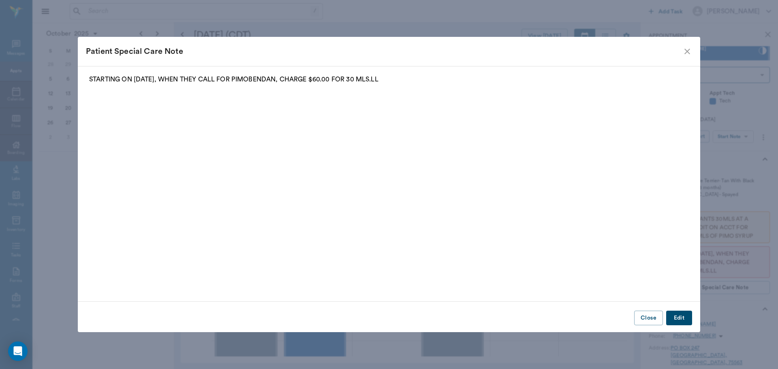
click at [689, 48] on icon "close" at bounding box center [687, 52] width 10 height 10
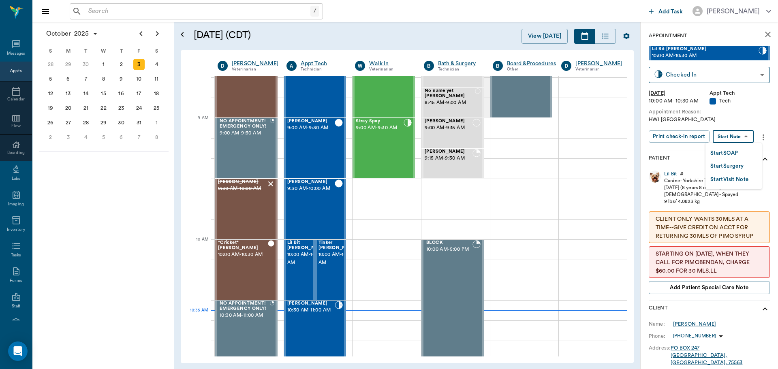
click at [733, 139] on body "/ ​ Add Task Dr. Bert Ellsworth Nectar Messages Appts Calendar Flow Boarding La…" at bounding box center [389, 184] width 778 height 369
click at [742, 157] on li "Start SOAP" at bounding box center [733, 152] width 56 height 13
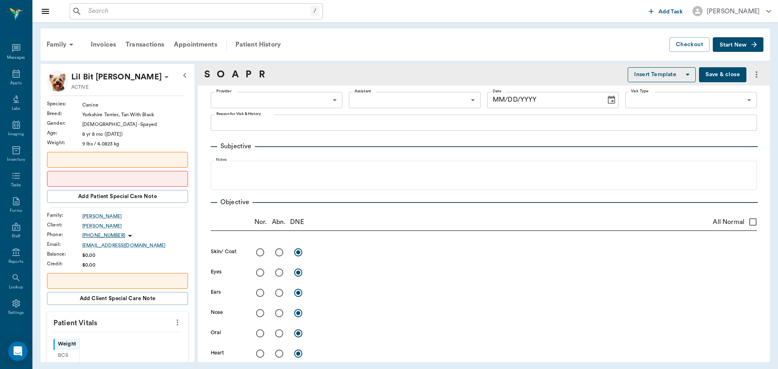
type input "63ec2f075fda476ae8351a4c"
type input "65d2be4f46e3a538d89b8c1a"
type textarea "HWI Caryn"
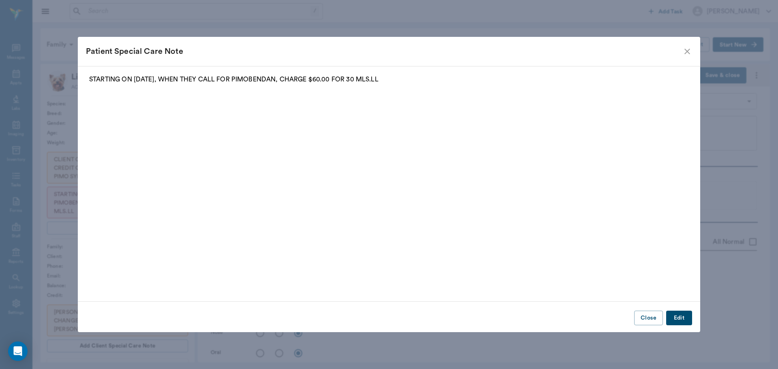
type input "[DATE]"
click at [685, 50] on icon "close" at bounding box center [687, 52] width 6 height 6
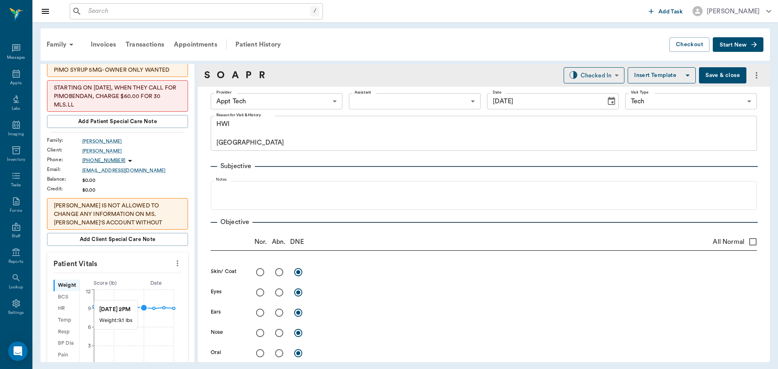
scroll to position [162, 0]
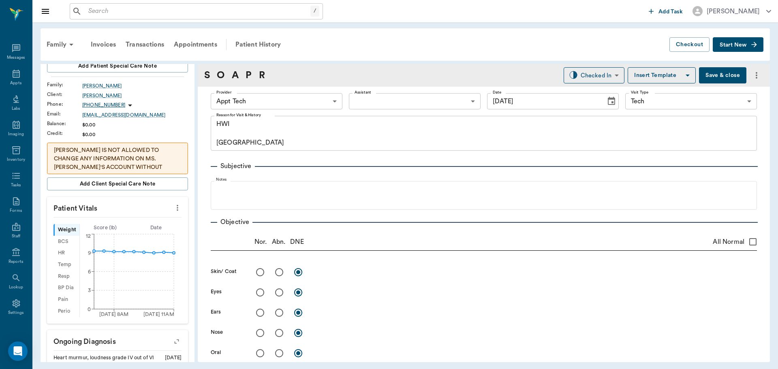
click at [171, 201] on button "more" at bounding box center [177, 208] width 13 height 14
click at [143, 220] on span "Enter Vitals" at bounding box center [137, 222] width 68 height 9
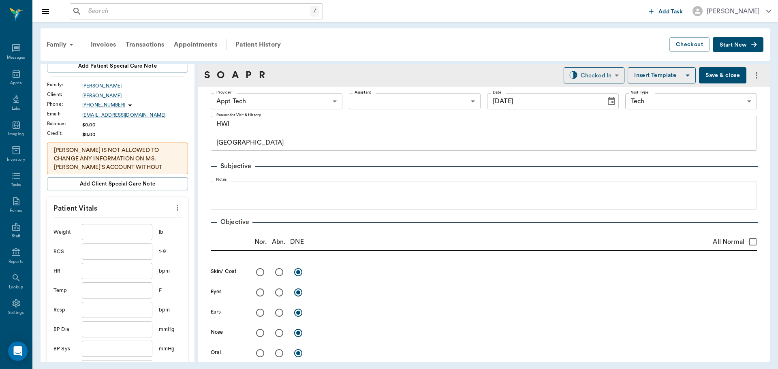
click at [122, 233] on input "text" at bounding box center [117, 232] width 70 height 16
click at [14, 78] on icon at bounding box center [16, 74] width 10 height 10
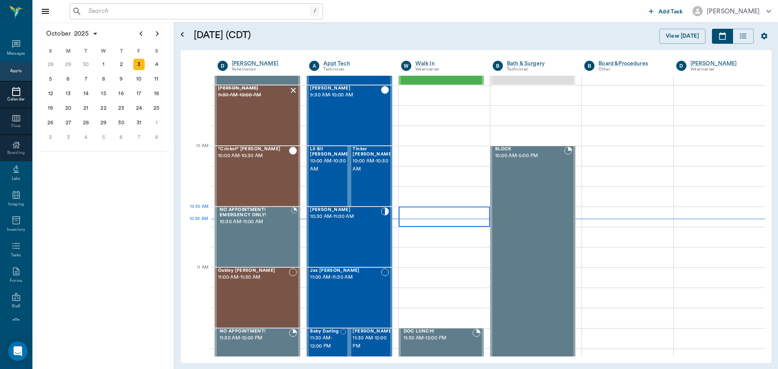
scroll to position [163, 0]
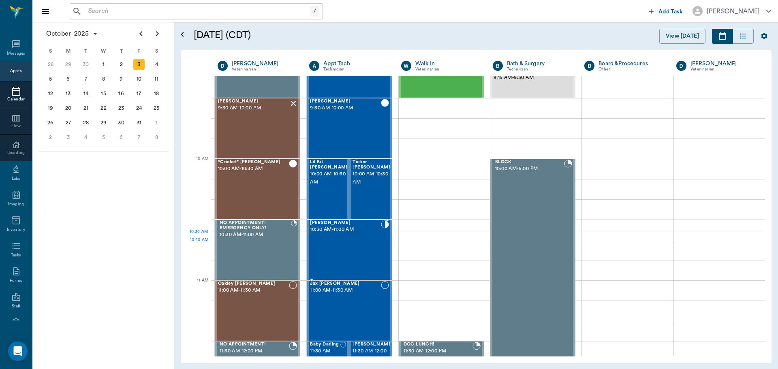
click at [350, 252] on div "Ozzy Griffin 10:30 AM - 11:00 AM" at bounding box center [345, 249] width 70 height 59
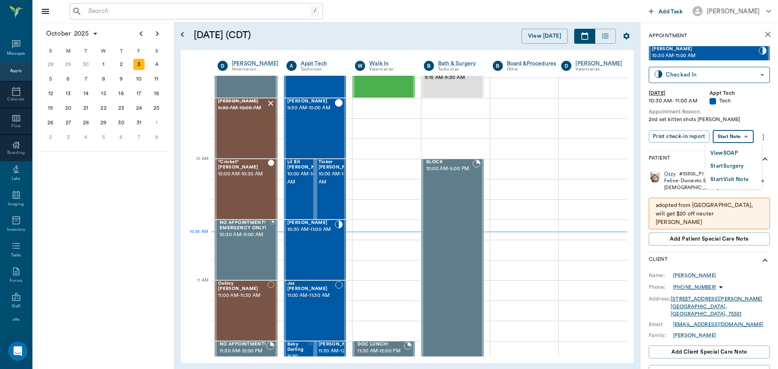
click at [730, 138] on body "/ ​ Add Task Dr. Bert Ellsworth Nectar Messages Appts Calendar Flow Boarding La…" at bounding box center [389, 184] width 778 height 369
click at [729, 152] on button "View SOAP" at bounding box center [724, 153] width 28 height 9
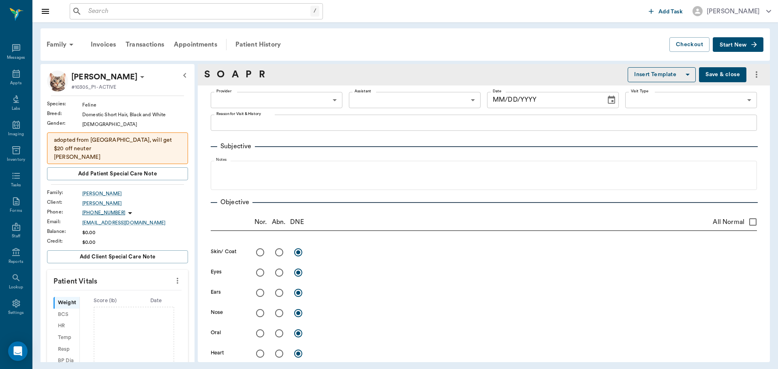
type input "63ec2e7e52e12b0ba117b124"
type input "65d2be4f46e3a538d89b8c1a"
type textarea "2nd set kitten shots Christy"
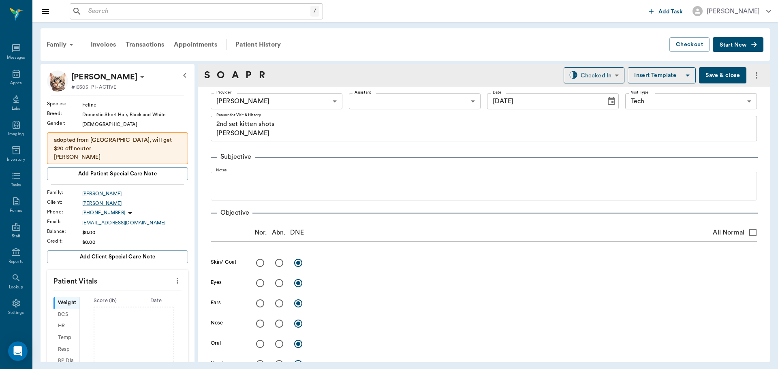
type input "[DATE]"
click at [173, 276] on icon "more" at bounding box center [177, 281] width 9 height 10
click at [144, 281] on li "Enter Vitals" at bounding box center [137, 287] width 81 height 15
click at [122, 299] on input "text" at bounding box center [117, 305] width 70 height 16
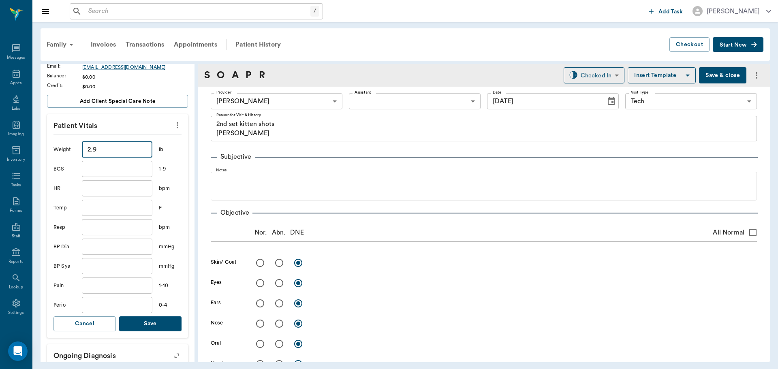
scroll to position [162, 0]
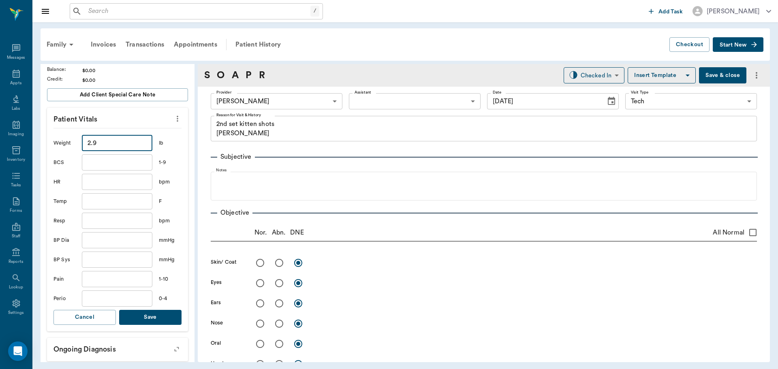
type input "2.9"
click at [172, 310] on button "Save" at bounding box center [150, 317] width 62 height 15
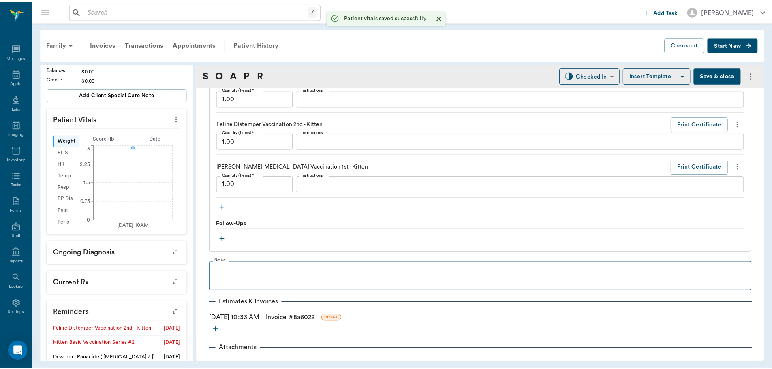
scroll to position [675, 0]
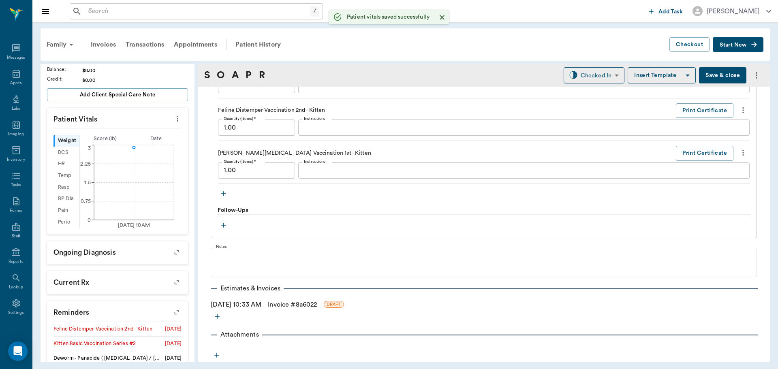
click at [288, 304] on link "Invoice # 8a6022" at bounding box center [292, 305] width 49 height 10
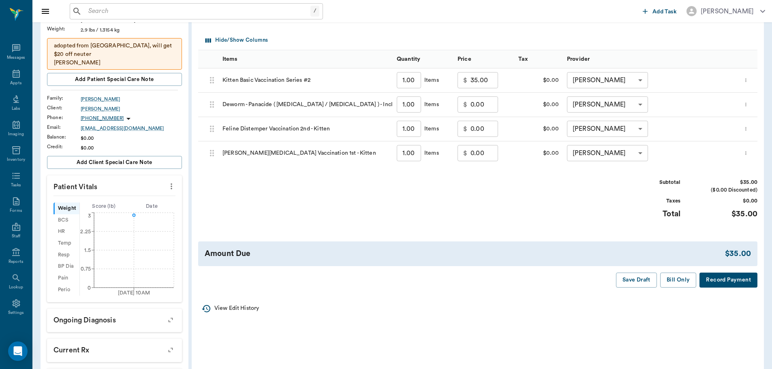
scroll to position [122, 0]
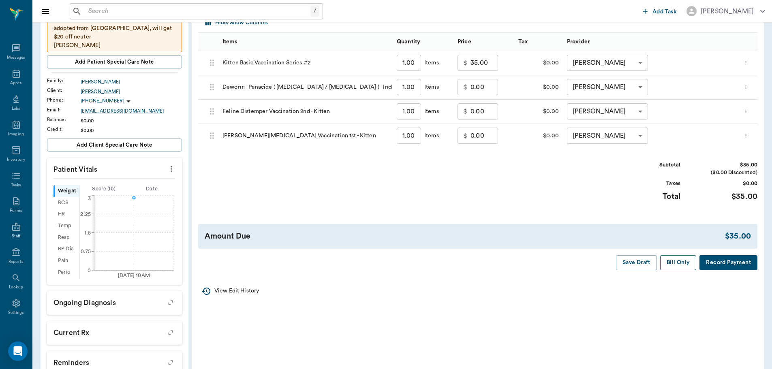
click at [673, 267] on button "Bill Only" at bounding box center [678, 262] width 36 height 15
click at [20, 77] on div "Appts" at bounding box center [16, 79] width 32 height 26
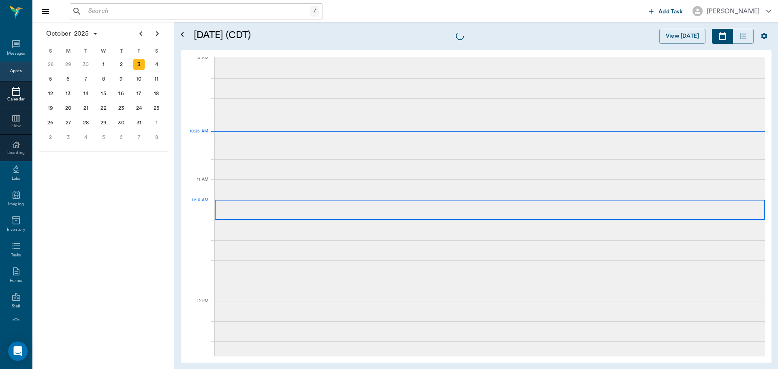
scroll to position [245, 0]
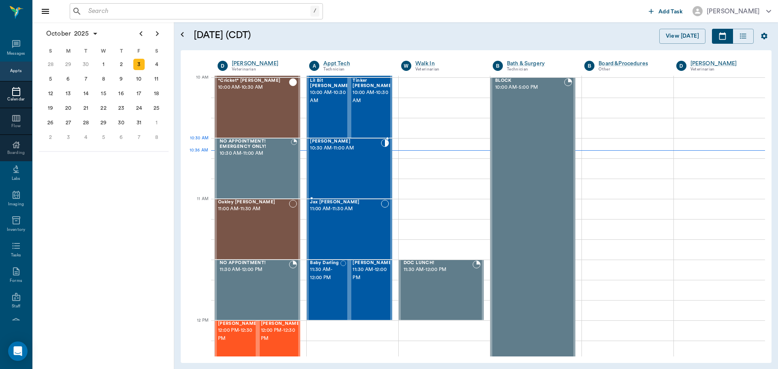
click at [346, 153] on div "Ozzy Griffin 10:30 AM - 11:00 AM" at bounding box center [345, 168] width 70 height 59
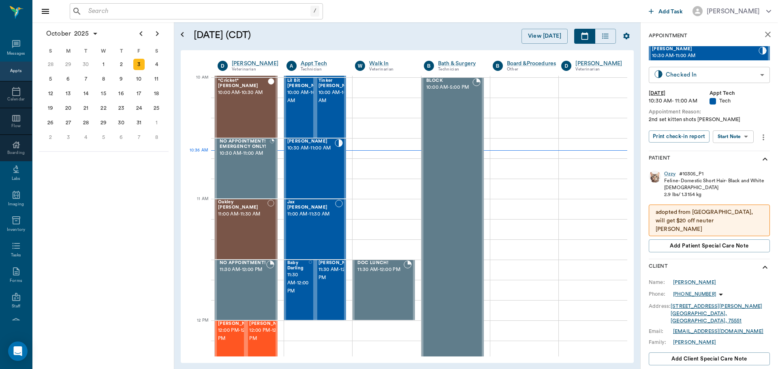
click at [691, 71] on body "/ ​ Add Task Dr. Bert Ellsworth Nectar Messages Appts Calendar Flow Boarding La…" at bounding box center [389, 184] width 778 height 369
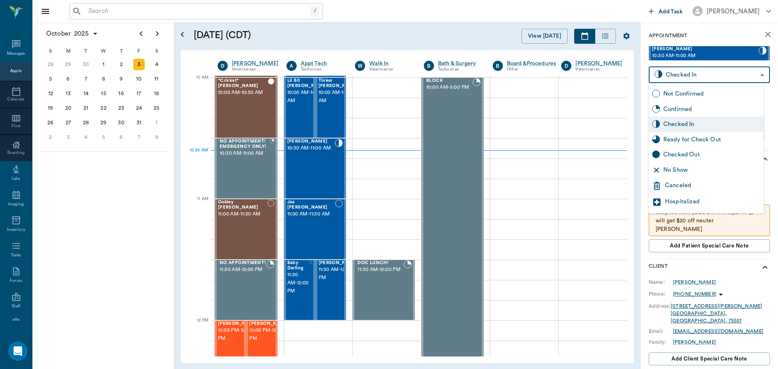
click at [696, 140] on div "Ready for Check Out" at bounding box center [711, 139] width 97 height 9
type input "READY_TO_CHECKOUT"
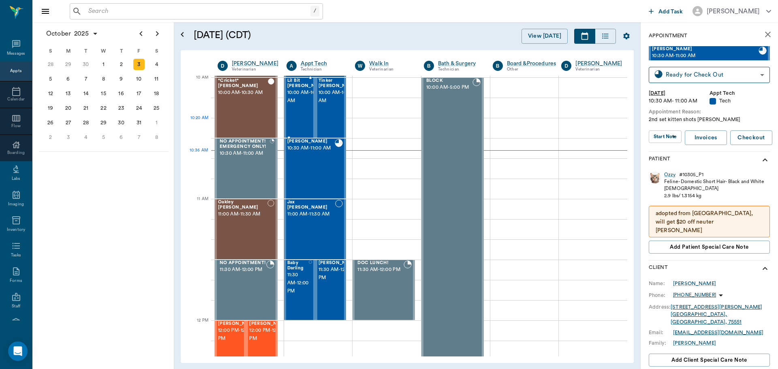
click at [291, 105] on span "10:00 AM - 10:30 AM" at bounding box center [307, 97] width 41 height 16
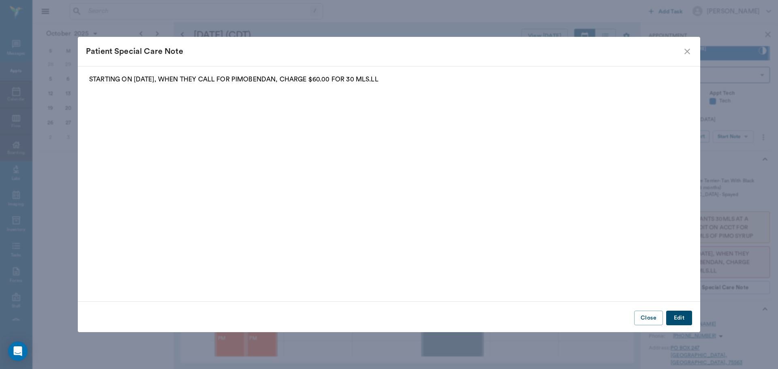
click at [687, 51] on icon "close" at bounding box center [687, 52] width 6 height 6
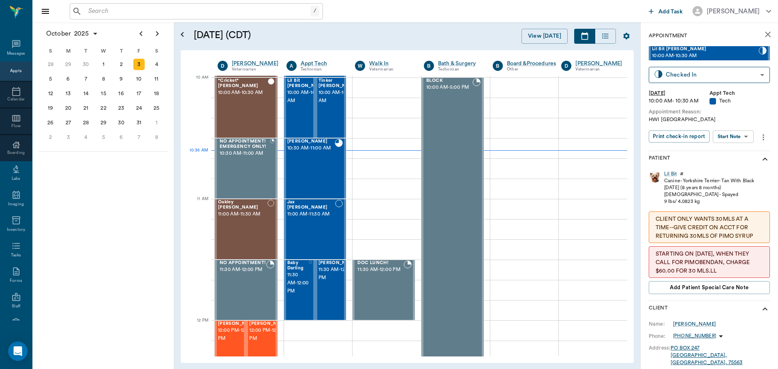
click at [729, 132] on body "/ ​ Add Task Dr. Bert Ellsworth Nectar Messages Appts Calendar Flow Boarding La…" at bounding box center [389, 184] width 778 height 369
click at [743, 117] on div at bounding box center [389, 184] width 778 height 369
click at [670, 173] on div "Lil Bit" at bounding box center [670, 174] width 13 height 7
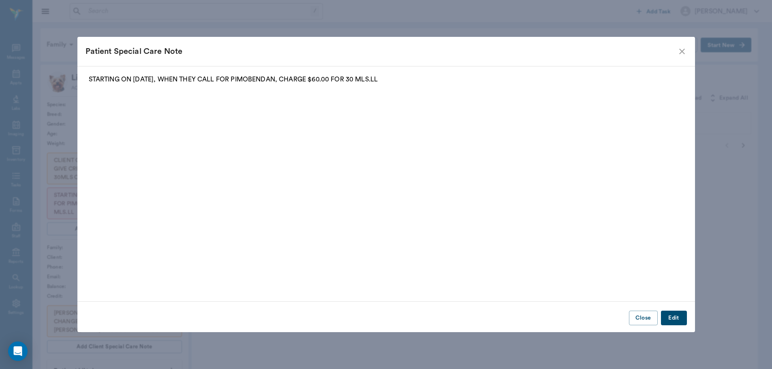
click at [685, 52] on icon "close" at bounding box center [682, 52] width 6 height 6
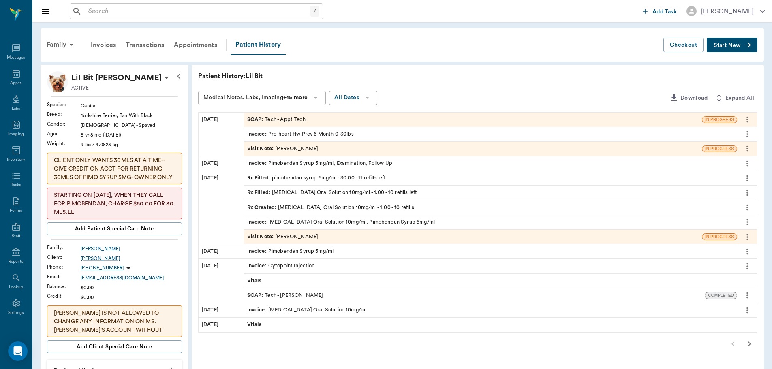
click at [751, 120] on icon "more" at bounding box center [746, 120] width 9 height 10
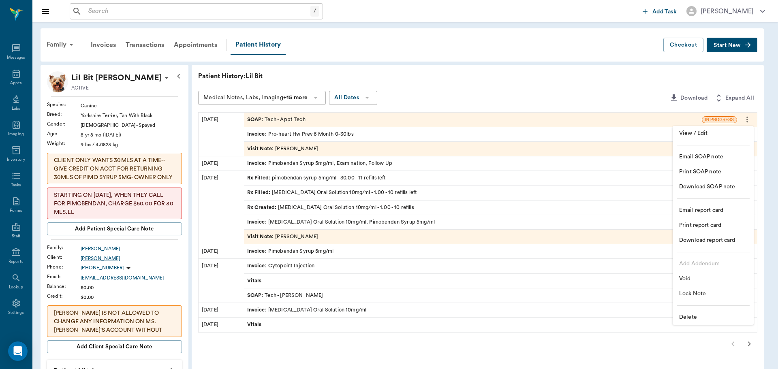
click at [695, 314] on span "Delete" at bounding box center [713, 317] width 68 height 9
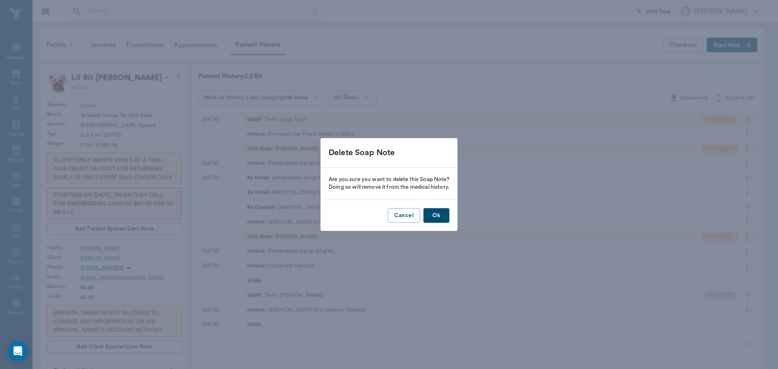
click at [442, 218] on button "Ok" at bounding box center [436, 215] width 26 height 15
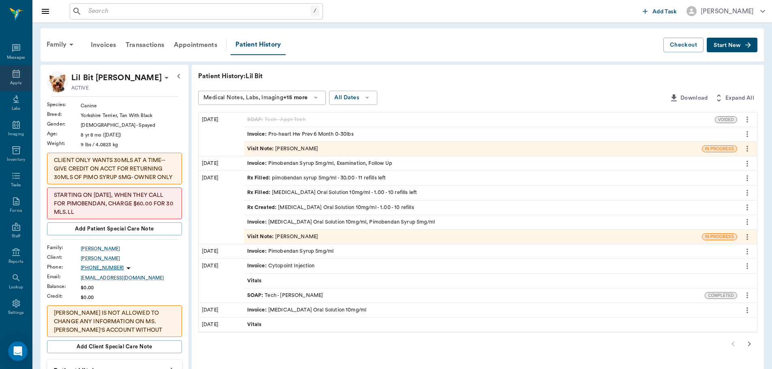
click at [11, 73] on icon at bounding box center [16, 74] width 10 height 10
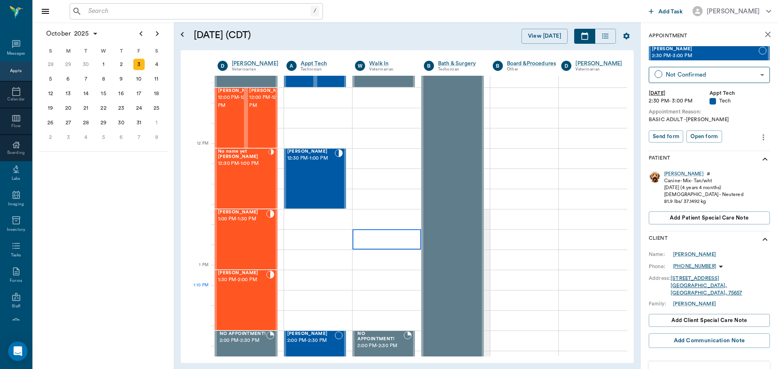
scroll to position [405, 0]
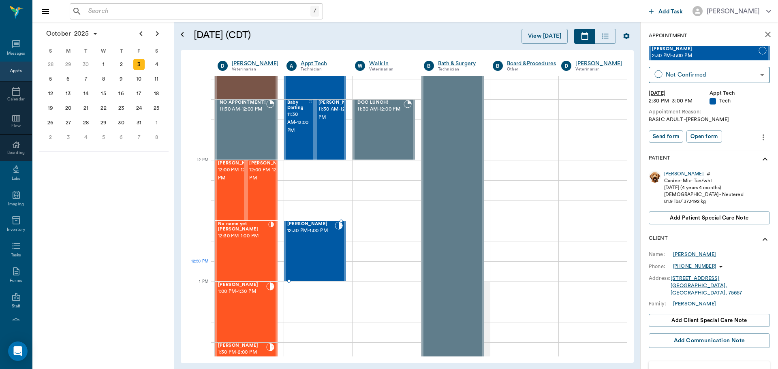
click at [300, 264] on div "[PERSON_NAME] 12:30 PM - 1:00 PM" at bounding box center [311, 251] width 48 height 59
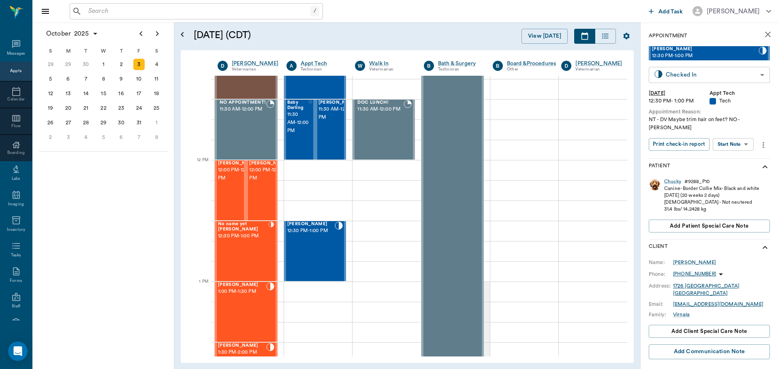
click at [748, 73] on body "/ ​ Add Task [PERSON_NAME] Nectar Messages Appts Calendar Flow Boarding Labs Im…" at bounding box center [389, 184] width 778 height 369
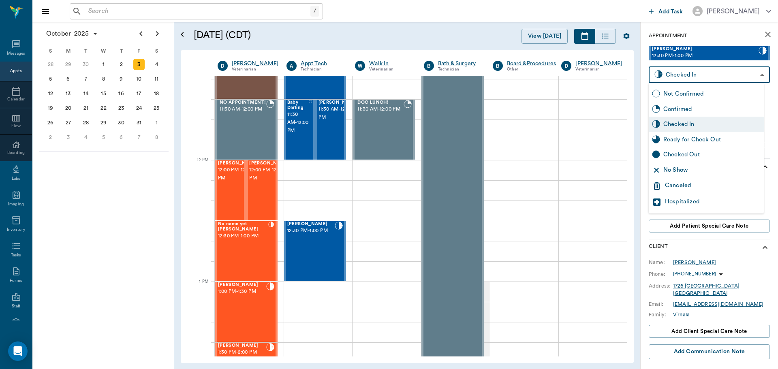
click at [691, 137] on div "Ready for Check Out" at bounding box center [711, 139] width 97 height 9
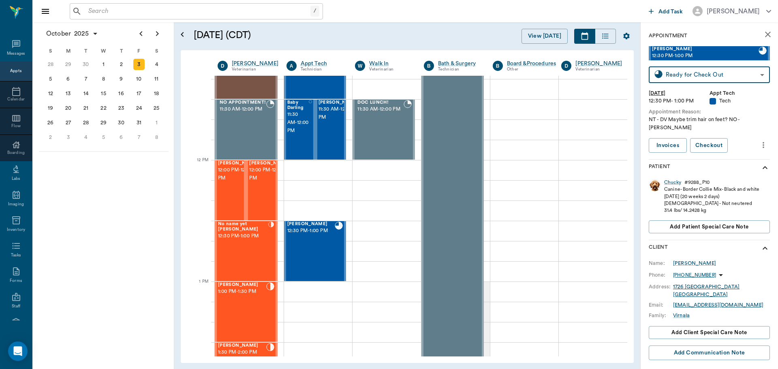
click at [710, 73] on body "/ ​ Add Task [PERSON_NAME] Nectar Messages Appts Calendar Flow Boarding Labs Im…" at bounding box center [389, 184] width 778 height 369
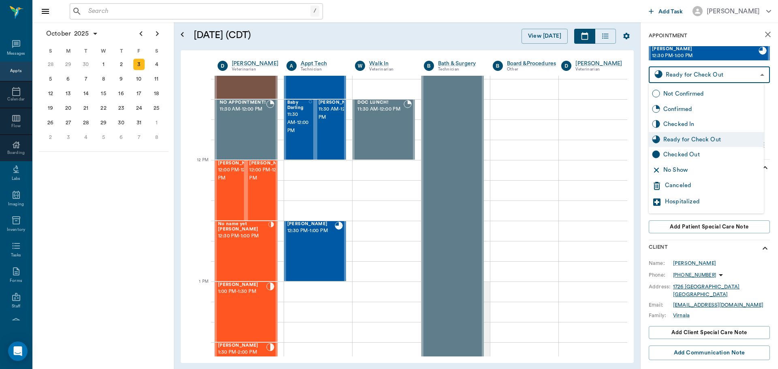
click at [699, 128] on div "Checked In" at bounding box center [711, 124] width 97 height 9
type input "CHECKED_IN"
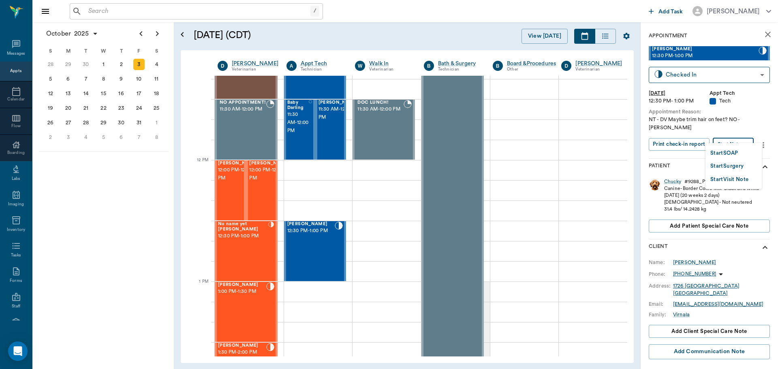
click at [735, 137] on body "/ ​ Add Task [PERSON_NAME] Nectar Messages Appts Calendar Flow Boarding Labs Im…" at bounding box center [389, 184] width 778 height 369
click at [732, 154] on button "Start SOAP" at bounding box center [724, 153] width 28 height 9
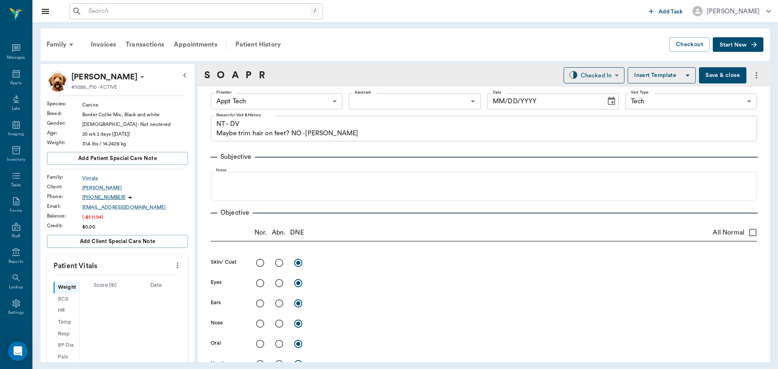
type input "63ec2f075fda476ae8351a4c"
type input "65d2be4f46e3a538d89b8c1a"
type textarea "NT - DV Maybe trim hair on feet? NO -[PERSON_NAME]"
type input "[DATE]"
click at [173, 261] on icon "more" at bounding box center [177, 265] width 9 height 10
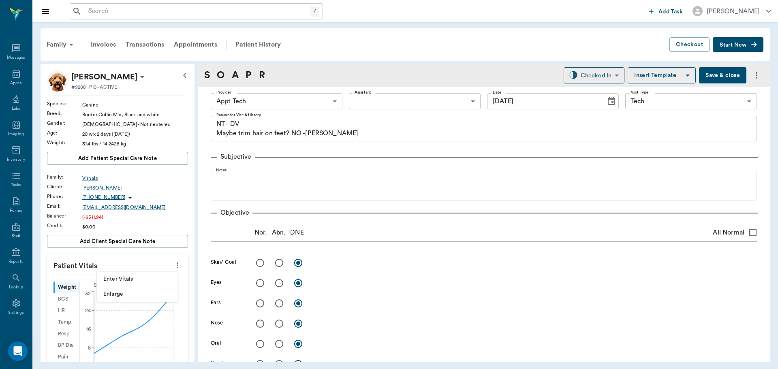
click at [148, 280] on span "Enter Vitals" at bounding box center [137, 279] width 68 height 9
click at [116, 292] on input "text" at bounding box center [117, 290] width 70 height 16
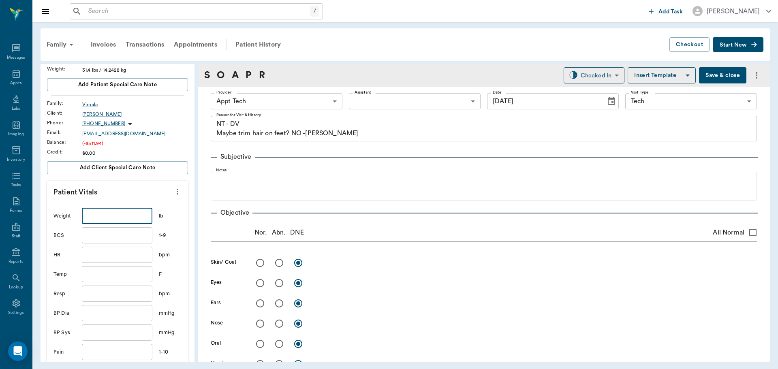
scroll to position [81, 0]
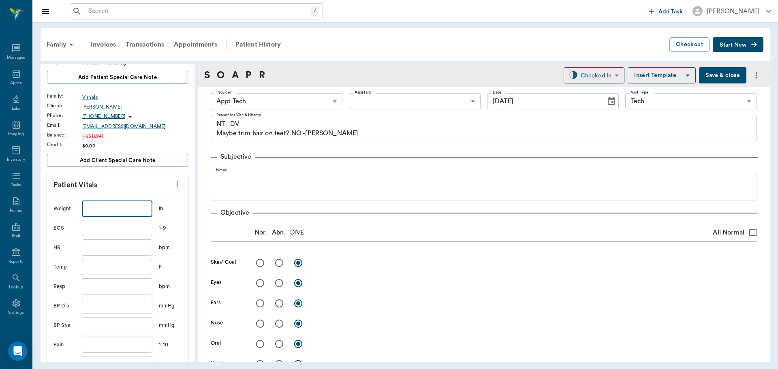
click at [298, 106] on body "/ ​ Add Task Dr. Bert Ellsworth Nectar Messages Appts Labs Imaging Inventory Ta…" at bounding box center [389, 184] width 778 height 369
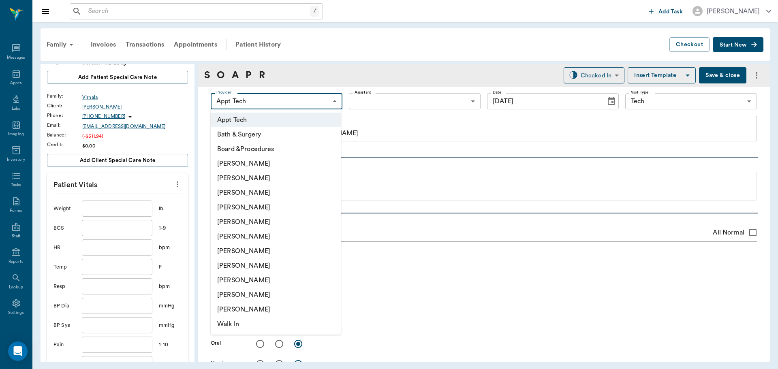
click at [278, 252] on li "[PERSON_NAME]" at bounding box center [276, 251] width 130 height 15
type input "682b670d8bdc6f7f8feef3db"
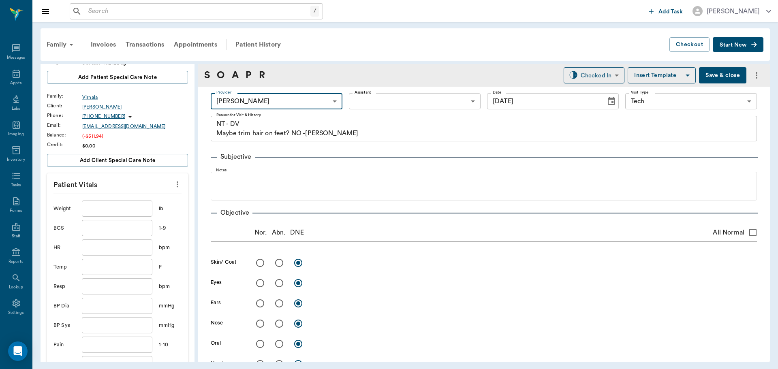
click at [382, 105] on body "/ ​ Add Task Dr. Bert Ellsworth Nectar Messages Appts Labs Imaging Inventory Ta…" at bounding box center [389, 184] width 778 height 369
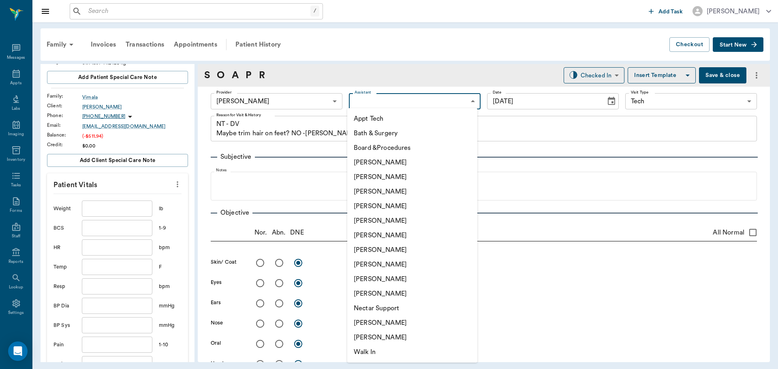
click at [400, 196] on li "[PERSON_NAME]" at bounding box center [412, 191] width 130 height 15
type input "642ef10e332a41444de2bad1"
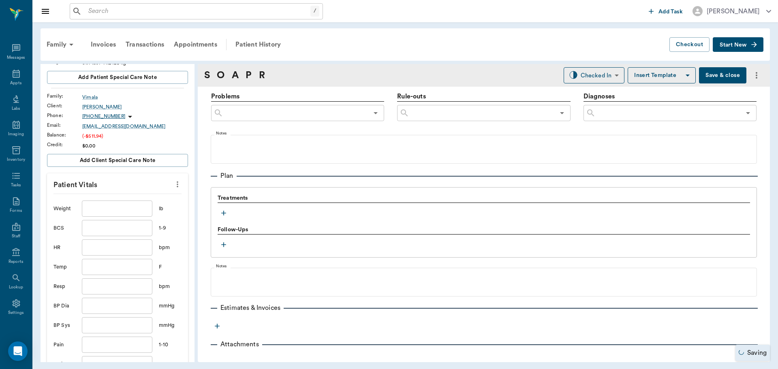
scroll to position [486, 0]
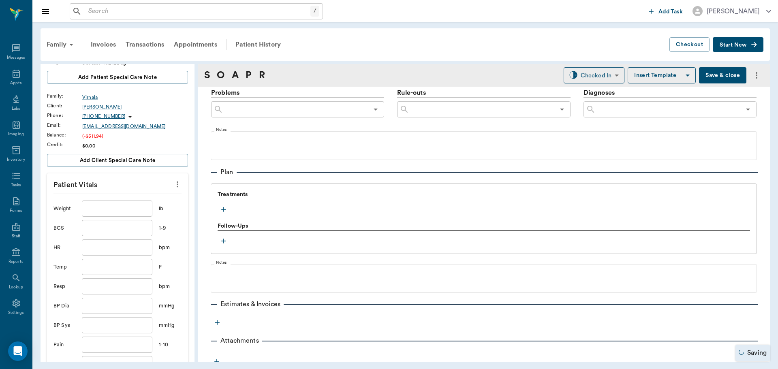
click at [219, 211] on button "button" at bounding box center [224, 209] width 12 height 12
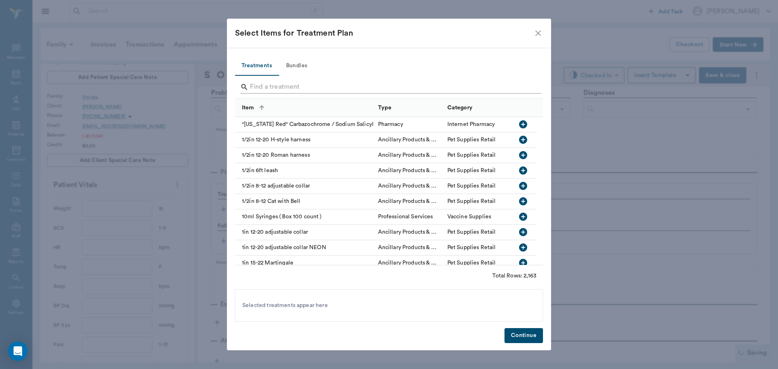
click at [299, 85] on input "Search" at bounding box center [389, 87] width 279 height 13
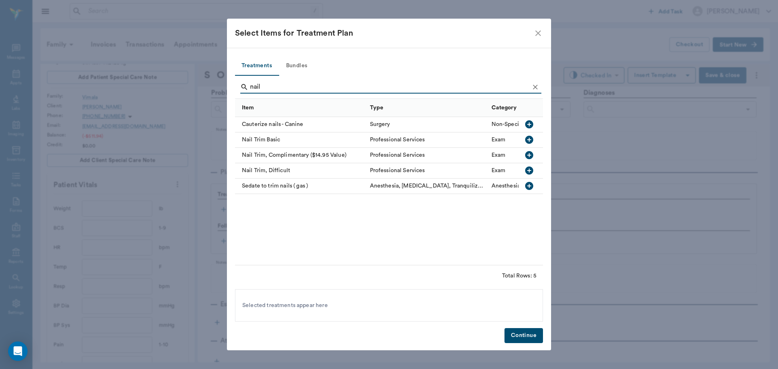
type input "nail"
click at [530, 142] on icon "button" at bounding box center [529, 140] width 8 height 8
click at [538, 87] on icon "Clear" at bounding box center [535, 87] width 8 height 8
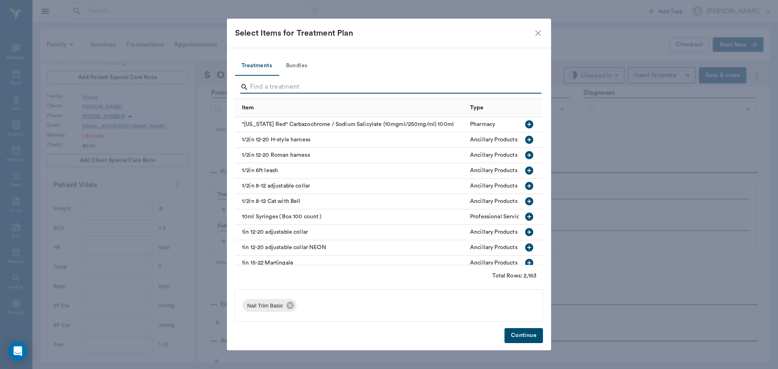
click at [527, 87] on input "Search" at bounding box center [389, 87] width 279 height 13
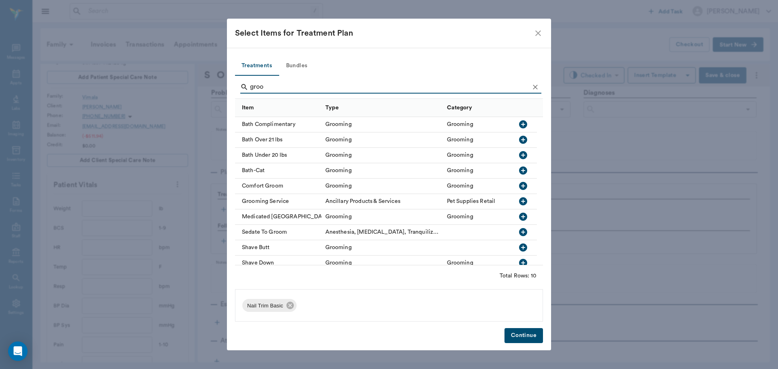
type input "groo"
click at [533, 85] on icon "Clear" at bounding box center [535, 87] width 8 height 8
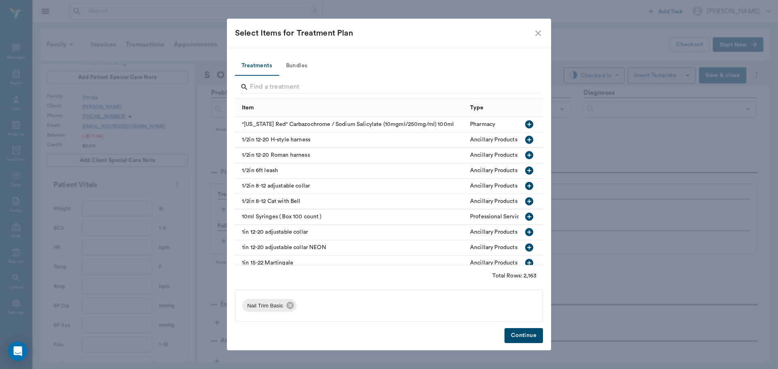
click at [533, 33] on icon "close" at bounding box center [538, 33] width 10 height 10
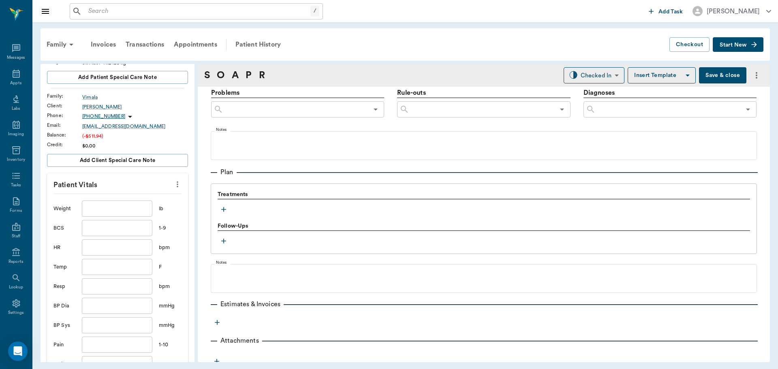
click at [224, 208] on icon "button" at bounding box center [224, 209] width 8 height 8
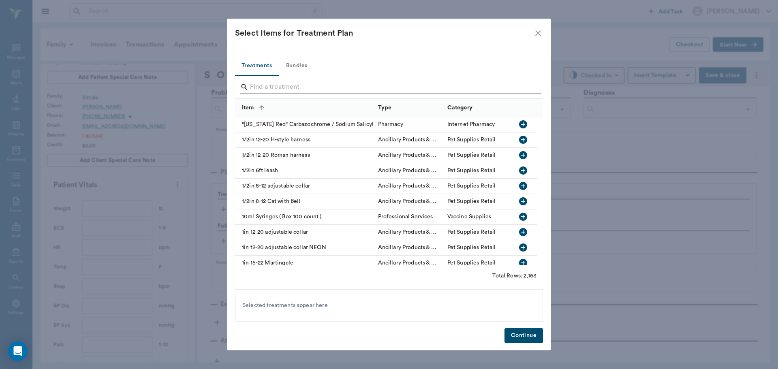
click at [314, 83] on input "Search" at bounding box center [389, 87] width 279 height 13
click at [314, 85] on input "Search" at bounding box center [389, 87] width 279 height 13
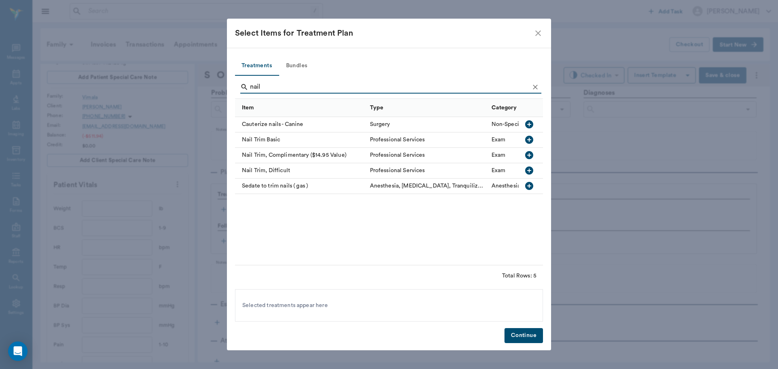
type input "nail"
click at [526, 138] on icon "button" at bounding box center [529, 140] width 8 height 8
click at [529, 336] on button "Continue" at bounding box center [523, 335] width 38 height 15
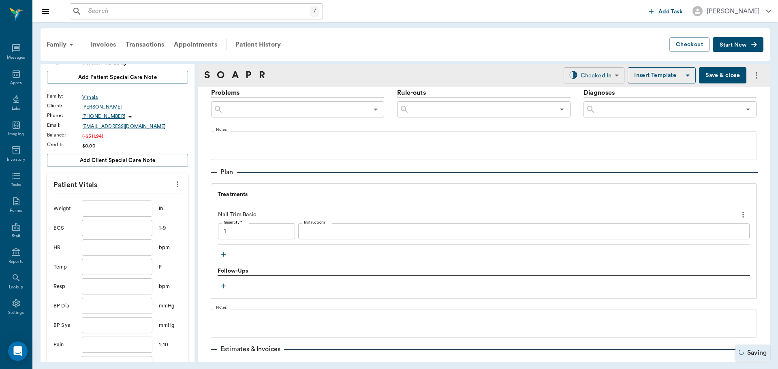
click at [611, 77] on body "/ ​ Add Task Dr. Bert Ellsworth Nectar Messages Appts Labs Imaging Inventory Ta…" at bounding box center [389, 184] width 778 height 369
type input "1.00"
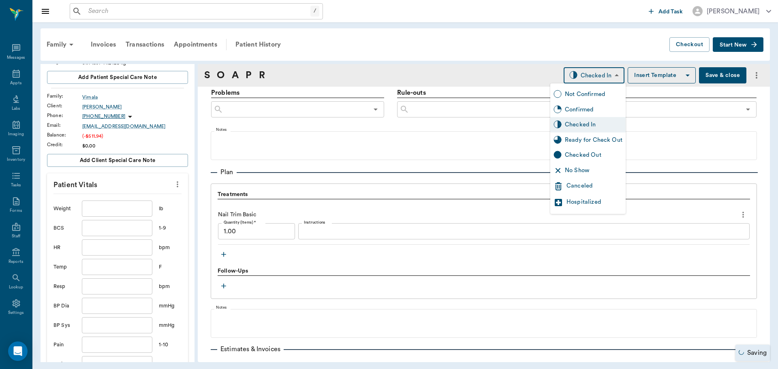
click at [596, 137] on div "Ready for Check Out" at bounding box center [594, 140] width 58 height 9
type input "READY_TO_CHECKOUT"
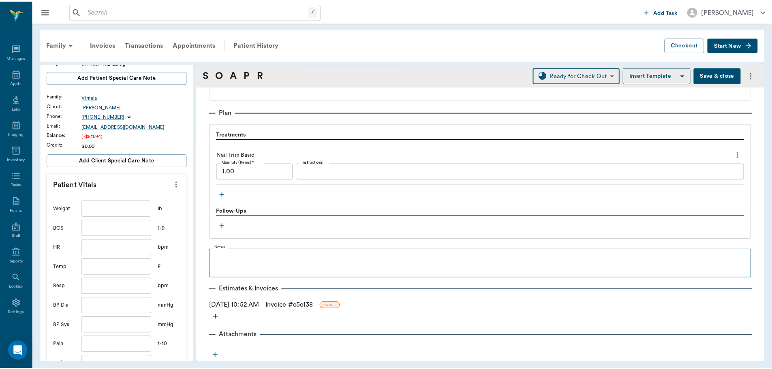
scroll to position [547, 0]
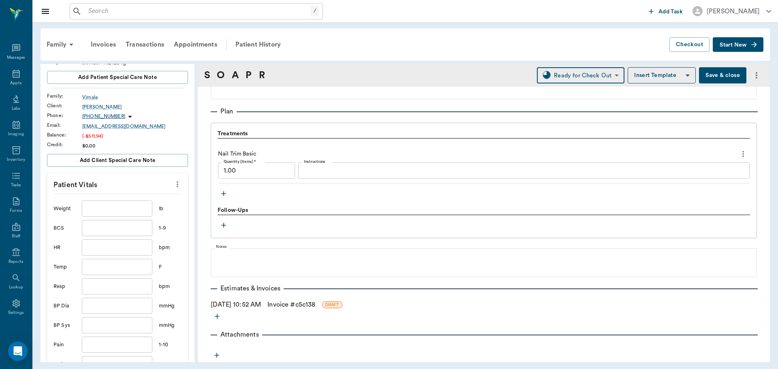
click at [298, 303] on link "Invoice # c5c138" at bounding box center [291, 305] width 48 height 10
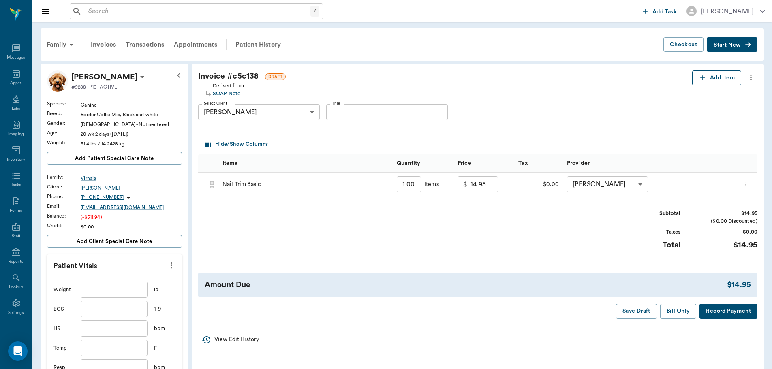
click at [699, 85] on button "Add Item" at bounding box center [716, 77] width 49 height 15
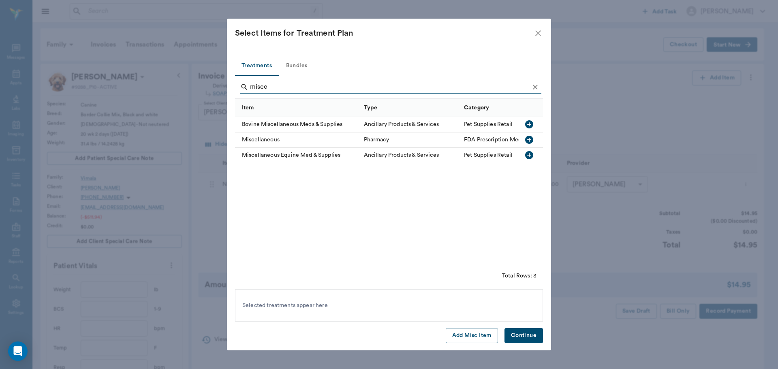
type input "misce"
click at [528, 137] on icon "button" at bounding box center [529, 140] width 8 height 8
click at [527, 334] on button "Continue" at bounding box center [523, 335] width 38 height 15
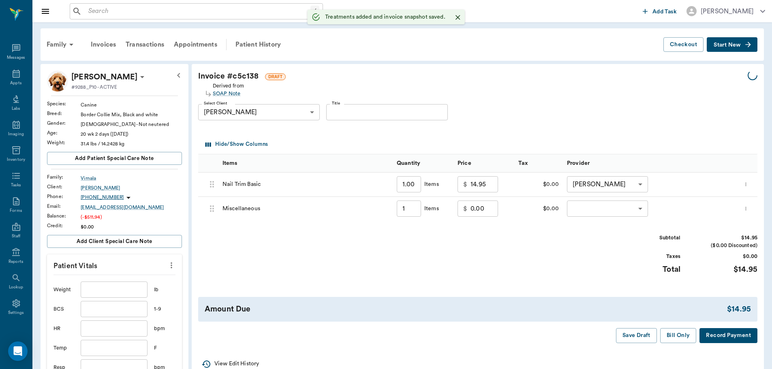
type input "1.00"
click at [748, 210] on icon "more" at bounding box center [745, 209] width 5 height 10
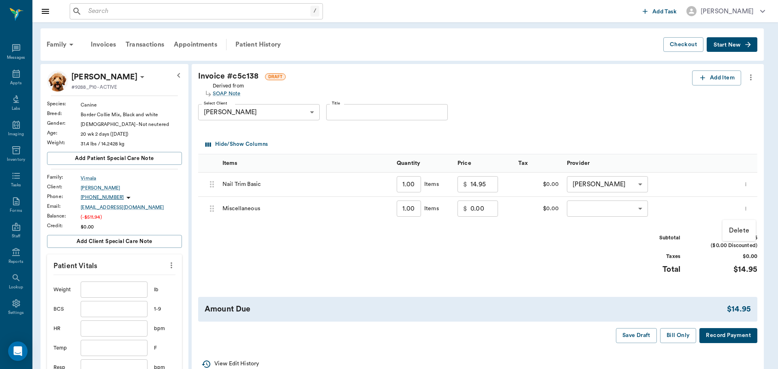
click at [705, 211] on div at bounding box center [389, 184] width 778 height 369
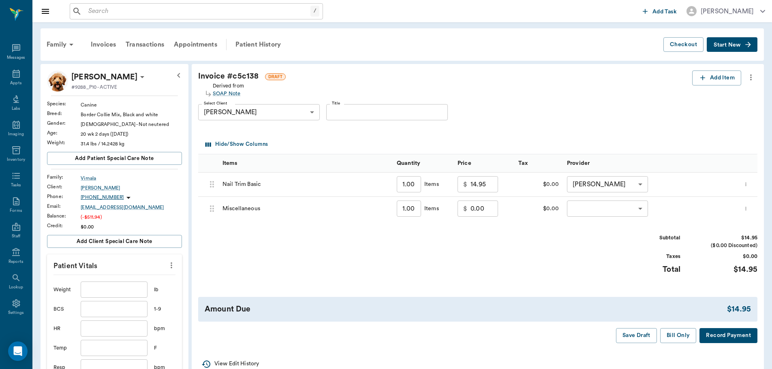
click at [632, 210] on body "/ ​ Add Task Dr. Bert Ellsworth Nectar Messages Appts Labs Imaging Inventory Ta…" at bounding box center [386, 358] width 772 height 716
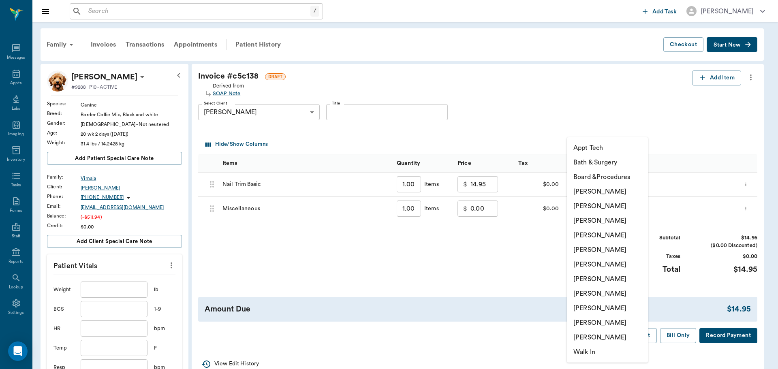
click at [613, 278] on li "[PERSON_NAME]" at bounding box center [607, 279] width 81 height 15
type input "none-682b670d8bdc6f7f8feef3db"
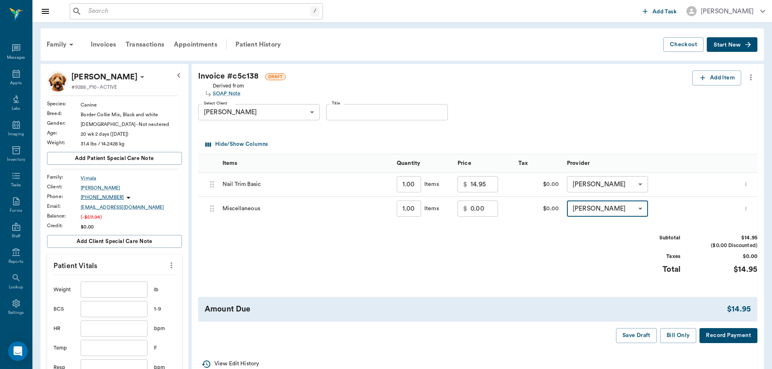
click at [250, 209] on div "Miscellaneous" at bounding box center [305, 209] width 174 height 24
click at [250, 208] on div "Miscellaneous" at bounding box center [305, 209] width 174 height 24
click at [296, 206] on div "Miscellaneous" at bounding box center [305, 209] width 174 height 24
click at [705, 78] on icon "button" at bounding box center [702, 78] width 8 height 8
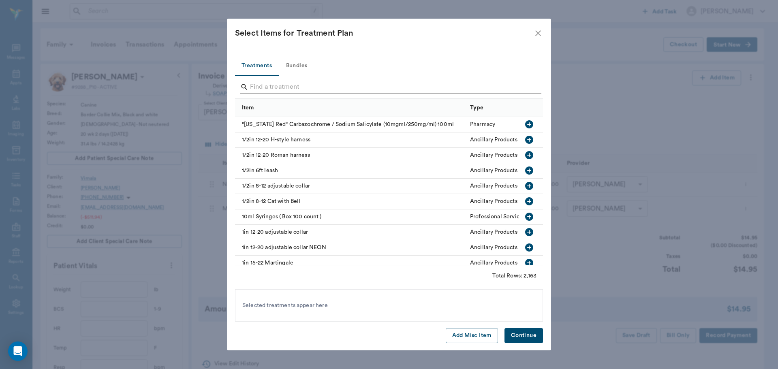
click at [292, 90] on input "Search" at bounding box center [389, 87] width 279 height 13
click at [460, 340] on button "Add Misc Item" at bounding box center [472, 335] width 52 height 15
click at [532, 335] on button "Continue" at bounding box center [523, 335] width 38 height 15
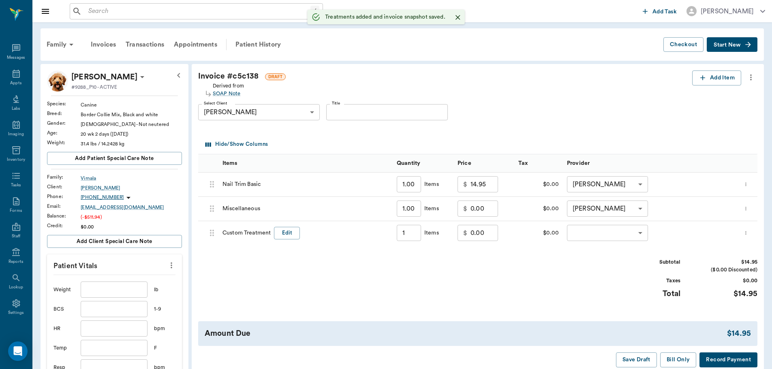
type input "1.00"
click at [745, 204] on icon "more" at bounding box center [745, 209] width 5 height 10
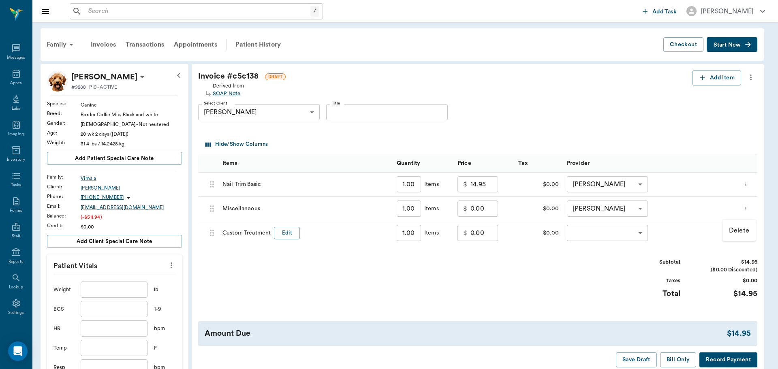
click at [738, 231] on p "Delete" at bounding box center [739, 231] width 20 height 10
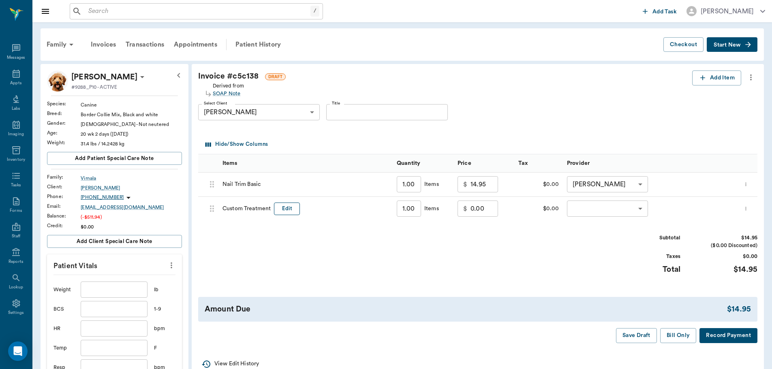
click at [288, 211] on button "Edit" at bounding box center [287, 209] width 26 height 13
type input "C"
type input "Grinch hair grooming"
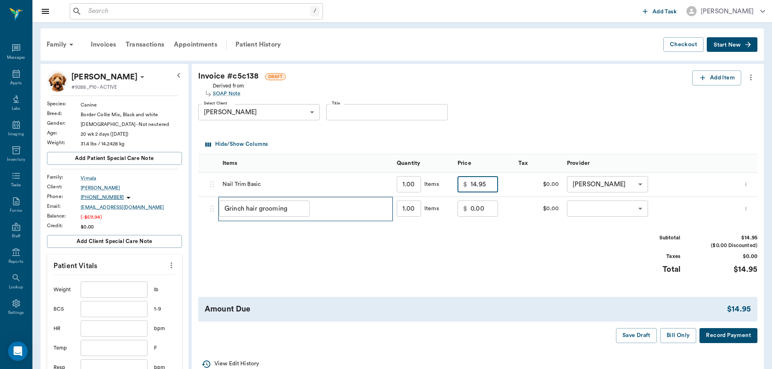
click at [483, 181] on input "14.95" at bounding box center [484, 184] width 28 height 16
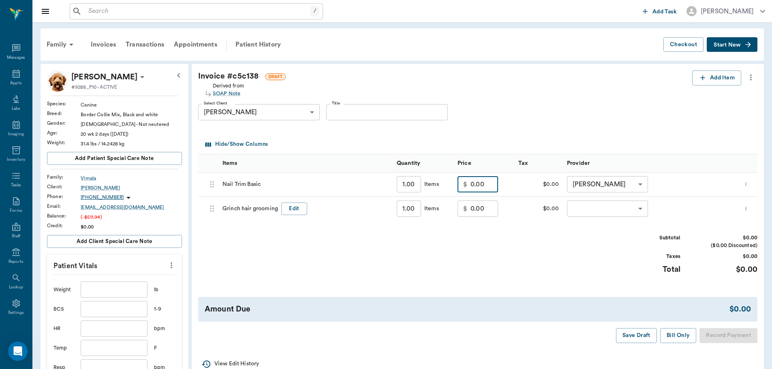
type input "0.00"
click at [616, 206] on body "/ ​ Add Task Dr. Bert Ellsworth Nectar Messages Appts Labs Imaging Inventory Ta…" at bounding box center [386, 358] width 772 height 716
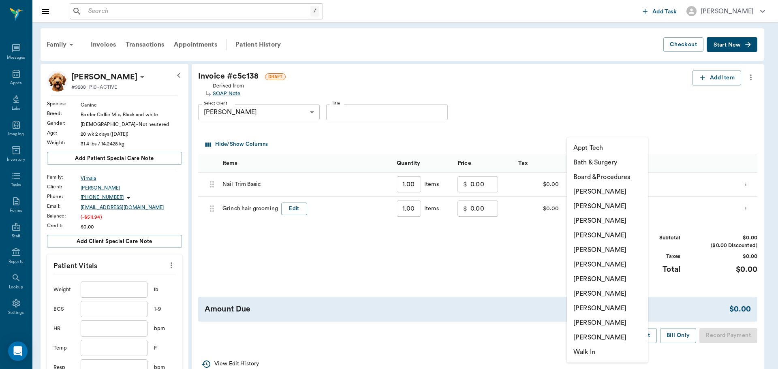
click at [629, 278] on li "[PERSON_NAME]" at bounding box center [607, 279] width 81 height 15
type input "none-682b670d8bdc6f7f8feef3db"
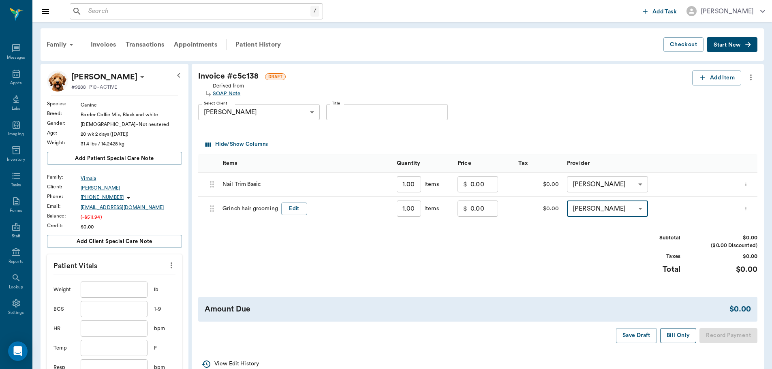
click at [676, 333] on button "Bill Only" at bounding box center [678, 335] width 36 height 15
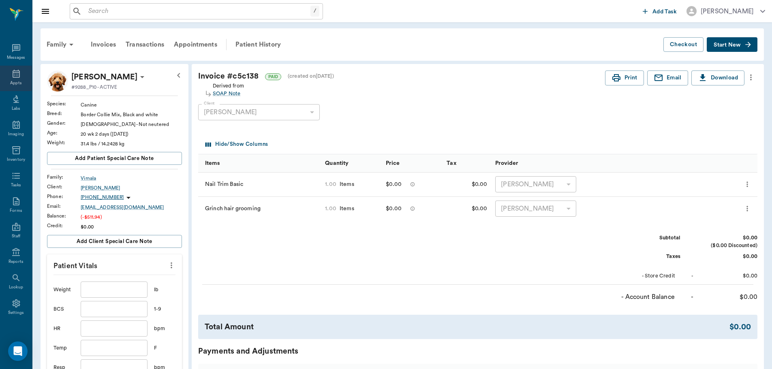
click at [10, 85] on div "Appts" at bounding box center [15, 83] width 11 height 6
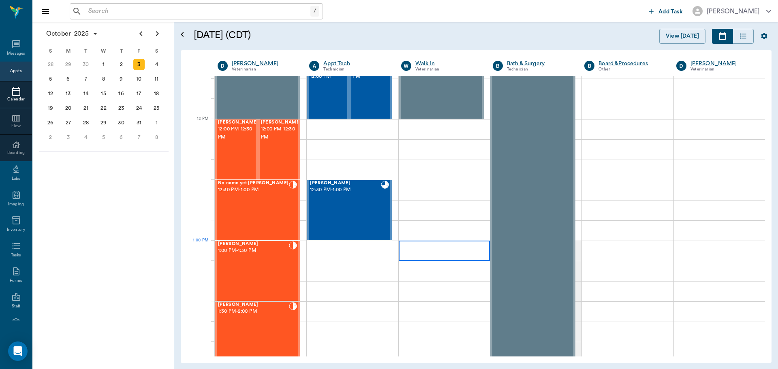
scroll to position [527, 0]
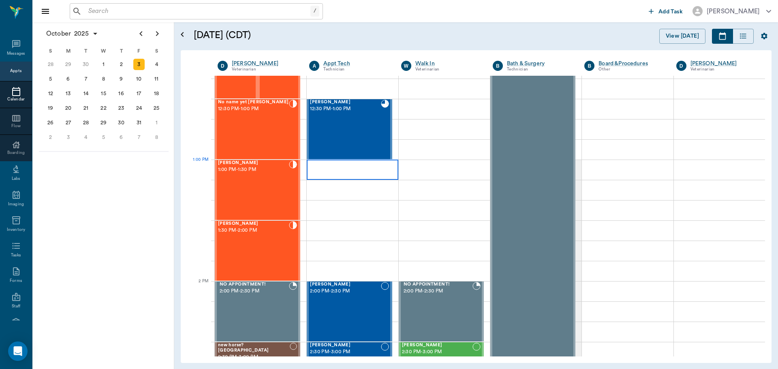
click at [346, 125] on div "[PERSON_NAME] 12:30 PM - 1:00 PM" at bounding box center [345, 129] width 70 height 59
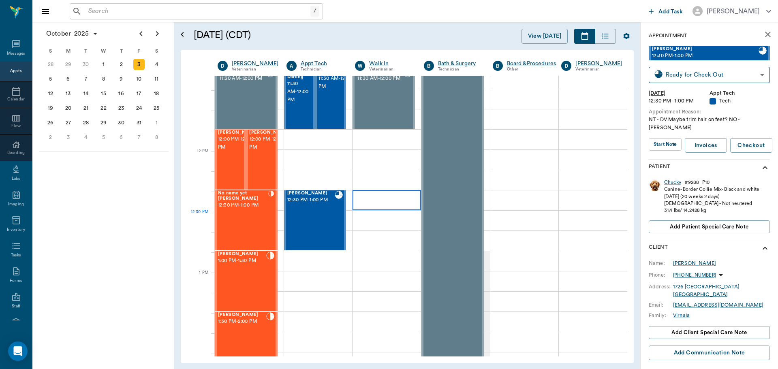
scroll to position [324, 0]
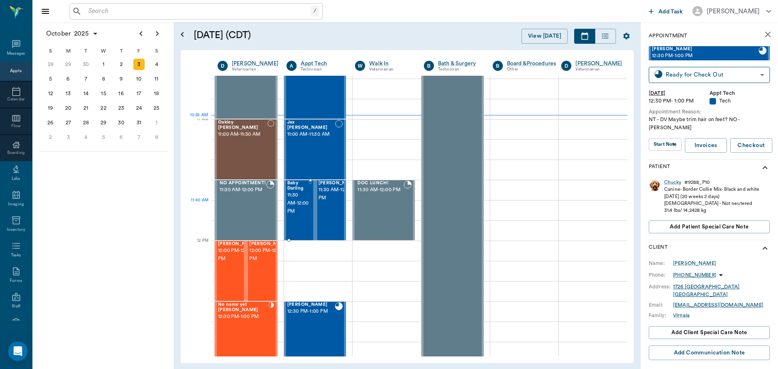
click at [294, 201] on span "11:30 AM - 12:00 PM" at bounding box center [297, 203] width 21 height 24
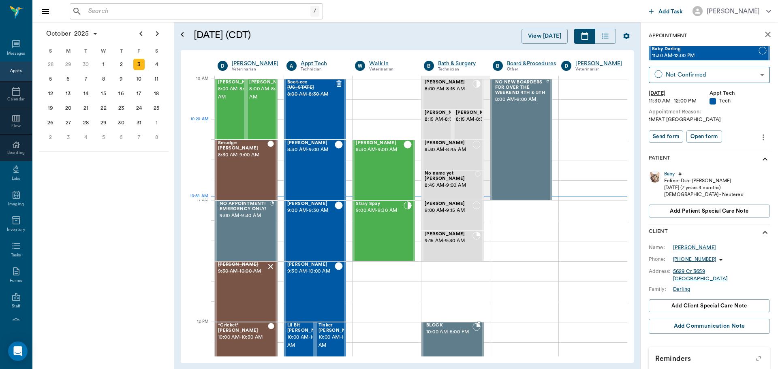
scroll to position [243, 0]
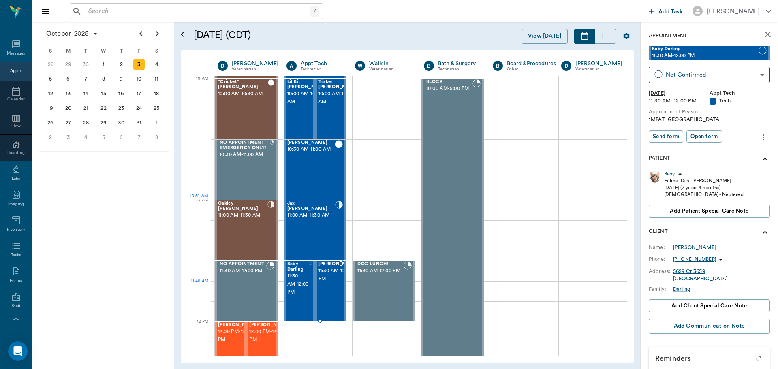
click at [333, 283] on span "11:30 AM - 12:00 PM" at bounding box center [338, 275] width 41 height 16
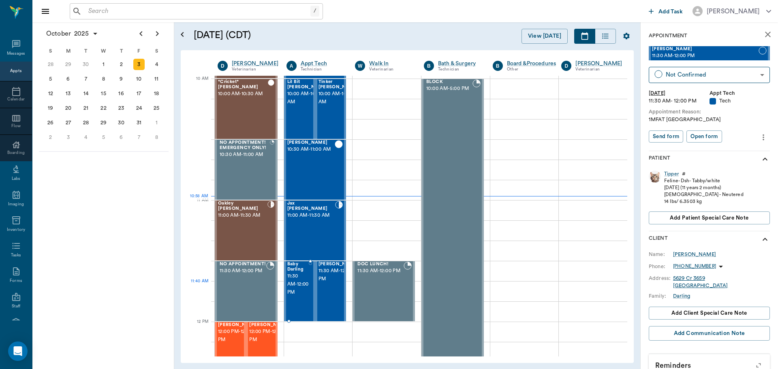
click at [303, 287] on span "11:30 AM - 12:00 PM" at bounding box center [297, 284] width 21 height 24
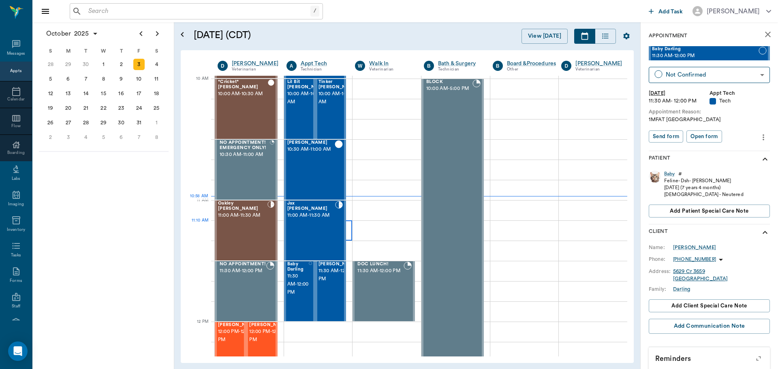
click at [327, 230] on div "Jax [PERSON_NAME] 11:00 AM - 11:30 AM" at bounding box center [311, 230] width 48 height 59
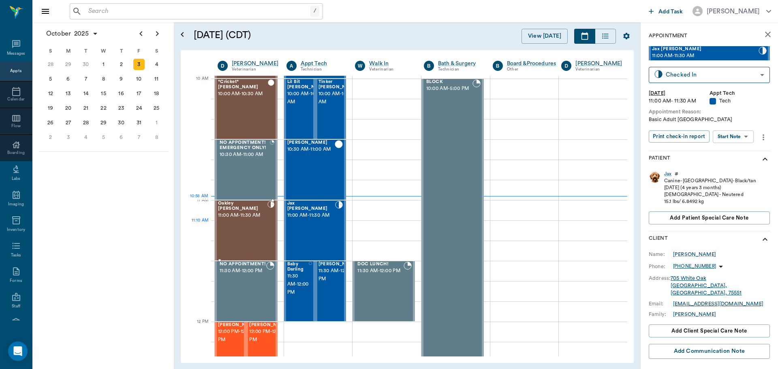
click at [244, 225] on div "Oakley [PERSON_NAME] 11:00 AM - 11:30 AM" at bounding box center [242, 230] width 49 height 59
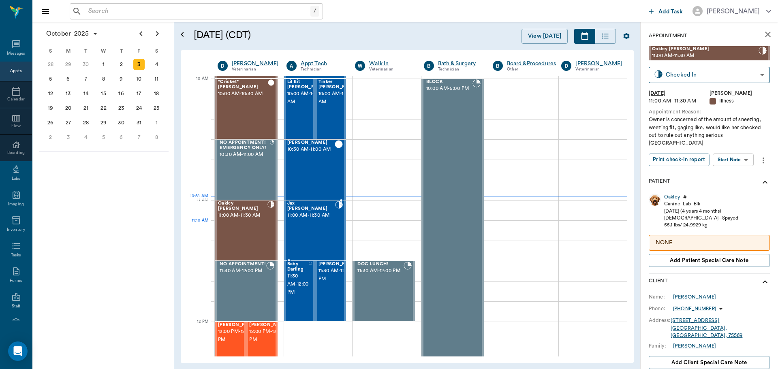
click at [327, 222] on div "Jax [PERSON_NAME] 11:00 AM - 11:30 AM" at bounding box center [311, 230] width 48 height 59
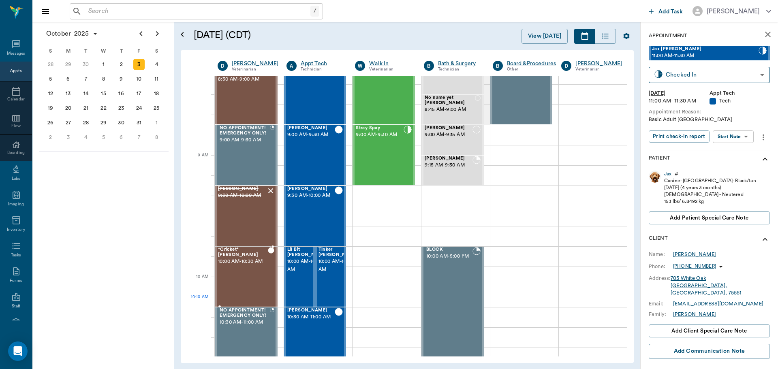
scroll to position [41, 0]
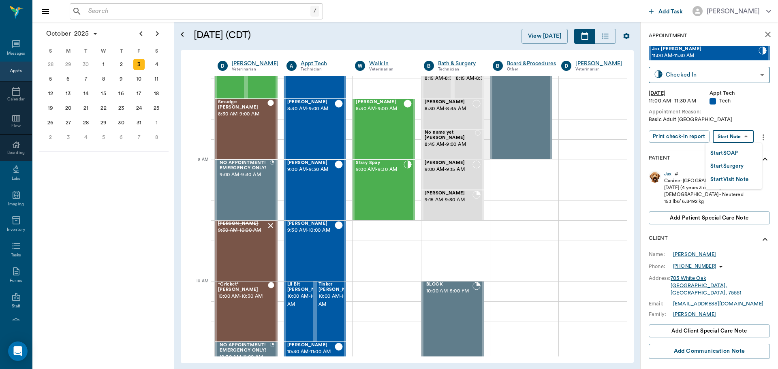
click at [741, 138] on body "/ ​ Add Task [PERSON_NAME] Nectar Messages Appts Calendar Flow Boarding Labs Im…" at bounding box center [389, 184] width 778 height 369
click at [737, 152] on button "Start SOAP" at bounding box center [724, 153] width 28 height 9
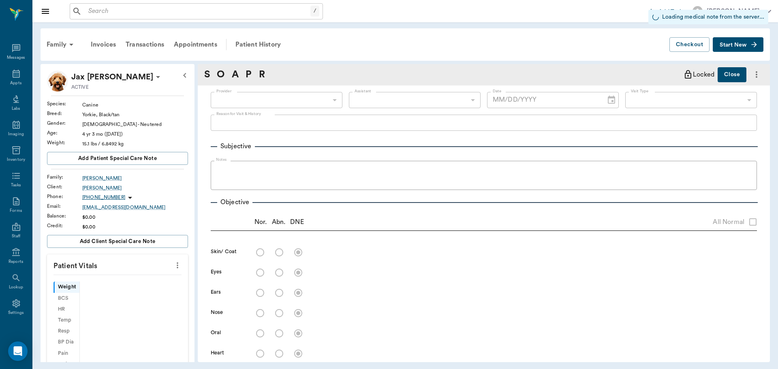
type input "63ec2f075fda476ae8351a4c"
type input "65d2be4f46e3a538d89b8c1a"
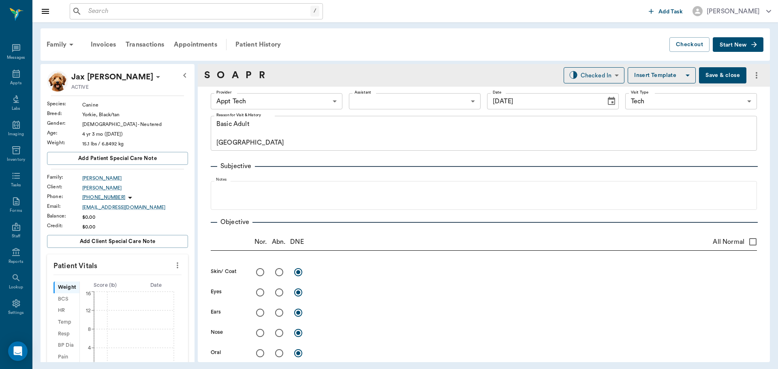
type input "[DATE]"
type textarea "Basic Adult [GEOGRAPHIC_DATA]"
click at [173, 264] on icon "more" at bounding box center [177, 265] width 9 height 10
click at [154, 279] on span "Enter Vitals" at bounding box center [137, 279] width 68 height 9
click at [124, 285] on input "text" at bounding box center [117, 290] width 70 height 16
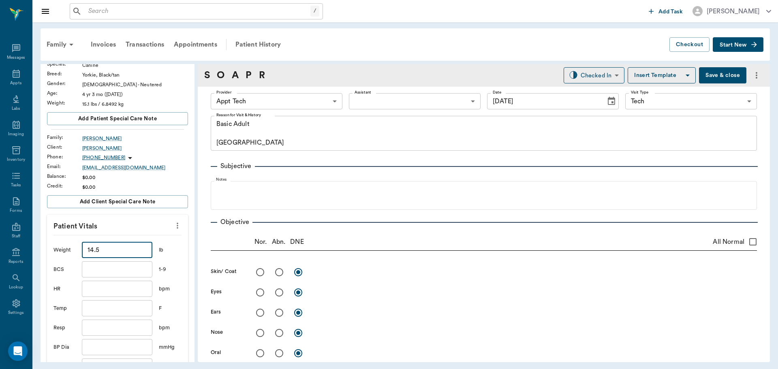
scroll to position [122, 0]
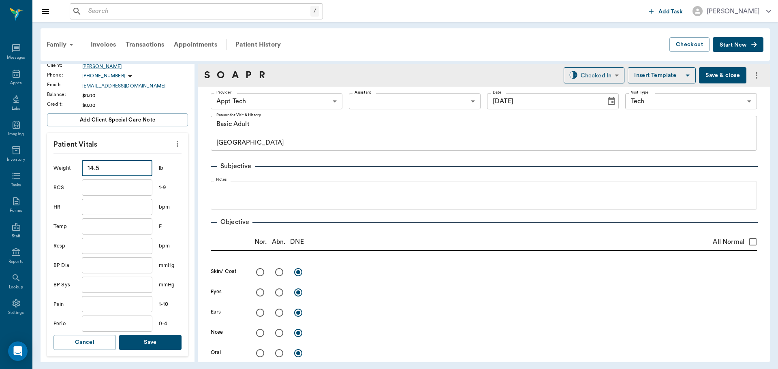
type input "14.5"
click at [152, 343] on button "Save" at bounding box center [150, 342] width 62 height 15
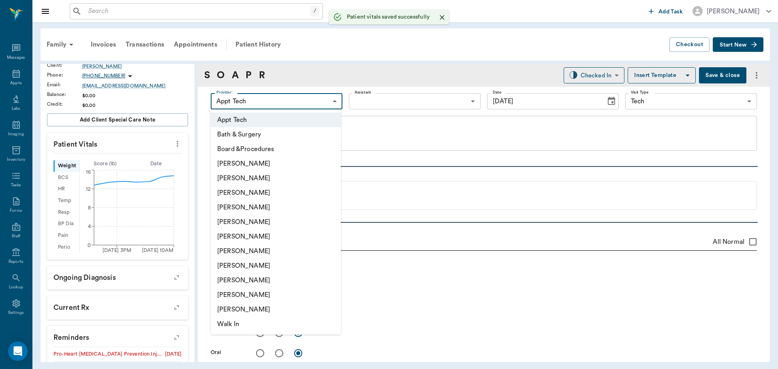
click at [277, 107] on body "/ ​ Add Task [PERSON_NAME] Nectar Messages Appts Labs Imaging Inventory Tasks F…" at bounding box center [389, 184] width 778 height 369
click at [290, 245] on li "[PERSON_NAME]" at bounding box center [276, 251] width 130 height 15
type input "682b670d8bdc6f7f8feef3db"
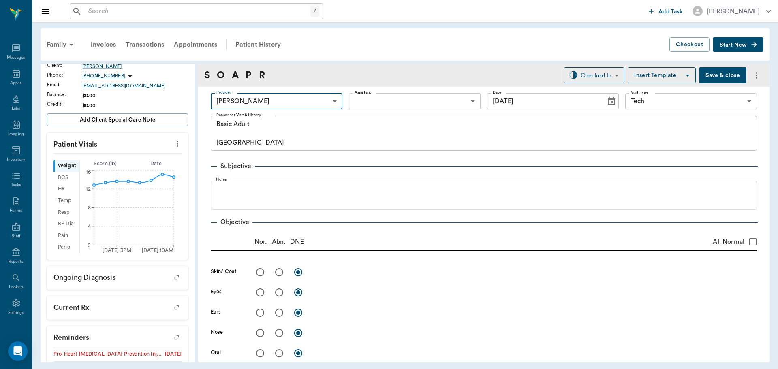
click at [387, 95] on body "/ ​ Add Task [PERSON_NAME] Nectar Messages Appts Labs Imaging Inventory Tasks F…" at bounding box center [389, 184] width 778 height 369
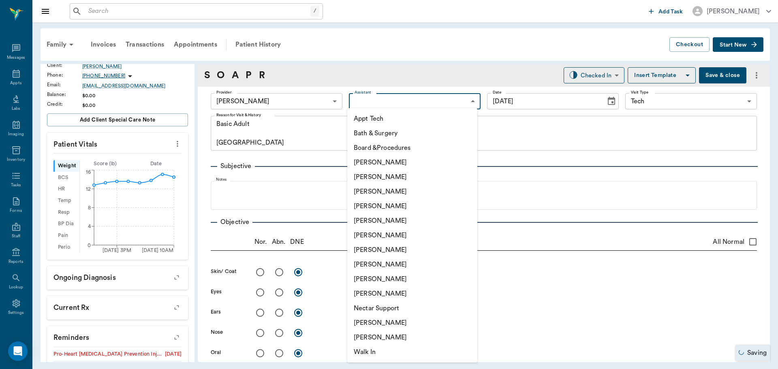
click at [387, 120] on li "Appt Tech" at bounding box center [412, 118] width 130 height 15
type input "63ec2f075fda476ae8351a4c"
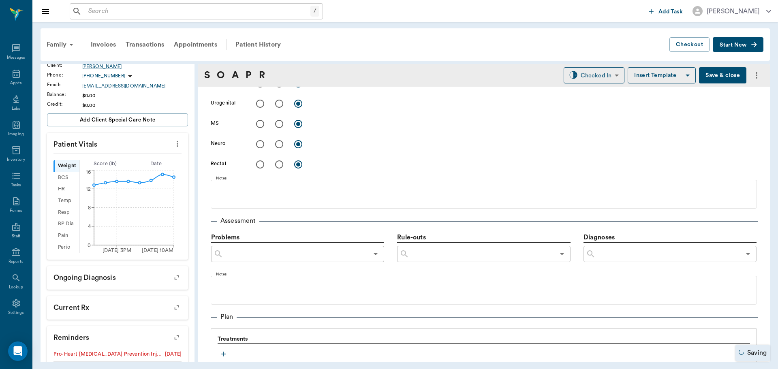
scroll to position [365, 0]
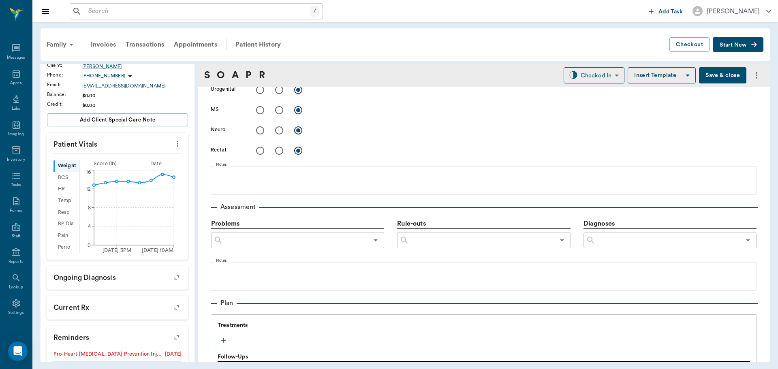
click at [226, 340] on icon "button" at bounding box center [223, 340] width 5 height 5
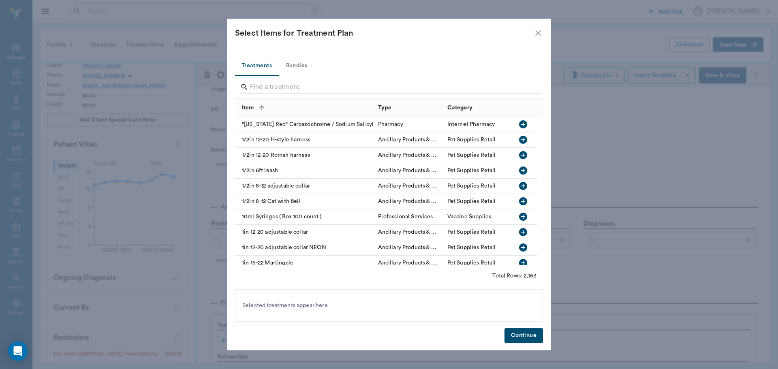
click at [303, 64] on button "Bundles" at bounding box center [296, 65] width 36 height 19
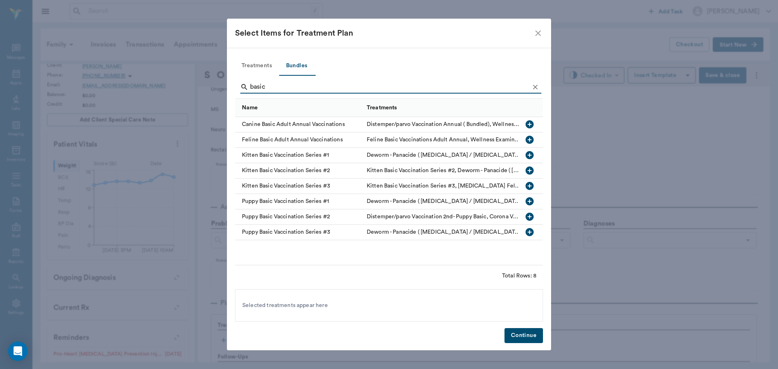
type input "basic"
click at [530, 126] on icon "button" at bounding box center [529, 124] width 8 height 8
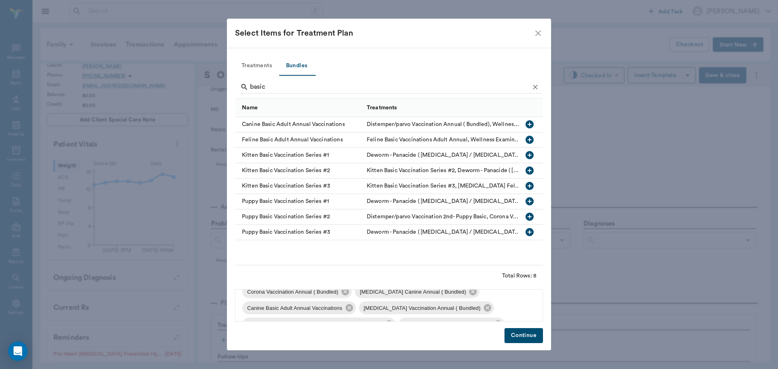
scroll to position [60, 0]
click at [340, 309] on icon at bounding box center [341, 307] width 7 height 7
click at [498, 309] on icon at bounding box center [497, 307] width 7 height 7
click at [522, 333] on button "Continue" at bounding box center [523, 335] width 38 height 15
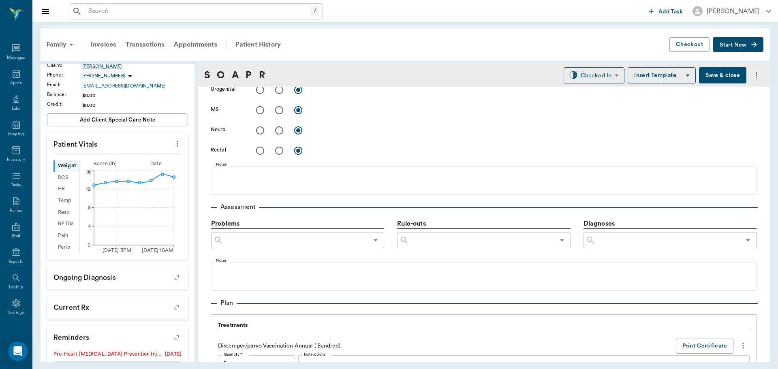
scroll to position [792, 0]
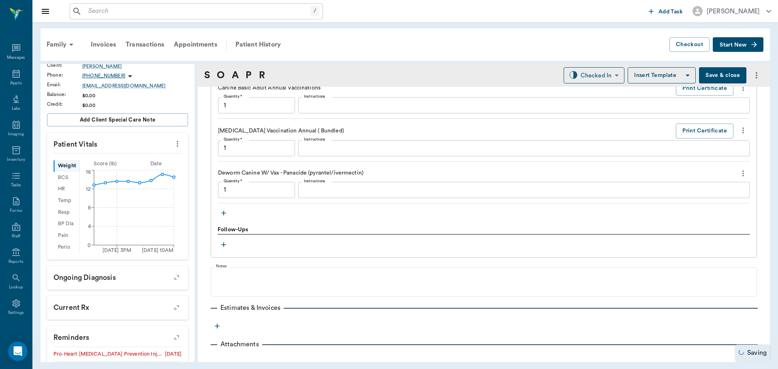
type input "1.00"
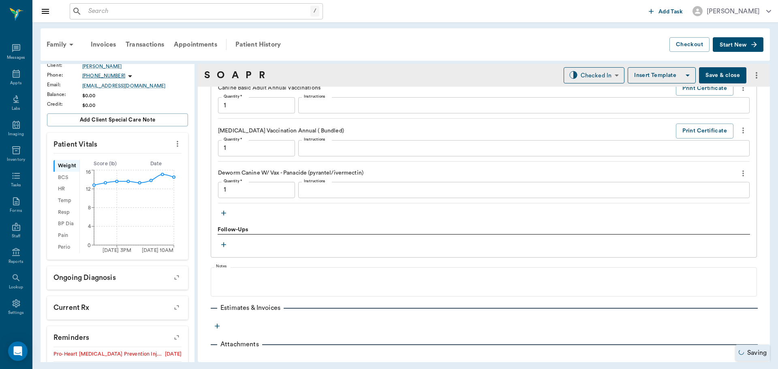
type input "1.00"
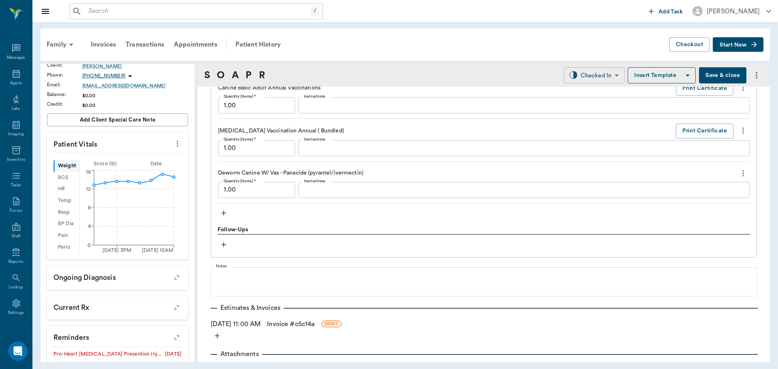
click at [599, 79] on body "/ ​ Add Task [PERSON_NAME] Nectar Messages Appts Labs Imaging Inventory Tasks F…" at bounding box center [389, 184] width 778 height 369
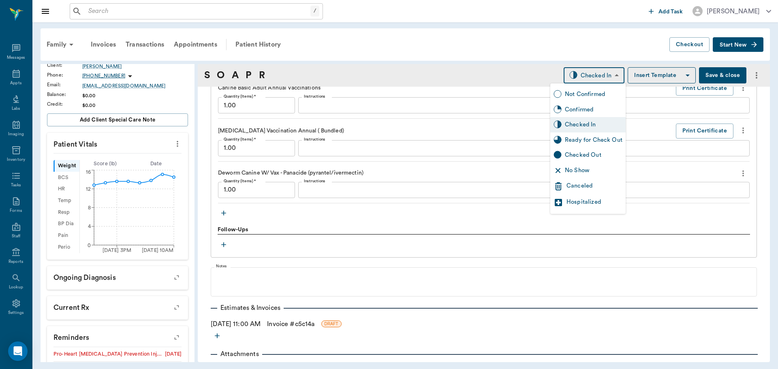
click at [607, 139] on div "Ready for Check Out" at bounding box center [594, 140] width 58 height 9
type input "READY_TO_CHECKOUT"
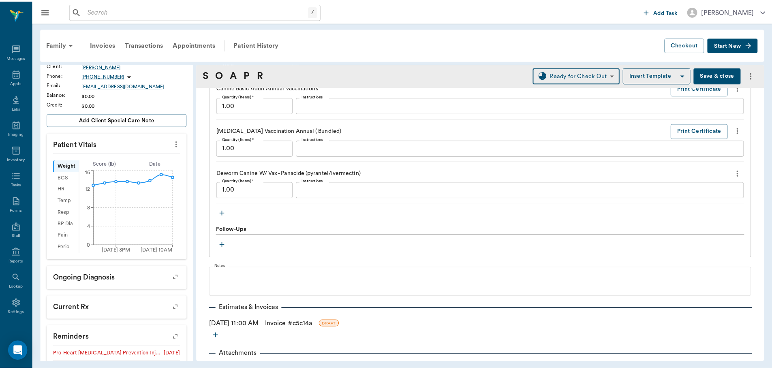
scroll to position [812, 0]
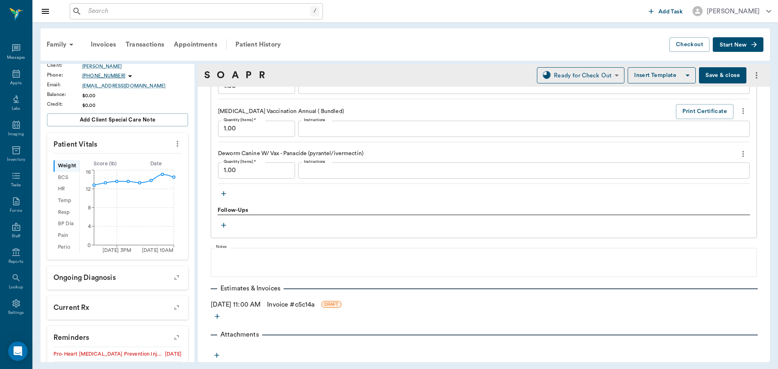
click at [171, 341] on icon "button" at bounding box center [176, 337] width 11 height 11
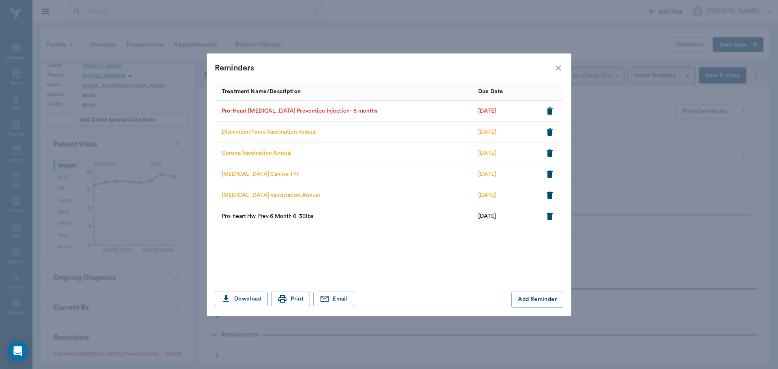
click at [549, 113] on icon "button" at bounding box center [550, 110] width 6 height 7
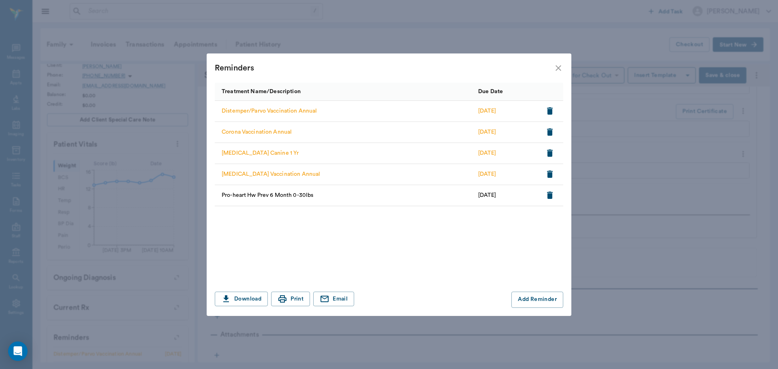
click at [557, 66] on icon "close" at bounding box center [558, 68] width 6 height 6
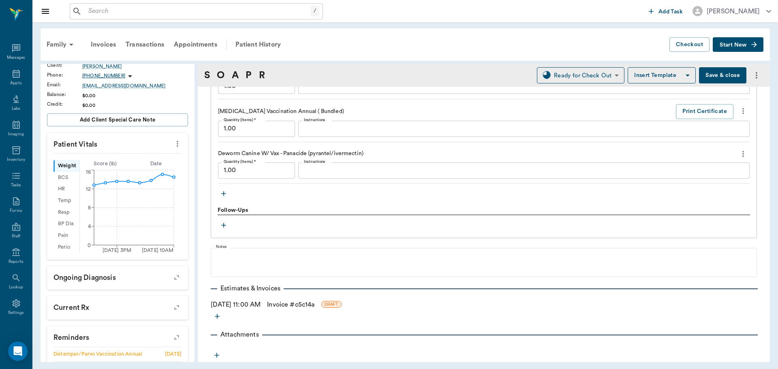
drag, startPoint x: 291, startPoint y: 306, endPoint x: 305, endPoint y: 305, distance: 13.8
click at [291, 306] on link "Invoice # c5c14a" at bounding box center [290, 305] width 47 height 10
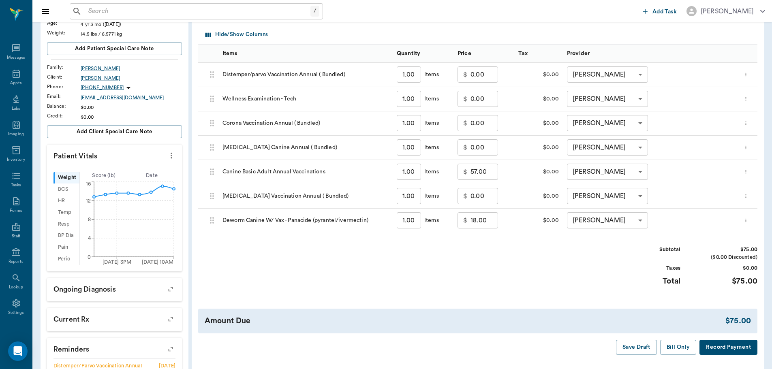
scroll to position [122, 0]
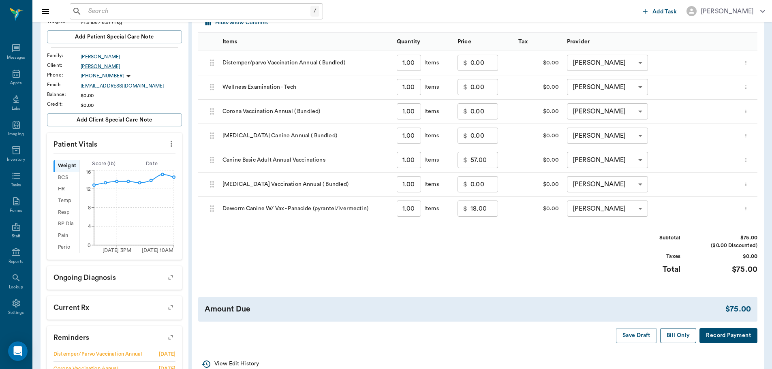
click at [674, 337] on button "Bill Only" at bounding box center [678, 335] width 36 height 15
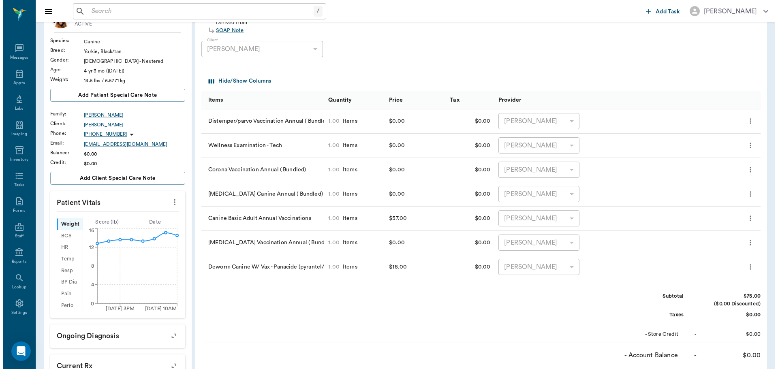
scroll to position [0, 0]
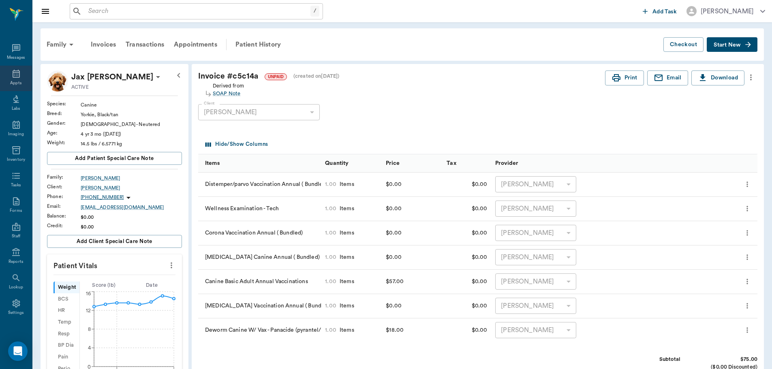
click at [19, 80] on div "Appts" at bounding box center [16, 79] width 32 height 26
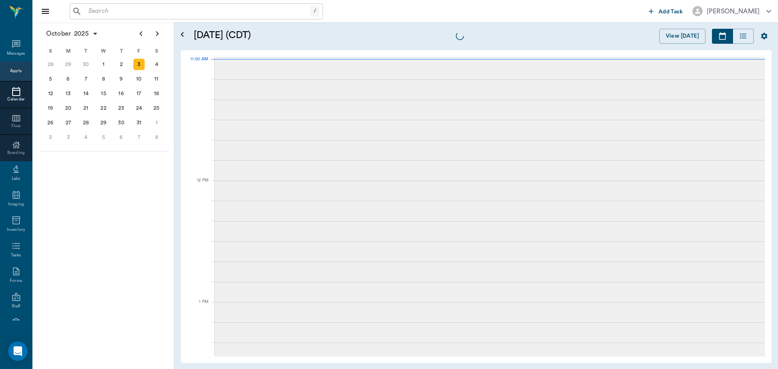
scroll to position [365, 0]
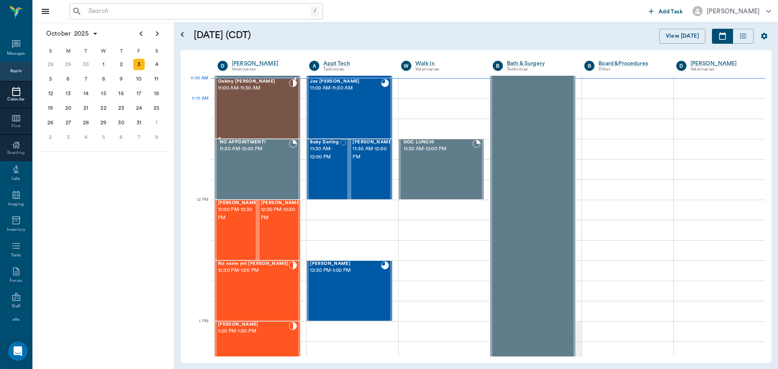
click at [262, 114] on div "Oakley [PERSON_NAME] 11:00 AM - 11:30 AM" at bounding box center [253, 108] width 71 height 59
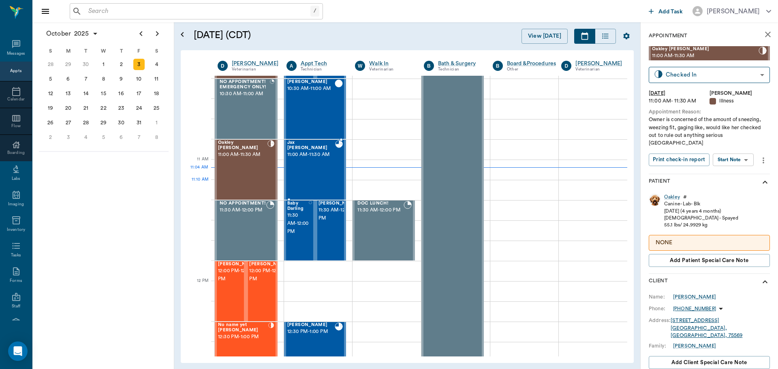
scroll to position [284, 0]
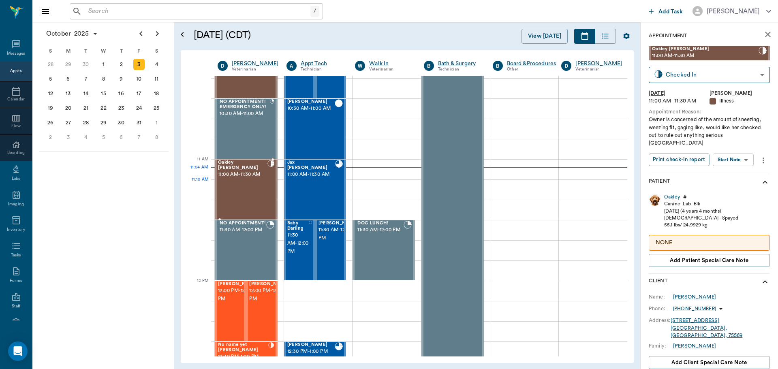
click at [221, 188] on div "Oakley [PERSON_NAME] 11:00 AM - 11:30 AM" at bounding box center [242, 189] width 49 height 59
click at [295, 244] on span "11:30 AM - 12:00 PM" at bounding box center [297, 243] width 21 height 24
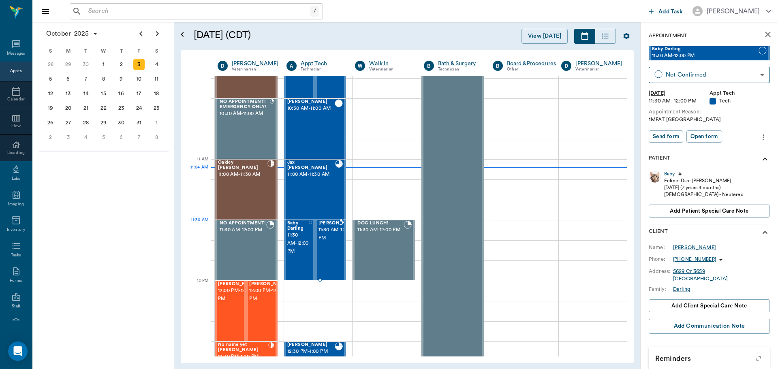
click at [326, 239] on span "11:30 AM - 12:00 PM" at bounding box center [338, 234] width 41 height 16
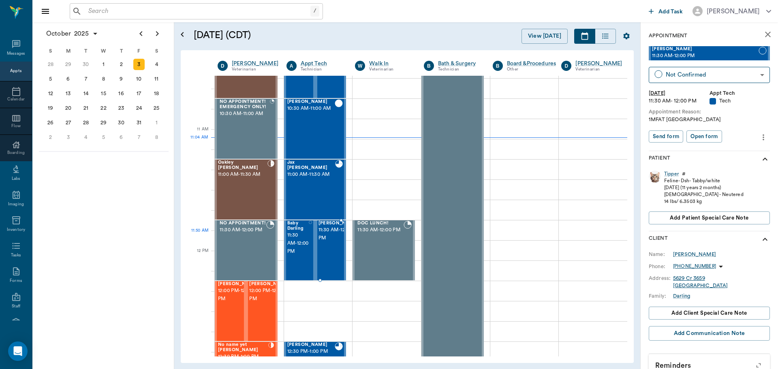
scroll to position [365, 0]
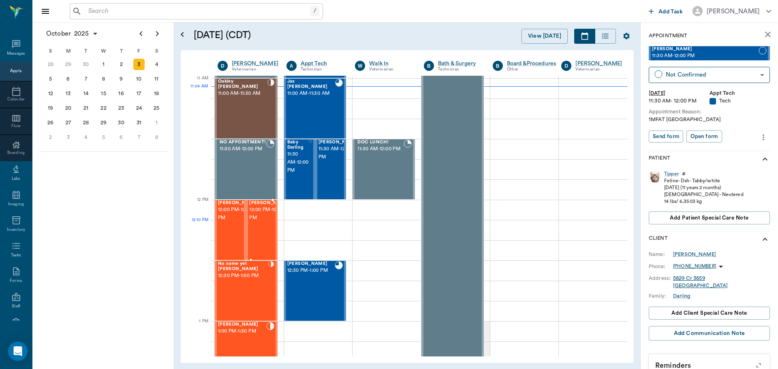
click at [266, 222] on span "12:00 PM - 12:30 PM" at bounding box center [269, 214] width 41 height 16
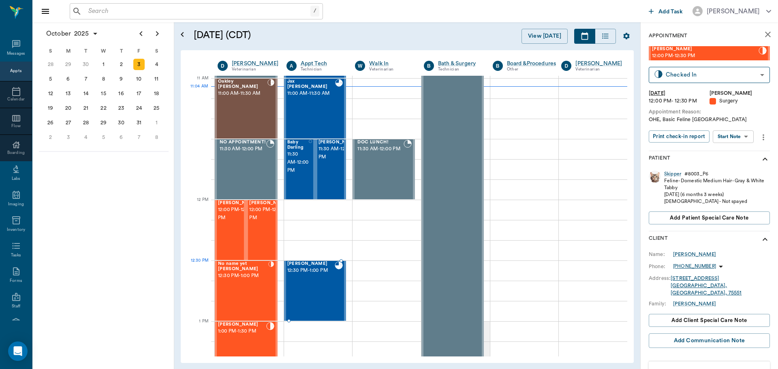
click at [317, 273] on span "12:30 PM - 1:00 PM" at bounding box center [311, 271] width 48 height 8
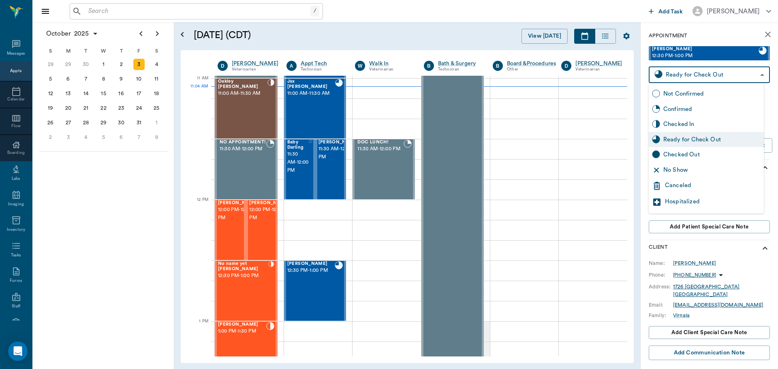
click at [715, 70] on body "/ ​ Add Task [PERSON_NAME] Nectar Messages Appts Calendar Flow Boarding Labs Im…" at bounding box center [389, 184] width 778 height 369
click at [713, 157] on div "Checked Out" at bounding box center [711, 154] width 97 height 9
type input "CHECKED_OUT"
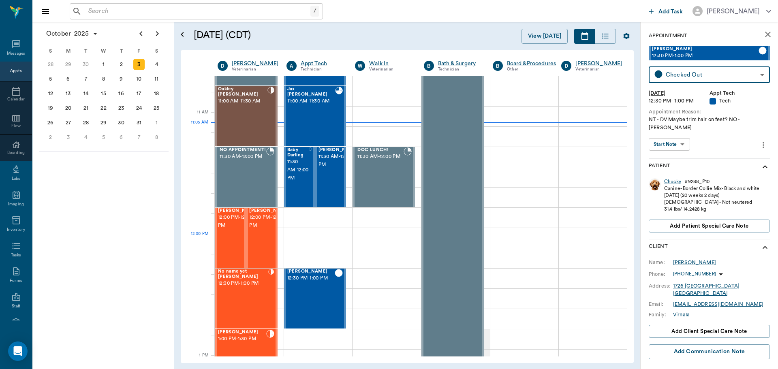
scroll to position [365, 0]
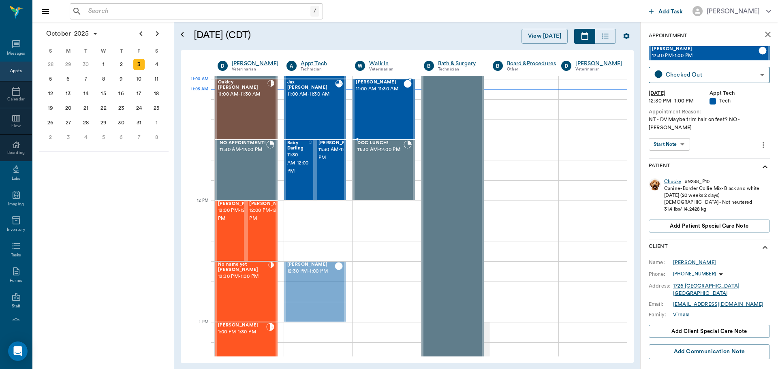
drag, startPoint x: 320, startPoint y: 278, endPoint x: 379, endPoint y: 105, distance: 182.7
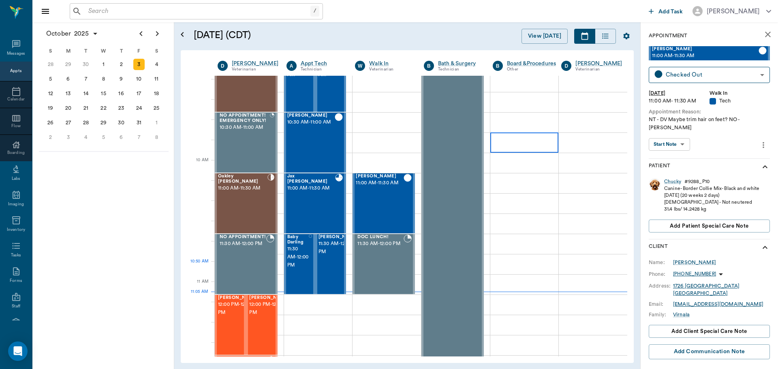
scroll to position [162, 0]
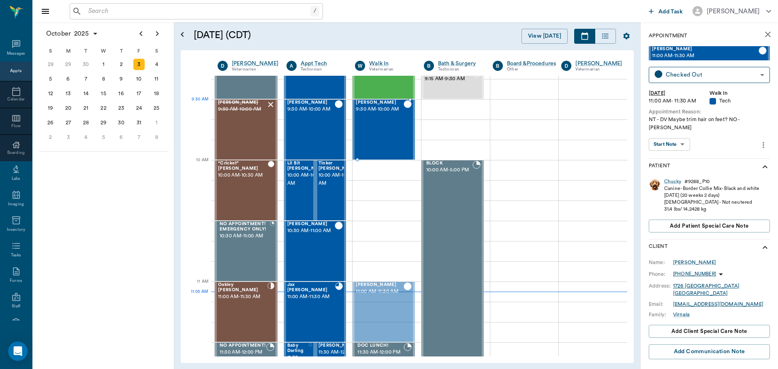
drag, startPoint x: 379, startPoint y: 304, endPoint x: 370, endPoint y: 108, distance: 195.8
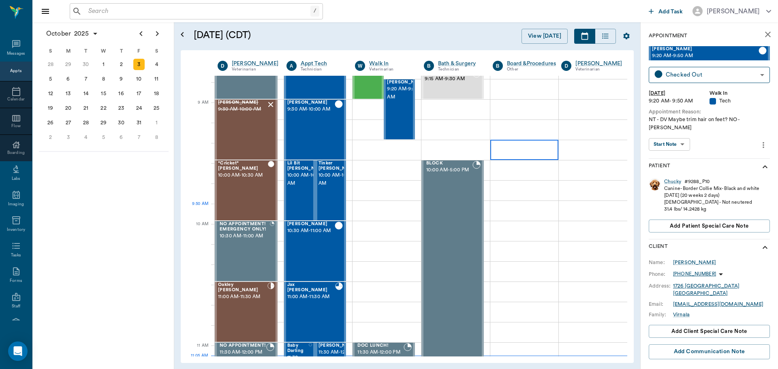
scroll to position [0, 0]
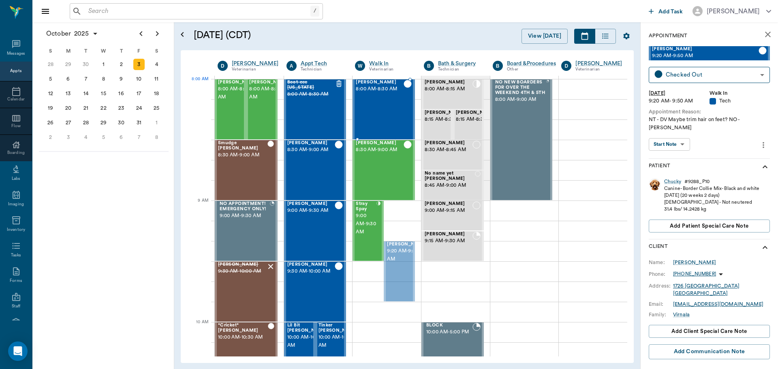
drag, startPoint x: 395, startPoint y: 258, endPoint x: 369, endPoint y: 101, distance: 158.9
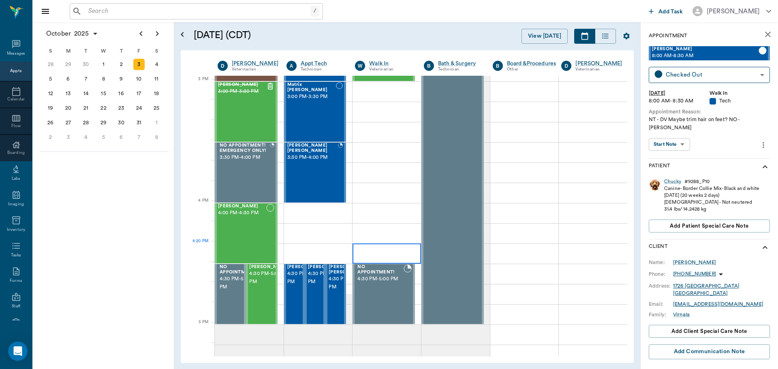
scroll to position [851, 0]
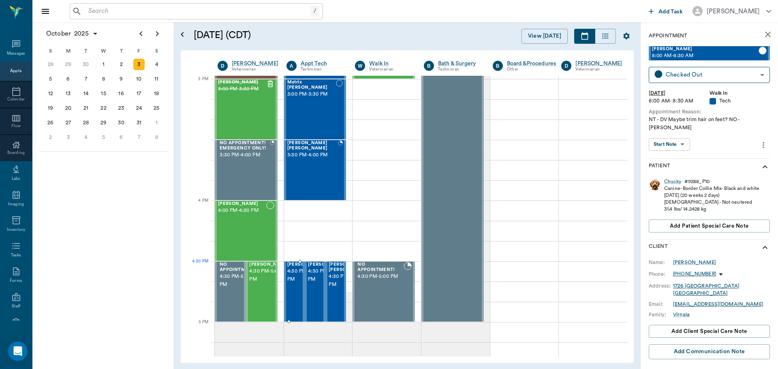
click at [298, 277] on span "4:30 PM - 5:00 PM" at bounding box center [307, 275] width 41 height 16
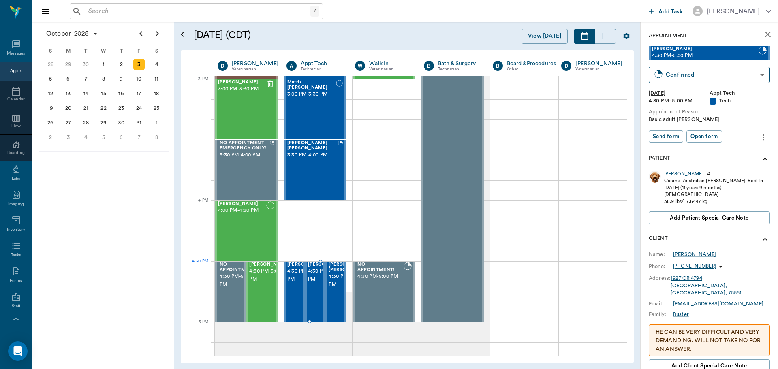
click at [319, 276] on span "4:30 PM - 5:00 PM" at bounding box center [328, 275] width 41 height 16
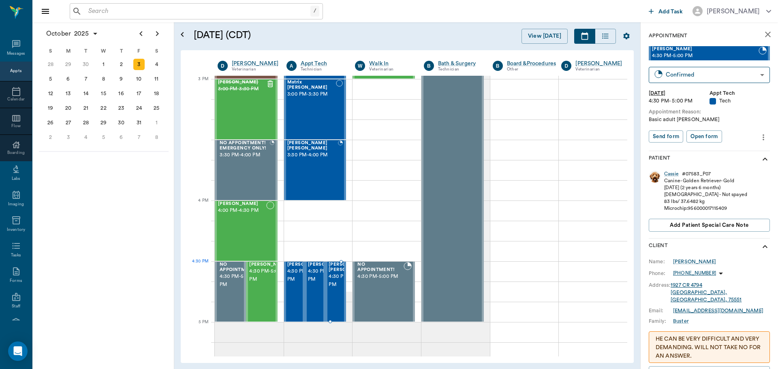
click at [337, 273] on span "[PERSON_NAME] [PERSON_NAME]" at bounding box center [348, 267] width 41 height 11
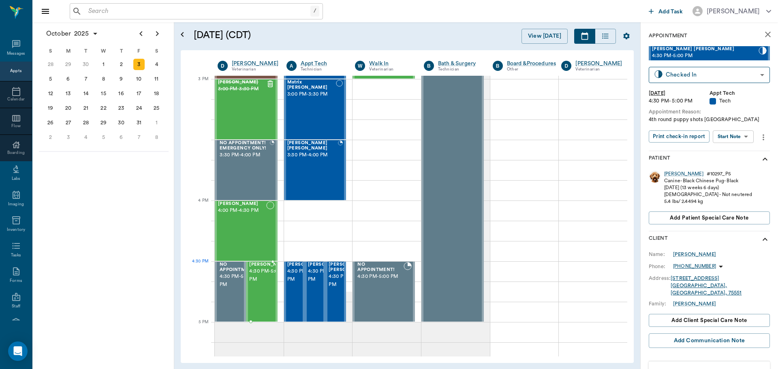
click at [260, 278] on span "4:30 PM - 5:00 PM" at bounding box center [269, 275] width 41 height 16
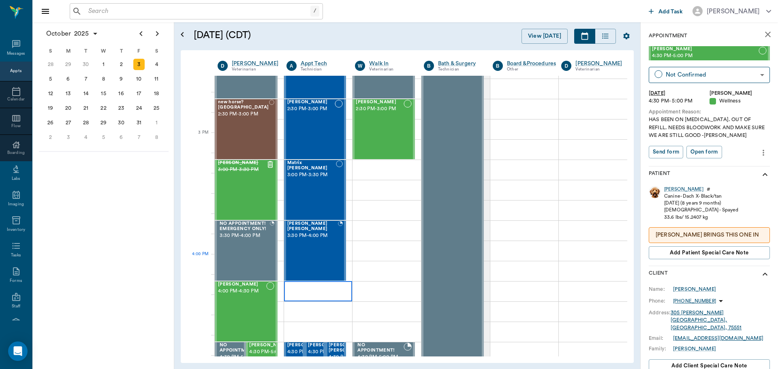
scroll to position [770, 0]
click at [250, 298] on div "[PERSON_NAME] 4:00 PM - 4:30 PM" at bounding box center [242, 311] width 48 height 59
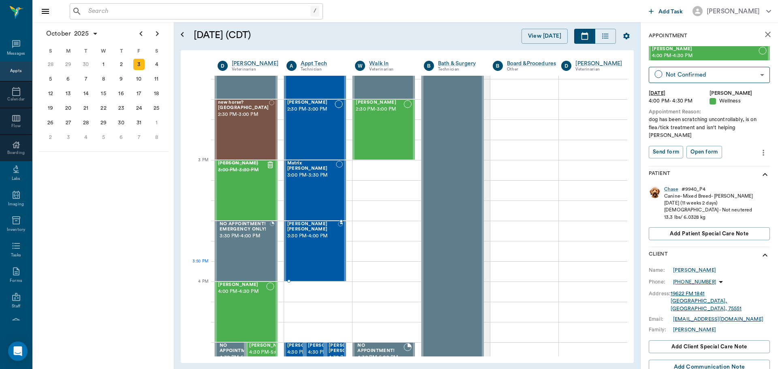
click at [300, 263] on div "[PERSON_NAME] [PERSON_NAME] 3:30 PM - 4:00 PM" at bounding box center [312, 251] width 51 height 59
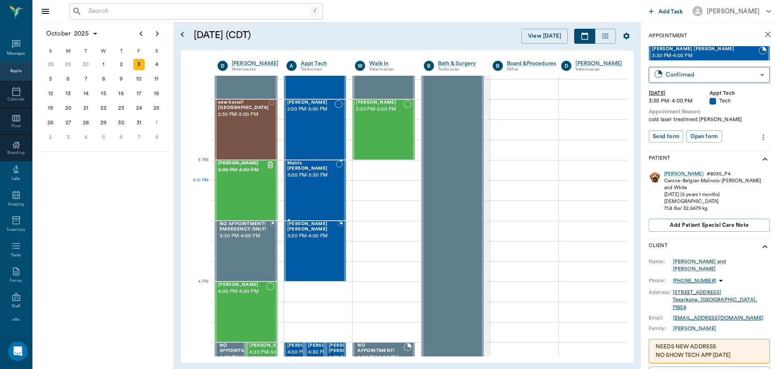
click at [316, 186] on div "Matrix [PERSON_NAME] 3:00 PM - 3:30 PM" at bounding box center [311, 190] width 49 height 59
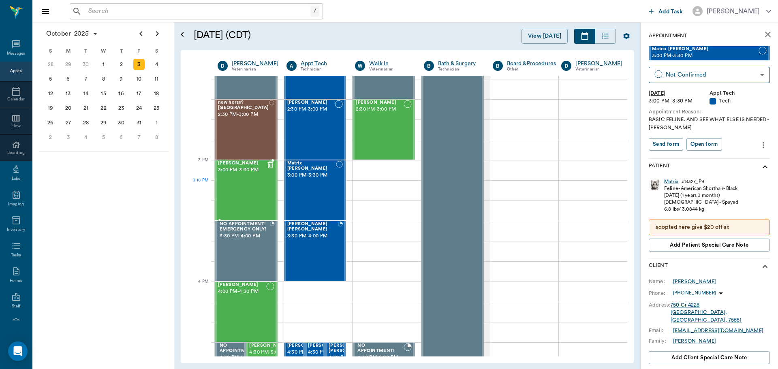
click at [243, 191] on div "[PERSON_NAME] 3:00 PM - 3:30 PM" at bounding box center [242, 190] width 48 height 59
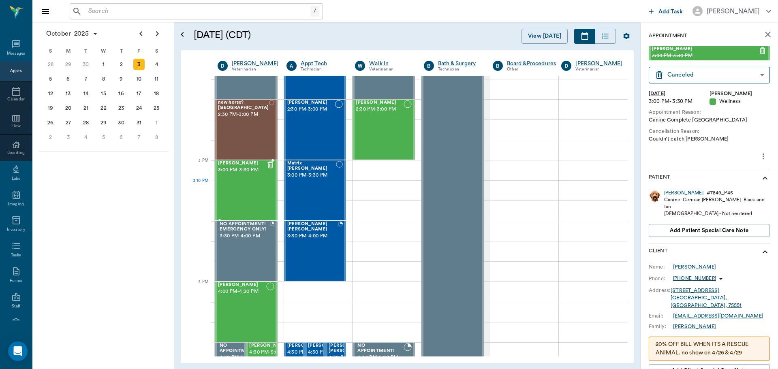
scroll to position [729, 0]
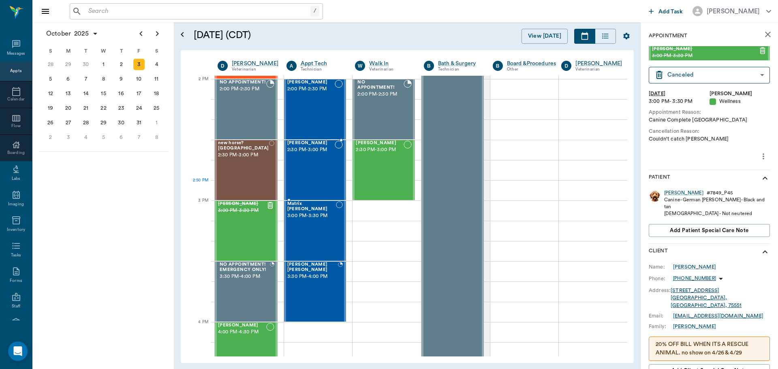
click at [317, 190] on div "[PERSON_NAME] 2:30 PM - 3:00 PM" at bounding box center [311, 170] width 48 height 59
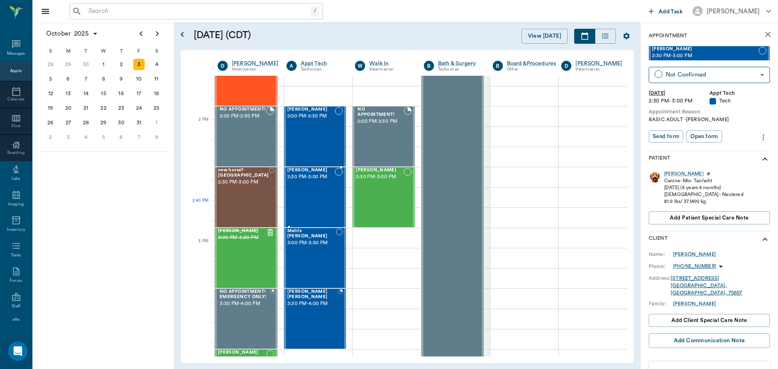
scroll to position [689, 0]
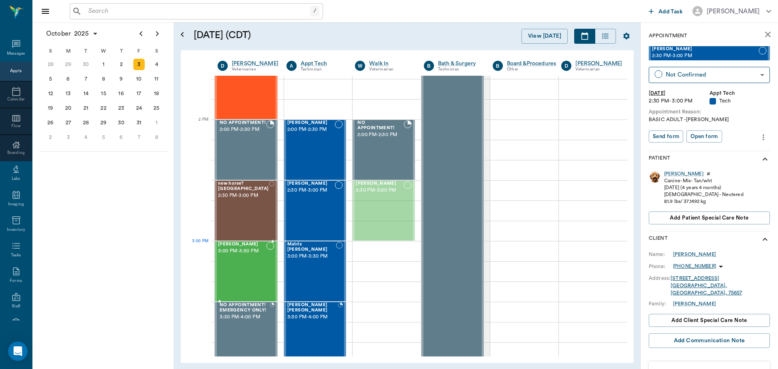
drag, startPoint x: 382, startPoint y: 196, endPoint x: 255, endPoint y: 256, distance: 141.1
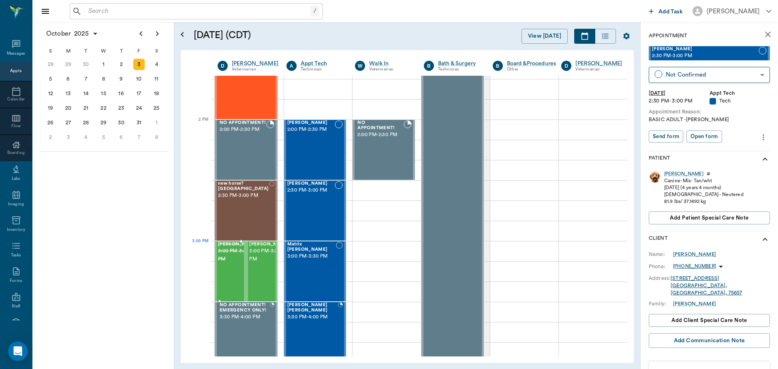
click at [216, 256] on div "[PERSON_NAME] 3:00 PM - 3:30 PM" at bounding box center [230, 271] width 31 height 60
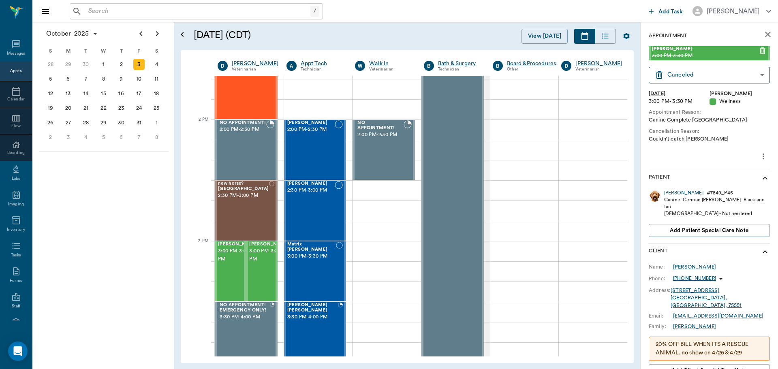
click at [757, 151] on button "more" at bounding box center [763, 156] width 13 height 14
click at [737, 187] on span "Delete appointment" at bounding box center [723, 185] width 68 height 9
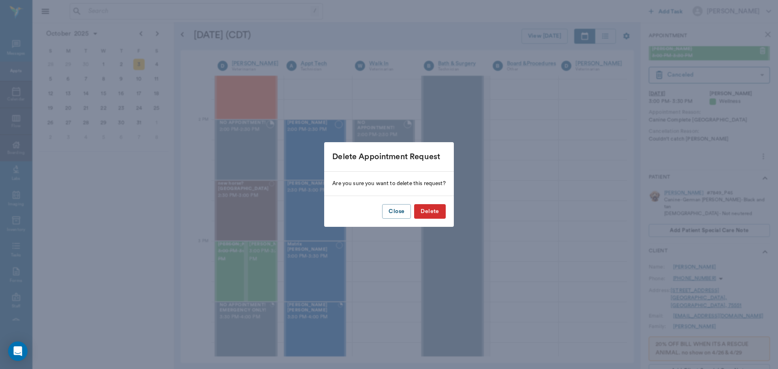
click at [432, 210] on button "Delete" at bounding box center [429, 211] width 31 height 15
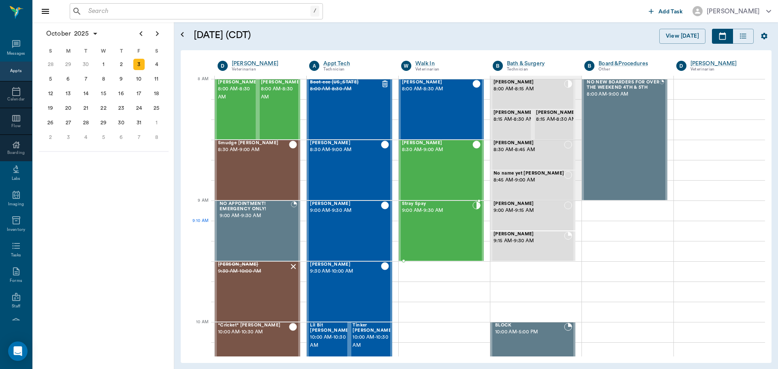
click at [455, 231] on div "Stray Spay 9:00 AM - 9:30 AM" at bounding box center [437, 230] width 70 height 59
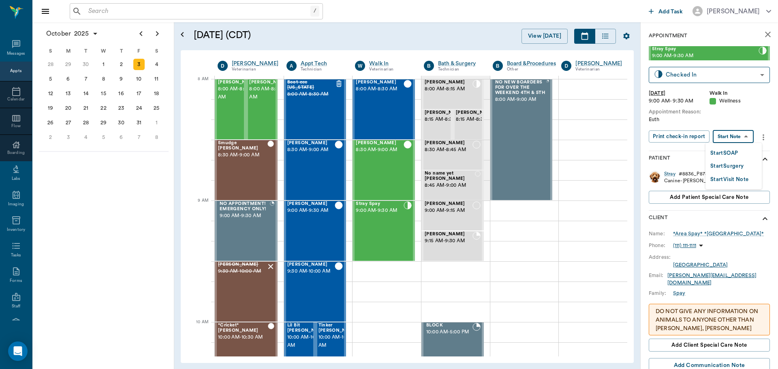
click at [747, 141] on body "/ ​ Add Task [PERSON_NAME] Nectar Messages Appts Calendar Flow Boarding Labs Im…" at bounding box center [389, 184] width 778 height 369
click at [747, 117] on div at bounding box center [389, 184] width 778 height 369
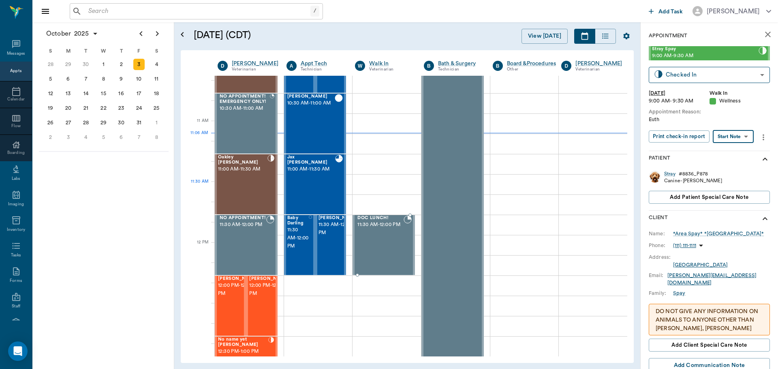
scroll to position [324, 0]
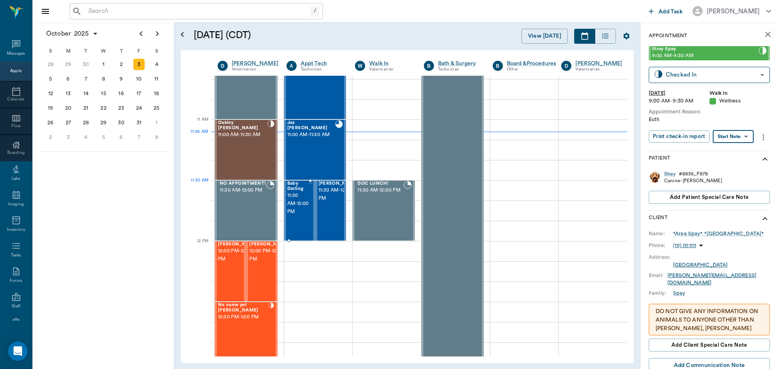
drag, startPoint x: 299, startPoint y: 196, endPoint x: 303, endPoint y: 192, distance: 5.7
click at [299, 196] on span "11:30 AM - 12:00 PM" at bounding box center [297, 204] width 21 height 24
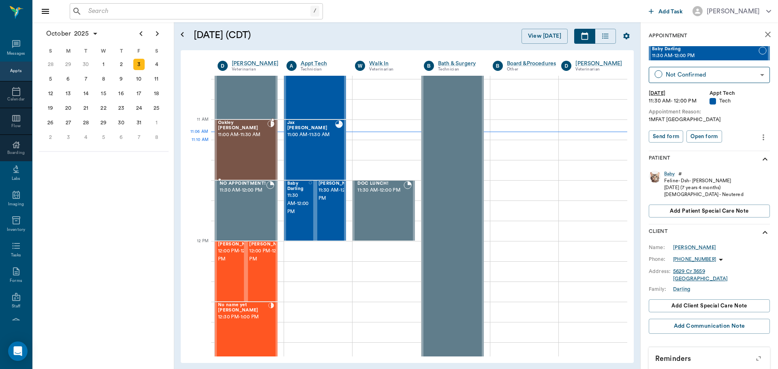
click at [231, 143] on div "Oakley [PERSON_NAME] 11:00 AM - 11:30 AM" at bounding box center [242, 149] width 49 height 59
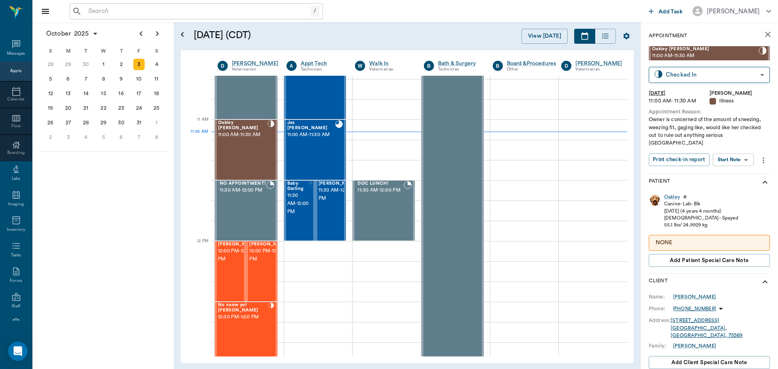
click at [728, 149] on body "/ ​ Add Task [PERSON_NAME] Nectar Messages Appts Calendar Flow Boarding Labs Im…" at bounding box center [389, 184] width 778 height 369
click at [728, 169] on button "Start SOAP" at bounding box center [724, 168] width 28 height 9
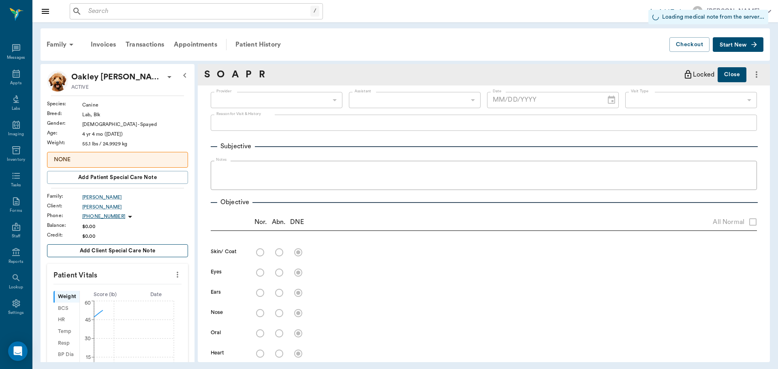
type input "63ec2f075fda476ae8351a4d"
type input "65d2be4f46e3a538d89b8c15"
type input "[DATE]"
type textarea "Owner is concerned of the amount of sneezing, weezing fit, gaging like, would l…"
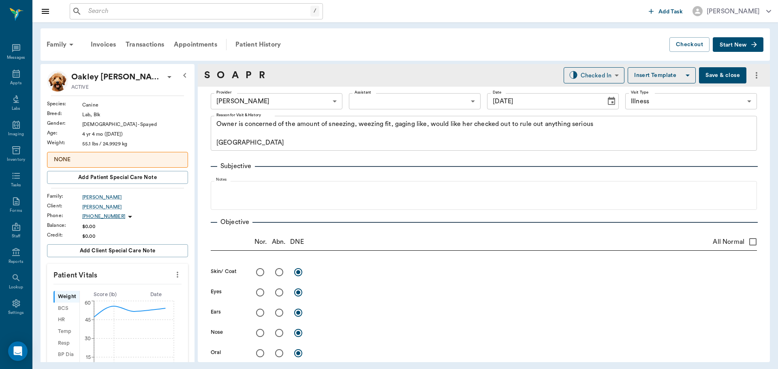
click at [173, 275] on icon "more" at bounding box center [177, 275] width 9 height 10
click at [141, 284] on li "Enter Vitals" at bounding box center [137, 288] width 81 height 15
click at [100, 294] on input "text" at bounding box center [117, 299] width 70 height 16
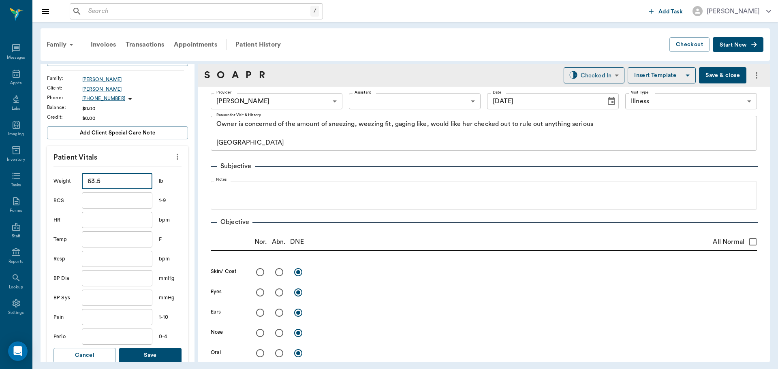
scroll to position [122, 0]
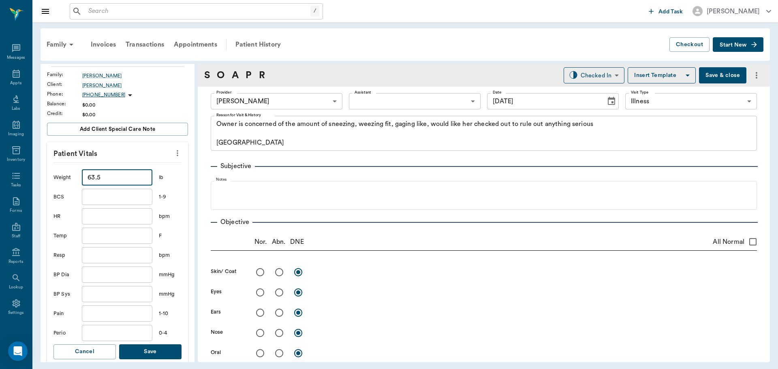
type input "63.5"
click at [156, 350] on button "Save" at bounding box center [150, 351] width 62 height 15
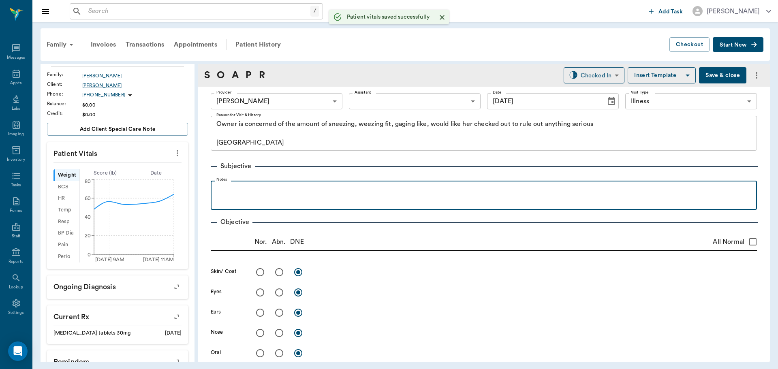
click at [341, 190] on p at bounding box center [484, 190] width 538 height 10
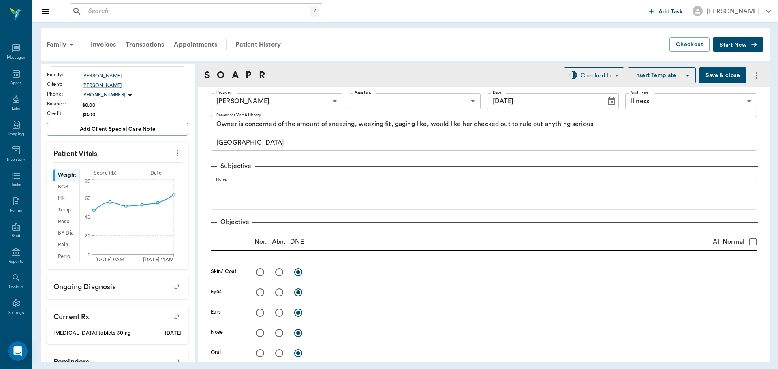
click at [363, 97] on body "/ ​ Add Task [PERSON_NAME] Nectar Messages Appts Labs Imaging Inventory Tasks F…" at bounding box center [389, 184] width 778 height 369
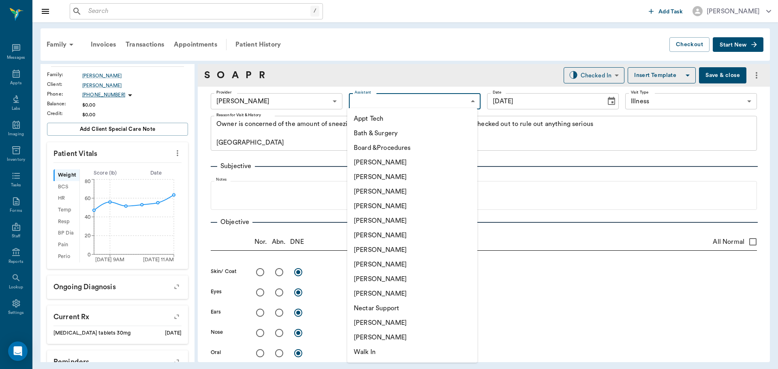
click at [373, 125] on li "Appt Tech" at bounding box center [412, 118] width 130 height 15
type input "63ec2f075fda476ae8351a4c"
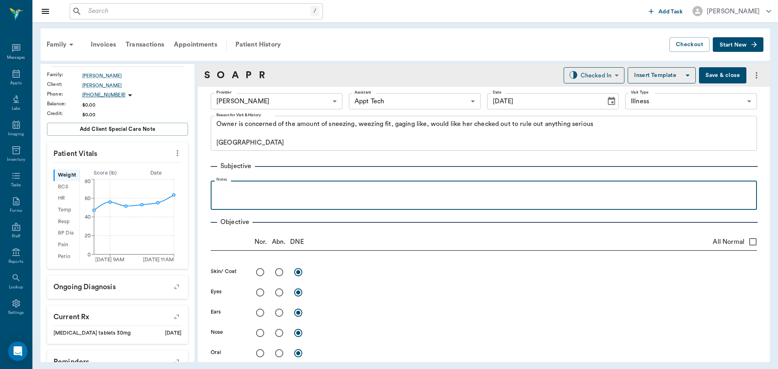
click at [301, 186] on p at bounding box center [484, 190] width 538 height 10
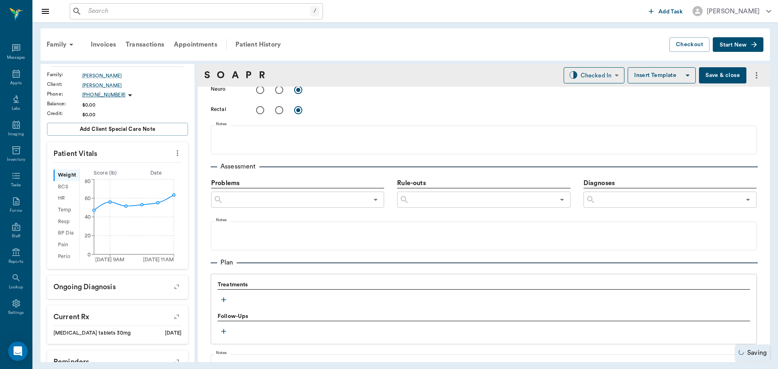
scroll to position [501, 0]
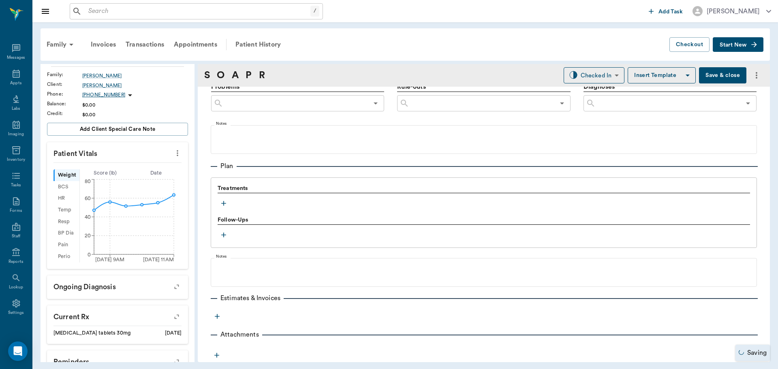
click at [226, 205] on icon "button" at bounding box center [224, 203] width 8 height 8
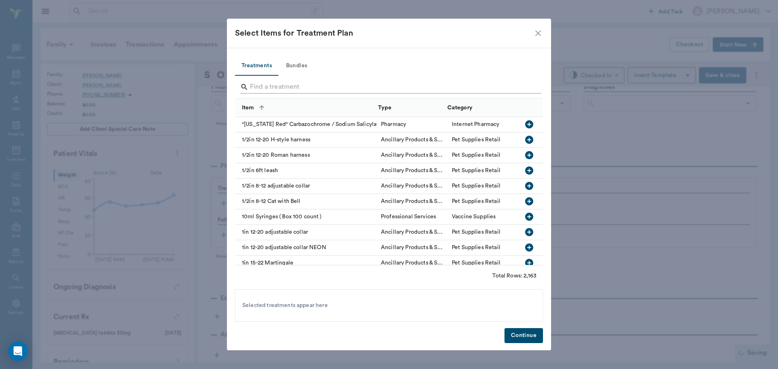
click at [276, 81] on input "Search" at bounding box center [389, 87] width 279 height 13
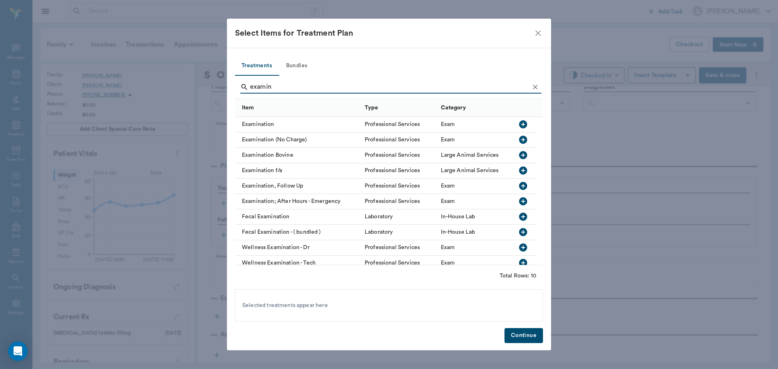
type input "examin"
click at [524, 123] on icon "button" at bounding box center [523, 124] width 8 height 8
click at [529, 338] on button "Continue" at bounding box center [523, 335] width 38 height 15
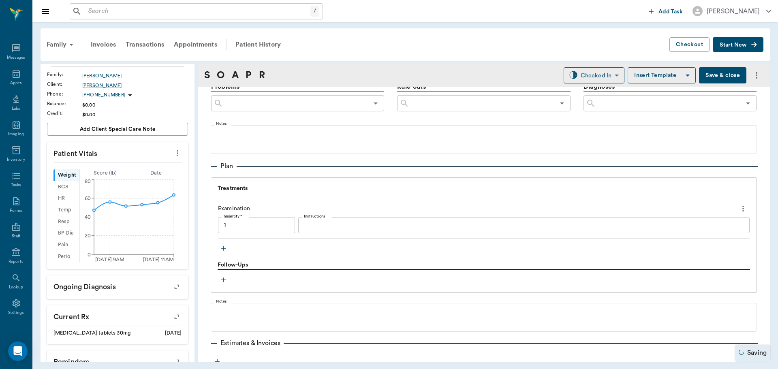
type input "1.00"
click at [173, 156] on icon "more" at bounding box center [177, 153] width 9 height 10
click at [166, 146] on div at bounding box center [389, 184] width 778 height 369
click at [173, 194] on circle at bounding box center [174, 195] width 6 height 6
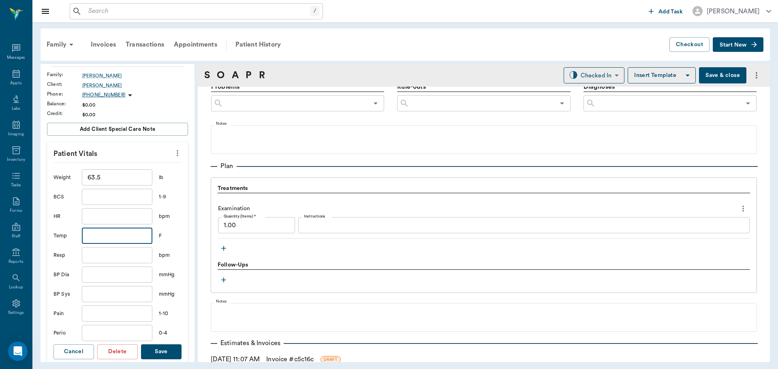
click at [101, 235] on input "text" at bounding box center [117, 236] width 70 height 16
type input "102.1"
click at [168, 353] on button "Save" at bounding box center [161, 351] width 41 height 15
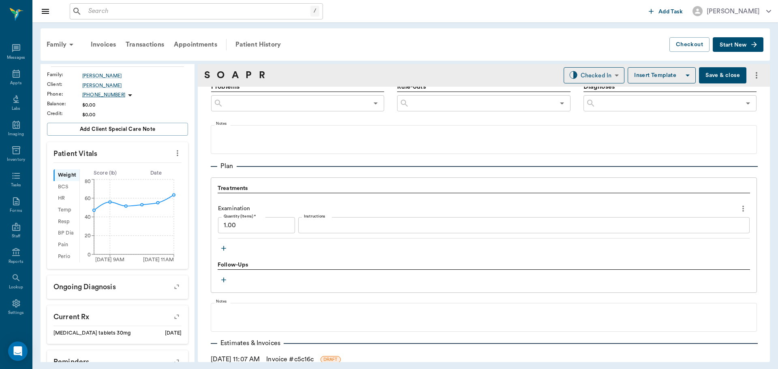
click at [227, 252] on button "button" at bounding box center [224, 248] width 12 height 12
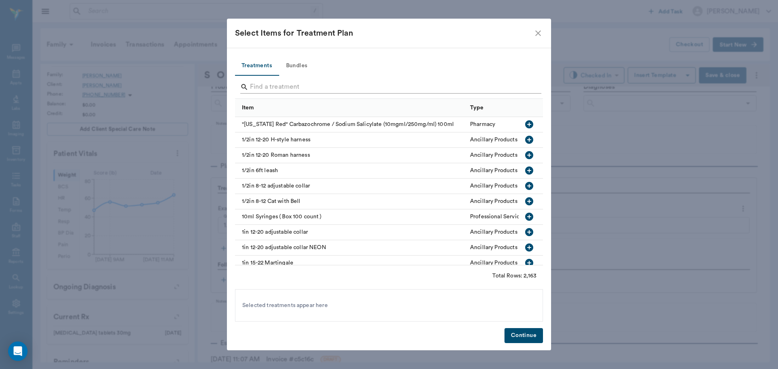
click at [278, 87] on input "Search" at bounding box center [389, 87] width 279 height 13
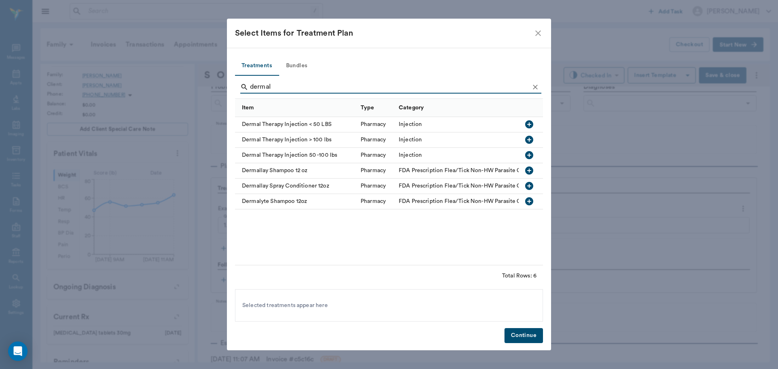
type input "dermal"
click at [528, 155] on icon "button" at bounding box center [529, 155] width 10 height 10
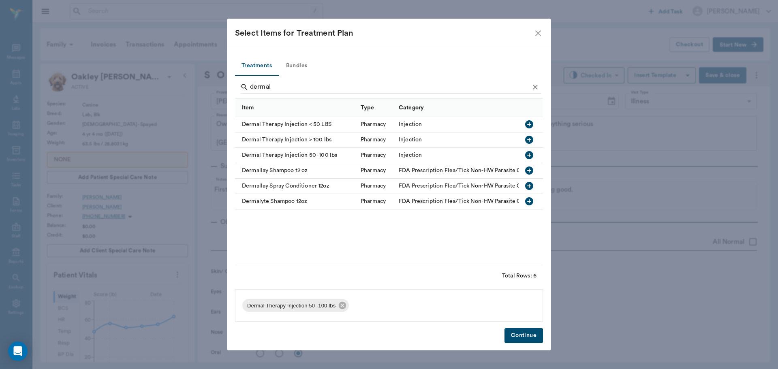
click at [527, 337] on button "Continue" at bounding box center [523, 335] width 38 height 15
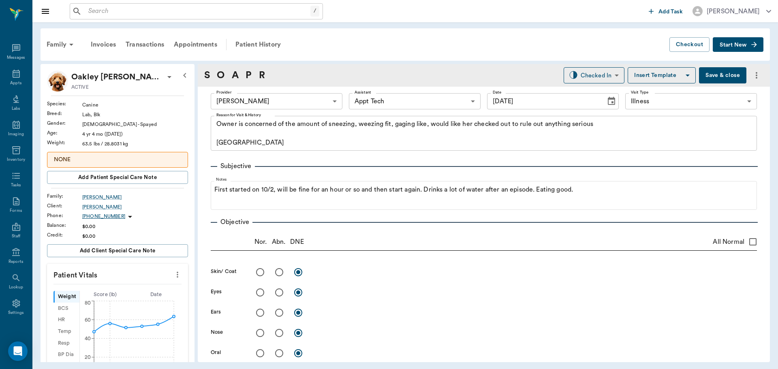
scroll to position [501, 0]
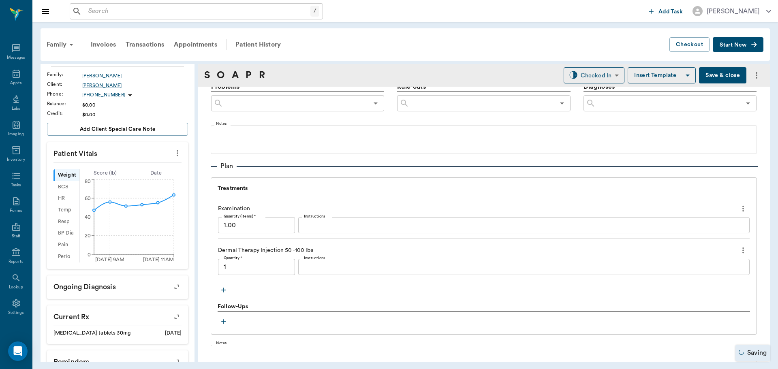
click at [348, 271] on textarea "Instructions" at bounding box center [524, 266] width 440 height 9
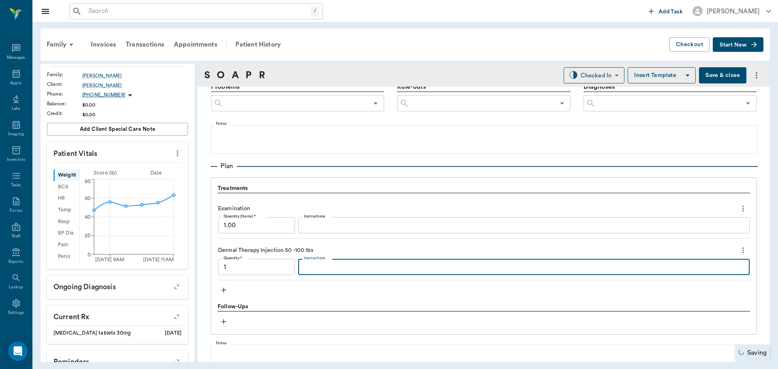
type input "1.00"
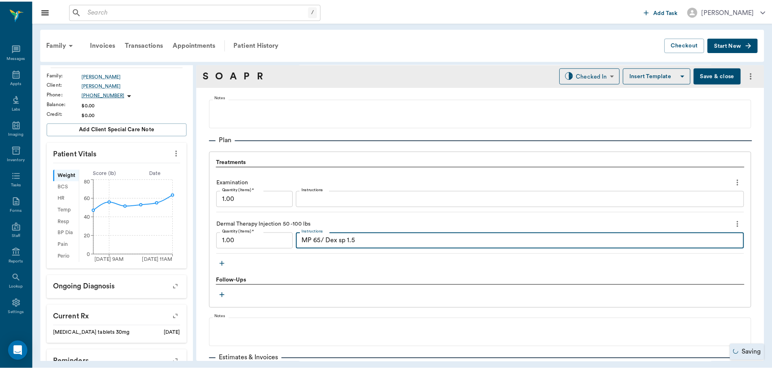
scroll to position [598, 0]
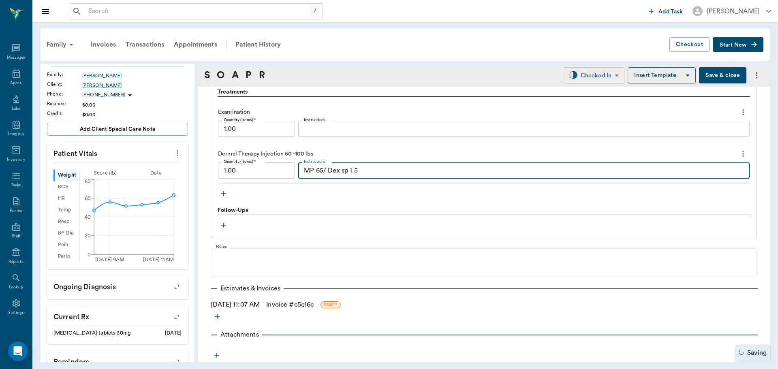
type textarea "MP 65/ Dex sp 1.5"
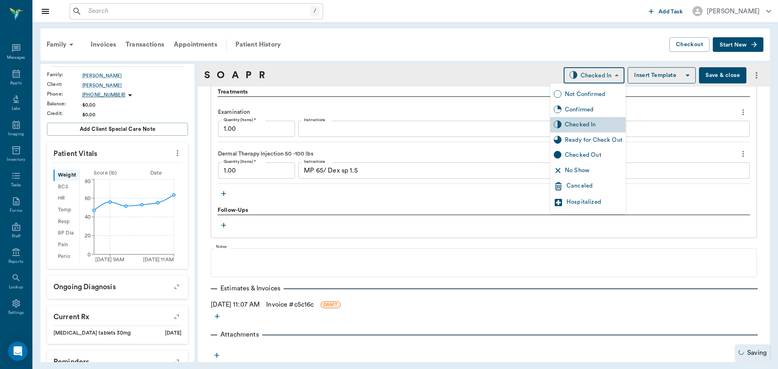
click at [595, 74] on body "/ ​ Add Task [PERSON_NAME] Nectar Messages Appts Labs Imaging Inventory Tasks F…" at bounding box center [389, 184] width 778 height 369
click at [598, 134] on div "Ready for Check Out" at bounding box center [587, 139] width 75 height 15
type input "READY_TO_CHECKOUT"
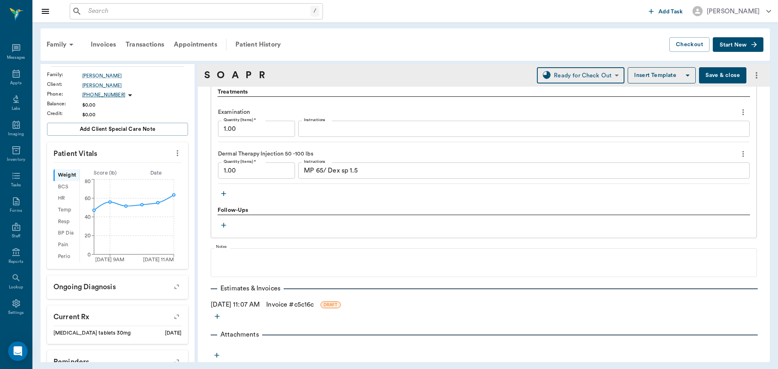
click at [298, 307] on link "Invoice # c5c16c" at bounding box center [289, 305] width 47 height 10
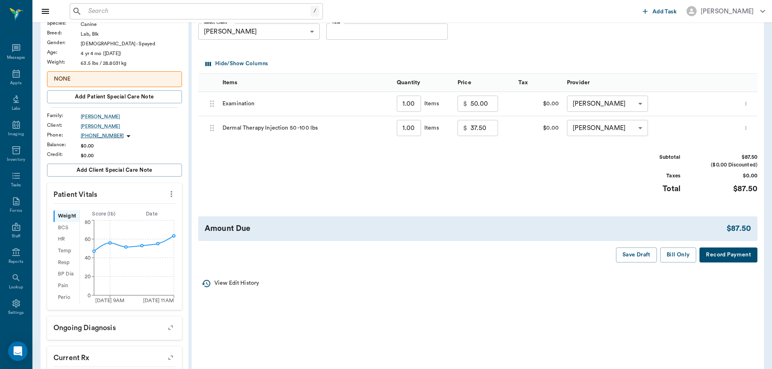
scroll to position [81, 0]
click at [671, 256] on button "Bill Only" at bounding box center [678, 254] width 36 height 15
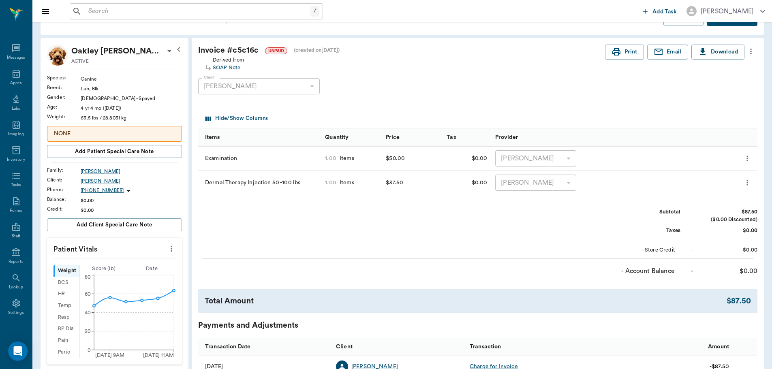
scroll to position [41, 0]
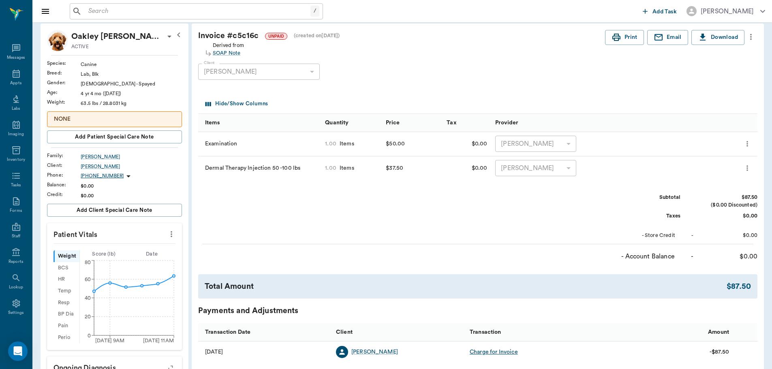
click at [747, 169] on icon "more" at bounding box center [747, 168] width 8 height 10
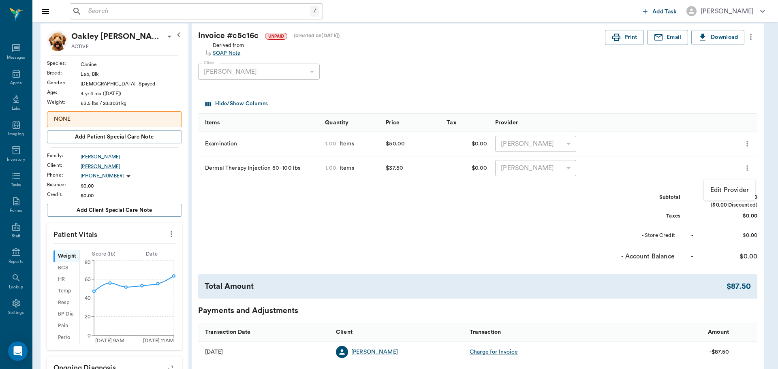
click at [756, 57] on div at bounding box center [389, 184] width 778 height 369
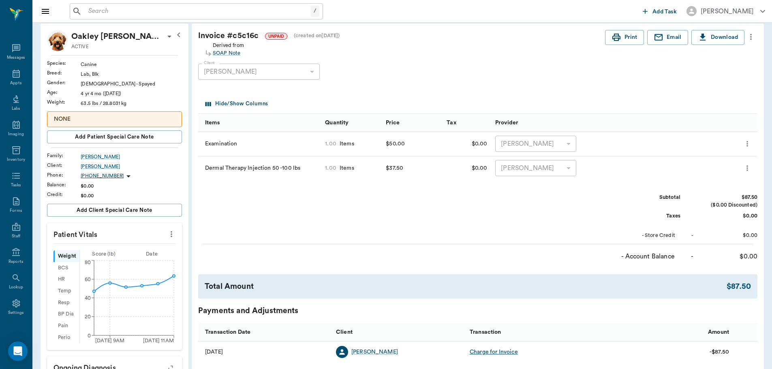
click at [749, 39] on icon "more" at bounding box center [750, 37] width 9 height 10
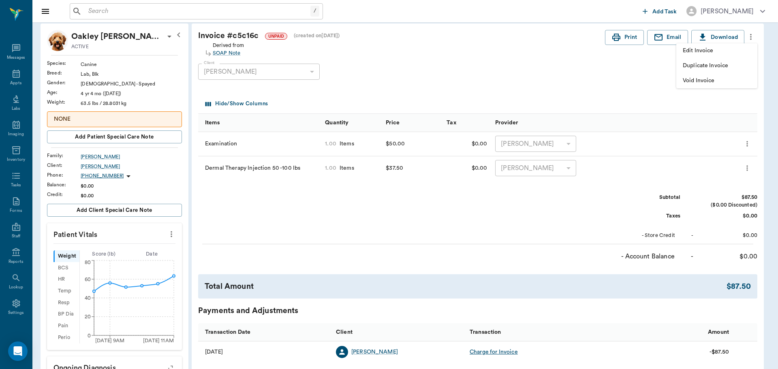
click at [716, 53] on span "Edit Invoice" at bounding box center [717, 51] width 68 height 9
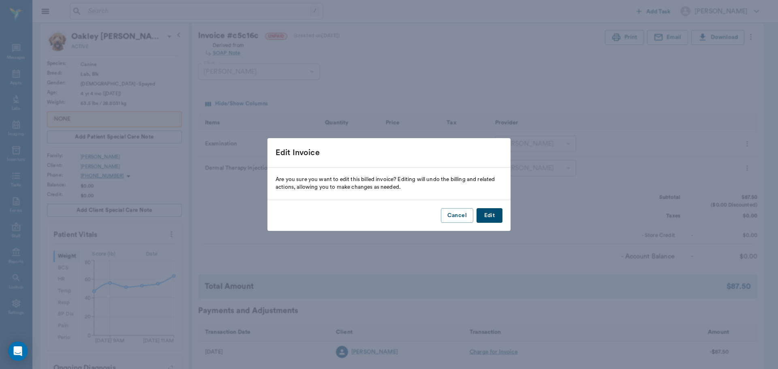
click at [495, 219] on button "Edit" at bounding box center [489, 215] width 26 height 15
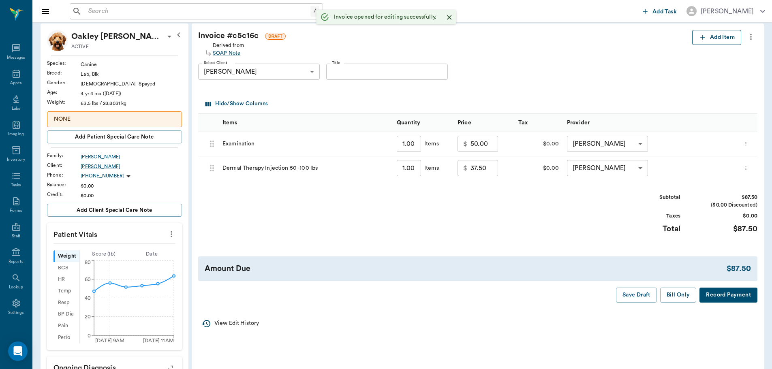
click at [703, 37] on icon "button" at bounding box center [702, 37] width 8 height 8
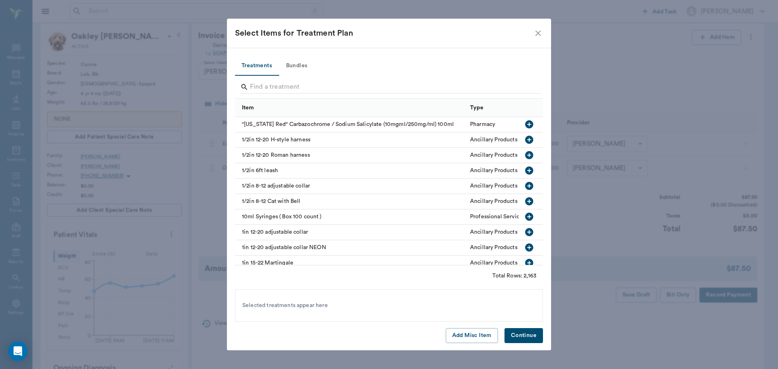
click at [533, 35] on div "Select Items for Treatment Plan" at bounding box center [384, 33] width 298 height 13
click at [535, 35] on icon "close" at bounding box center [538, 33] width 10 height 10
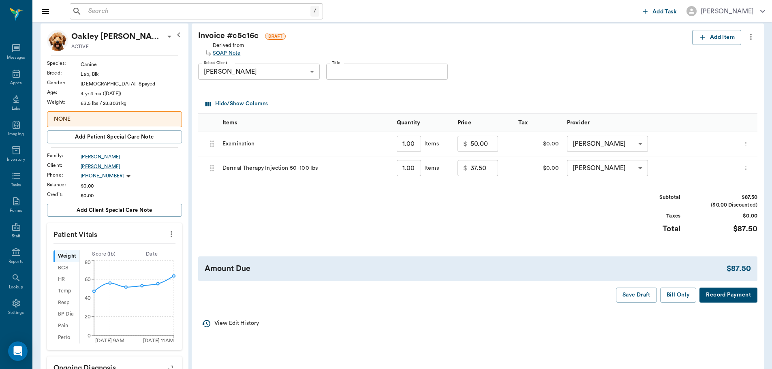
click at [745, 168] on icon "more" at bounding box center [745, 168] width 5 height 10
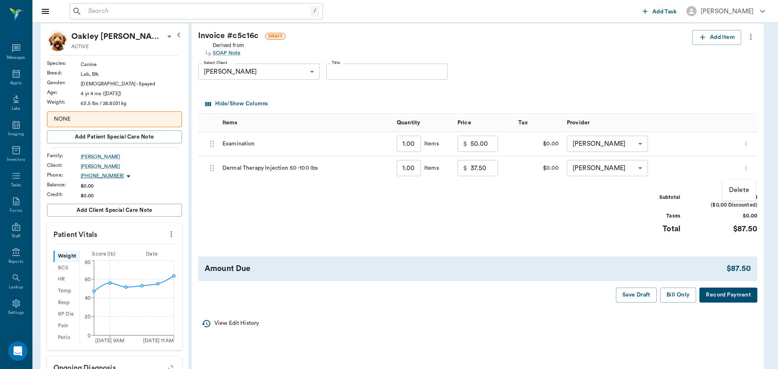
click at [734, 191] on p "Delete" at bounding box center [739, 190] width 20 height 10
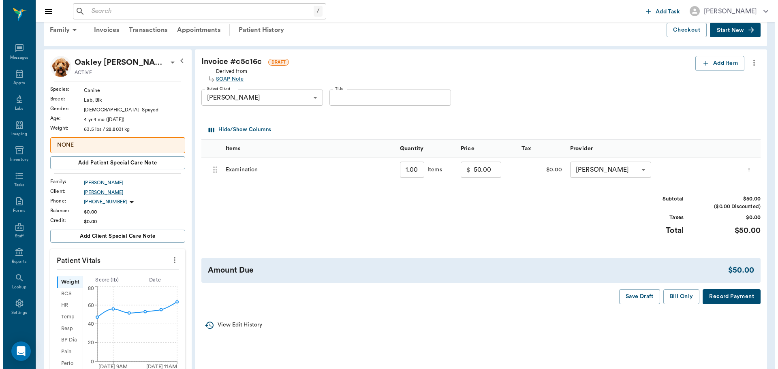
scroll to position [0, 0]
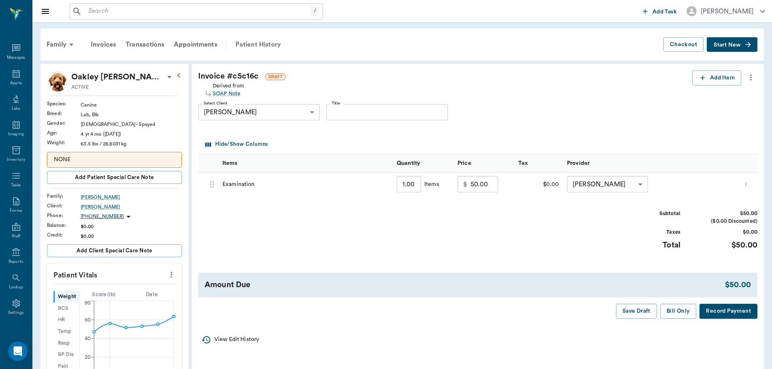
click at [256, 43] on div "Patient History" at bounding box center [257, 44] width 55 height 19
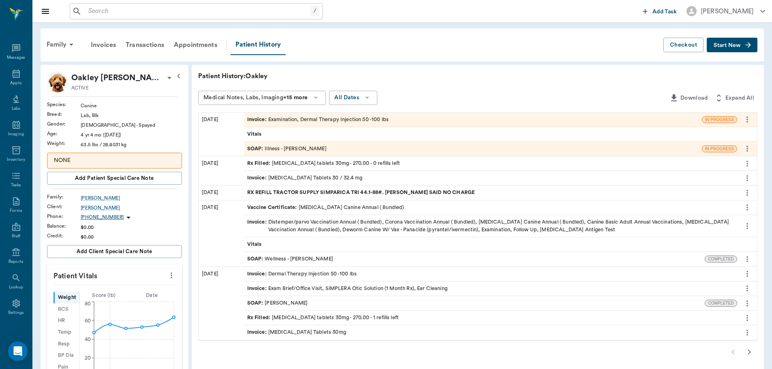
click at [300, 154] on div "SOAP : Illness - [PERSON_NAME]" at bounding box center [473, 149] width 458 height 14
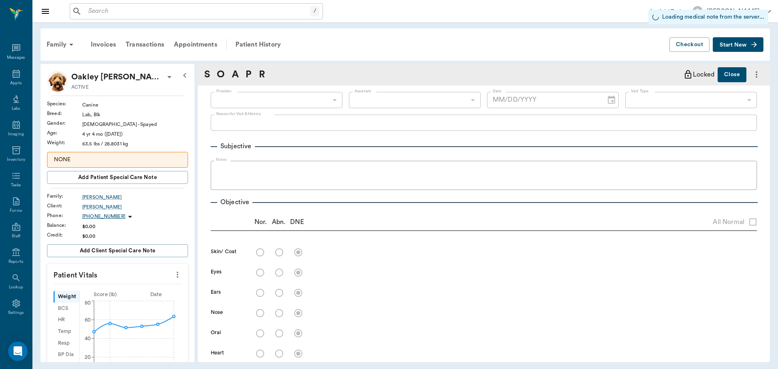
type input "63ec2f075fda476ae8351a4d"
type input "63ec2f075fda476ae8351a4c"
type input "65d2be4f46e3a538d89b8c15"
type input "[DATE]"
type textarea "Owner is concerned of the amount of sneezing, weezing fit, gaging like, would l…"
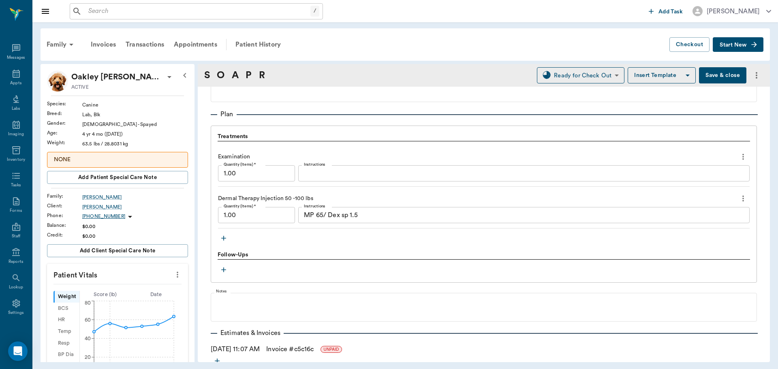
scroll to position [598, 0]
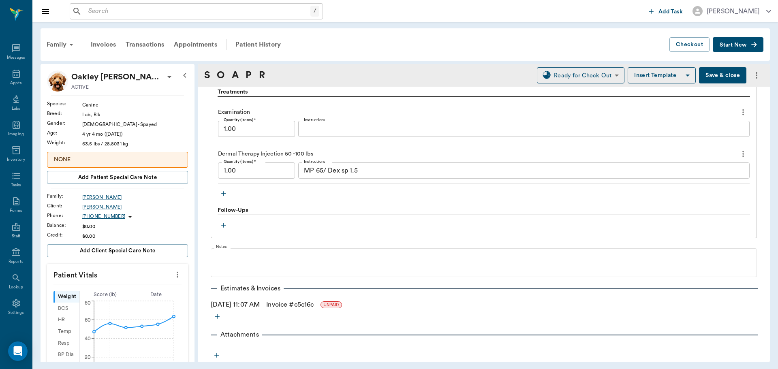
click at [738, 155] on icon "more" at bounding box center [742, 154] width 9 height 10
click at [710, 179] on span "Delete" at bounding box center [703, 183] width 68 height 9
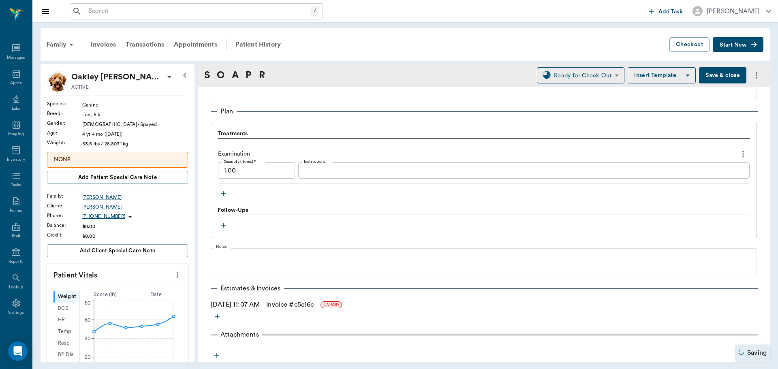
click at [222, 194] on icon "button" at bounding box center [223, 193] width 5 height 5
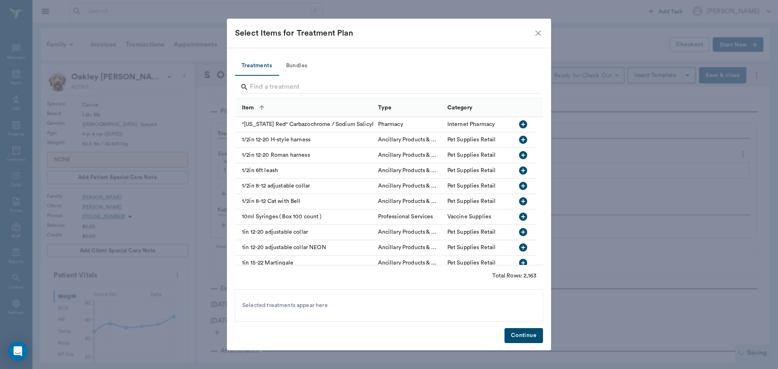
click at [269, 87] on input "Search" at bounding box center [389, 87] width 279 height 13
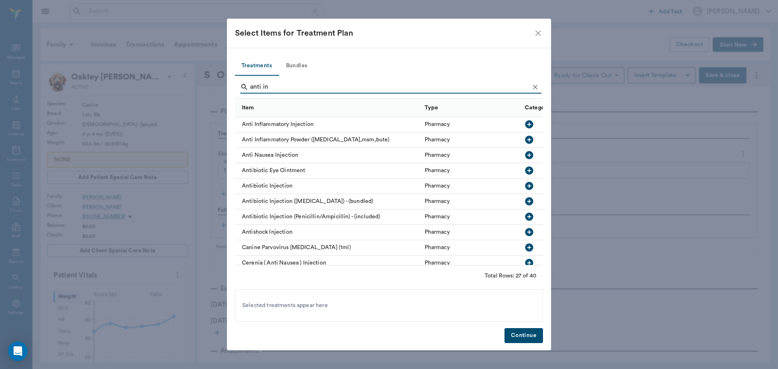
type input "anti in"
click at [525, 121] on icon "button" at bounding box center [529, 124] width 8 height 8
click at [524, 332] on button "Continue" at bounding box center [523, 335] width 38 height 15
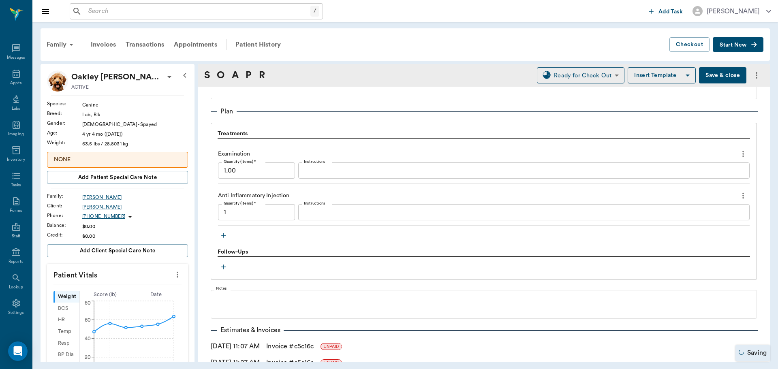
type input "1.00"
click at [326, 210] on textarea "Instructions" at bounding box center [524, 212] width 440 height 9
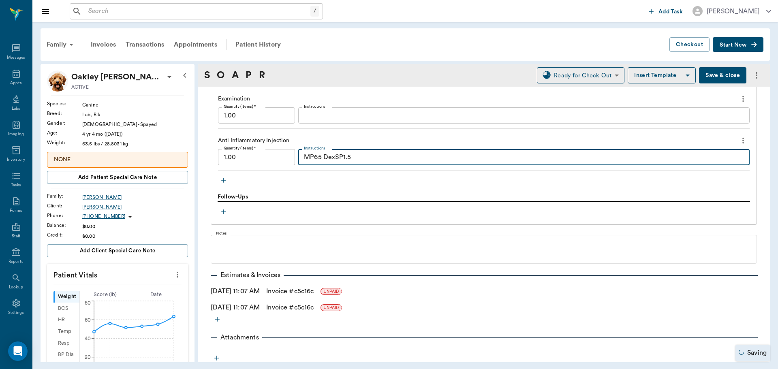
scroll to position [614, 0]
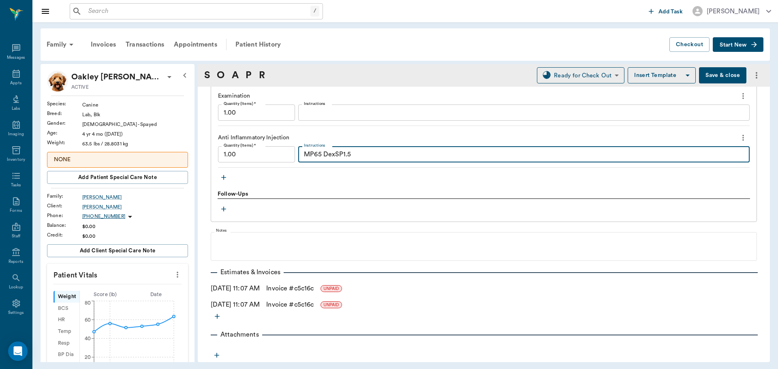
type textarea "MP65 DexSP1.5"
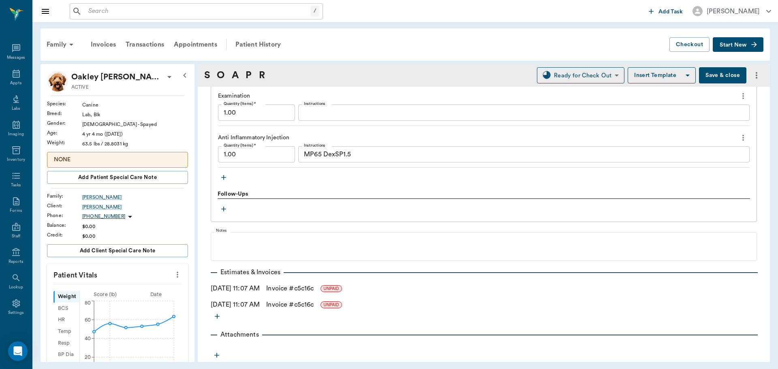
click at [294, 303] on link "Invoice # c5c16c" at bounding box center [289, 305] width 47 height 10
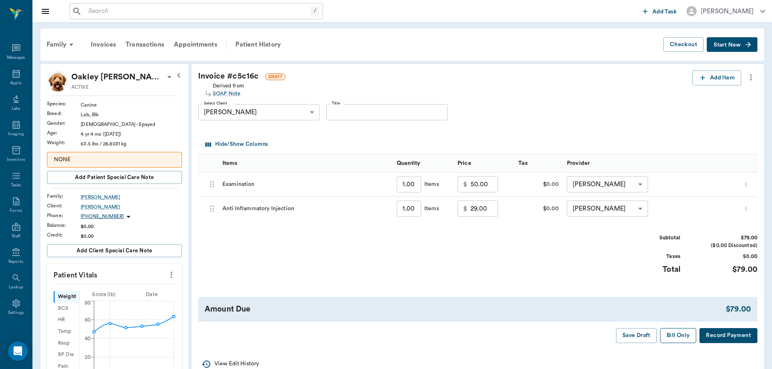
click at [678, 335] on button "Bill Only" at bounding box center [678, 335] width 36 height 15
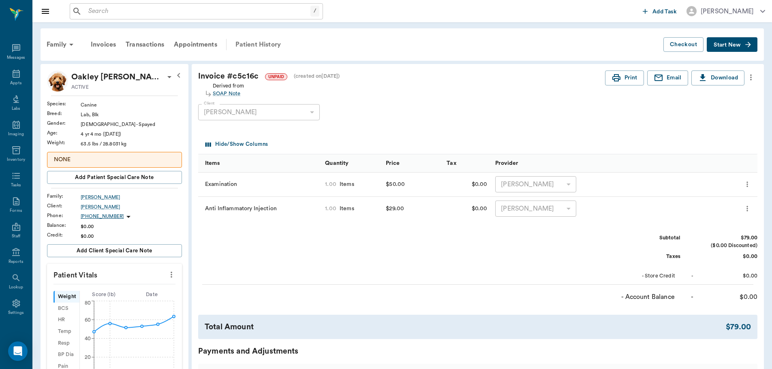
click at [245, 44] on div "Patient History" at bounding box center [257, 44] width 55 height 19
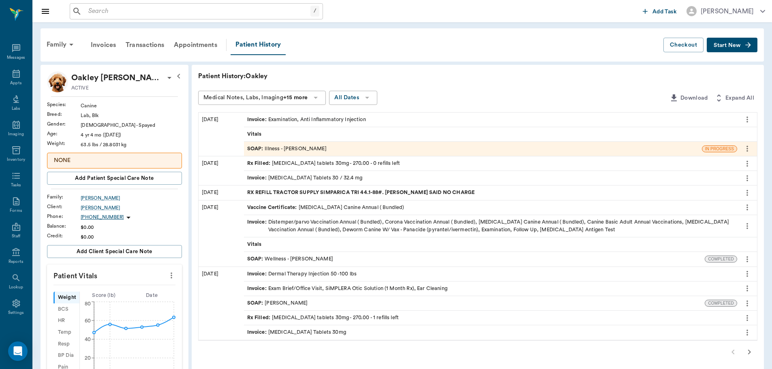
click at [276, 147] on div "SOAP : Illness - [PERSON_NAME]" at bounding box center [286, 149] width 79 height 8
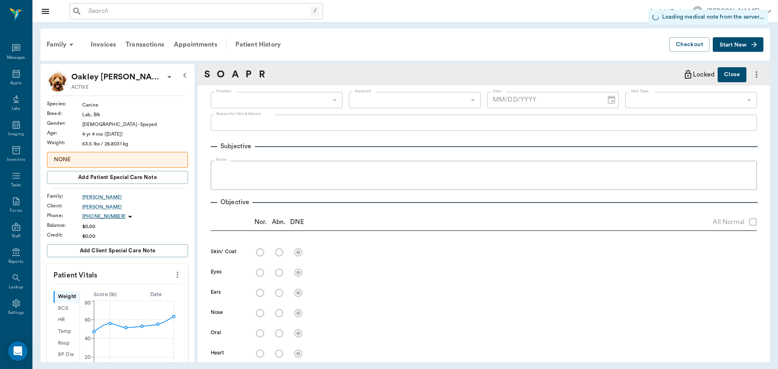
type input "63ec2f075fda476ae8351a4d"
type input "63ec2f075fda476ae8351a4c"
type input "65d2be4f46e3a538d89b8c15"
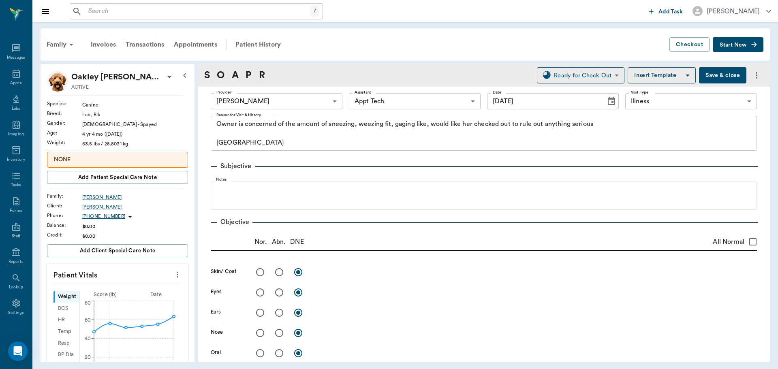
type input "[DATE]"
type textarea "Owner is concerned of the amount of sneezing, weezing fit, gaging like, would l…"
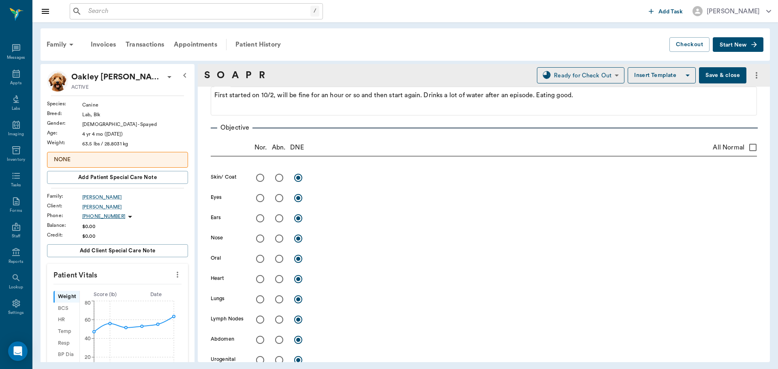
scroll to position [122, 0]
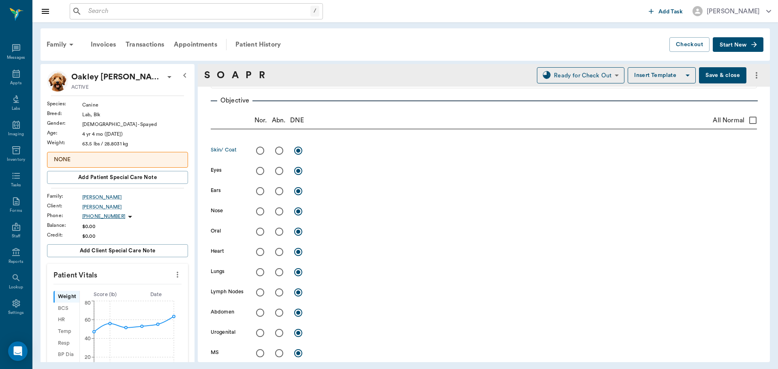
click at [258, 151] on input "radio" at bounding box center [260, 150] width 17 height 17
radio input "true"
click at [258, 172] on input "radio" at bounding box center [260, 170] width 17 height 17
radio input "true"
click at [260, 210] on input "radio" at bounding box center [260, 211] width 17 height 17
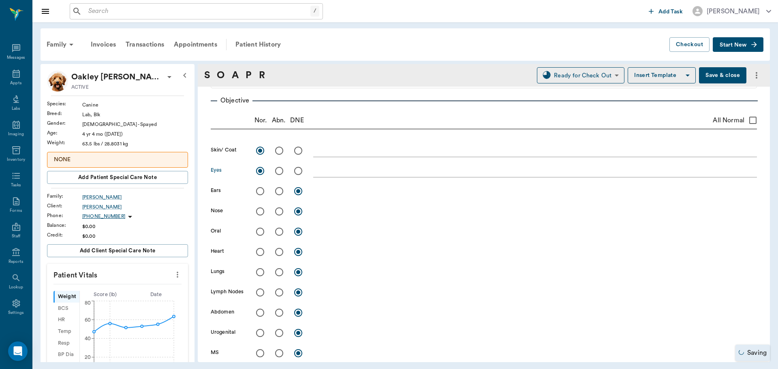
radio input "true"
click at [260, 233] on input "radio" at bounding box center [260, 231] width 17 height 17
radio input "true"
click at [258, 252] on input "radio" at bounding box center [260, 251] width 17 height 17
radio input "true"
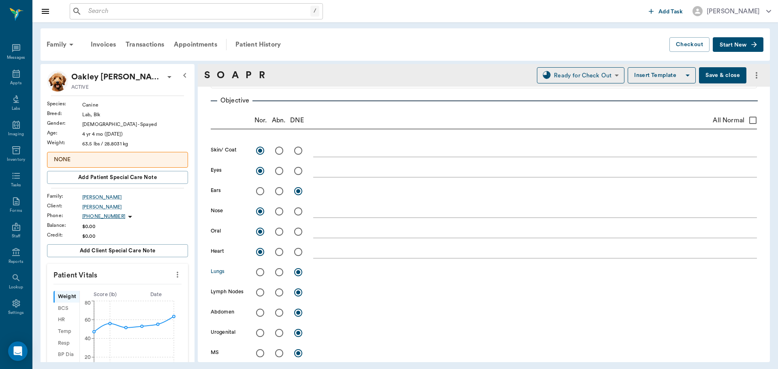
click at [258, 271] on input "radio" at bounding box center [260, 272] width 17 height 17
radio input "true"
click at [259, 291] on input "radio" at bounding box center [260, 292] width 17 height 17
radio input "true"
click at [260, 314] on input "radio" at bounding box center [260, 312] width 17 height 17
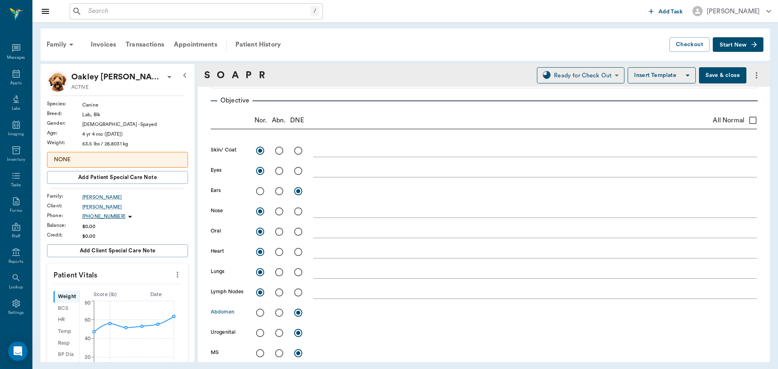
radio input "true"
drag, startPoint x: 331, startPoint y: 316, endPoint x: 318, endPoint y: 305, distance: 17.8
click at [331, 316] on textarea at bounding box center [535, 312] width 444 height 9
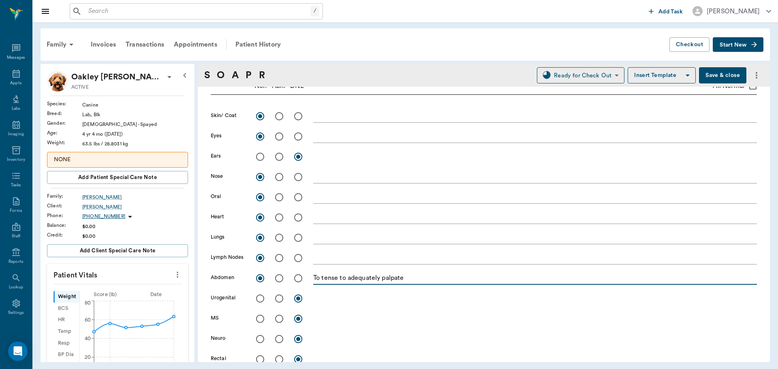
scroll to position [203, 0]
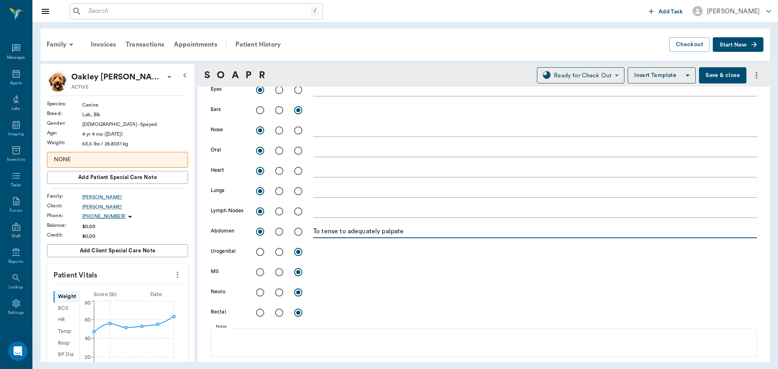
type textarea "To tense to adequately palpate"
click at [262, 269] on input "radio" at bounding box center [260, 272] width 17 height 17
radio input "true"
click at [259, 297] on input "radio" at bounding box center [260, 292] width 17 height 17
radio input "true"
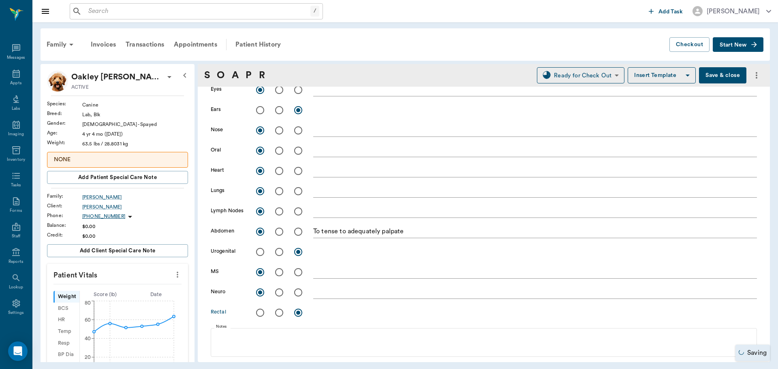
click at [258, 314] on input "radio" at bounding box center [260, 312] width 17 height 17
radio input "true"
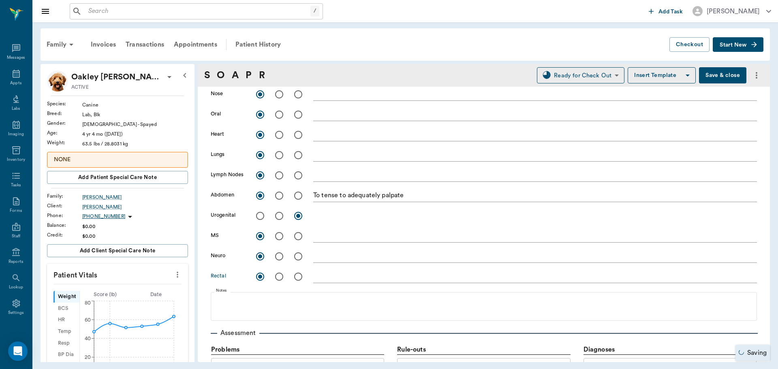
scroll to position [405, 0]
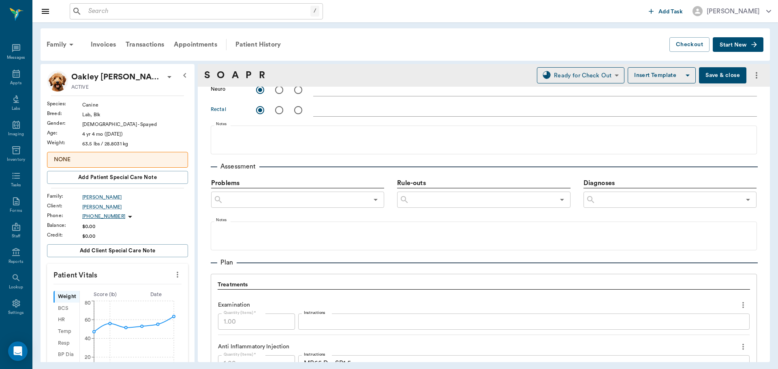
click at [601, 201] on input "text" at bounding box center [667, 199] width 145 height 11
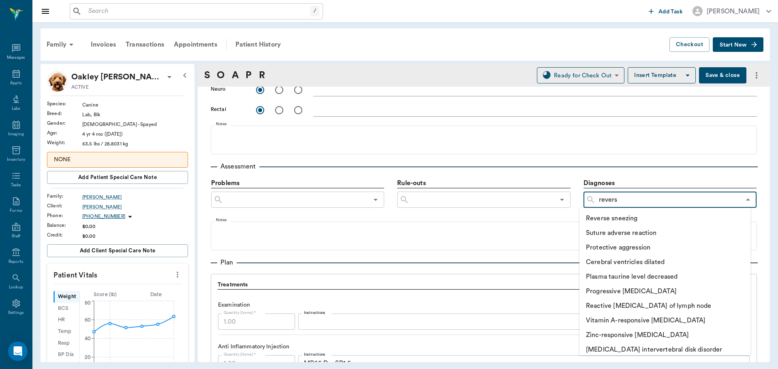
type input "reverse"
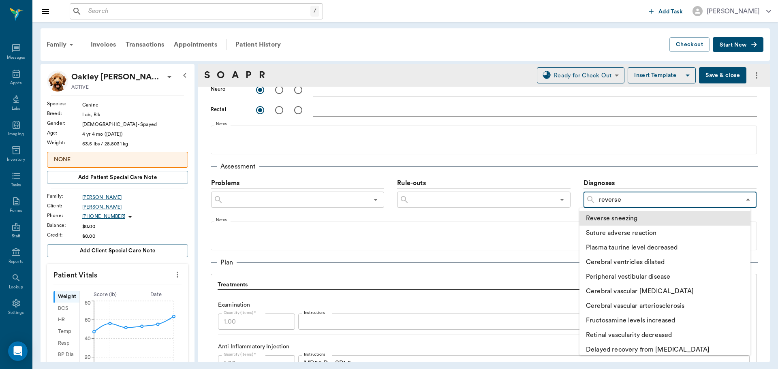
click at [638, 220] on li "Reverse sneezing" at bounding box center [664, 218] width 171 height 15
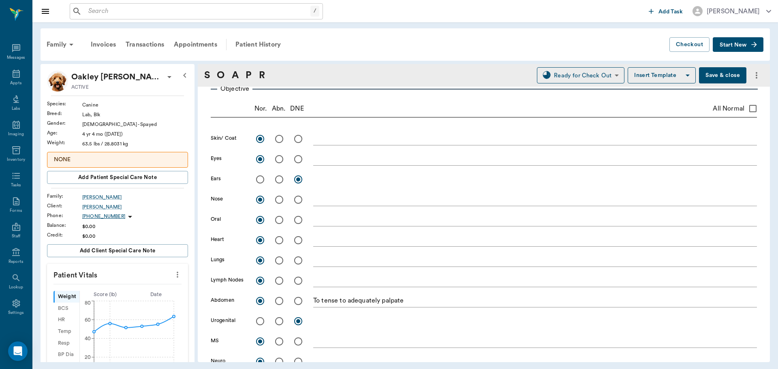
scroll to position [0, 0]
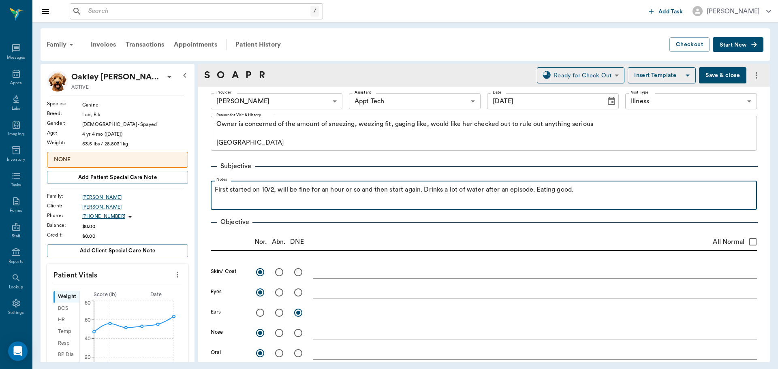
click at [588, 193] on p "First started on 10/2, will be fine for an hour or so and then start again. Dri…" at bounding box center [484, 190] width 538 height 10
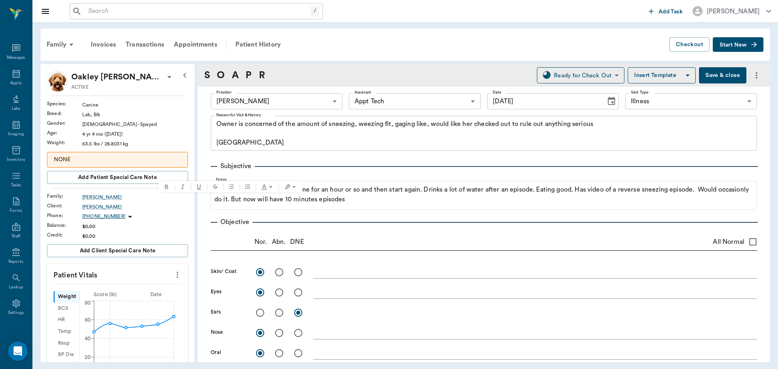
drag, startPoint x: 229, startPoint y: 202, endPoint x: 218, endPoint y: 221, distance: 21.4
click at [218, 221] on p "Objective" at bounding box center [234, 222] width 35 height 10
drag, startPoint x: 229, startPoint y: 203, endPoint x: 214, endPoint y: 245, distance: 44.5
click at [214, 245] on div "Nor. Abn. DNE All Normal" at bounding box center [484, 241] width 546 height 17
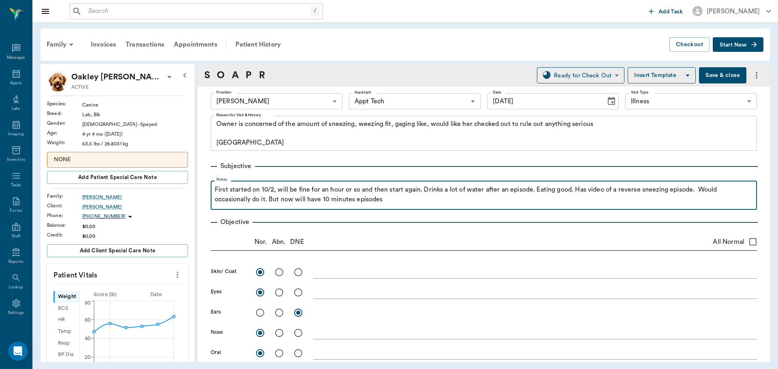
click at [386, 201] on p "First started on 10/2, will be fine for an hour or so and then start again. Dri…" at bounding box center [484, 194] width 538 height 19
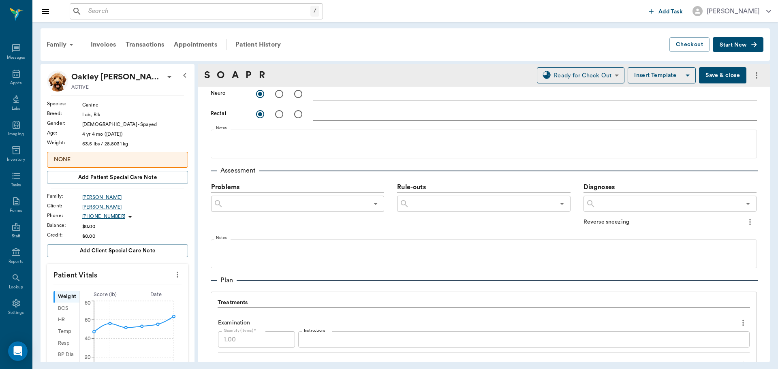
scroll to position [446, 0]
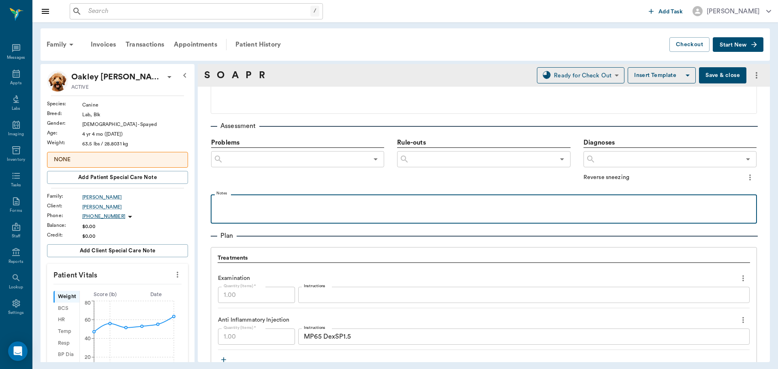
click at [262, 202] on p at bounding box center [484, 203] width 538 height 10
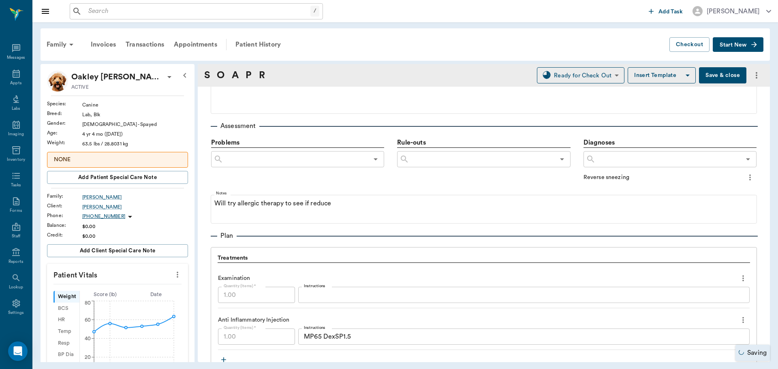
click at [710, 75] on button "Save & close" at bounding box center [722, 75] width 47 height 16
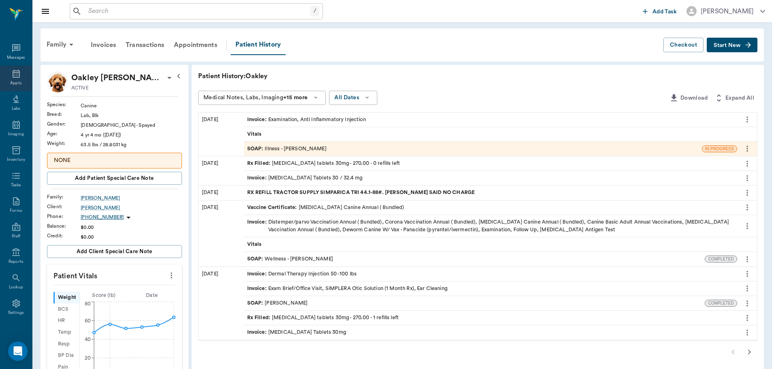
click at [12, 81] on div "Appts" at bounding box center [15, 83] width 11 height 6
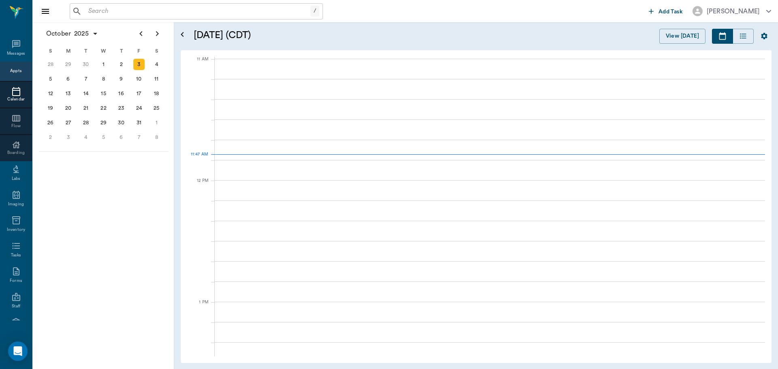
scroll to position [365, 0]
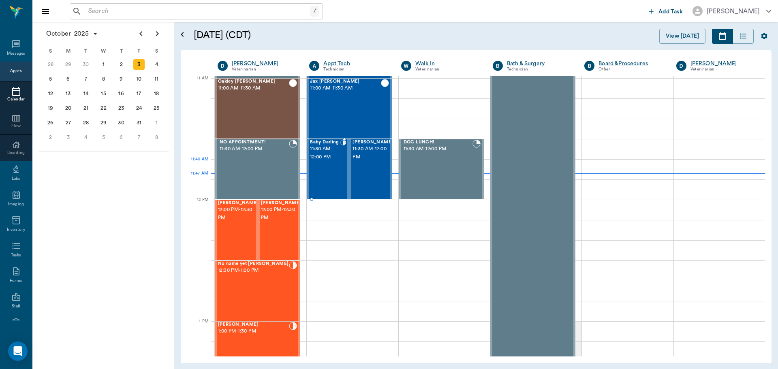
click at [331, 175] on div "Baby Darling 11:30 AM - 12:00 PM" at bounding box center [325, 169] width 30 height 59
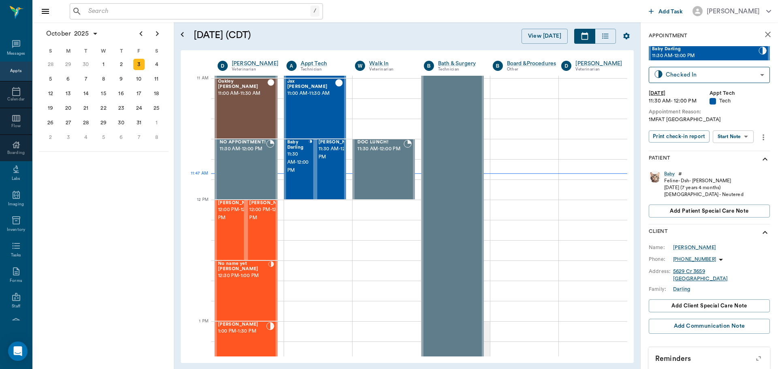
click at [743, 136] on body "/ ​ Add Task [PERSON_NAME] Nectar Messages Appts Calendar Flow Boarding Labs Im…" at bounding box center [389, 184] width 778 height 369
click at [740, 155] on li "Start SOAP" at bounding box center [733, 152] width 56 height 13
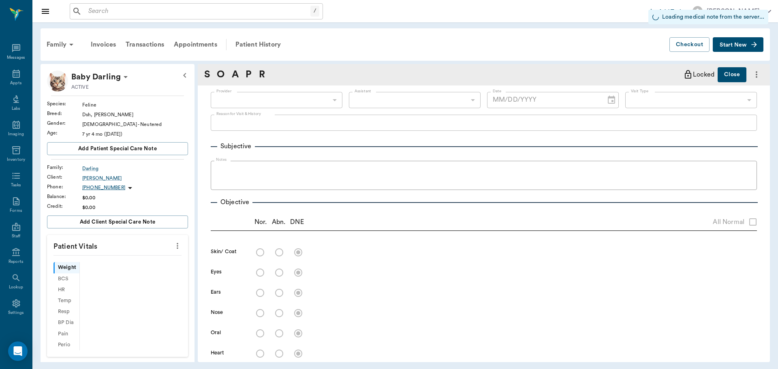
type input "63ec2f075fda476ae8351a4c"
type input "65d2be4f46e3a538d89b8c1a"
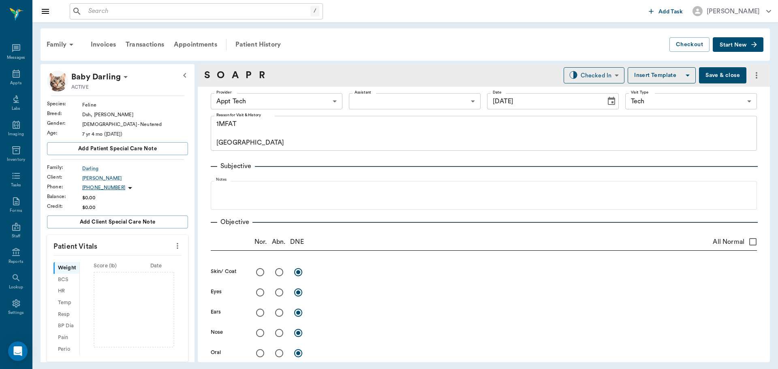
type input "[DATE]"
type textarea "1MFAT [GEOGRAPHIC_DATA]"
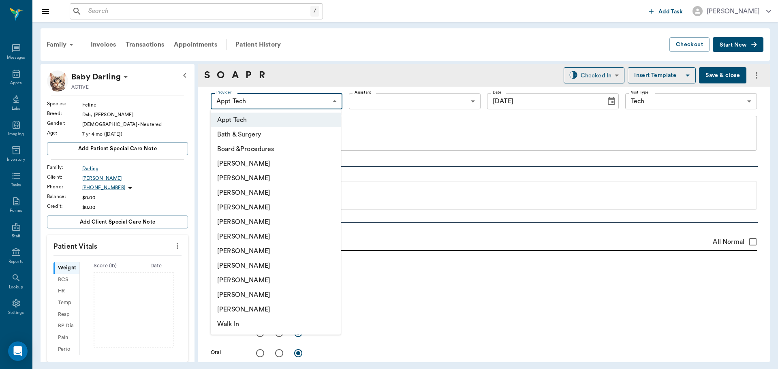
click at [324, 102] on body "/ ​ Add Task [PERSON_NAME] Nectar Messages Appts Labs Imaging Inventory Tasks F…" at bounding box center [389, 184] width 778 height 369
click at [265, 196] on li "[PERSON_NAME]" at bounding box center [276, 193] width 130 height 15
type input "642ef10e332a41444de2bad1"
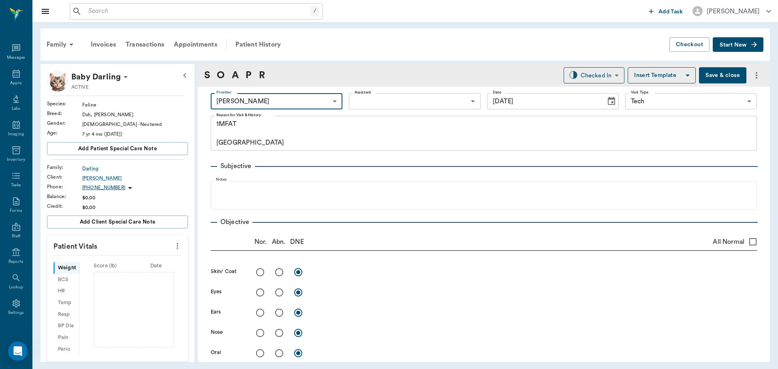
click at [388, 106] on body "/ ​ Add Task [PERSON_NAME] Nectar Messages Appts Labs Imaging Inventory Tasks F…" at bounding box center [389, 184] width 778 height 369
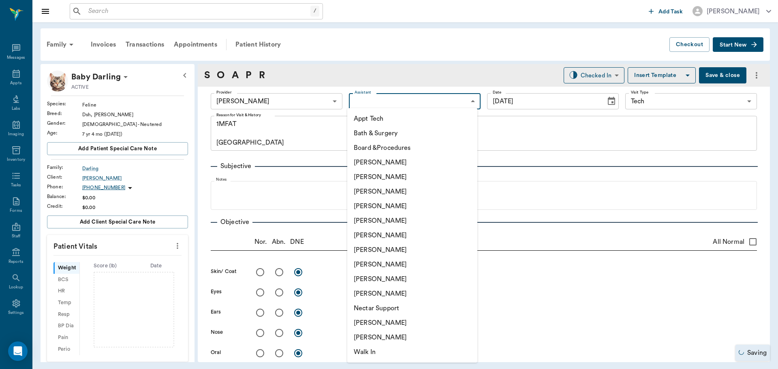
click at [401, 319] on li "[PERSON_NAME]" at bounding box center [412, 323] width 130 height 15
type input "6740bf97de10e07744acf1eb"
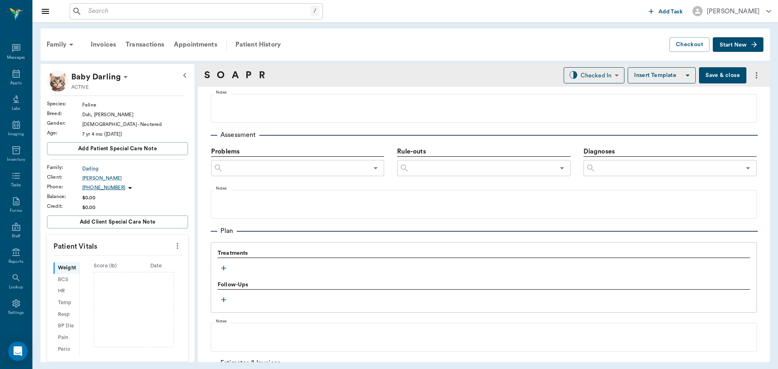
scroll to position [446, 0]
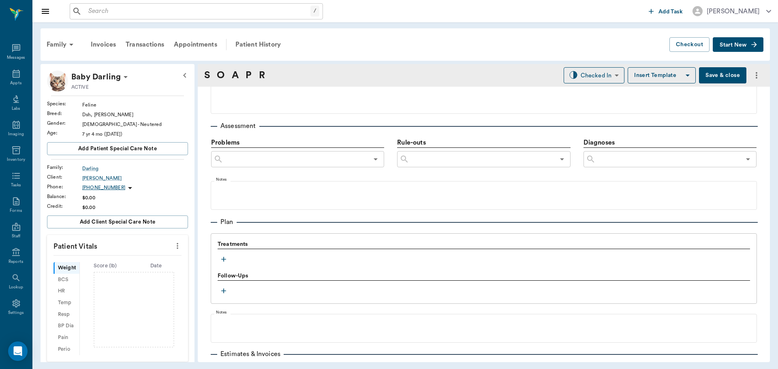
click at [223, 258] on icon "button" at bounding box center [224, 259] width 8 height 8
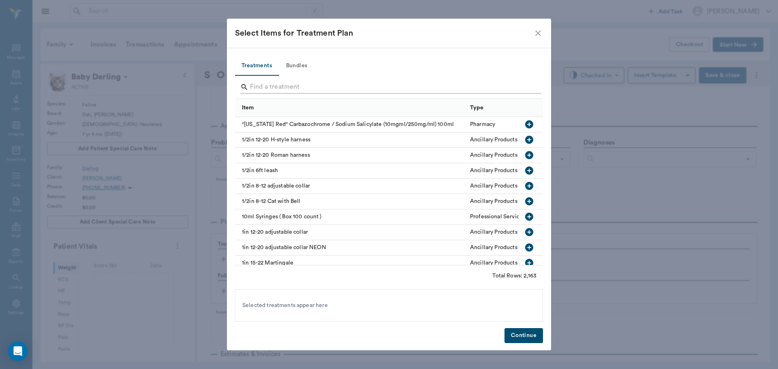
click at [271, 86] on input "Search" at bounding box center [389, 87] width 279 height 13
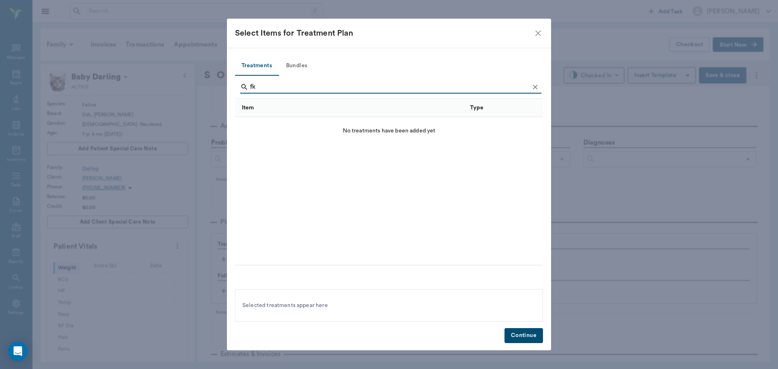
type input "f"
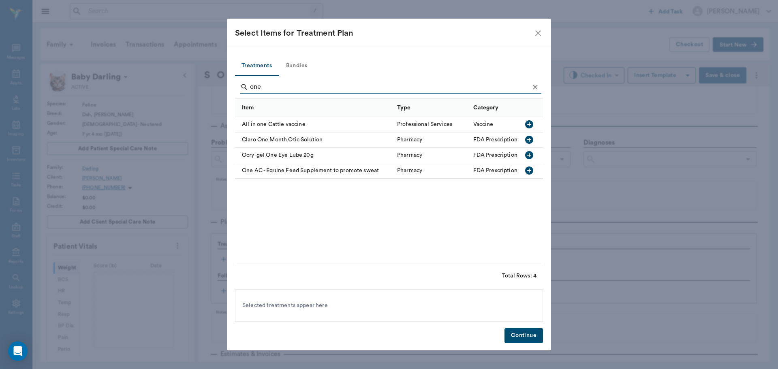
drag, startPoint x: 271, startPoint y: 86, endPoint x: 0, endPoint y: 52, distance: 273.1
click at [0, 52] on div "Select Items for Treatment Plan Treatments Bundles one Item Type Category All i…" at bounding box center [389, 184] width 778 height 369
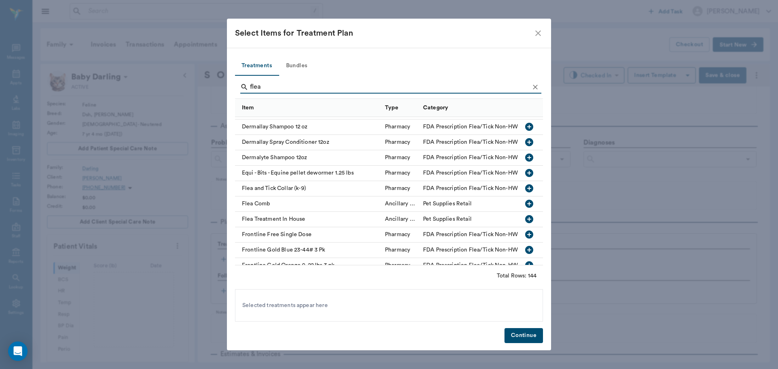
scroll to position [729, 0]
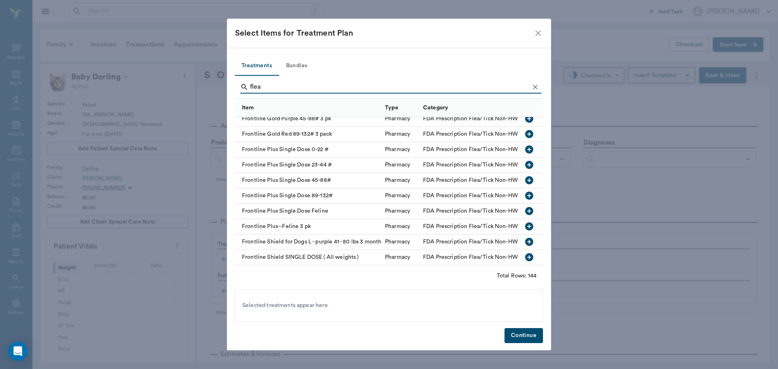
drag, startPoint x: 271, startPoint y: 87, endPoint x: 198, endPoint y: 87, distance: 72.9
click at [198, 87] on div "Select Items for Treatment Plan Treatments Bundles flea Item Type Category Fron…" at bounding box center [389, 184] width 778 height 369
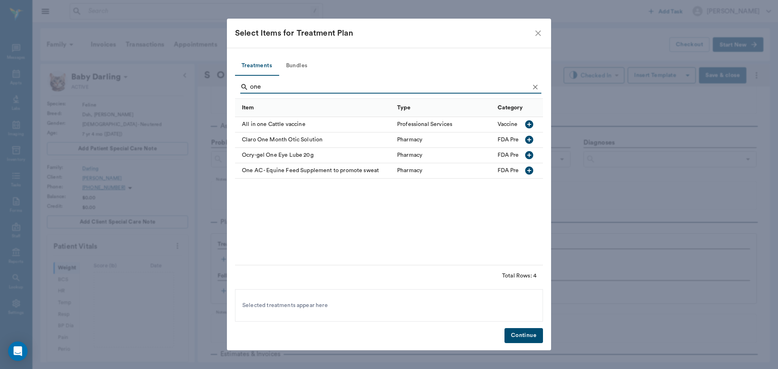
scroll to position [0, 0]
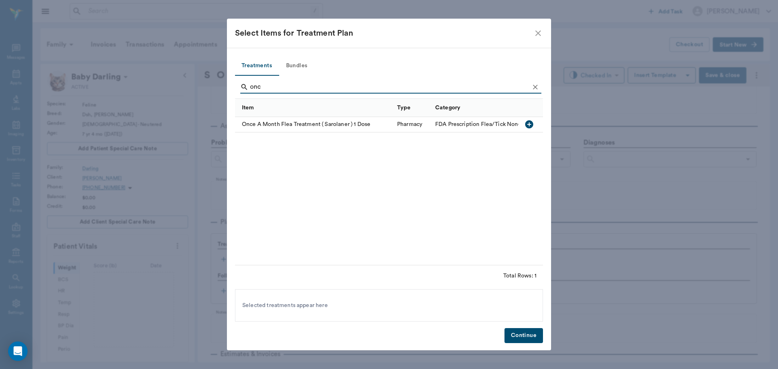
type input "onc"
click at [531, 123] on icon "button" at bounding box center [529, 124] width 8 height 8
click at [527, 333] on button "Continue" at bounding box center [523, 335] width 38 height 15
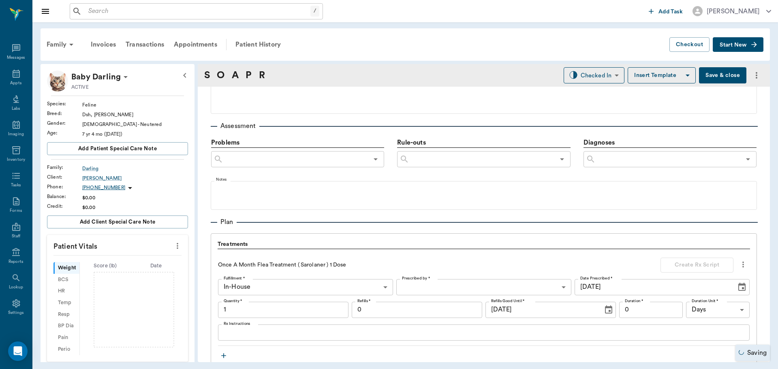
type input "1.00"
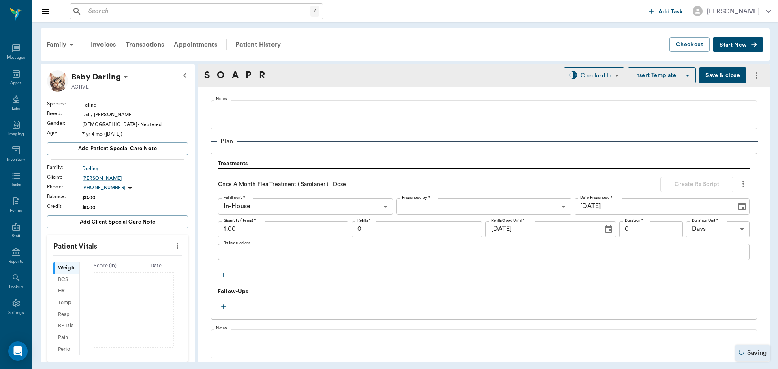
scroll to position [527, 0]
click at [725, 75] on button "Save & close" at bounding box center [722, 75] width 47 height 16
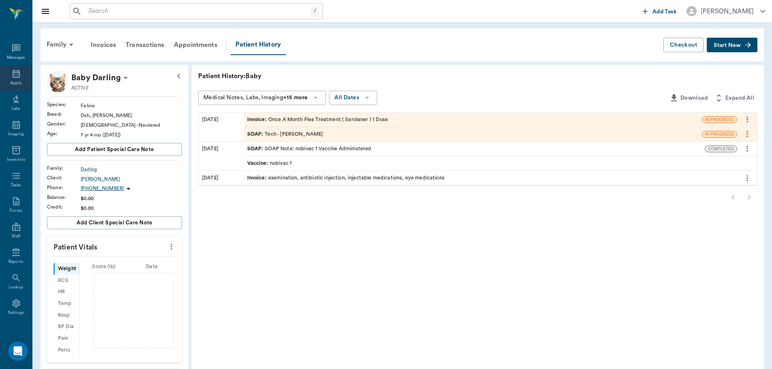
click at [13, 73] on icon at bounding box center [16, 74] width 10 height 10
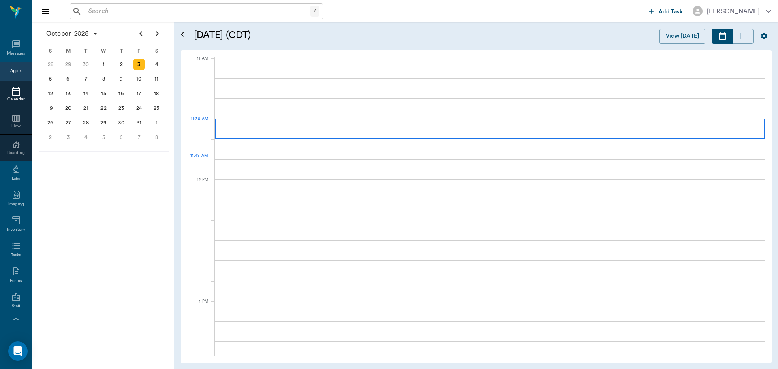
scroll to position [366, 0]
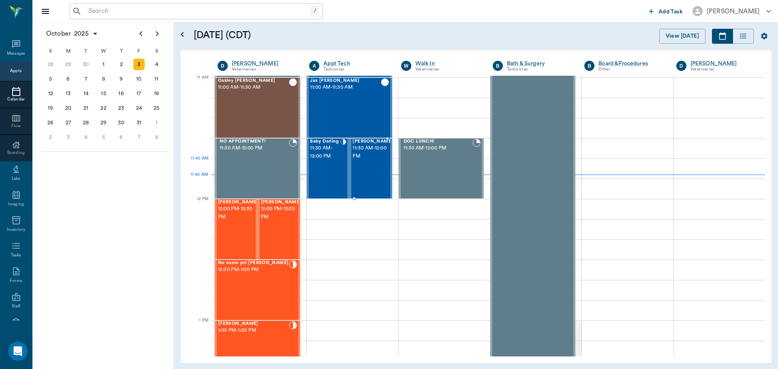
click at [372, 171] on div "[PERSON_NAME] 11:30 AM - 12:00 PM" at bounding box center [372, 168] width 41 height 59
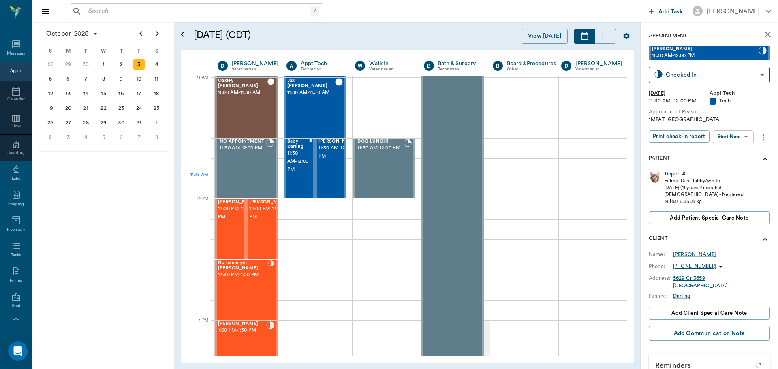
click at [744, 134] on body "/ ​ Add Task [PERSON_NAME] Nectar Messages Appts Calendar Flow Boarding Labs Im…" at bounding box center [389, 184] width 778 height 369
click at [740, 154] on li "Start SOAP" at bounding box center [733, 152] width 56 height 13
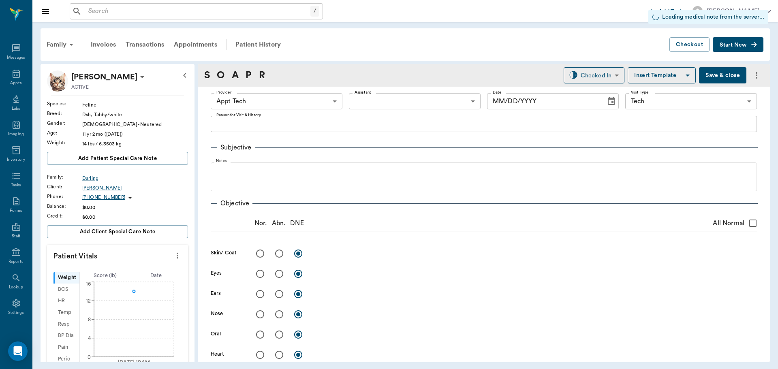
type input "63ec2f075fda476ae8351a4c"
type input "65d2be4f46e3a538d89b8c1a"
type input "[DATE]"
type textarea "1MFAT [GEOGRAPHIC_DATA]"
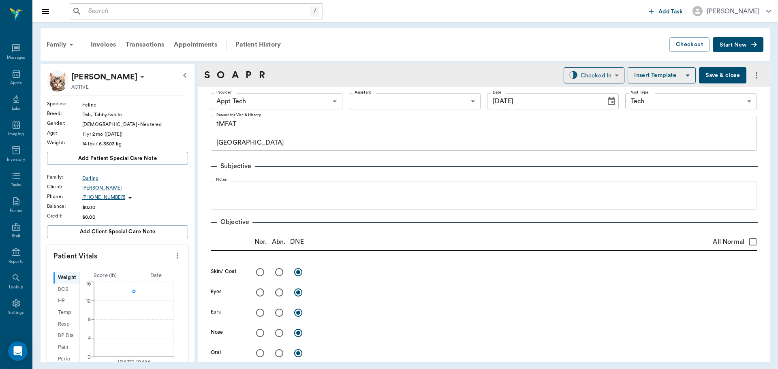
click at [308, 102] on body "/ ​ Add Task [PERSON_NAME] Nectar Messages Appts Labs Imaging Inventory Tasks F…" at bounding box center [389, 184] width 778 height 369
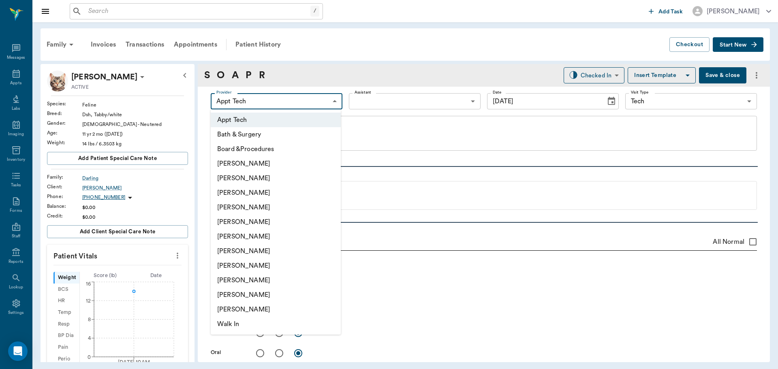
click at [279, 189] on li "[PERSON_NAME]" at bounding box center [276, 193] width 130 height 15
type input "642ef10e332a41444de2bad1"
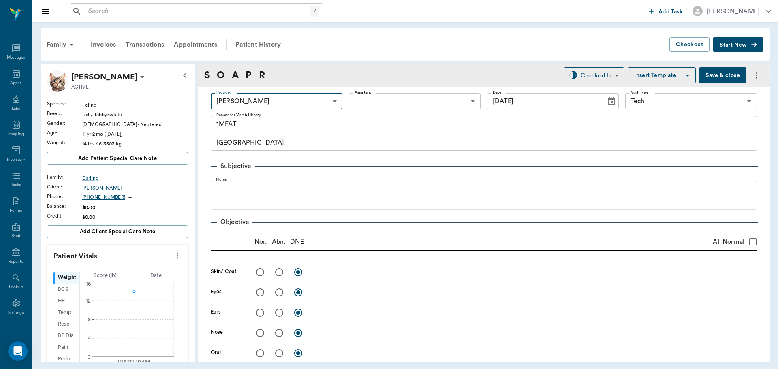
click at [432, 99] on body "/ ​ Add Task [PERSON_NAME] Nectar Messages Appts Labs Imaging Inventory Tasks F…" at bounding box center [389, 184] width 778 height 369
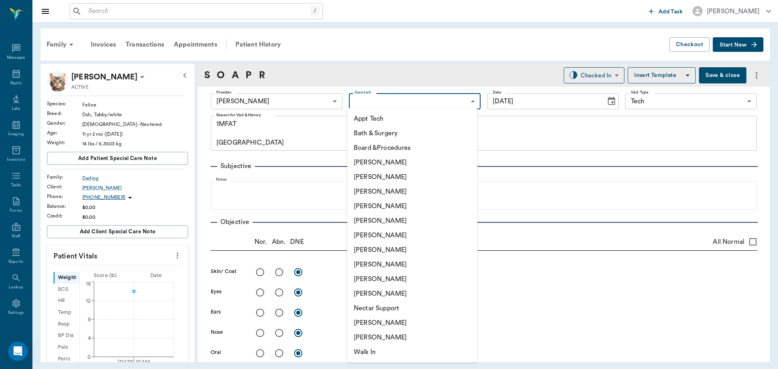
click at [411, 322] on li "[PERSON_NAME]" at bounding box center [412, 323] width 130 height 15
type input "6740bf97de10e07744acf1eb"
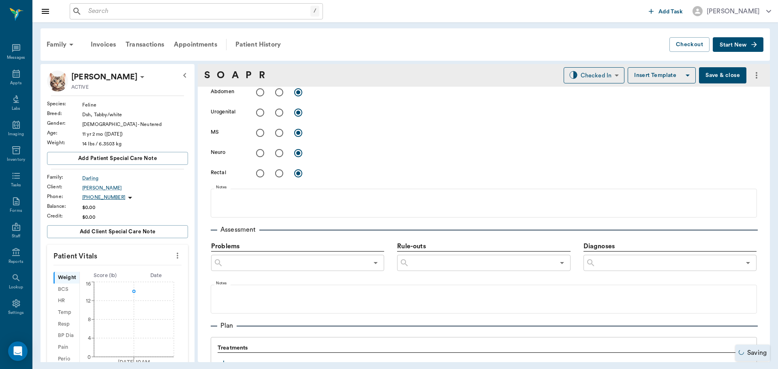
scroll to position [405, 0]
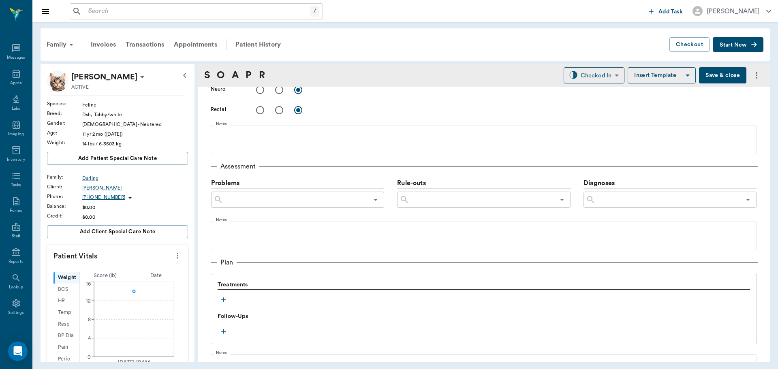
click at [224, 301] on icon "button" at bounding box center [224, 300] width 8 height 8
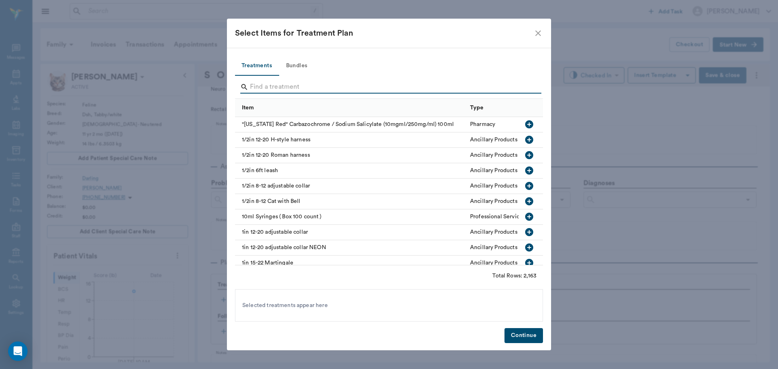
click at [263, 82] on input "Search" at bounding box center [389, 87] width 279 height 13
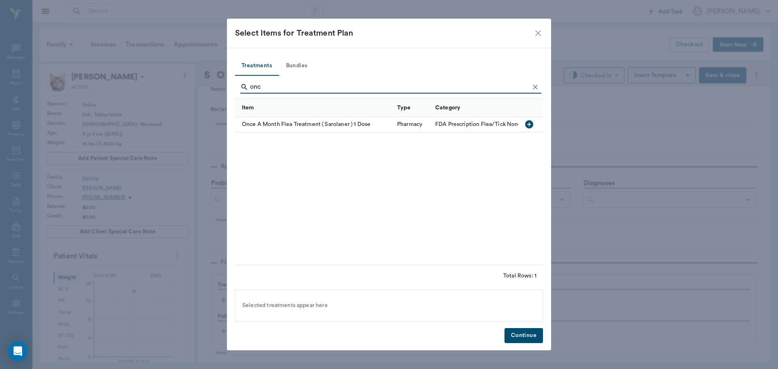
type input "onc"
click at [532, 122] on icon "button" at bounding box center [529, 124] width 8 height 8
click at [525, 337] on button "Continue" at bounding box center [523, 335] width 38 height 15
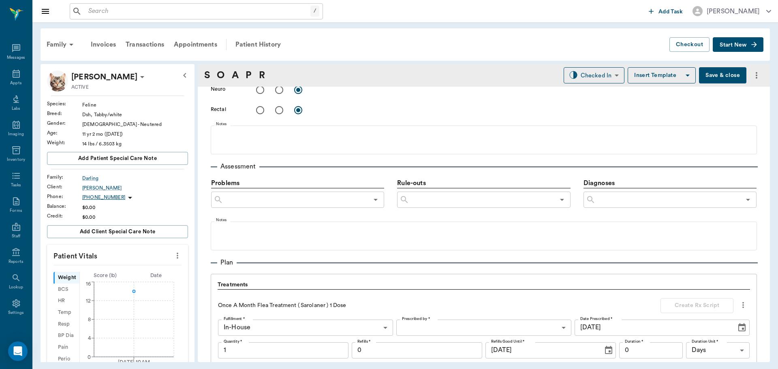
scroll to position [588, 0]
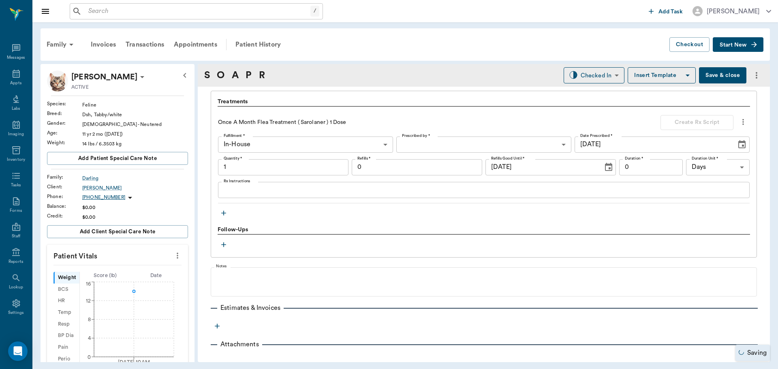
type input "1.00"
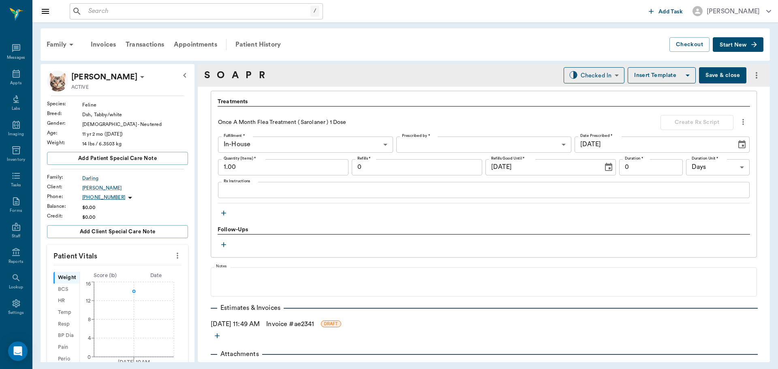
click at [176, 254] on button "more" at bounding box center [177, 256] width 13 height 14
click at [138, 275] on li "Enter Vitals" at bounding box center [137, 269] width 81 height 15
click at [122, 277] on input "text" at bounding box center [117, 280] width 70 height 16
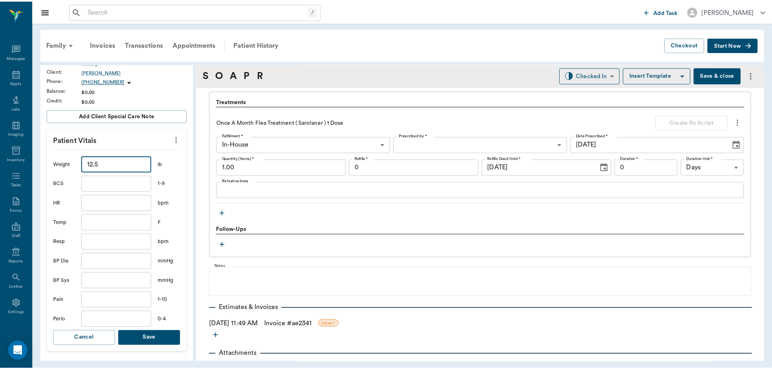
scroll to position [162, 0]
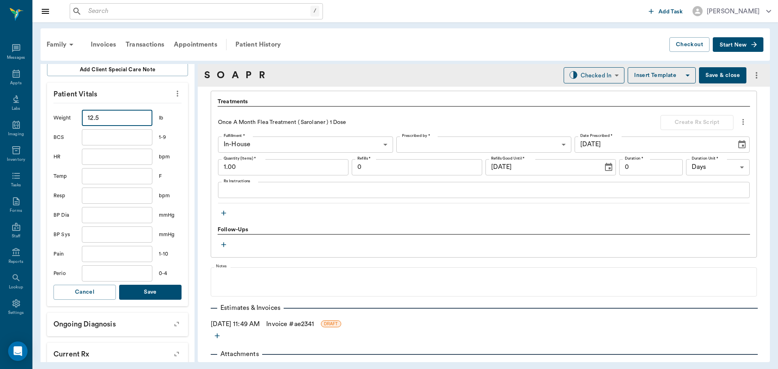
type input "12.5"
click at [156, 292] on button "Save" at bounding box center [150, 292] width 62 height 15
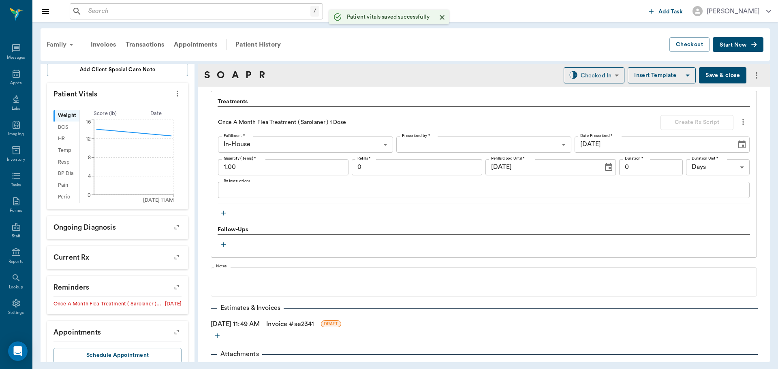
click at [63, 49] on div "Family" at bounding box center [61, 44] width 39 height 19
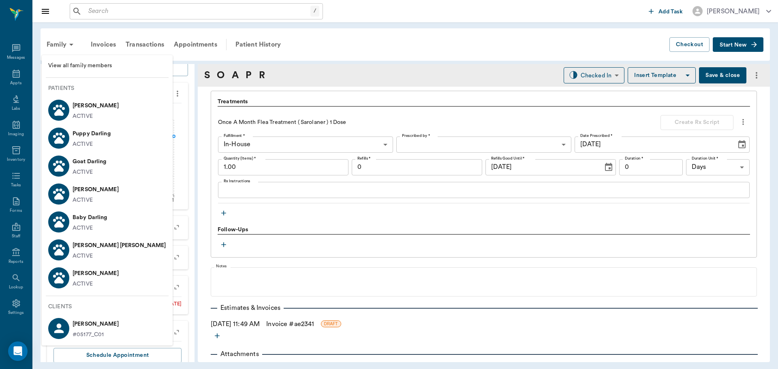
click at [109, 225] on li "Baby Darling ACTIVE" at bounding box center [107, 222] width 131 height 28
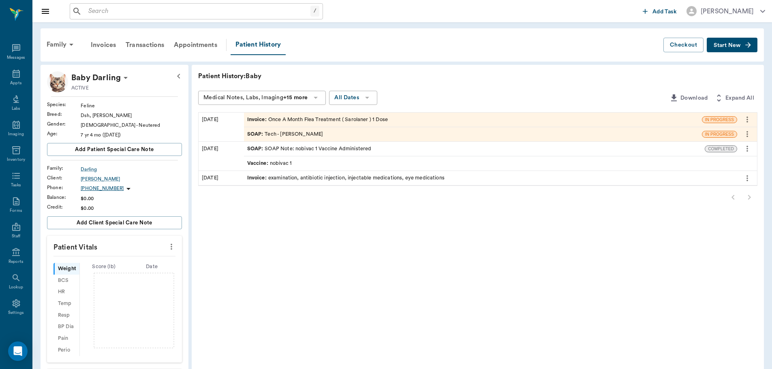
click at [171, 249] on icon "more" at bounding box center [172, 247] width 2 height 6
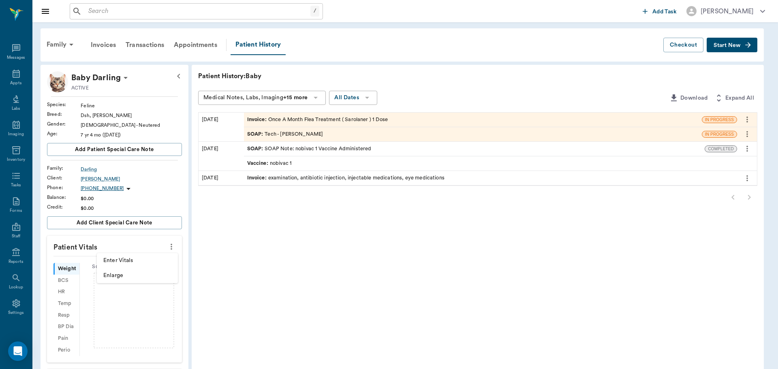
click at [138, 259] on span "Enter Vitals" at bounding box center [137, 260] width 68 height 9
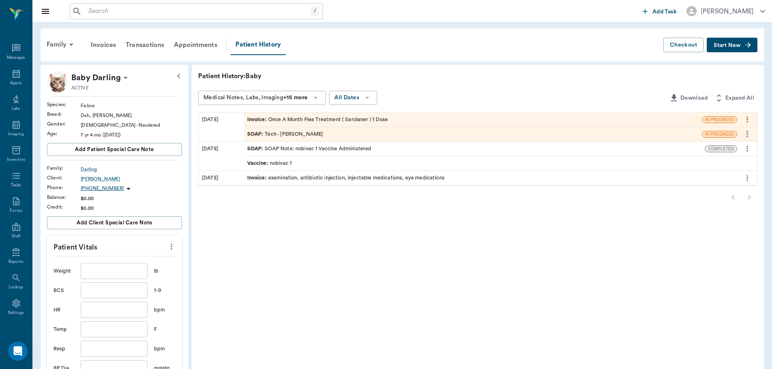
click at [112, 273] on input "text" at bounding box center [114, 271] width 66 height 16
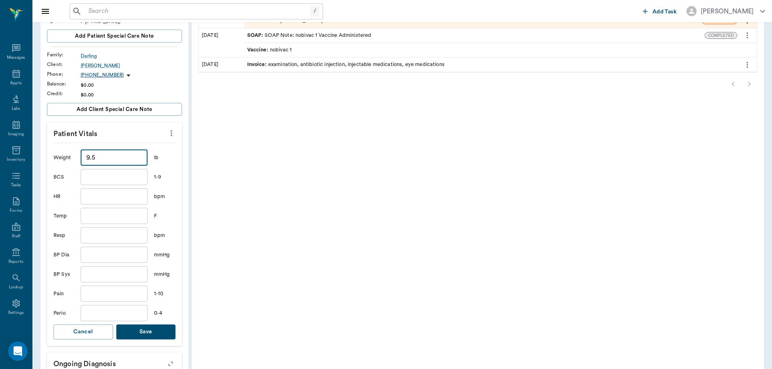
scroll to position [122, 0]
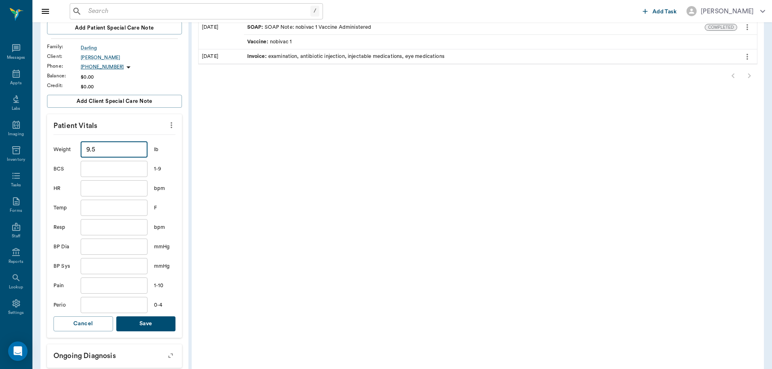
type input "9.5"
click at [144, 324] on button "Save" at bounding box center [146, 323] width 60 height 15
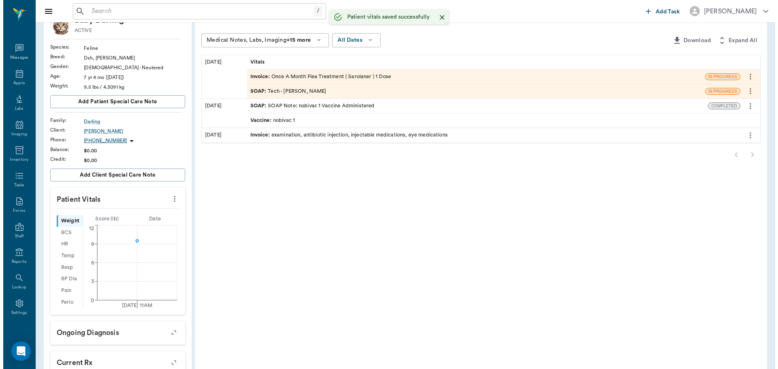
scroll to position [0, 0]
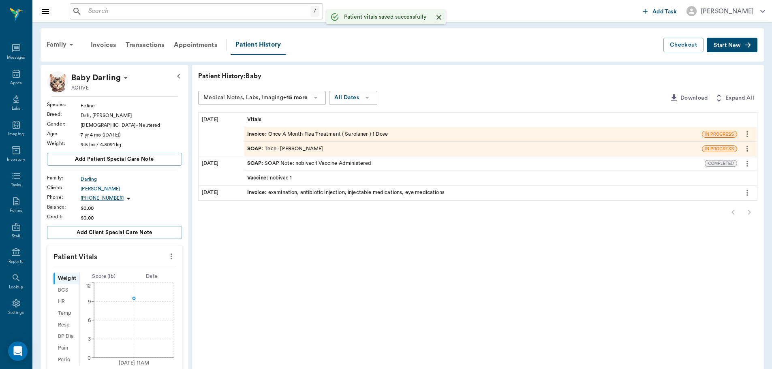
click at [304, 134] on div "Invoice : Once A Month Flea Treatment ( Sarolaner ) 1 Dose" at bounding box center [317, 134] width 141 height 8
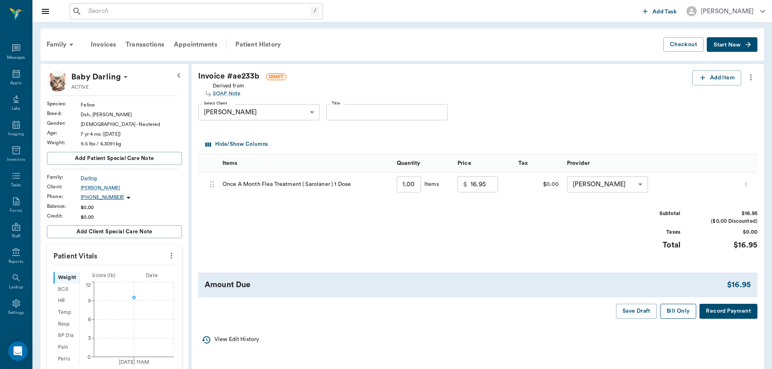
click at [685, 309] on button "Bill Only" at bounding box center [678, 311] width 36 height 15
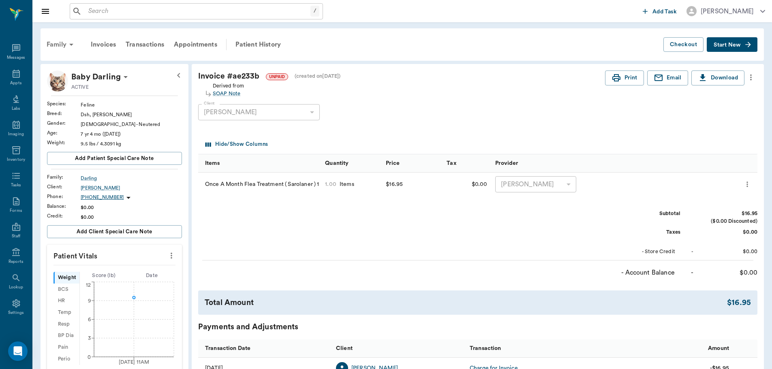
click at [67, 41] on icon at bounding box center [71, 45] width 10 height 10
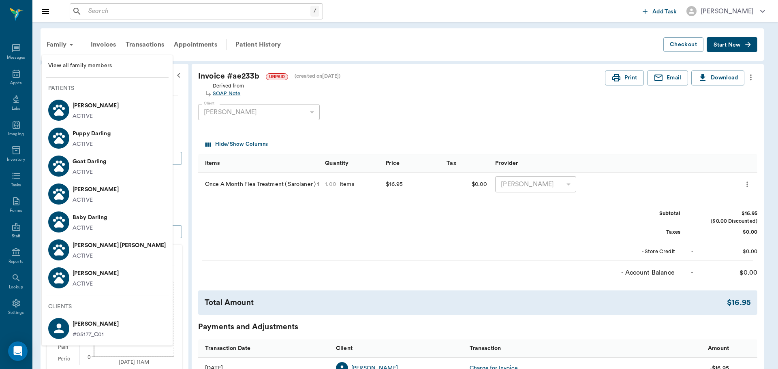
click at [113, 279] on li "[PERSON_NAME] ACTIVE" at bounding box center [107, 278] width 131 height 28
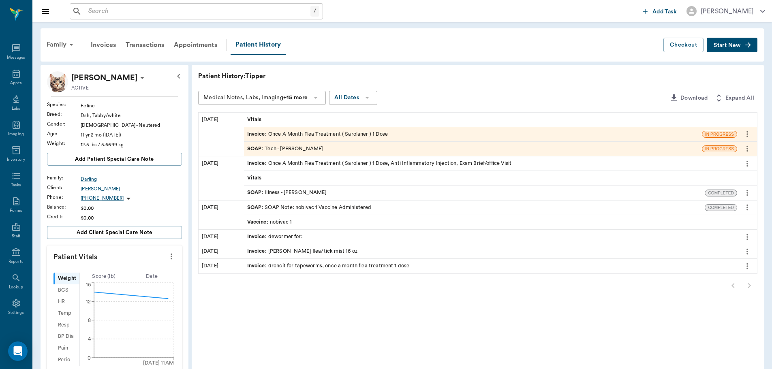
click at [316, 134] on div "Invoice : Once A Month Flea Treatment ( Sarolaner ) 1 Dose" at bounding box center [317, 134] width 141 height 8
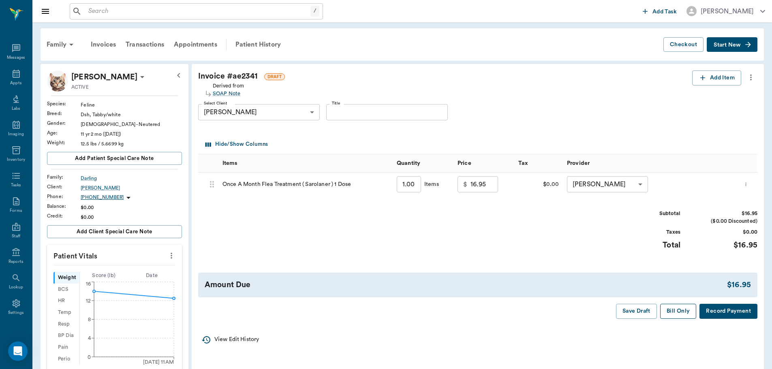
click at [680, 313] on button "Bill Only" at bounding box center [678, 311] width 36 height 15
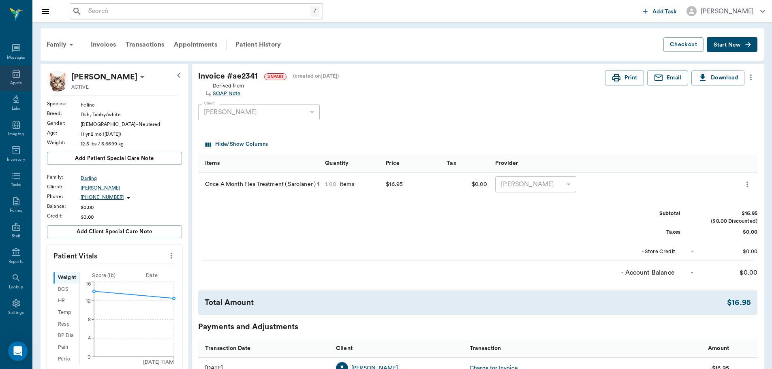
click at [14, 79] on div "Appts" at bounding box center [16, 79] width 32 height 26
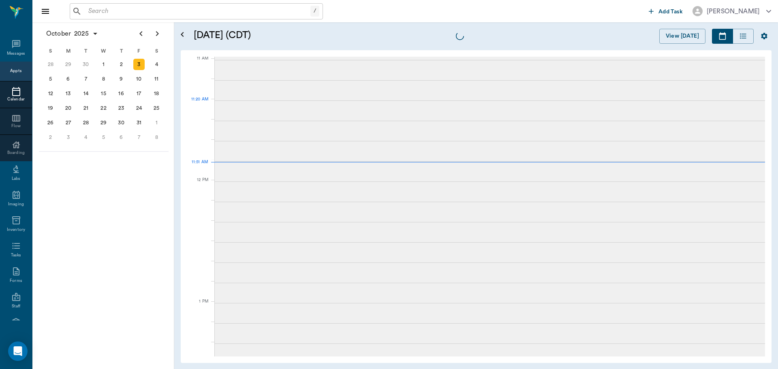
scroll to position [365, 0]
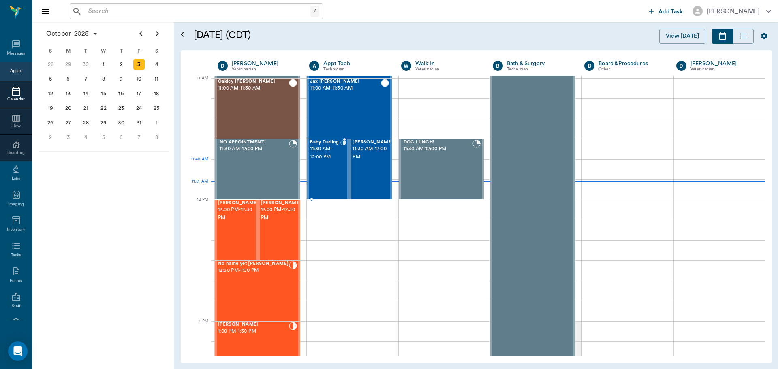
click at [316, 164] on div "Baby Darling 11:30 AM - 12:00 PM" at bounding box center [325, 169] width 30 height 59
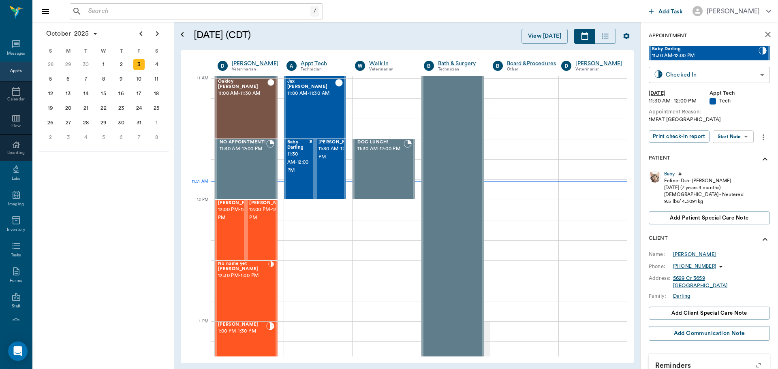
click at [733, 79] on body "/ ​ Add Task [PERSON_NAME] Nectar Messages Appts Calendar Flow Boarding Labs Im…" at bounding box center [389, 184] width 778 height 369
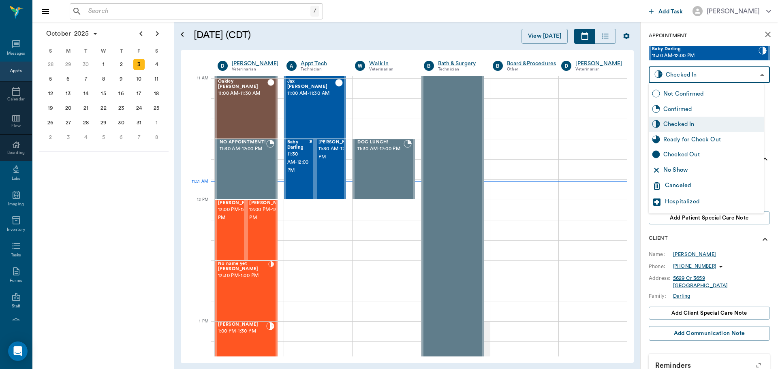
click at [707, 140] on div "Ready for Check Out" at bounding box center [711, 139] width 97 height 9
type input "READY_TO_CHECKOUT"
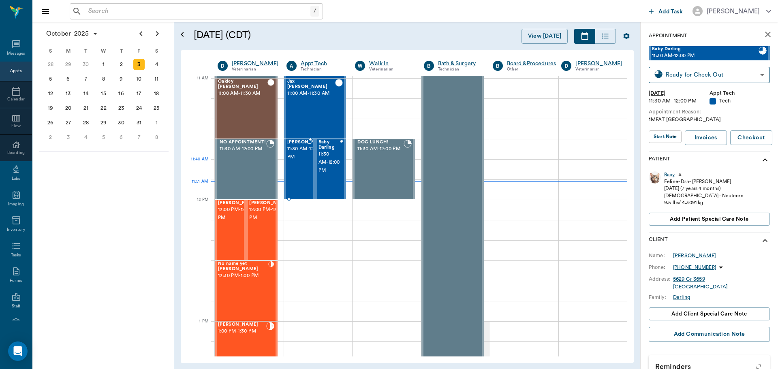
click at [301, 161] on span "11:30 AM - 12:00 PM" at bounding box center [307, 153] width 41 height 16
click at [734, 76] on body "/ ​ Add Task [PERSON_NAME] Nectar Messages Appts Calendar Flow Boarding Labs Im…" at bounding box center [389, 184] width 778 height 369
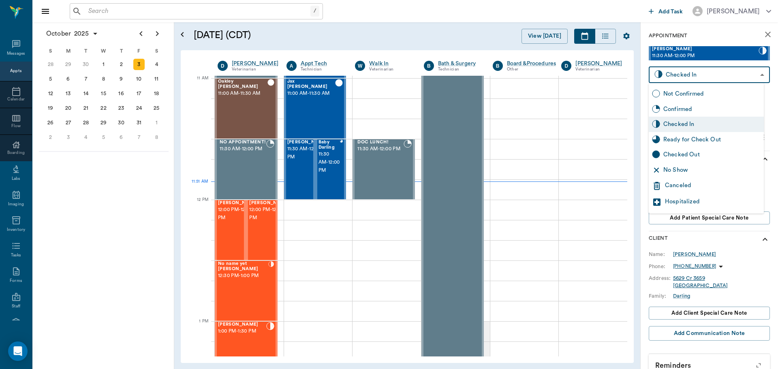
click at [717, 142] on div "Ready for Check Out" at bounding box center [711, 139] width 97 height 9
type input "READY_TO_CHECKOUT"
